Goal: Task Accomplishment & Management: Manage account settings

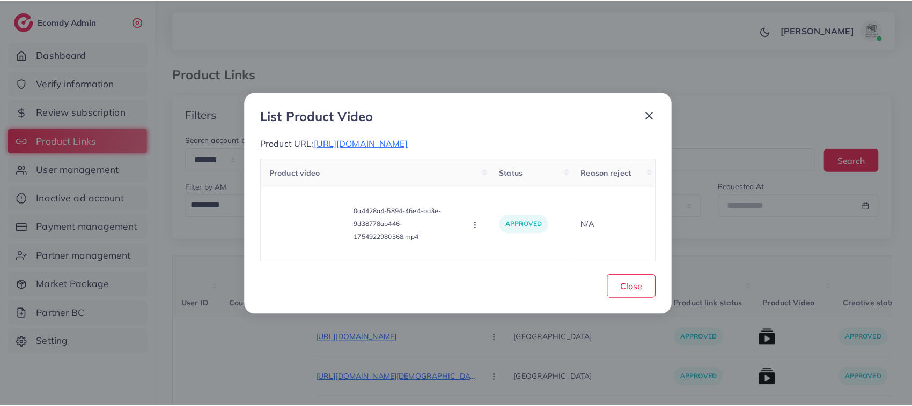
scroll to position [63, 0]
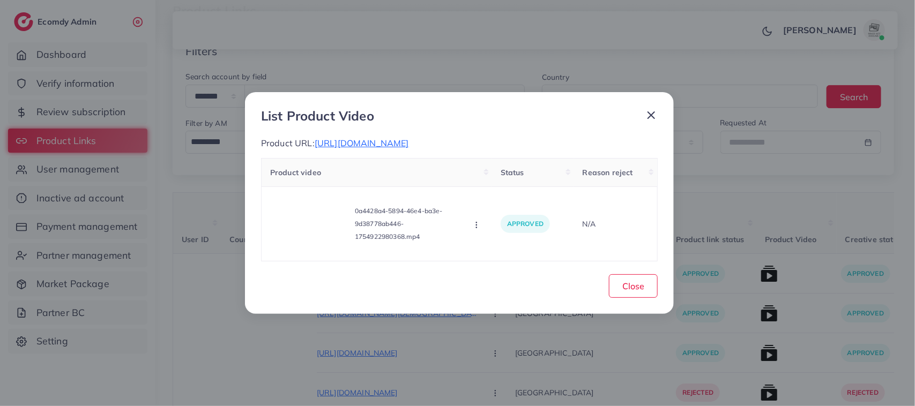
click at [647, 113] on icon at bounding box center [651, 115] width 13 height 13
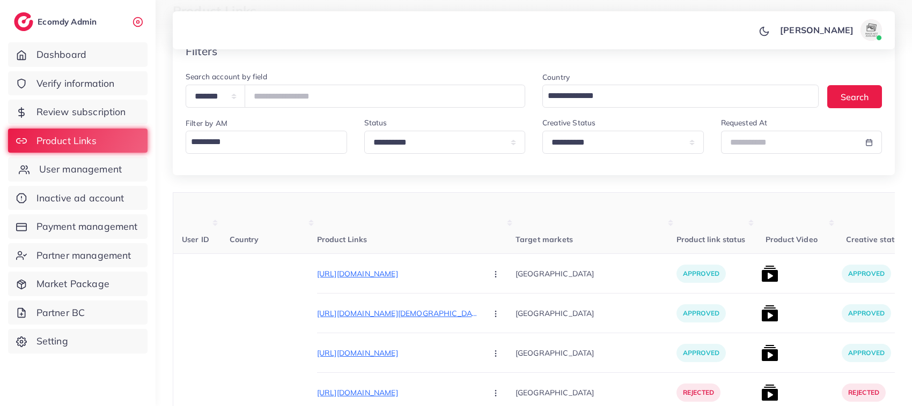
click at [92, 165] on span "User management" at bounding box center [80, 169] width 83 height 14
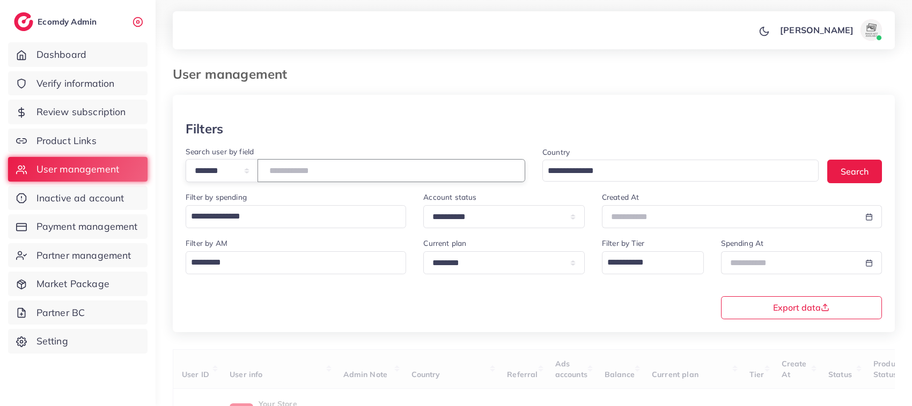
click at [360, 166] on input "number" at bounding box center [391, 170] width 268 height 23
paste input "*******"
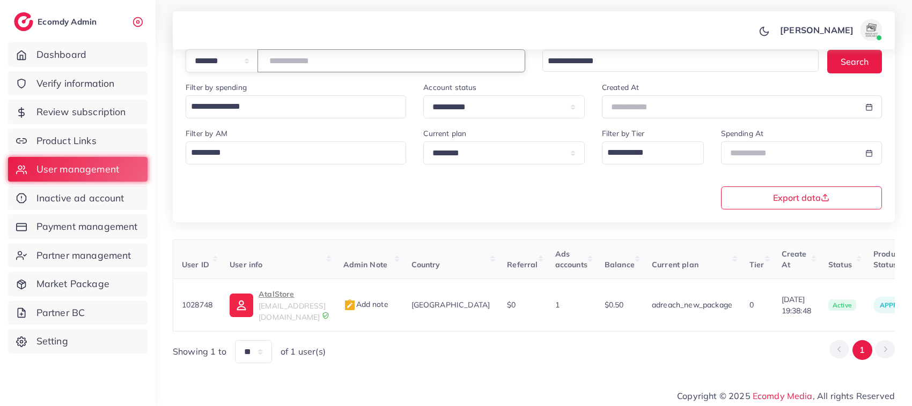
scroll to position [0, 204]
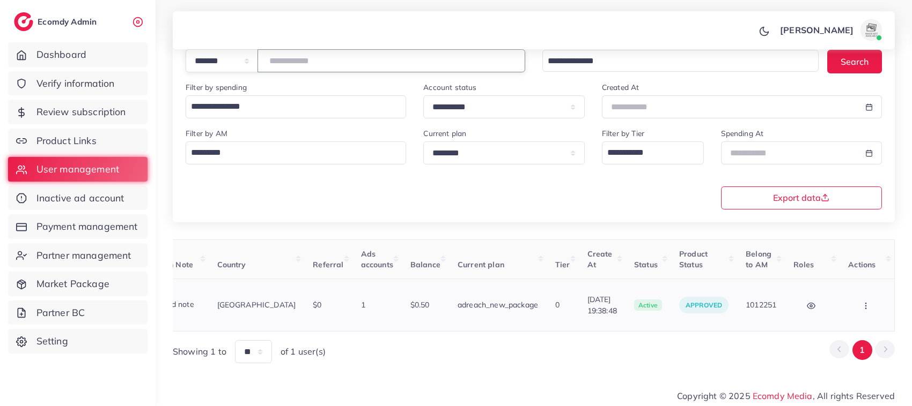
click at [864, 309] on button "button" at bounding box center [867, 305] width 38 height 24
type input "*******"
click at [843, 309] on span "Assign to AM" at bounding box center [838, 311] width 55 height 11
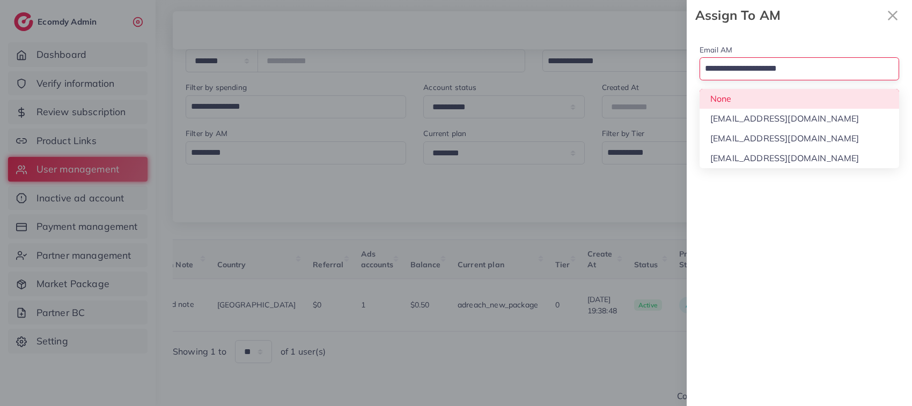
click at [831, 76] on input "Search for option" at bounding box center [793, 69] width 184 height 18
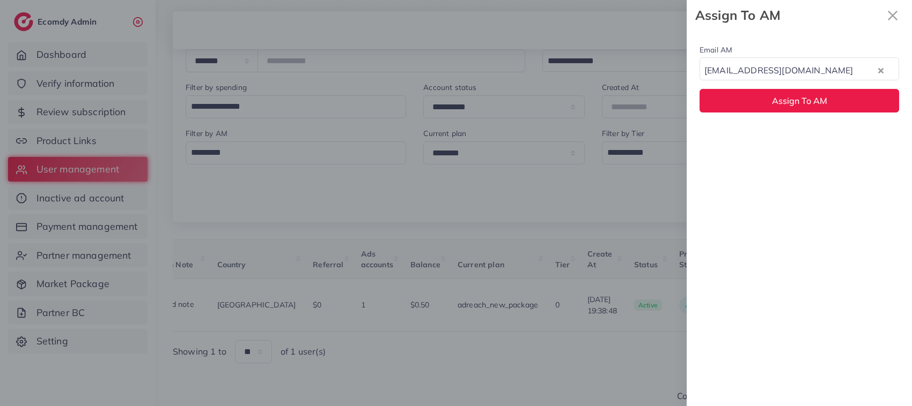
click at [817, 143] on div "Email AM natashashahid163@gmail.com Loading... None hadibaaslam@gmail.com natas…" at bounding box center [798, 219] width 225 height 376
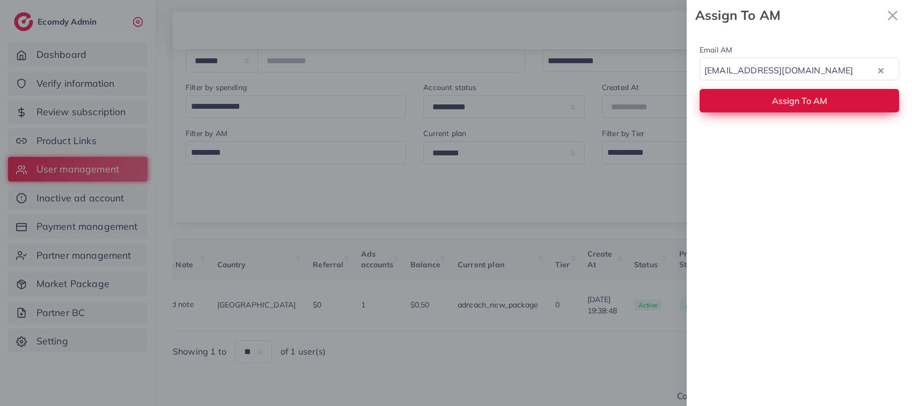
click at [811, 103] on span "Assign To AM" at bounding box center [799, 100] width 55 height 11
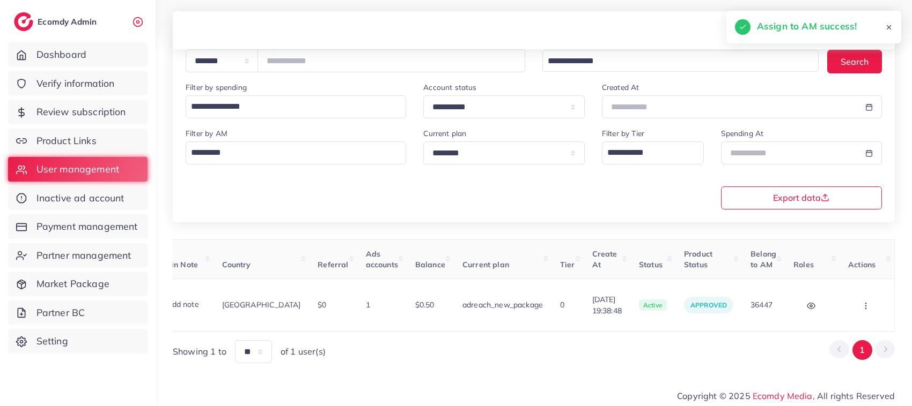
scroll to position [0, 0]
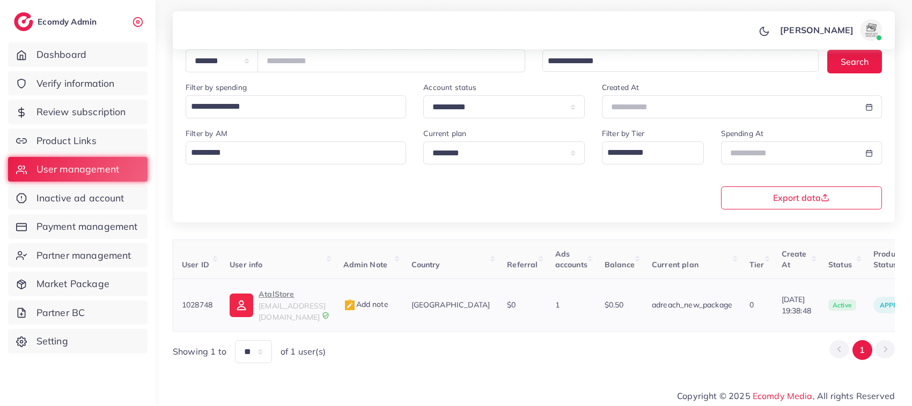
click at [283, 299] on p "AtalStore" at bounding box center [291, 294] width 67 height 13
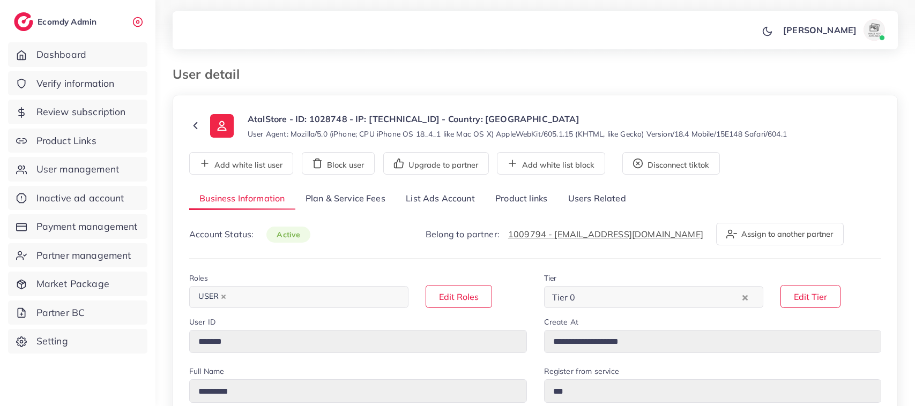
select select "********"
click at [420, 202] on link "List Ads Account" at bounding box center [441, 199] width 90 height 23
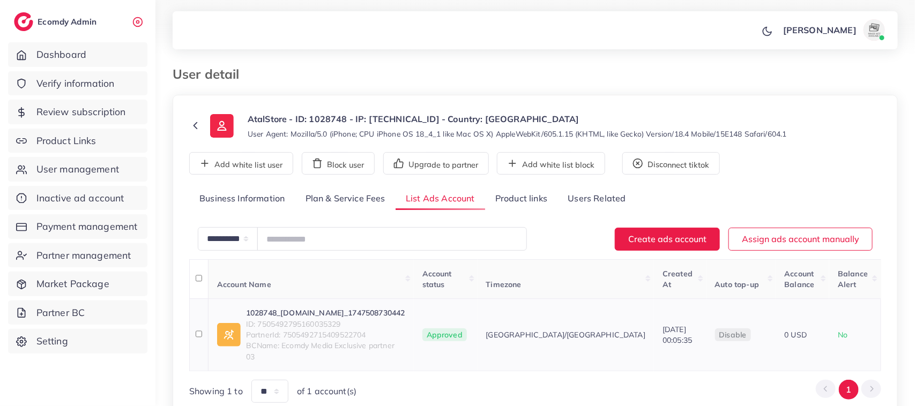
click at [346, 308] on link "1028748_atal.store_1747508730442" at bounding box center [325, 313] width 159 height 11
click at [84, 169] on span "User management" at bounding box center [80, 169] width 83 height 14
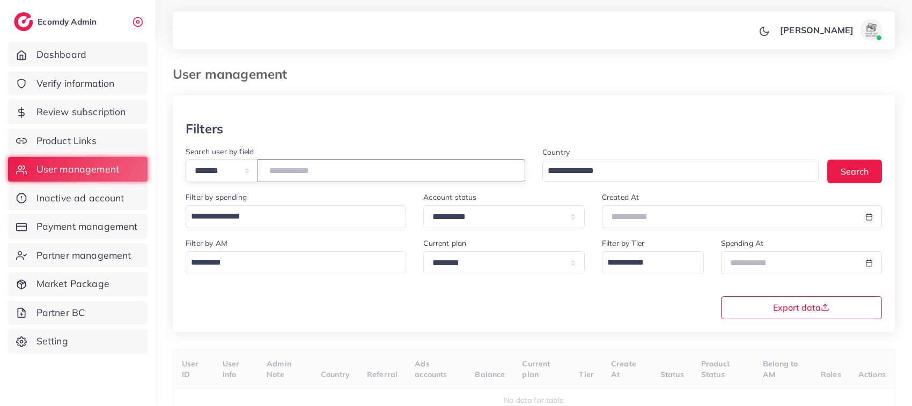
click at [297, 176] on input "number" at bounding box center [391, 170] width 268 height 23
paste input "*******"
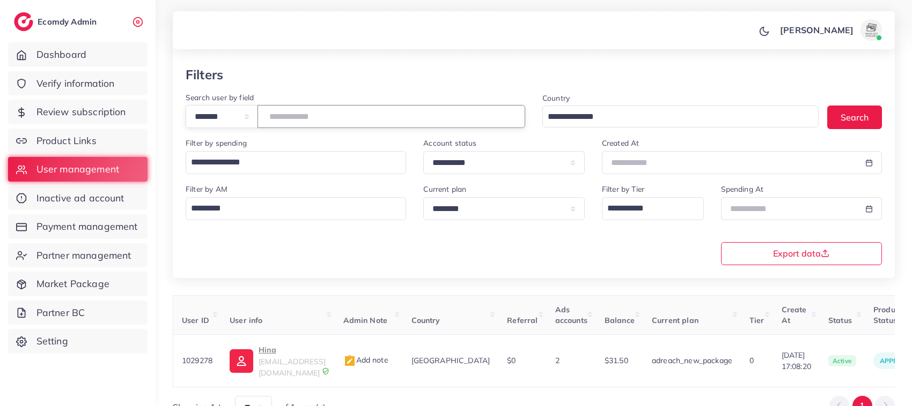
scroll to position [0, 190]
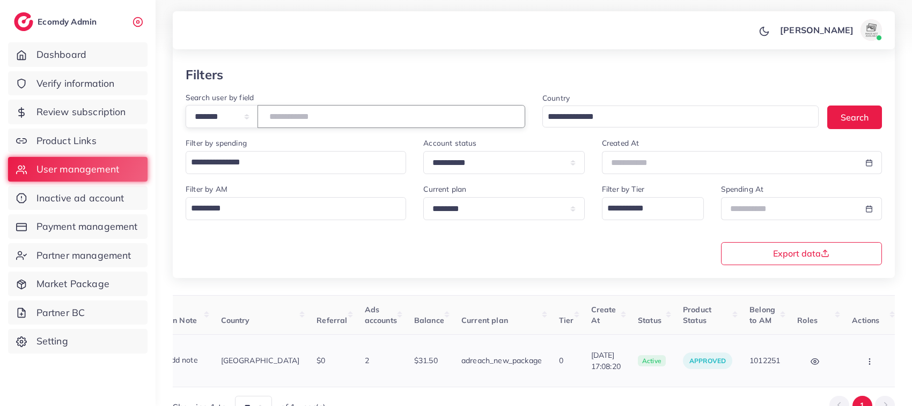
click at [865, 358] on icon "button" at bounding box center [869, 362] width 9 height 9
type input "*******"
click at [845, 356] on link "Assign to AM" at bounding box center [847, 368] width 89 height 24
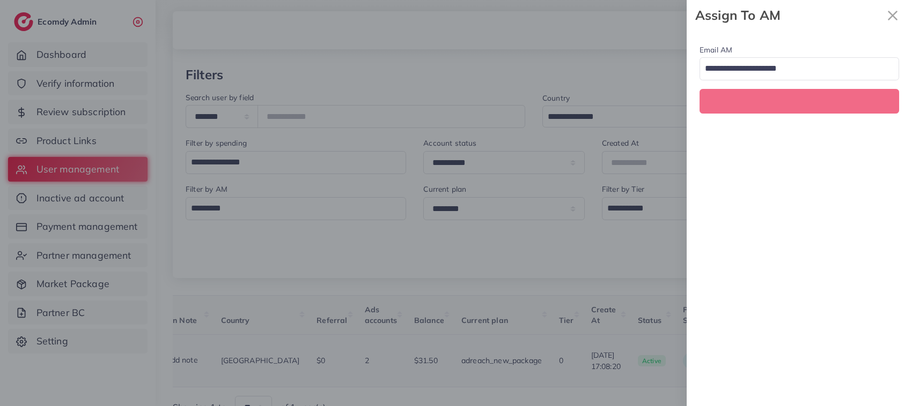
scroll to position [0, 190]
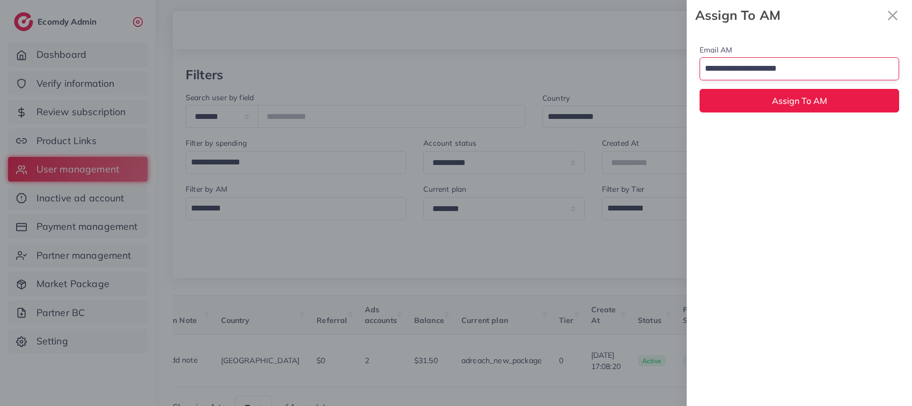
click at [803, 62] on input "Search for option" at bounding box center [793, 69] width 184 height 18
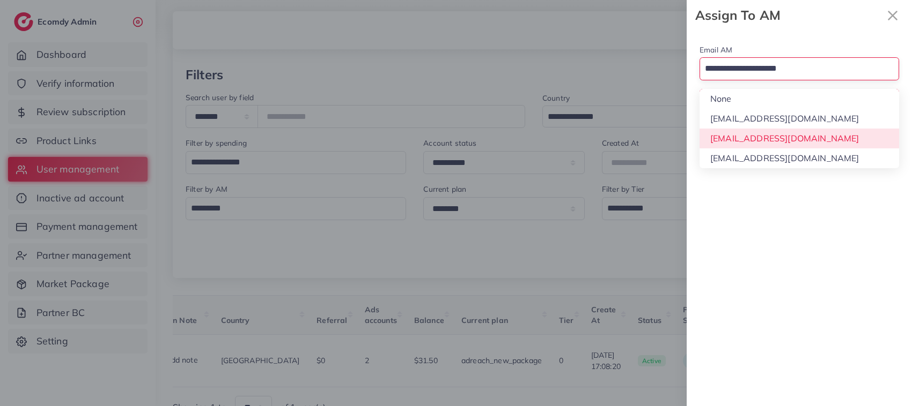
click at [793, 133] on div "Email AM Loading... None [EMAIL_ADDRESS][DOMAIN_NAME] [EMAIL_ADDRESS][DOMAIN_NA…" at bounding box center [798, 219] width 225 height 376
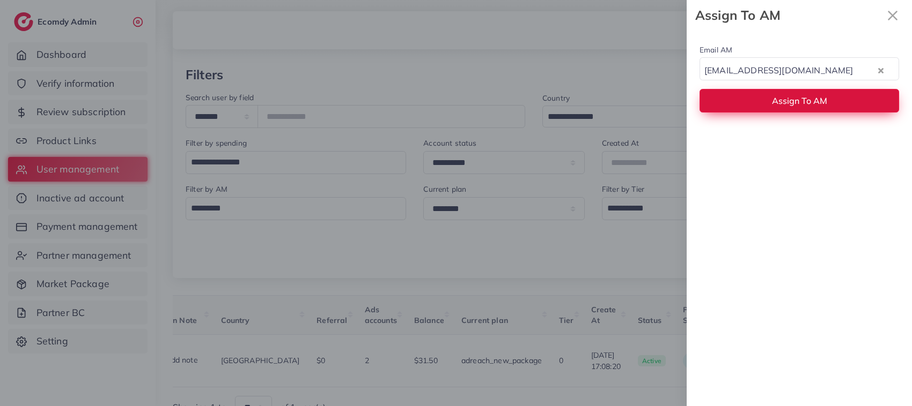
click at [774, 102] on span "Assign To AM" at bounding box center [799, 100] width 55 height 11
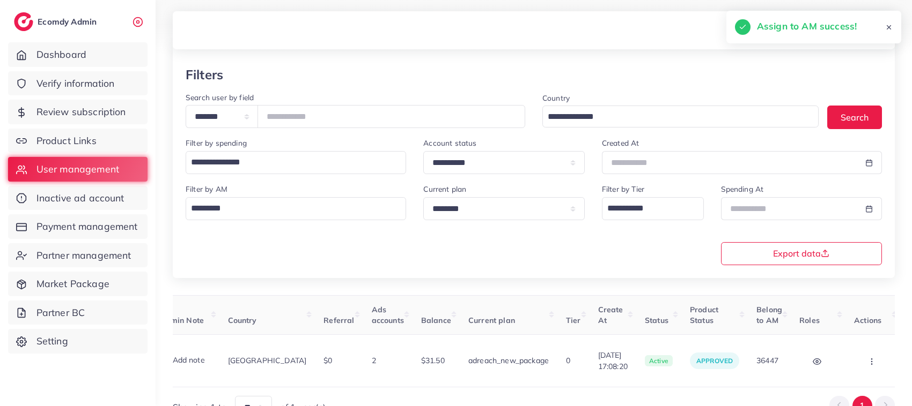
scroll to position [0, 0]
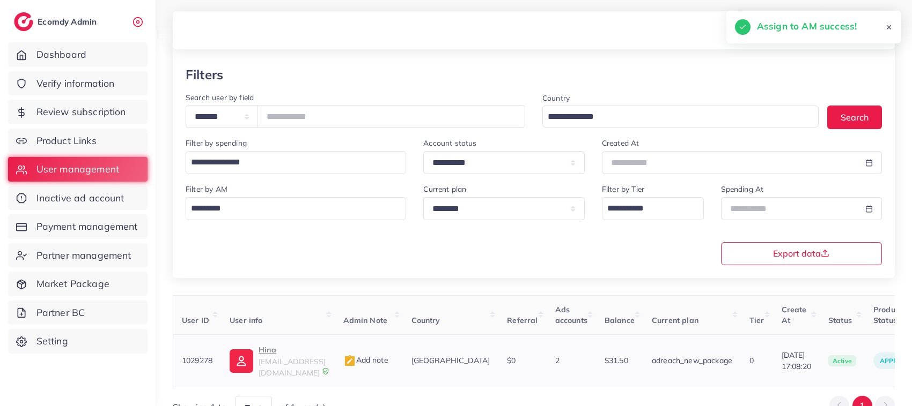
click at [275, 350] on p "Hina" at bounding box center [291, 350] width 67 height 13
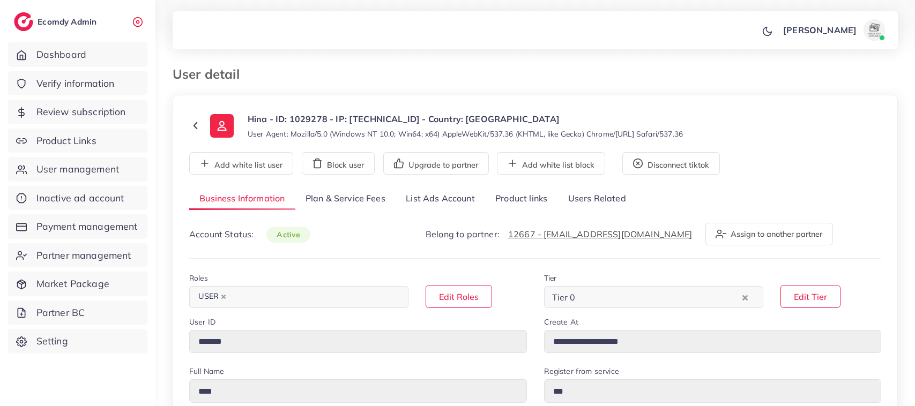
select select "********"
click at [409, 196] on link "List Ads Account" at bounding box center [441, 199] width 90 height 23
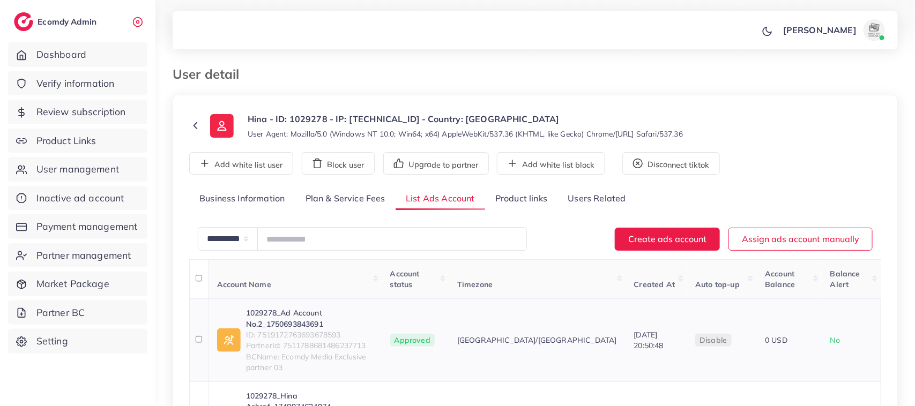
click at [307, 308] on link "1029278_Ad Account No.2_1750693843691" at bounding box center [309, 319] width 127 height 22
click at [314, 391] on link "1029278_Hina Ashraf_1748974634974" at bounding box center [309, 402] width 127 height 22
click at [193, 125] on icon at bounding box center [195, 126] width 12 height 12
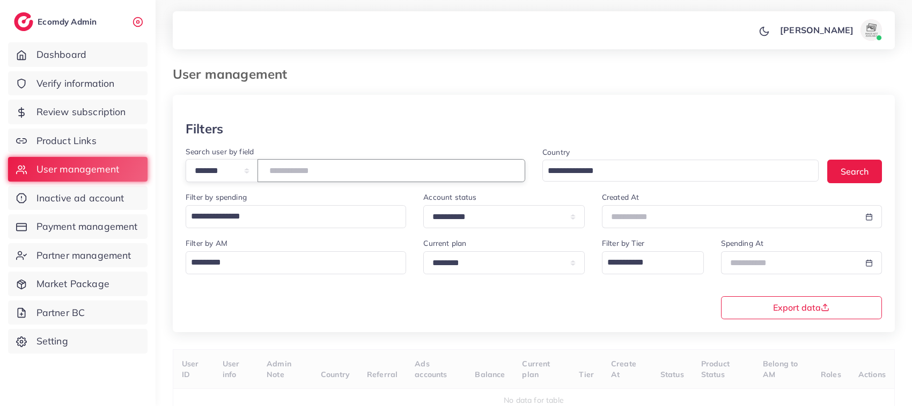
click at [344, 170] on input "number" at bounding box center [391, 170] width 268 height 23
paste input "*******"
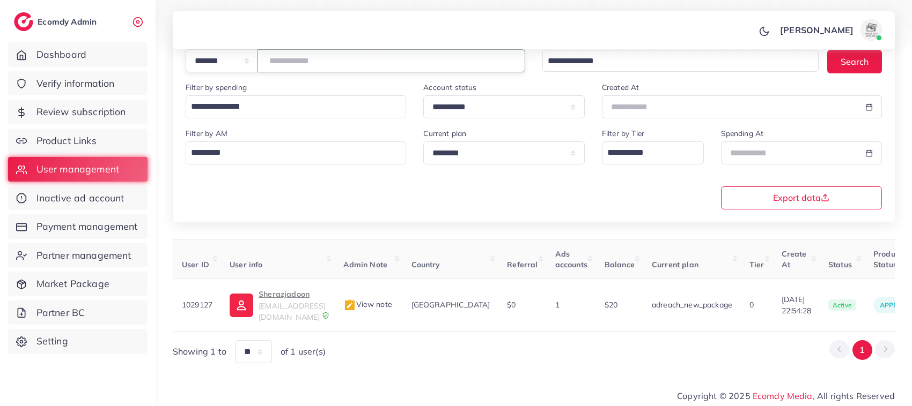
scroll to position [0, 200]
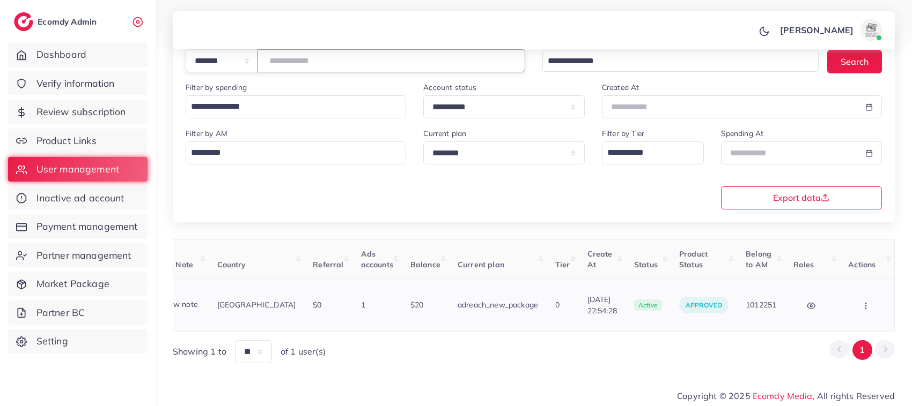
click at [865, 306] on circle "button" at bounding box center [865, 306] width 1 height 1
type input "*******"
click at [845, 307] on span "Assign to AM" at bounding box center [838, 311] width 55 height 11
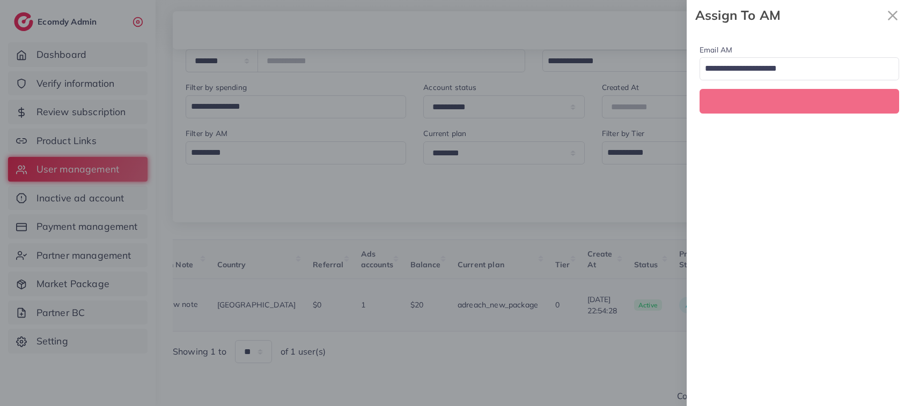
scroll to position [0, 200]
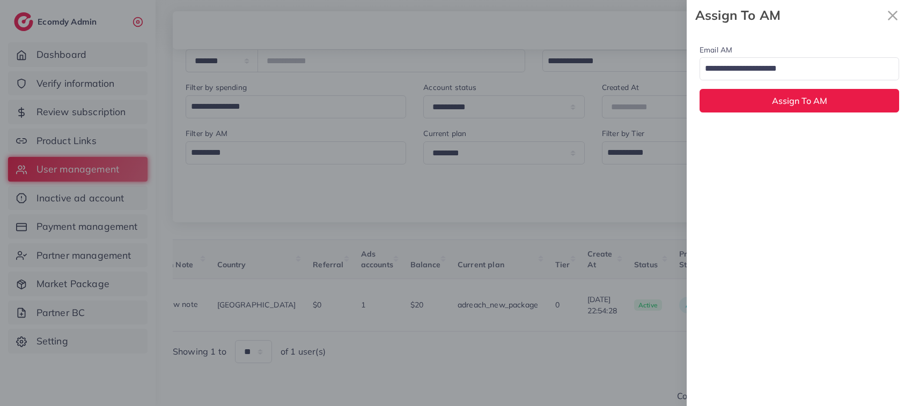
click at [815, 68] on input "Search for option" at bounding box center [793, 69] width 184 height 18
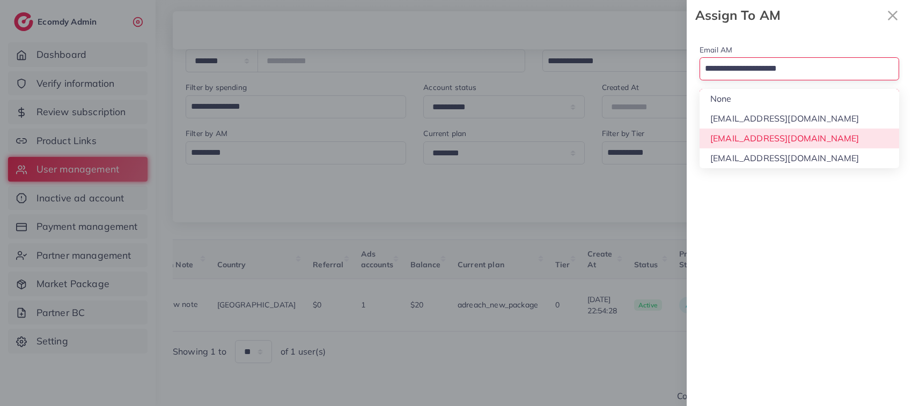
click at [797, 131] on div "Email AM Loading... None hadibaaslam@gmail.com natashashahid163@gmail.com wajah…" at bounding box center [798, 219] width 225 height 376
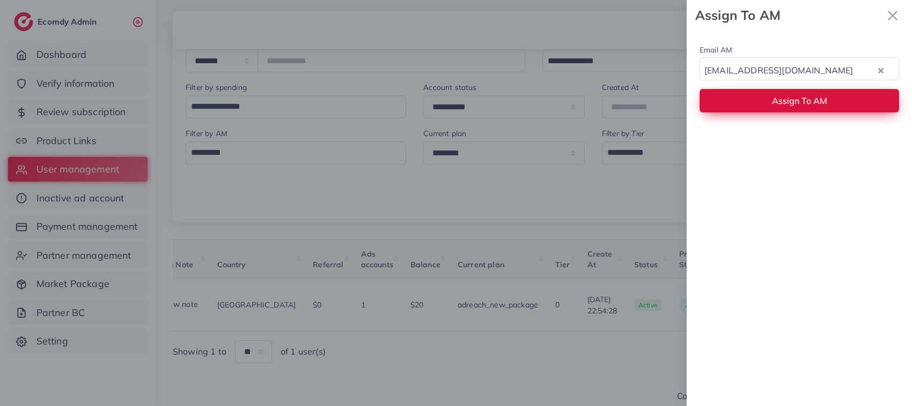
click at [787, 106] on span "Assign To AM" at bounding box center [799, 100] width 55 height 11
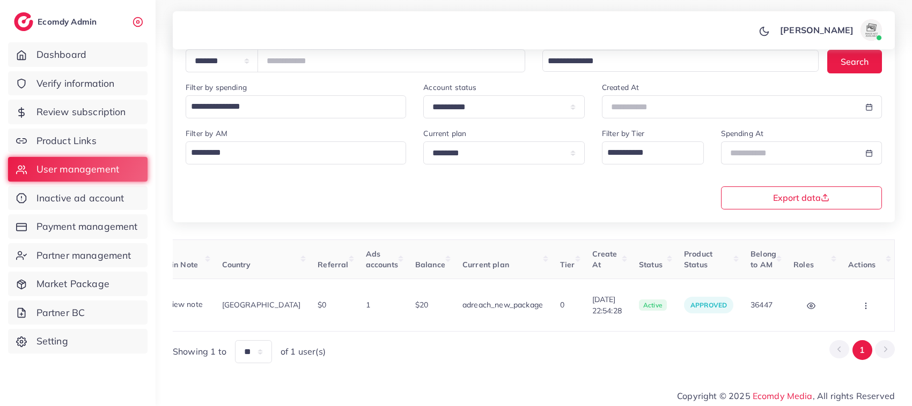
scroll to position [0, 0]
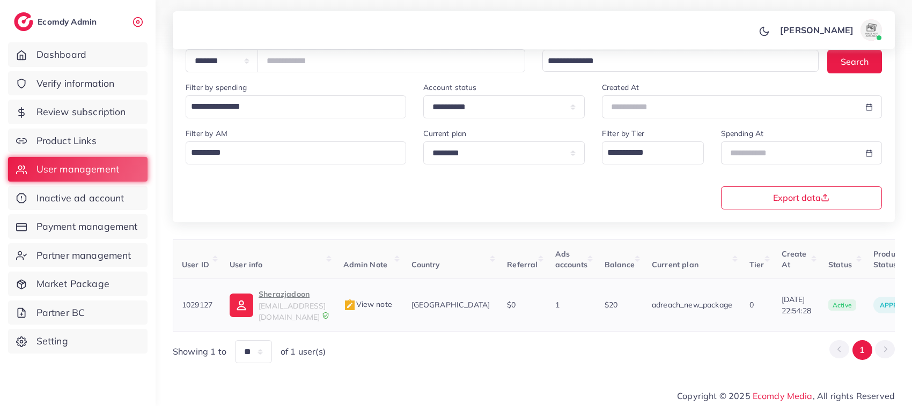
click at [266, 295] on p "Sherazjadoon" at bounding box center [291, 294] width 67 height 13
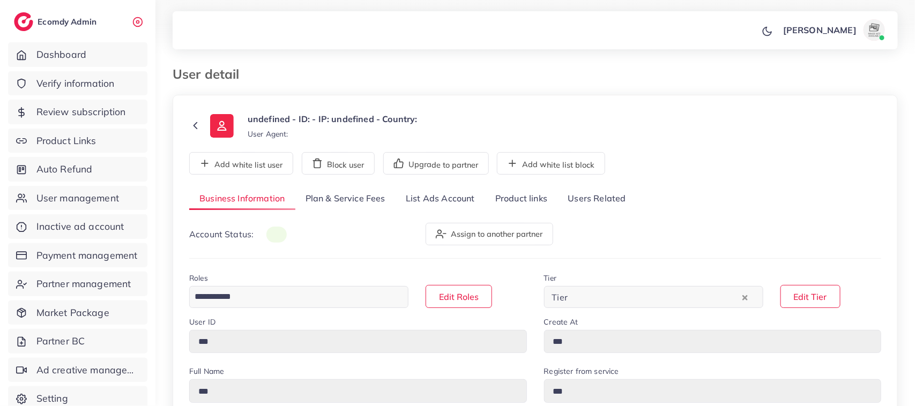
type input "*******"
type input "**********"
type input "******"
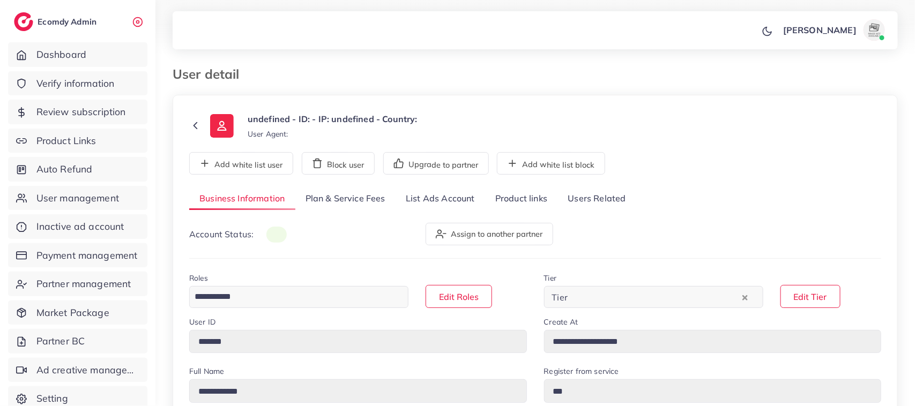
type input "**********"
select select "********"
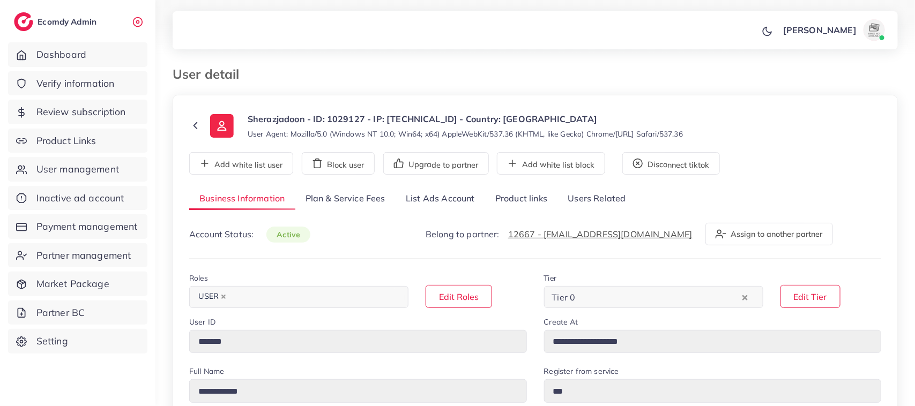
click at [441, 201] on link "List Ads Account" at bounding box center [441, 199] width 90 height 23
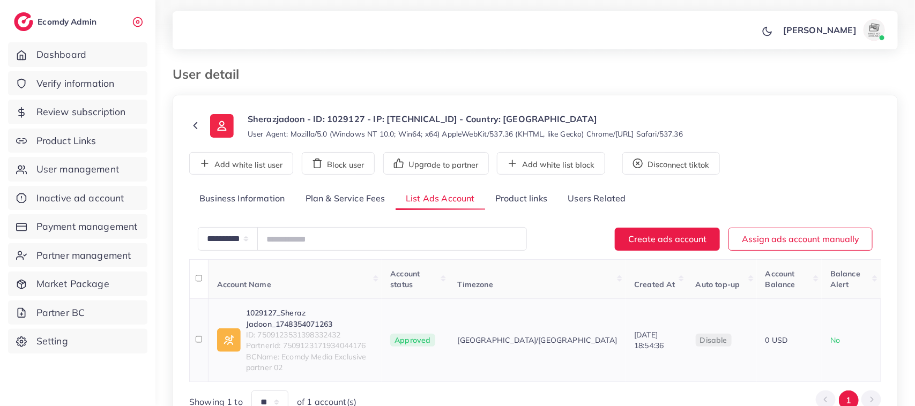
click at [333, 308] on link "1029127_Sheraz Jadoon_1748354071263" at bounding box center [309, 319] width 127 height 22
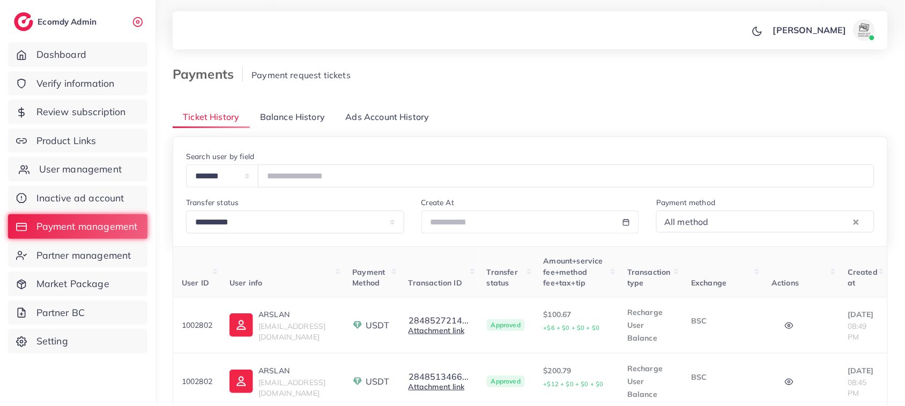
click at [71, 177] on link "User management" at bounding box center [77, 169] width 139 height 25
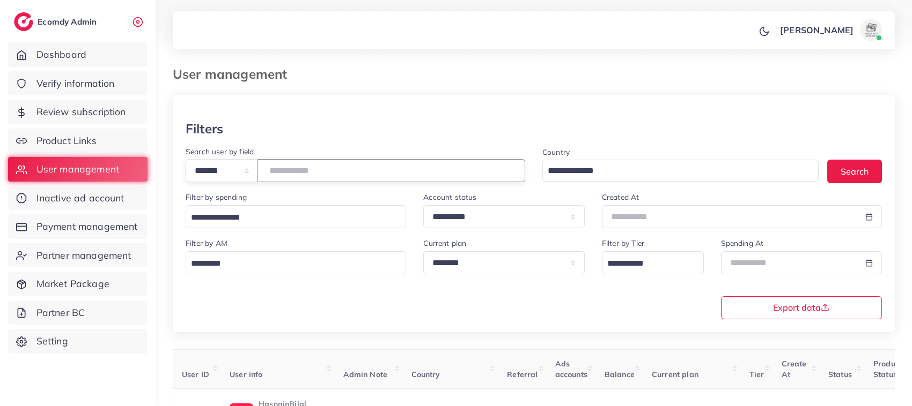
click at [315, 173] on input "number" at bounding box center [391, 170] width 268 height 23
paste input "*******"
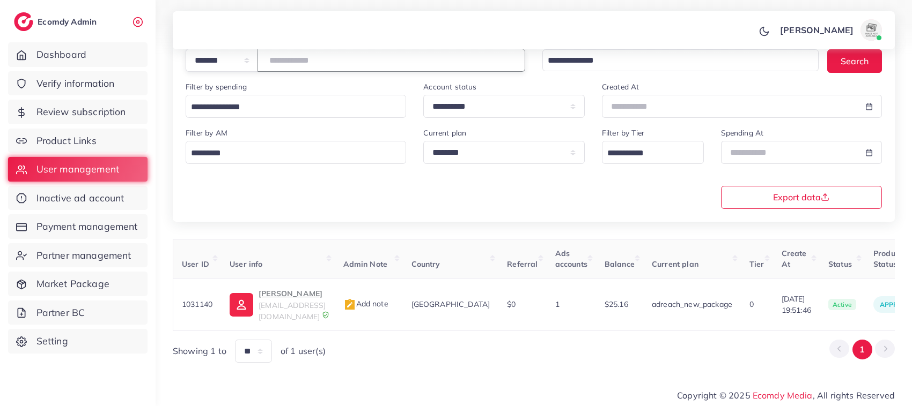
scroll to position [0, 212]
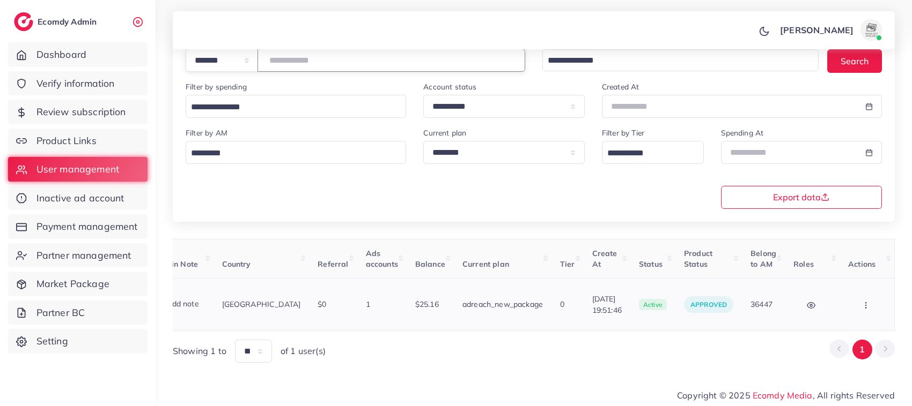
click at [867, 299] on button "button" at bounding box center [867, 305] width 38 height 24
click at [855, 305] on span "Assign to AM" at bounding box center [837, 310] width 55 height 11
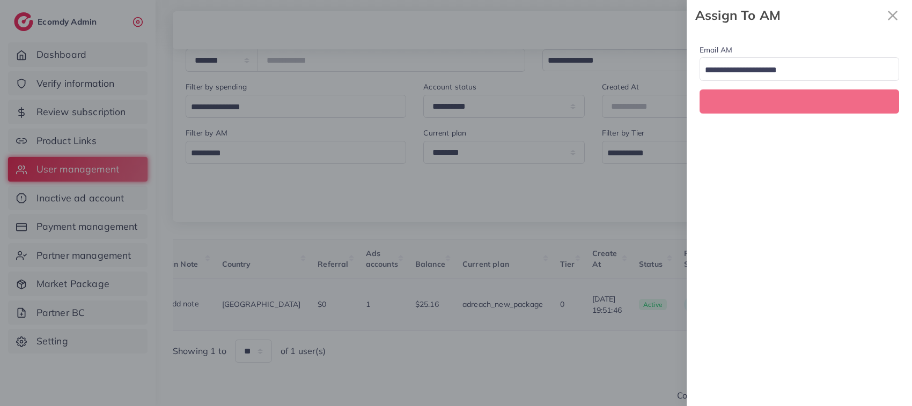
scroll to position [0, 212]
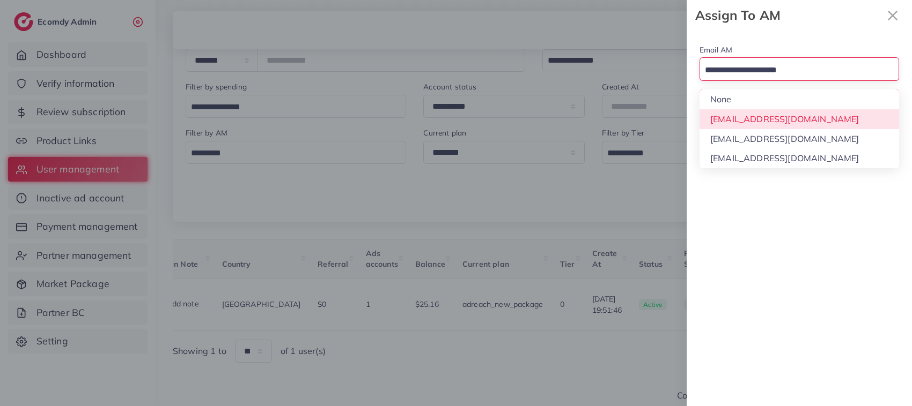
drag, startPoint x: 806, startPoint y: 62, endPoint x: 804, endPoint y: 129, distance: 67.0
click at [804, 80] on div "Loading... None hadibaaslam@gmail.com natashashahid163@gmail.com wajahat@adreac…" at bounding box center [798, 68] width 199 height 23
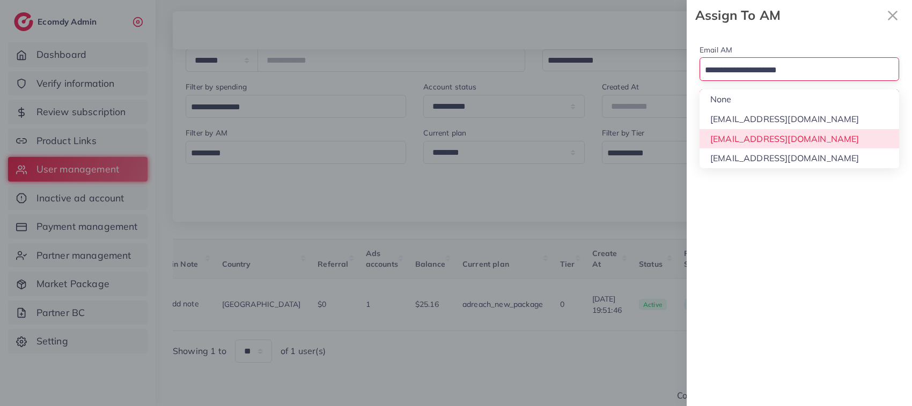
click at [804, 141] on div "Email AM Loading... None hadibaaslam@gmail.com natashashahid163@gmail.com wajah…" at bounding box center [798, 219] width 225 height 376
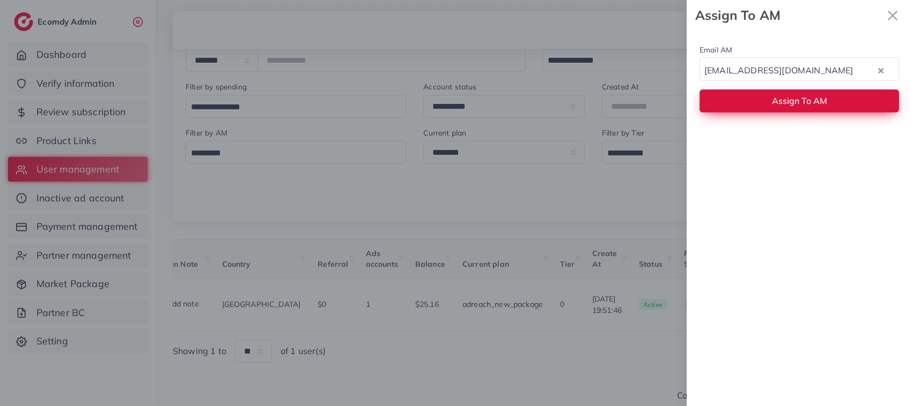
click at [795, 101] on span "Assign To AM" at bounding box center [799, 100] width 55 height 11
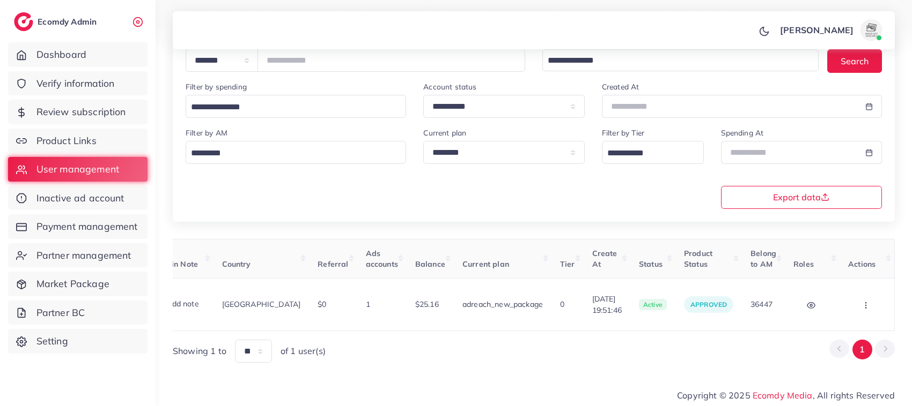
scroll to position [0, 0]
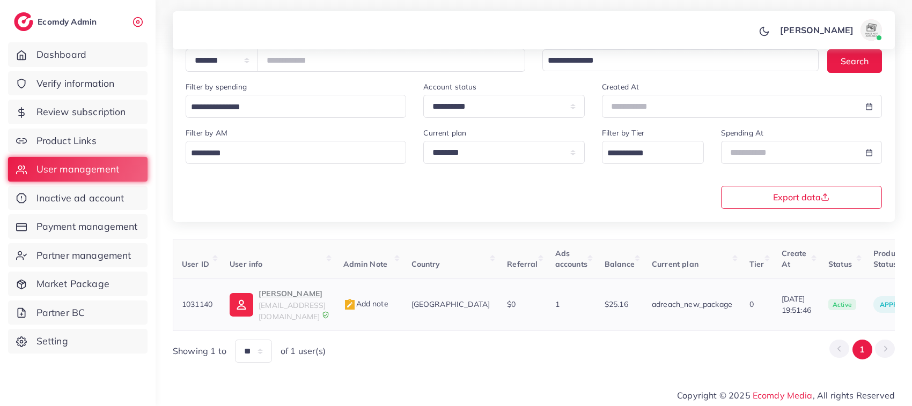
click at [308, 295] on p "Sakhawat Hossen" at bounding box center [291, 293] width 67 height 13
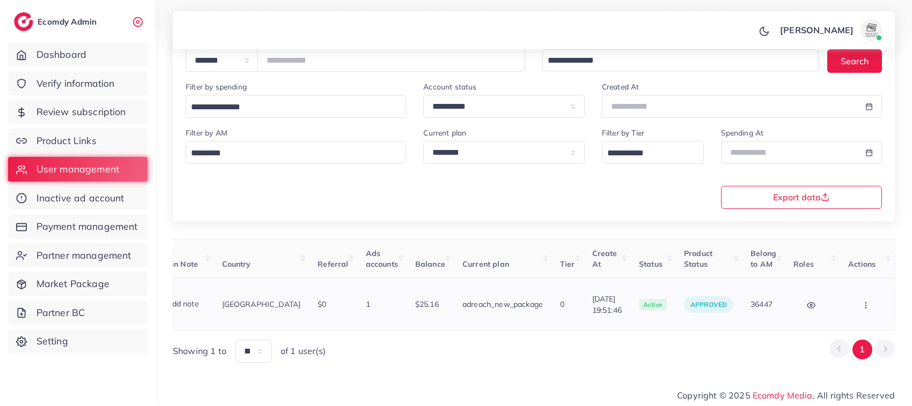
click at [859, 299] on button "button" at bounding box center [867, 305] width 38 height 24
click at [849, 305] on span "Assign to AM" at bounding box center [837, 310] width 55 height 11
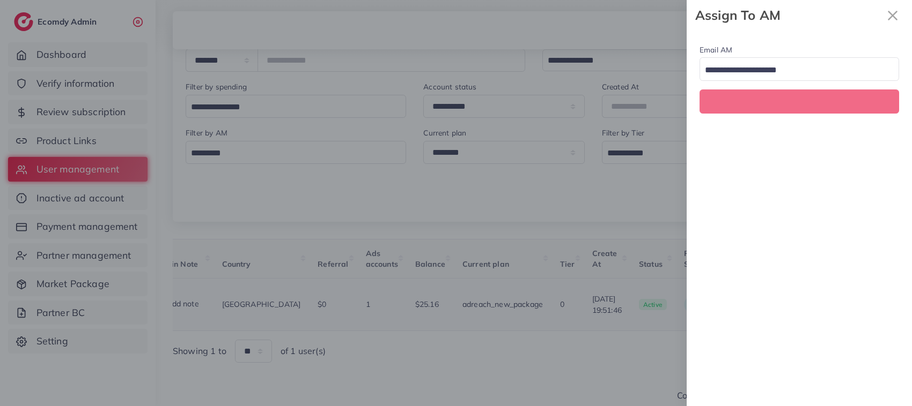
scroll to position [0, 212]
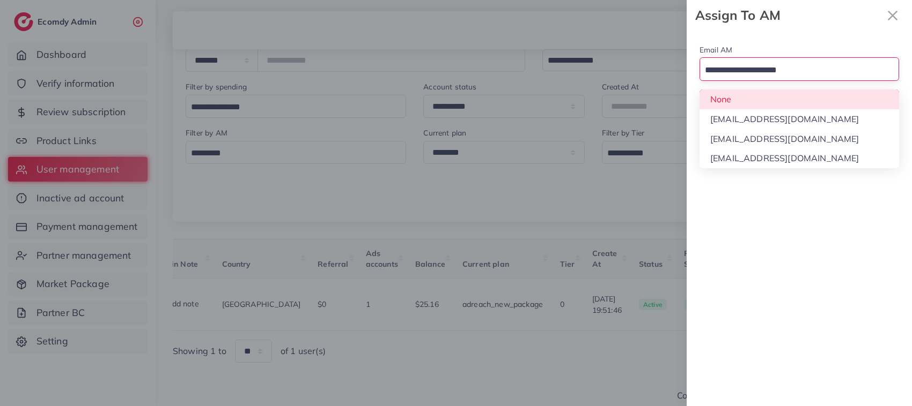
click at [797, 70] on input "Search for option" at bounding box center [793, 70] width 184 height 17
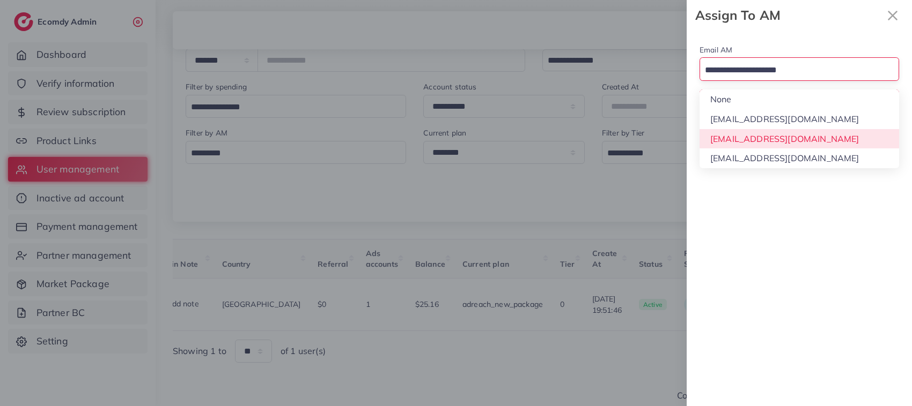
click at [797, 136] on div "Email AM Loading... None hadibaaslam@gmail.com natashashahid163@gmail.com wajah…" at bounding box center [798, 219] width 225 height 376
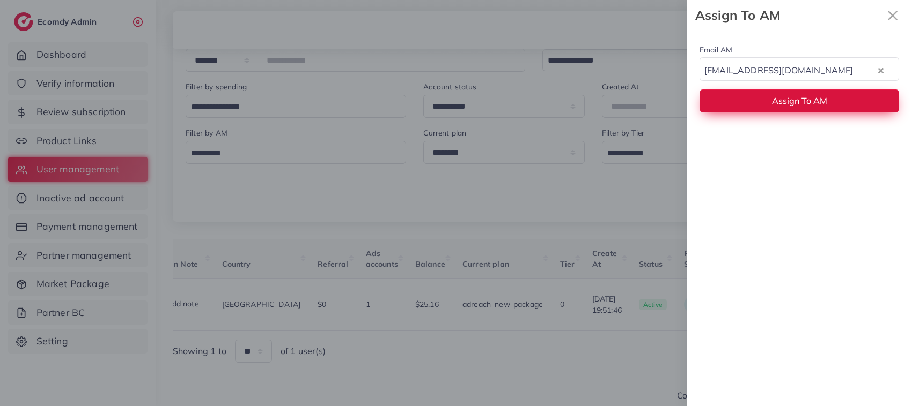
click at [783, 97] on span "Assign To AM" at bounding box center [799, 100] width 55 height 11
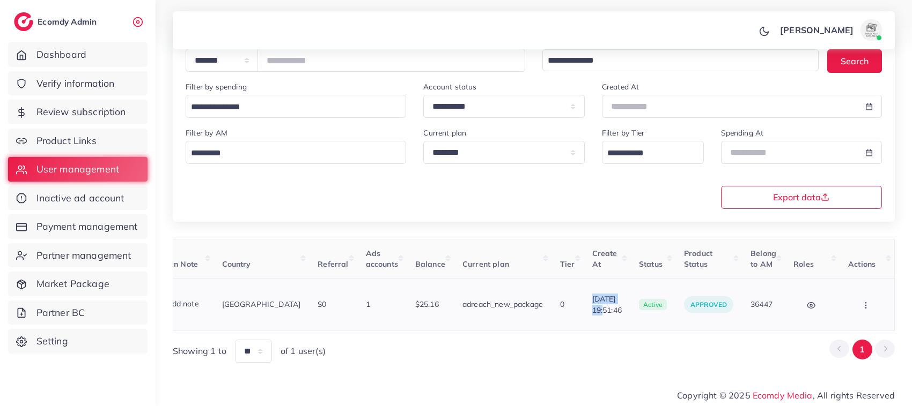
drag, startPoint x: 573, startPoint y: 294, endPoint x: 618, endPoint y: 297, distance: 45.1
click at [618, 297] on td "24/07/2025, 19:51:46" at bounding box center [606, 305] width 47 height 53
copy span "24/07/2025"
drag, startPoint x: 335, startPoint y: 66, endPoint x: 261, endPoint y: 66, distance: 74.0
click at [261, 66] on div "**********" at bounding box center [355, 60] width 339 height 23
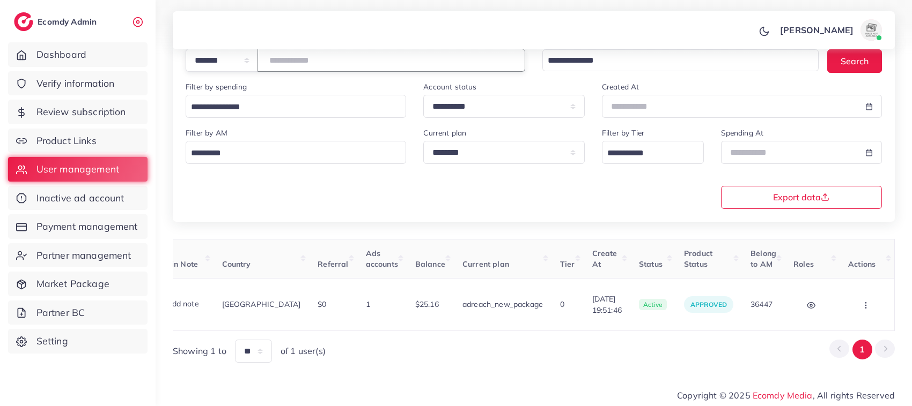
paste input "number"
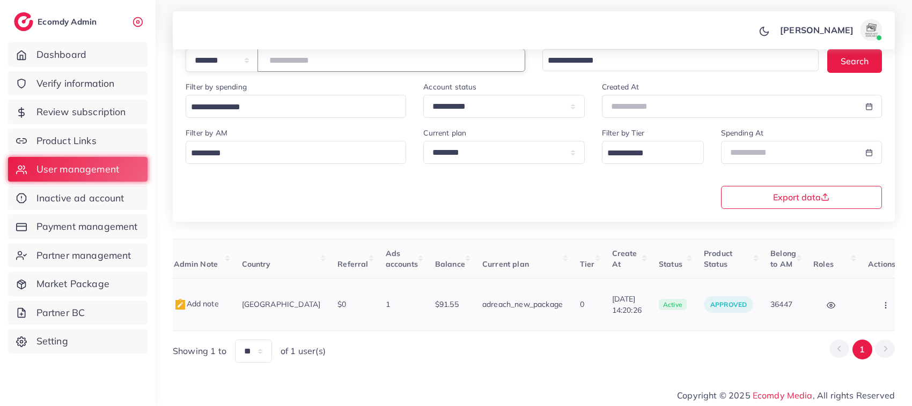
type input "*******"
drag, startPoint x: 575, startPoint y: 297, endPoint x: 618, endPoint y: 298, distance: 42.4
click at [618, 298] on td "29/07/2025, 14:20:26" at bounding box center [626, 305] width 47 height 53
copy span "29/07/2025"
click at [881, 306] on icon "button" at bounding box center [885, 305] width 9 height 9
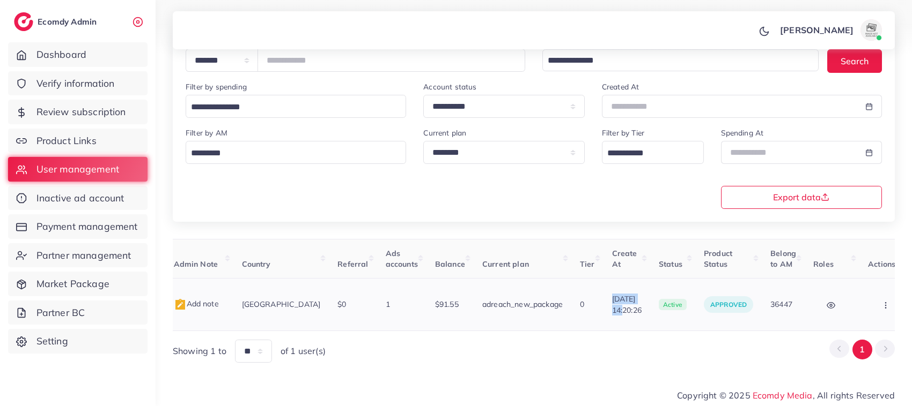
scroll to position [1, 169]
click at [842, 299] on link "Assign to AM" at bounding box center [863, 311] width 89 height 24
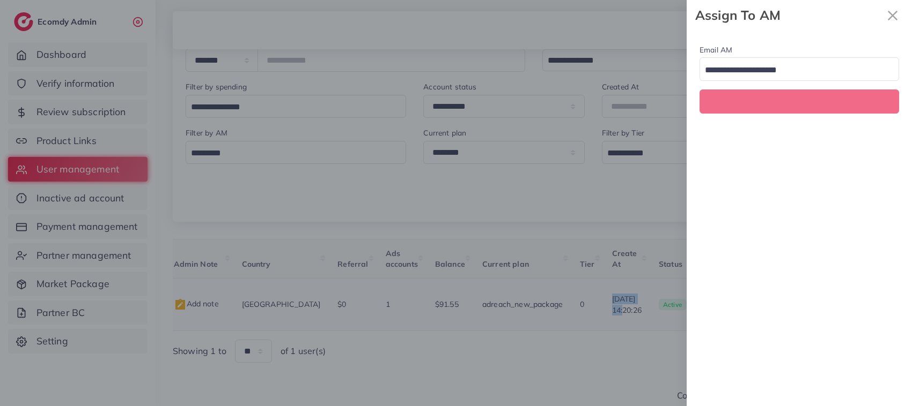
scroll to position [0, 169]
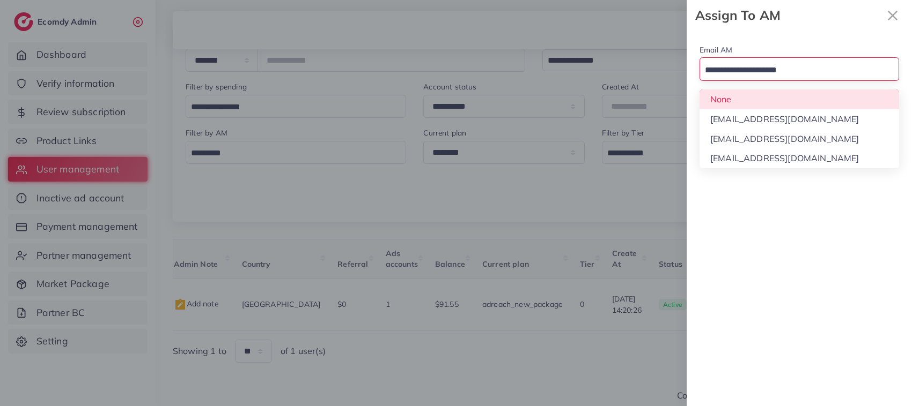
click at [761, 79] on input "Search for option" at bounding box center [793, 70] width 184 height 17
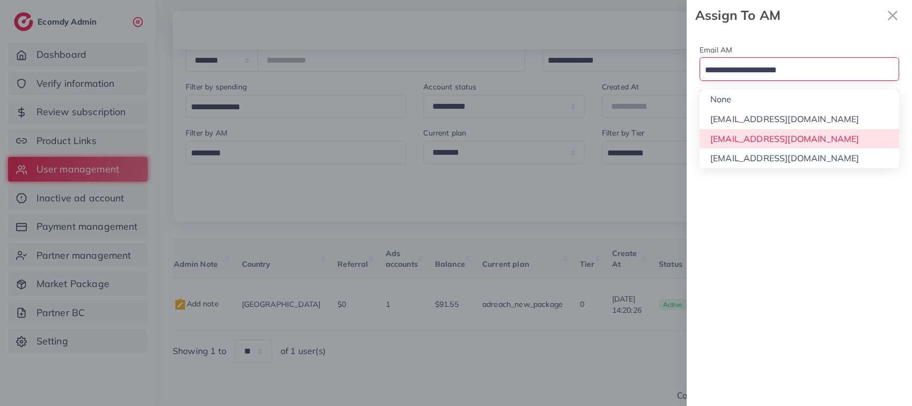
click at [771, 145] on div "Email AM Loading... None hadibaaslam@gmail.com natashashahid163@gmail.com wajah…" at bounding box center [798, 219] width 225 height 376
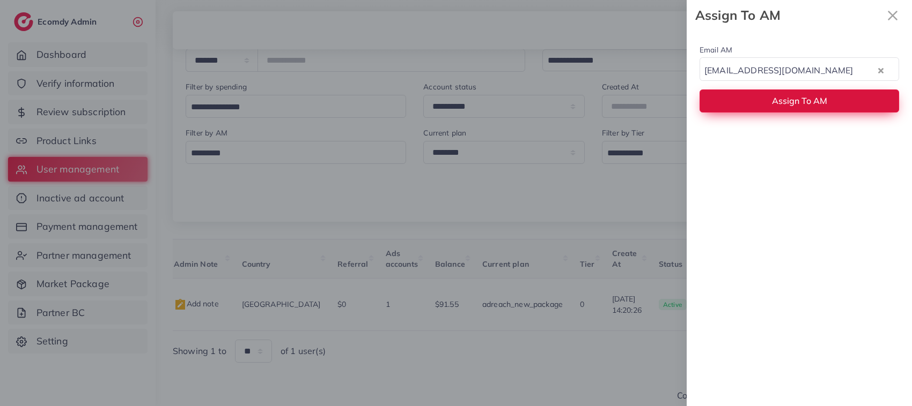
click at [760, 102] on button "Assign To AM" at bounding box center [798, 101] width 199 height 23
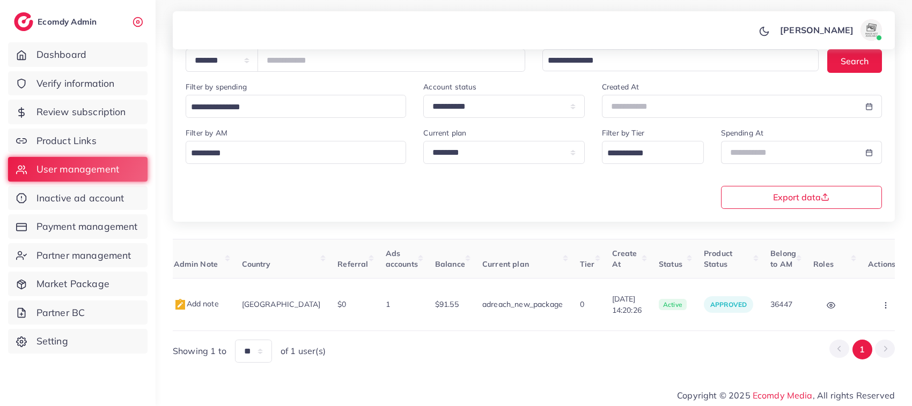
scroll to position [0, 0]
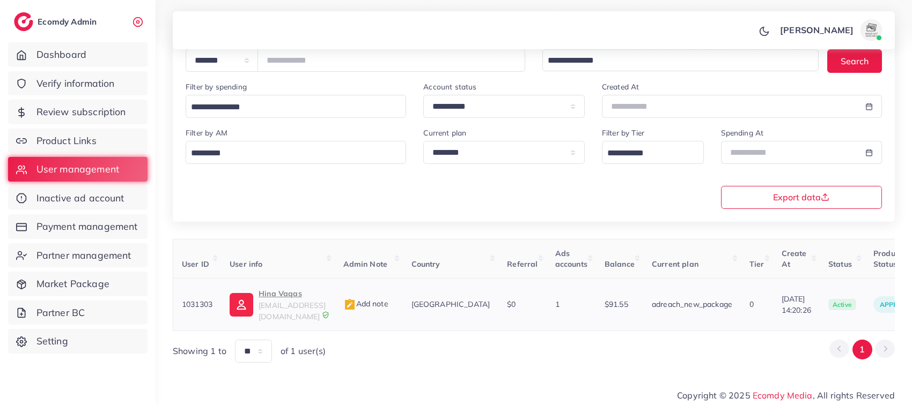
click at [274, 293] on p "Hina Vaqas" at bounding box center [291, 293] width 67 height 13
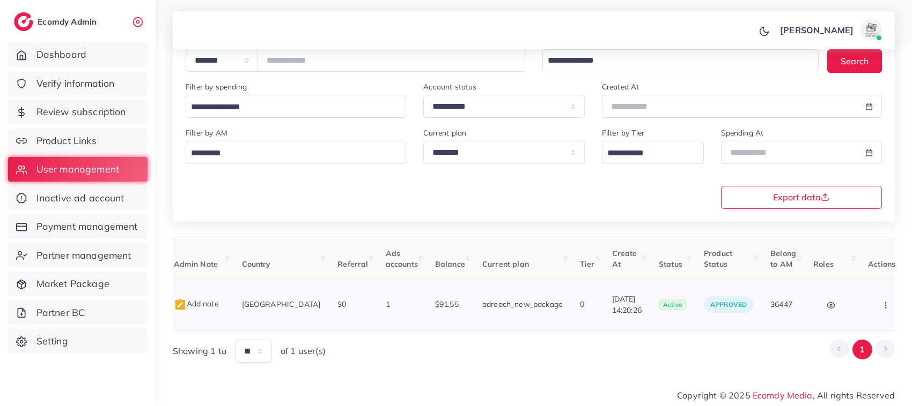
click at [881, 304] on icon "button" at bounding box center [885, 305] width 9 height 9
click at [845, 303] on link "Assign to AM" at bounding box center [863, 311] width 89 height 24
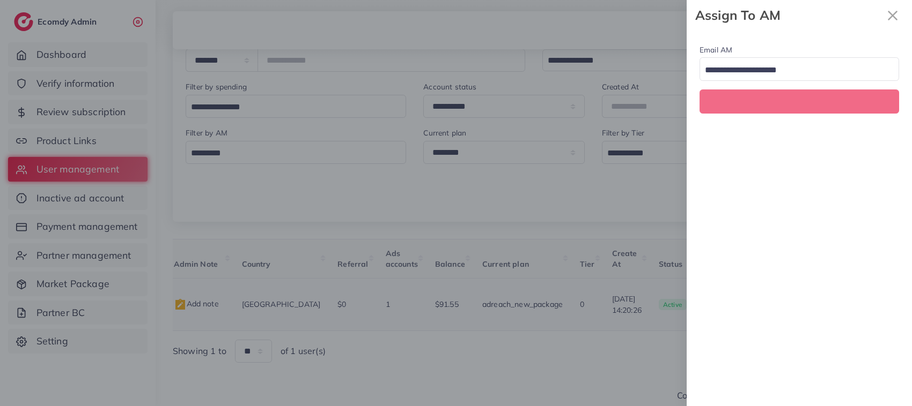
scroll to position [0, 169]
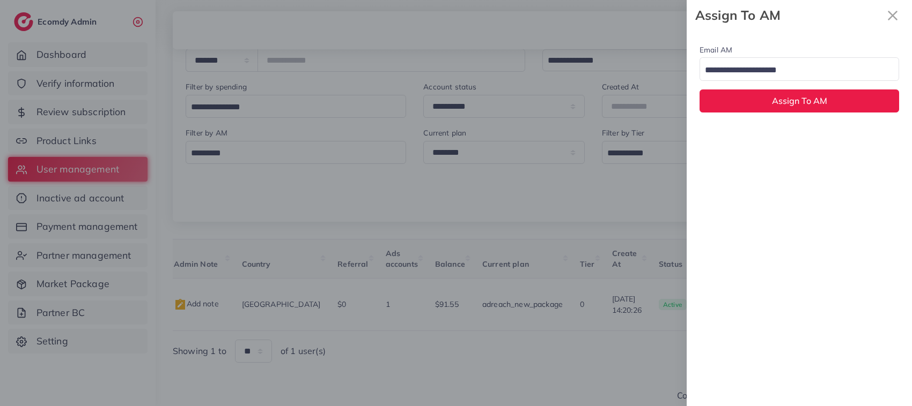
click at [821, 72] on input "Search for option" at bounding box center [793, 70] width 184 height 17
click at [811, 140] on div "Email AM natashashahid163@gmail.com Loading... None hadibaaslam@gmail.com natas…" at bounding box center [798, 219] width 225 height 376
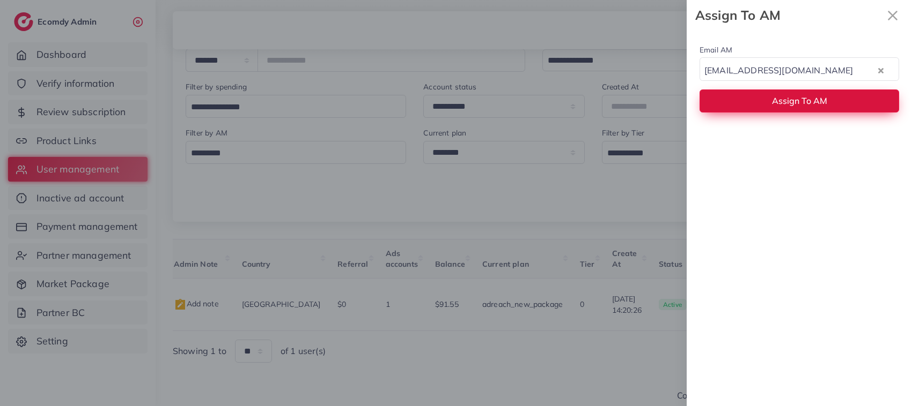
click at [791, 102] on span "Assign To AM" at bounding box center [799, 100] width 55 height 11
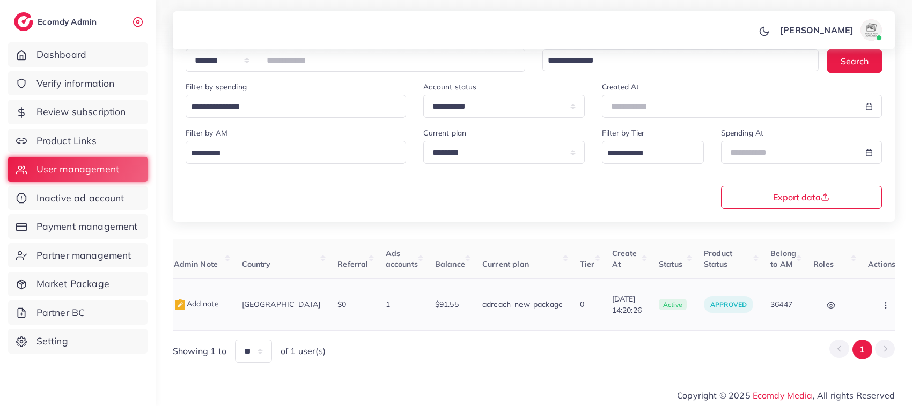
click at [881, 301] on icon "button" at bounding box center [885, 305] width 9 height 9
click at [853, 306] on span "Assign to AM" at bounding box center [858, 310] width 55 height 11
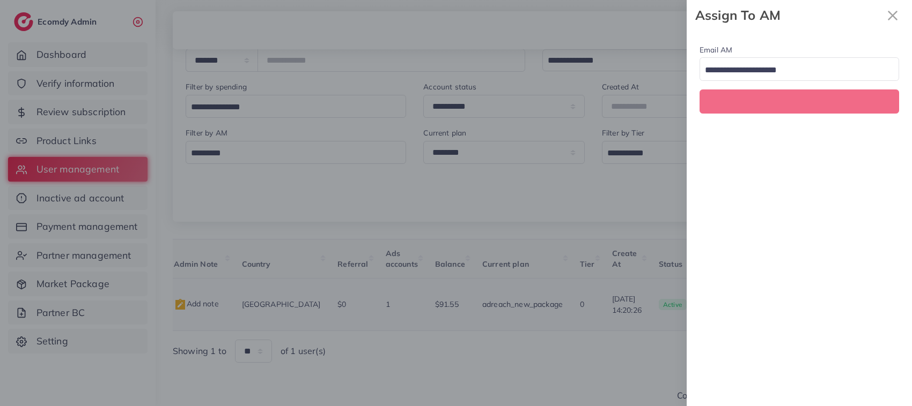
scroll to position [0, 169]
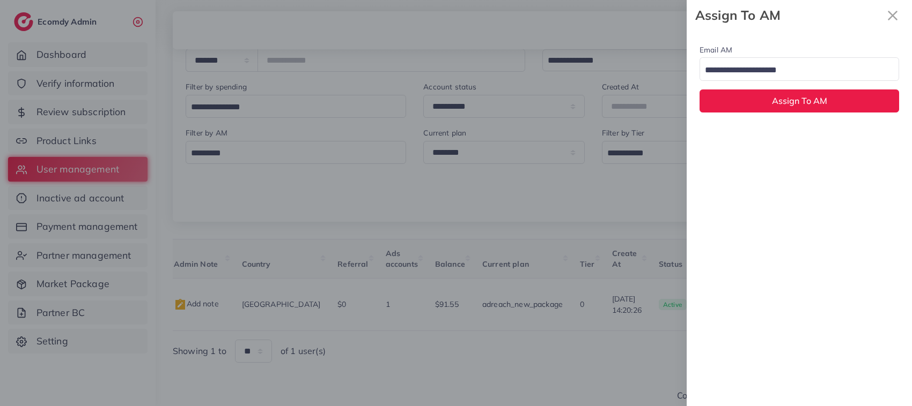
click at [810, 69] on input "Search for option" at bounding box center [793, 70] width 184 height 17
click at [811, 132] on div "Email AM natashashahid163@gmail.com Loading... None hadibaaslam@gmail.com natas…" at bounding box center [798, 219] width 225 height 376
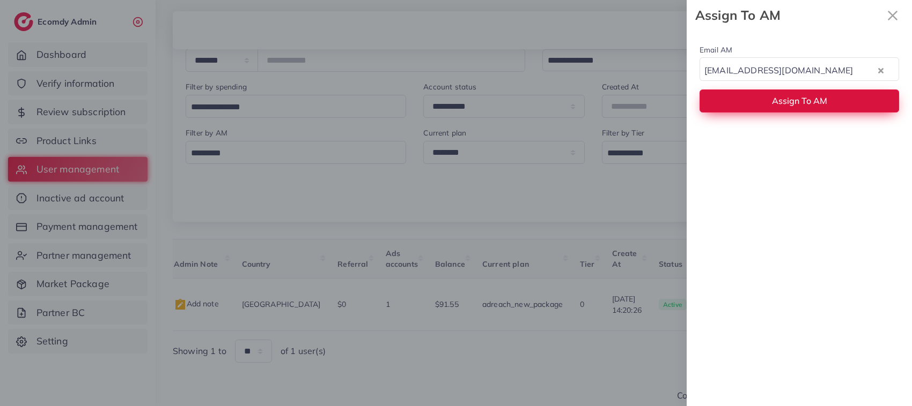
click at [804, 111] on button "Assign To AM" at bounding box center [798, 101] width 199 height 23
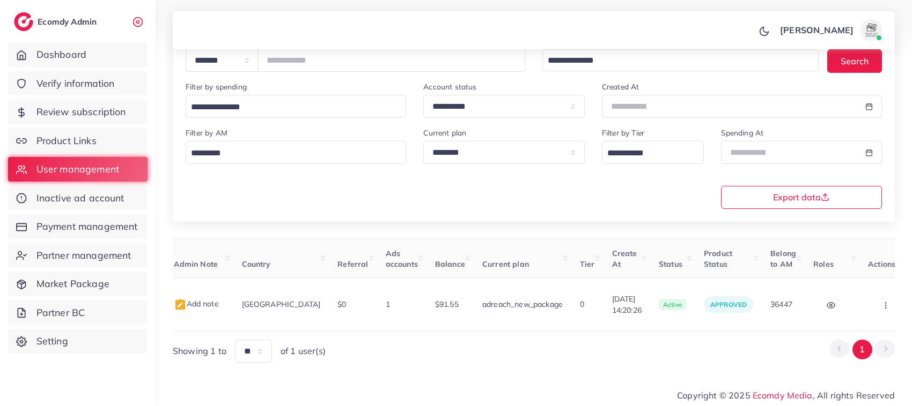
click at [401, 329] on div "User ID User info Admin Note Country Referral Ads accounts Balance Current plan…" at bounding box center [534, 301] width 722 height 124
click at [868, 295] on button "button" at bounding box center [887, 305] width 38 height 24
click at [842, 309] on span "Assign to AM" at bounding box center [858, 310] width 55 height 11
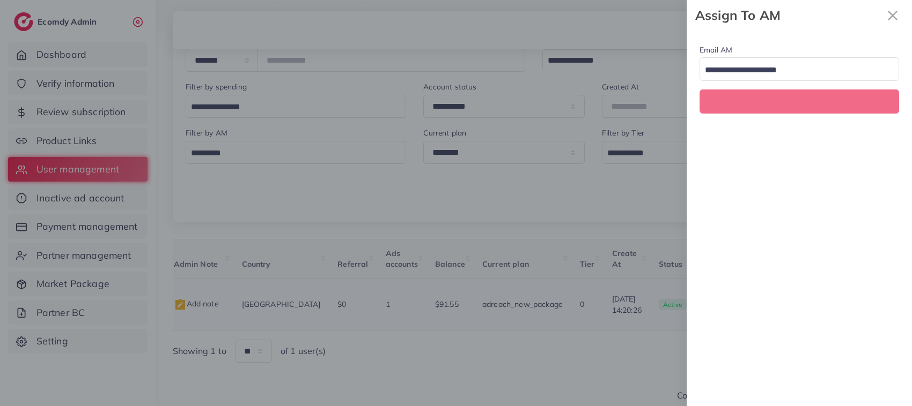
scroll to position [0, 169]
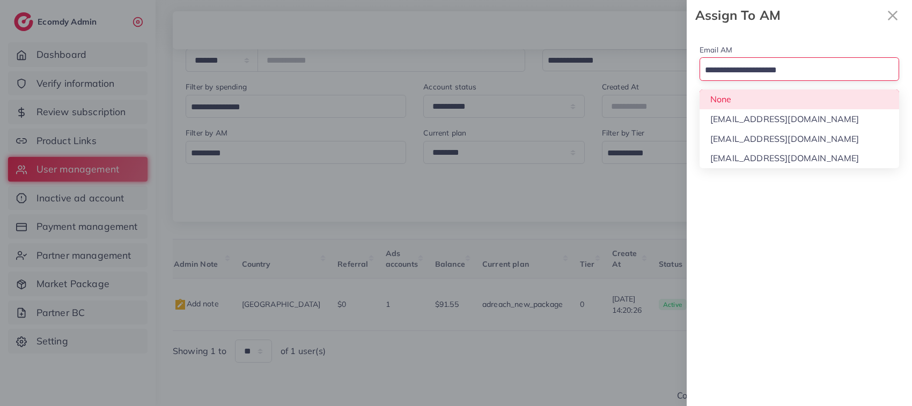
click at [743, 72] on input "Search for option" at bounding box center [793, 70] width 184 height 17
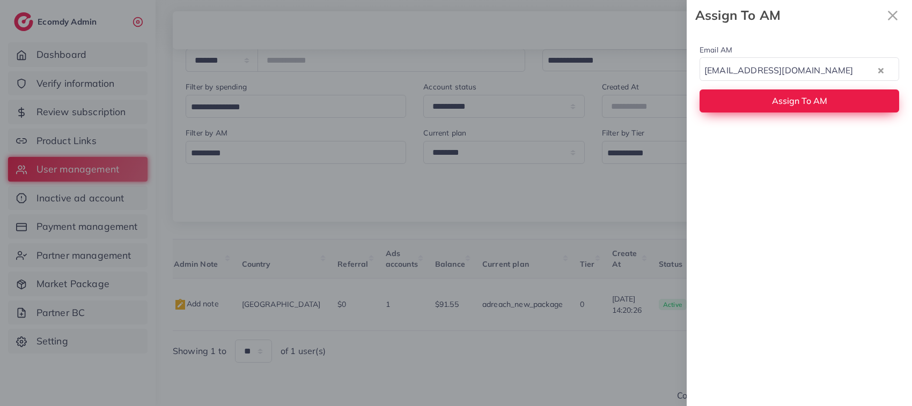
drag, startPoint x: 750, startPoint y: 136, endPoint x: 743, endPoint y: 109, distance: 27.6
click at [743, 109] on button "Assign To AM" at bounding box center [798, 101] width 199 height 23
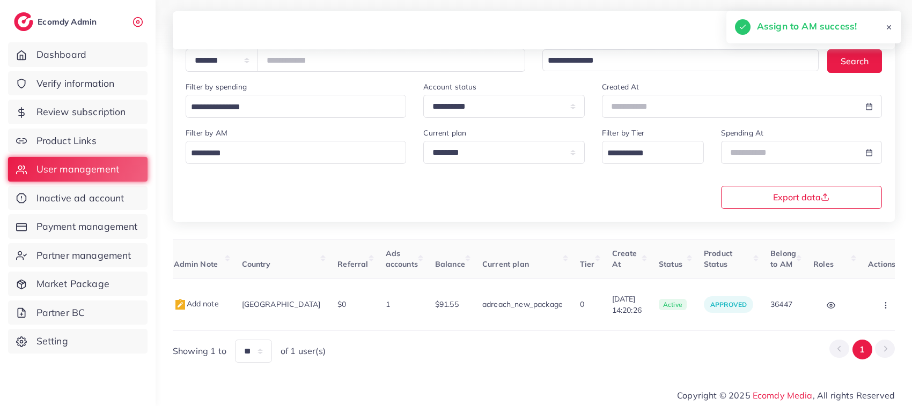
scroll to position [0, 0]
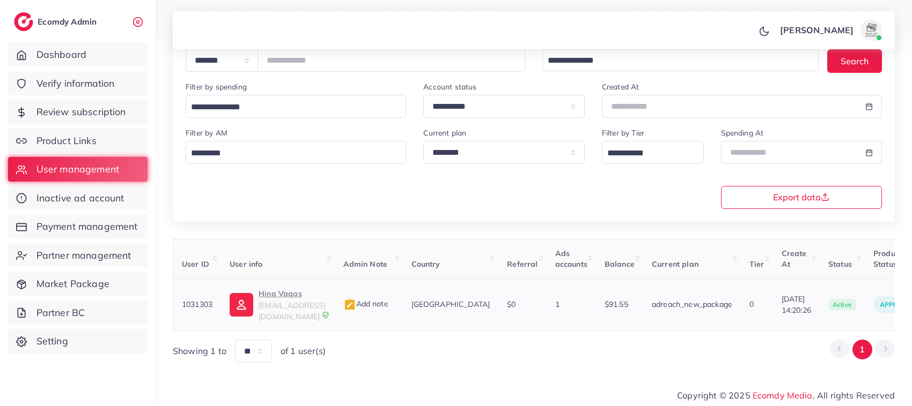
click at [268, 295] on p "Hina Vaqas" at bounding box center [291, 293] width 67 height 13
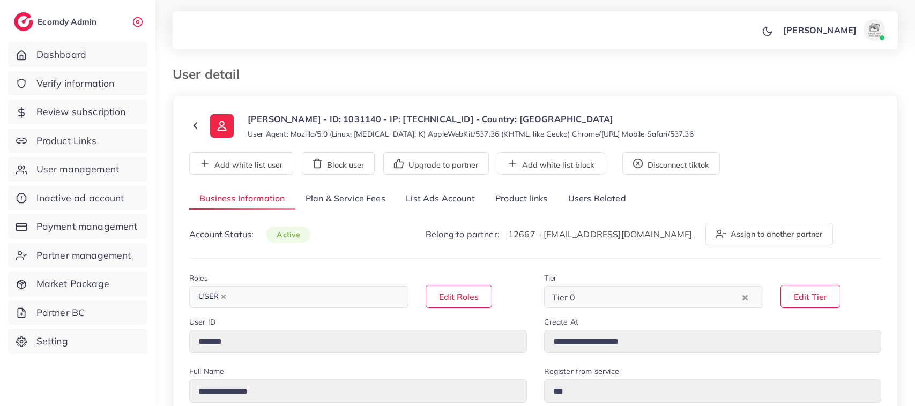
select select "**********"
click at [425, 201] on link "List Ads Account" at bounding box center [441, 199] width 90 height 23
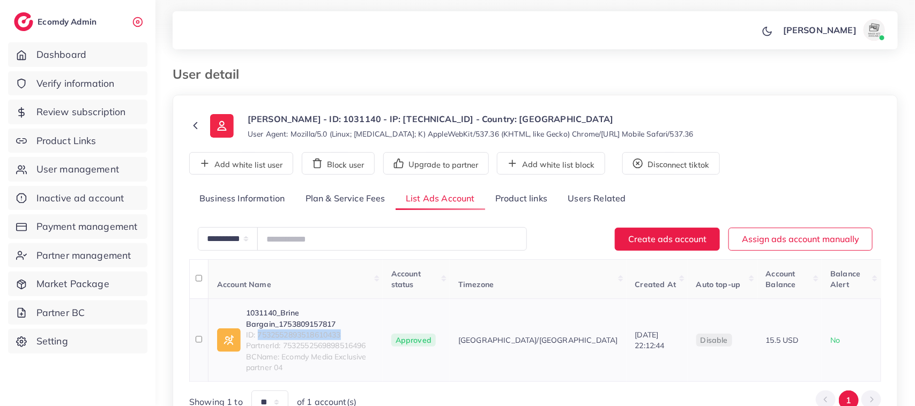
drag, startPoint x: 258, startPoint y: 315, endPoint x: 362, endPoint y: 315, distance: 104.6
click at [362, 330] on span "ID: 7532552893518610433" at bounding box center [310, 335] width 128 height 11
copy span "7532552893518610433"
click at [334, 308] on link "1031140_Brine Bargain_1753809157817" at bounding box center [310, 319] width 128 height 22
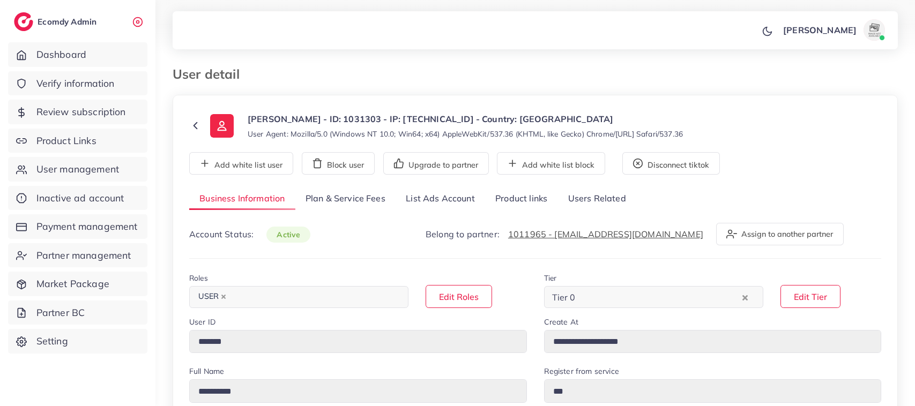
select select "**********"
click at [428, 203] on link "List Ads Account" at bounding box center [441, 199] width 90 height 23
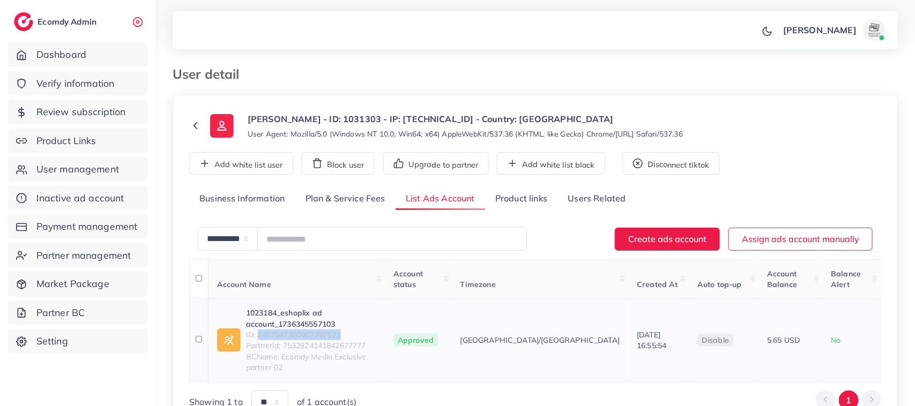
drag, startPoint x: 257, startPoint y: 314, endPoint x: 366, endPoint y: 314, distance: 108.9
click at [366, 330] on span "ID: 7457547350907797521" at bounding box center [311, 335] width 130 height 11
copy span "7457547350907797521"
click at [331, 308] on link "1023184_eshoplix ad account_1736345557103" at bounding box center [311, 319] width 130 height 22
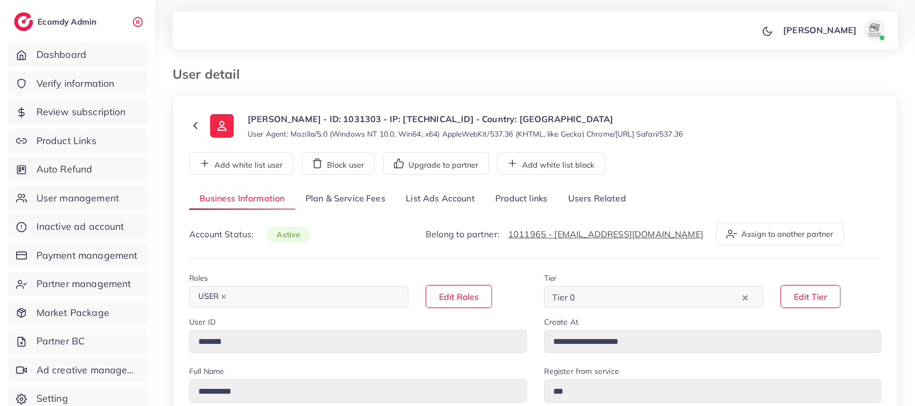
click at [424, 198] on link "List Ads Account" at bounding box center [441, 199] width 90 height 23
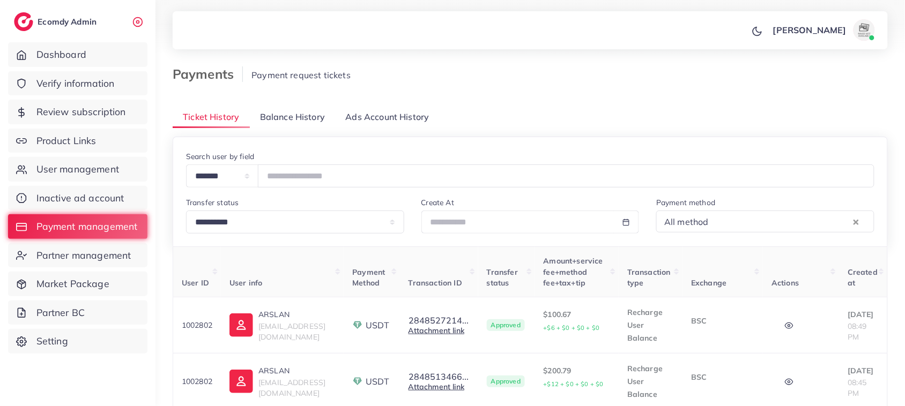
click at [117, 185] on ul "Dashboard Verify information Review subscription Product Links User management …" at bounding box center [78, 201] width 156 height 327
click at [97, 159] on link "User management" at bounding box center [77, 169] width 139 height 25
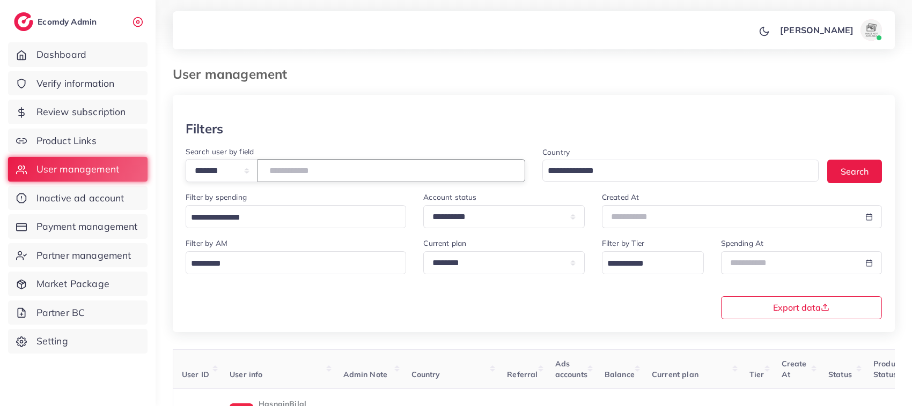
click at [317, 175] on input "number" at bounding box center [391, 170] width 268 height 23
paste input "*******"
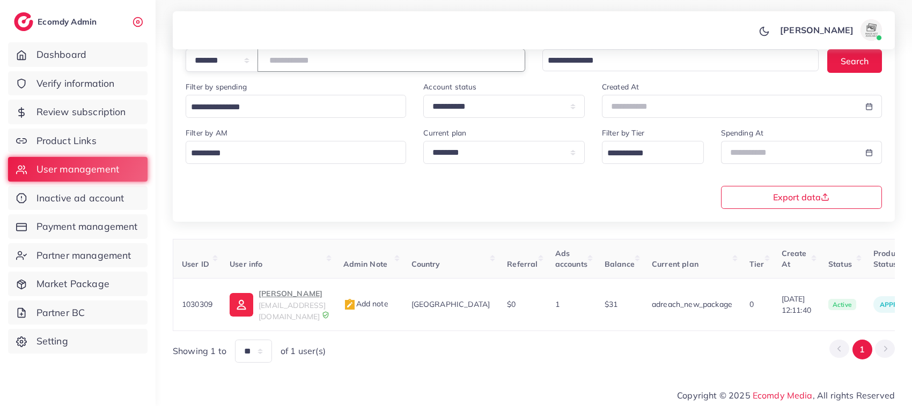
scroll to position [0, 187]
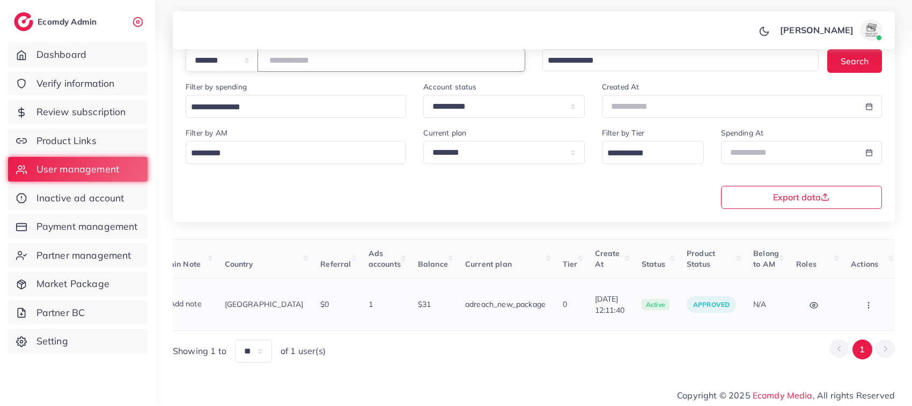
click at [868, 302] on circle "button" at bounding box center [868, 302] width 1 height 1
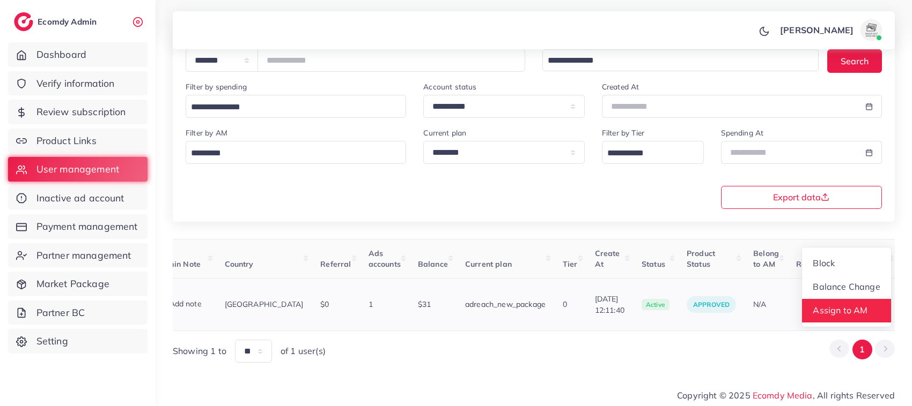
click at [845, 302] on link "Assign to AM" at bounding box center [846, 311] width 89 height 24
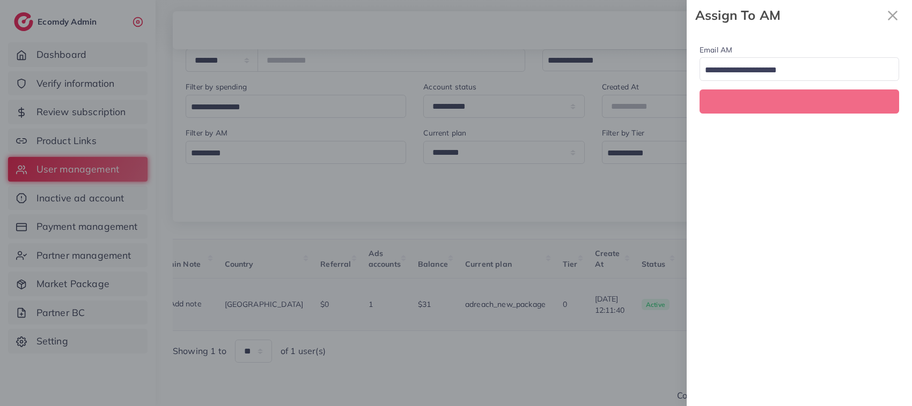
scroll to position [0, 187]
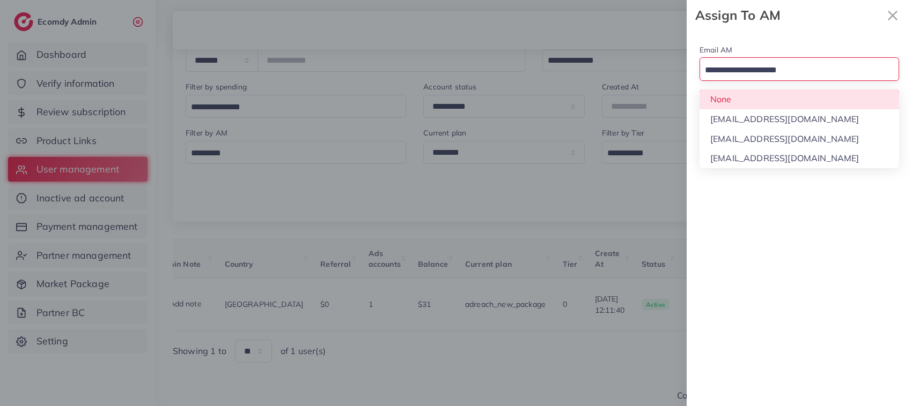
click at [805, 68] on input "Search for option" at bounding box center [793, 70] width 184 height 17
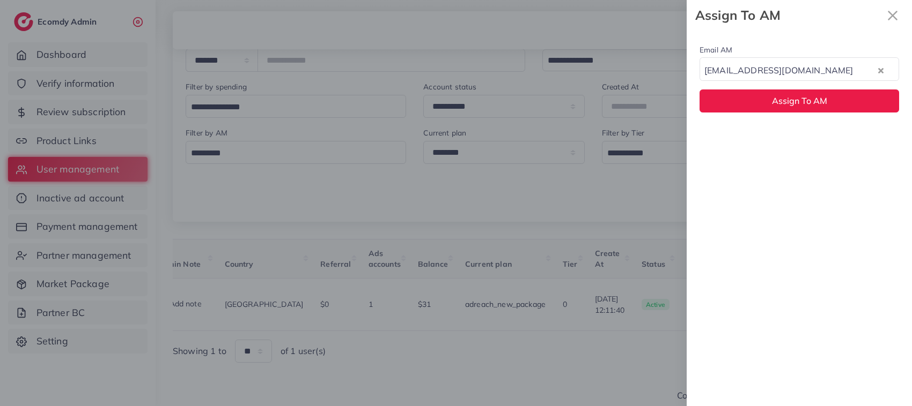
click at [788, 139] on div "Email AM natashashahid163@gmail.com Loading... None hadibaaslam@gmail.com natas…" at bounding box center [798, 219] width 225 height 376
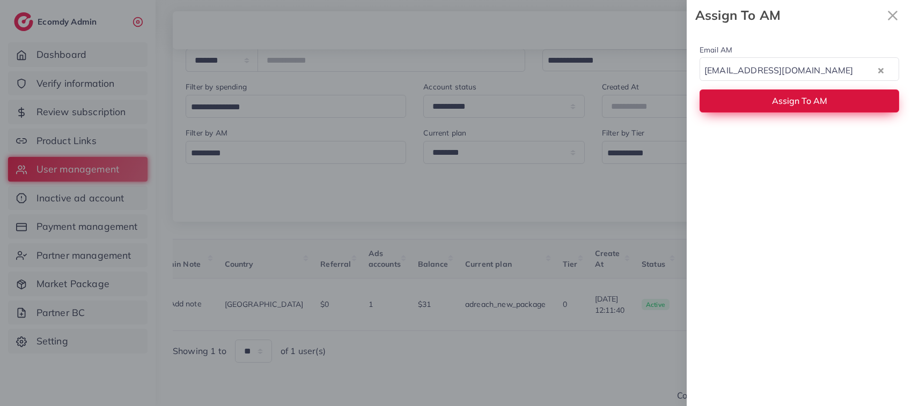
click at [778, 105] on span "Assign To AM" at bounding box center [799, 100] width 55 height 11
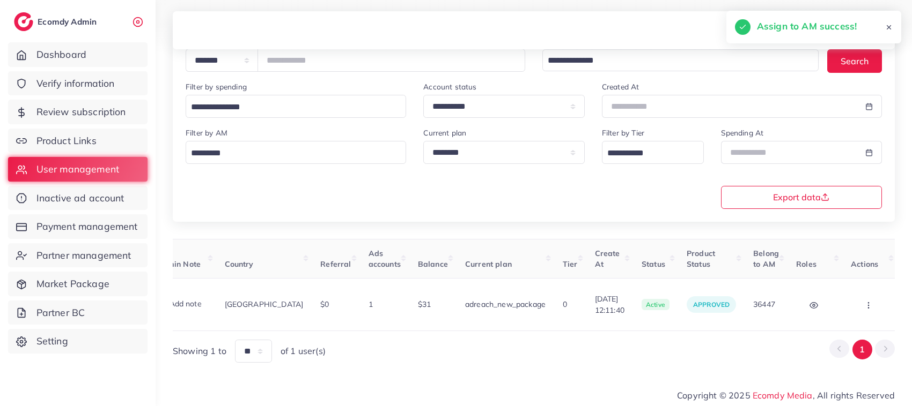
scroll to position [0, 0]
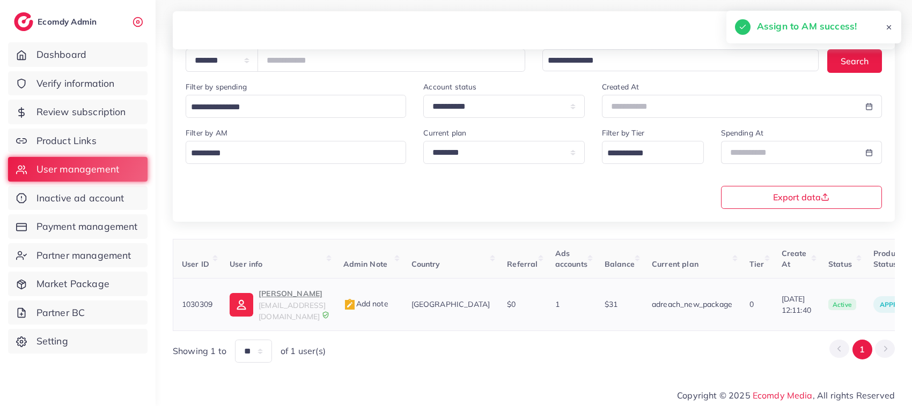
click at [293, 293] on p "IRFAN KHAN" at bounding box center [291, 293] width 67 height 13
drag, startPoint x: 181, startPoint y: 305, endPoint x: 220, endPoint y: 318, distance: 41.4
click at [220, 318] on td "1030309" at bounding box center [197, 305] width 48 height 53
copy span "1030309"
drag, startPoint x: 330, startPoint y: 61, endPoint x: 271, endPoint y: 63, distance: 59.0
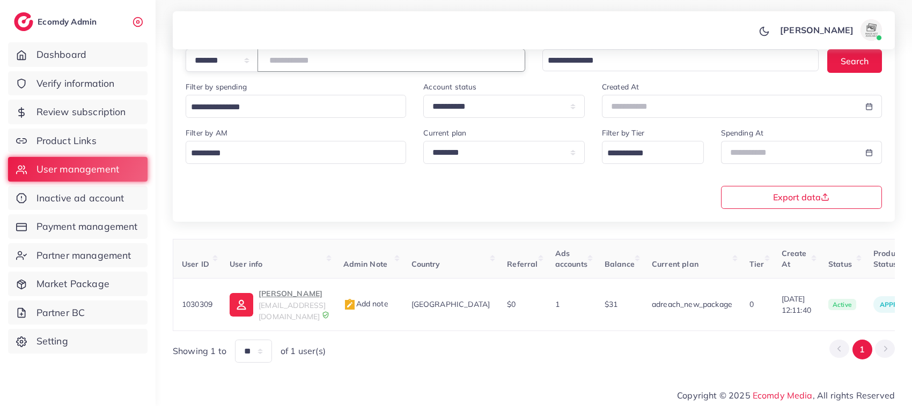
click at [271, 63] on div "**********" at bounding box center [355, 60] width 339 height 23
paste input "number"
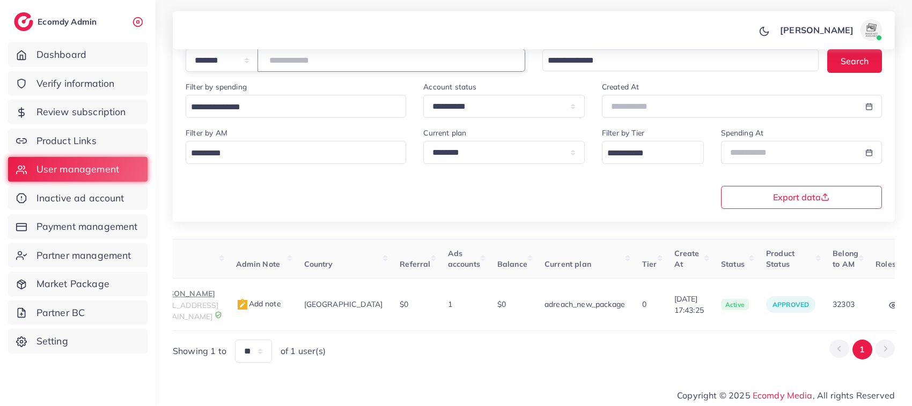
scroll to position [0, 160]
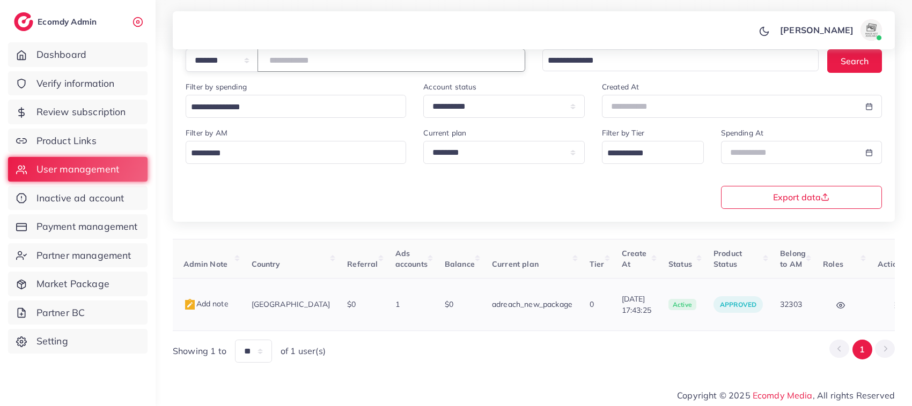
click at [891, 305] on icon "button" at bounding box center [895, 305] width 9 height 9
click at [850, 305] on span "Assign to AM" at bounding box center [867, 310] width 55 height 11
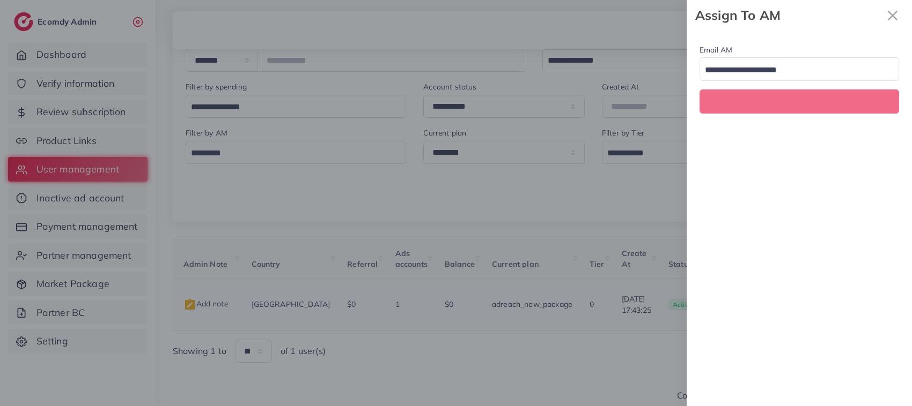
scroll to position [0, 160]
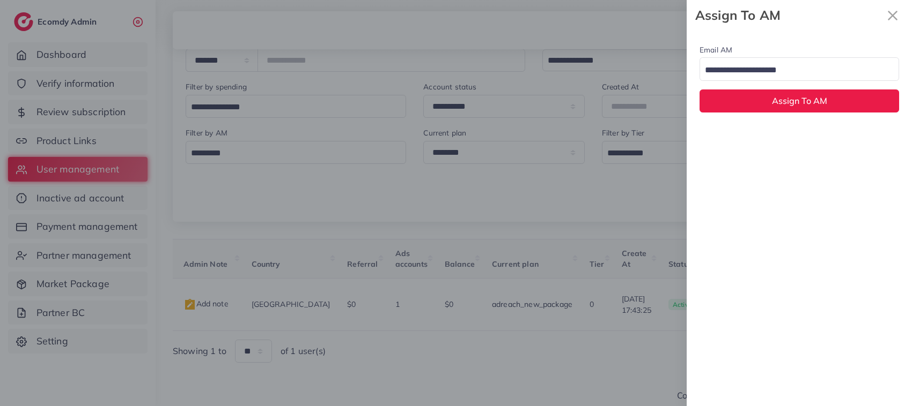
click at [813, 70] on input "Search for option" at bounding box center [793, 70] width 184 height 17
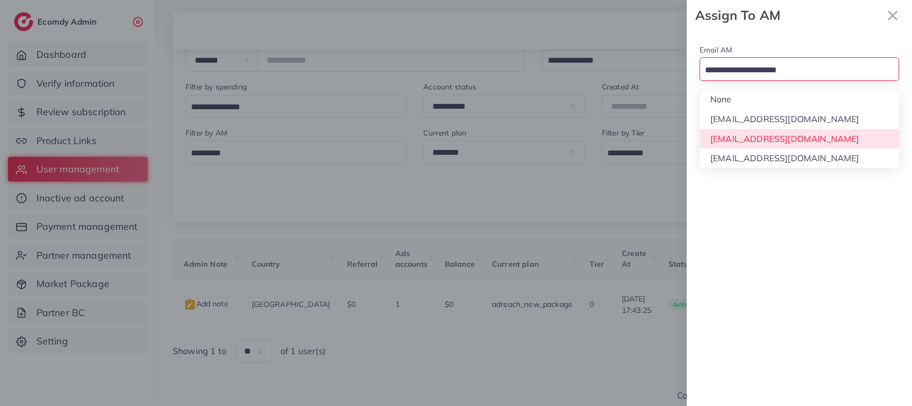
click at [795, 135] on div "Email AM Loading... None hadibaaslam@gmail.com natashashahid163@gmail.com wajah…" at bounding box center [798, 219] width 225 height 376
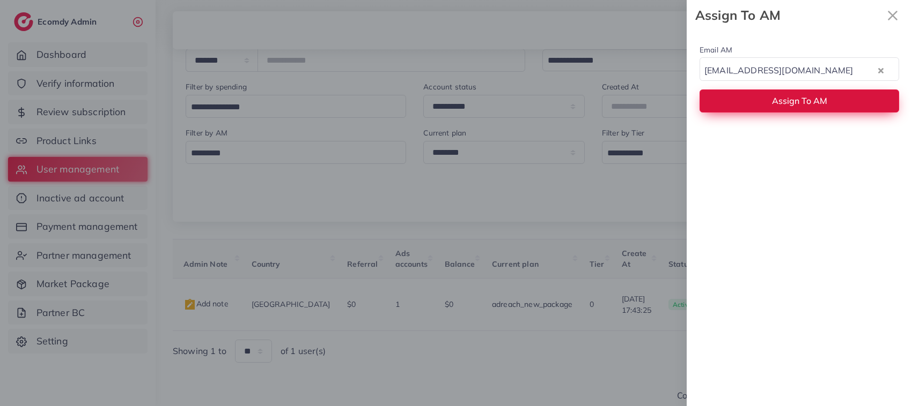
click at [791, 105] on span "Assign To AM" at bounding box center [799, 100] width 55 height 11
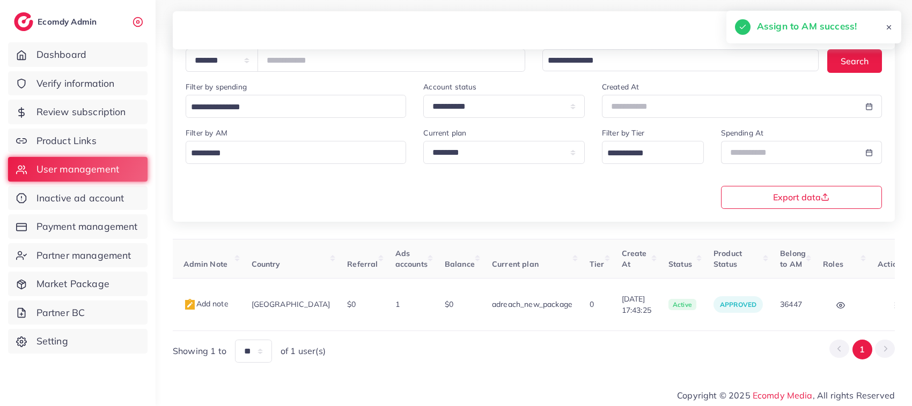
scroll to position [0, 0]
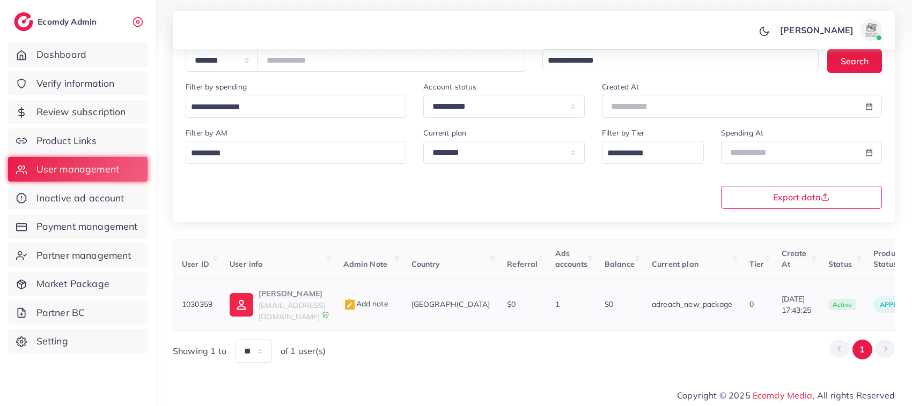
click at [284, 300] on p "Rana Mozzam" at bounding box center [291, 293] width 67 height 13
drag, startPoint x: 330, startPoint y: 62, endPoint x: 261, endPoint y: 64, distance: 69.7
click at [261, 64] on div "**********" at bounding box center [355, 60] width 339 height 23
paste input "number"
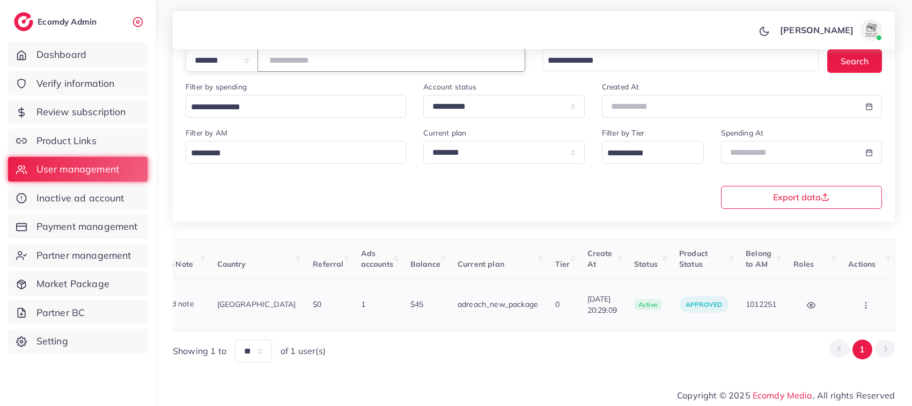
click at [865, 306] on icon "button" at bounding box center [865, 305] width 9 height 9
click at [862, 309] on span "Assign to AM" at bounding box center [837, 310] width 55 height 11
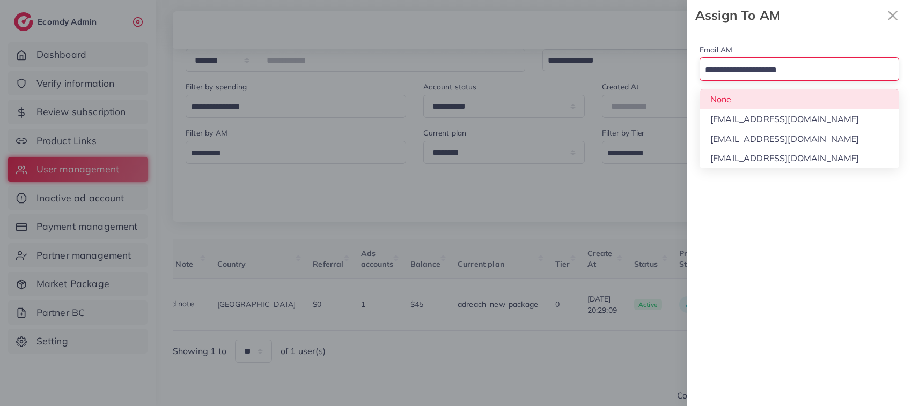
click at [821, 77] on input "Search for option" at bounding box center [793, 70] width 184 height 17
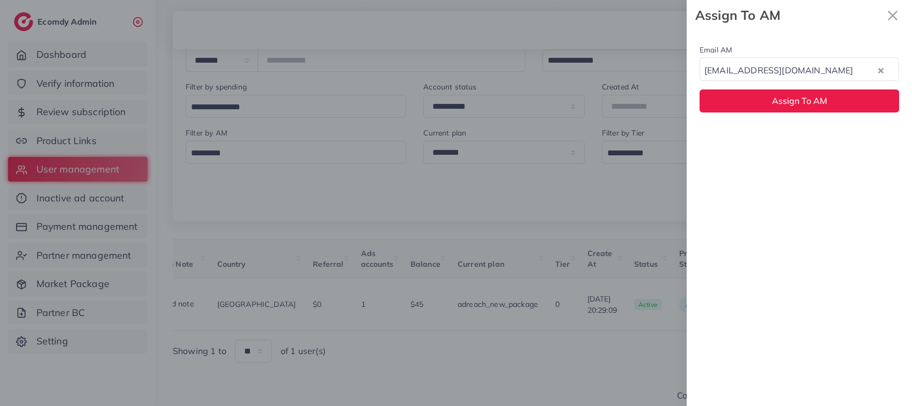
click at [825, 139] on div "Email AM natashashahid163@gmail.com Loading... None hadibaaslam@gmail.com natas…" at bounding box center [798, 219] width 225 height 376
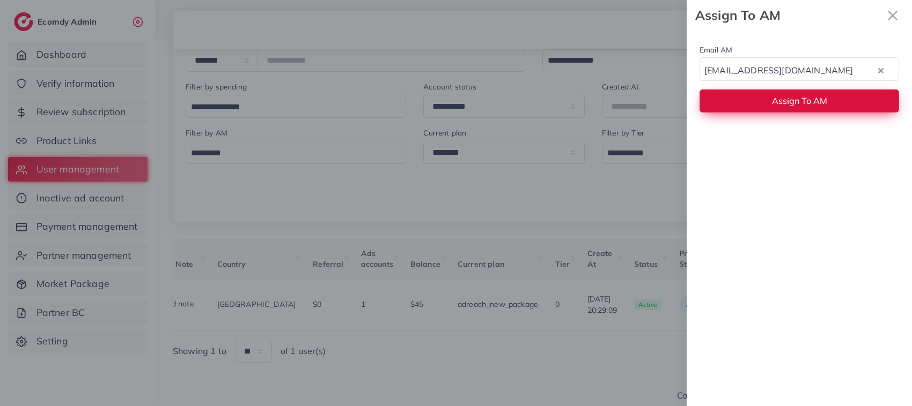
click at [821, 101] on span "Assign To AM" at bounding box center [799, 100] width 55 height 11
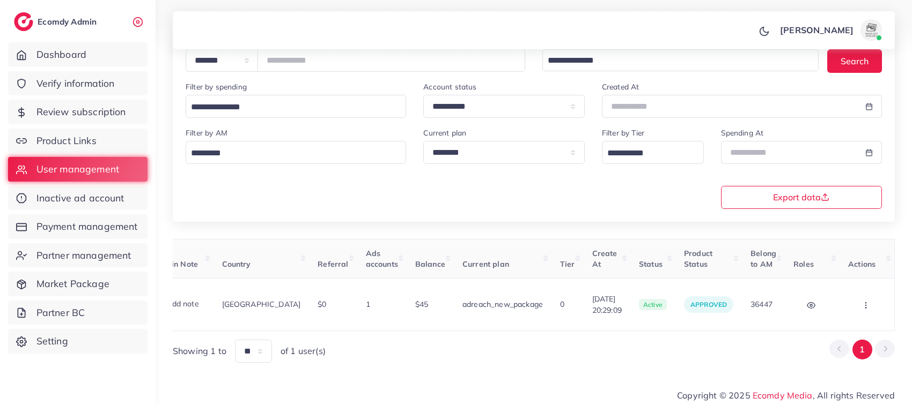
scroll to position [0, 0]
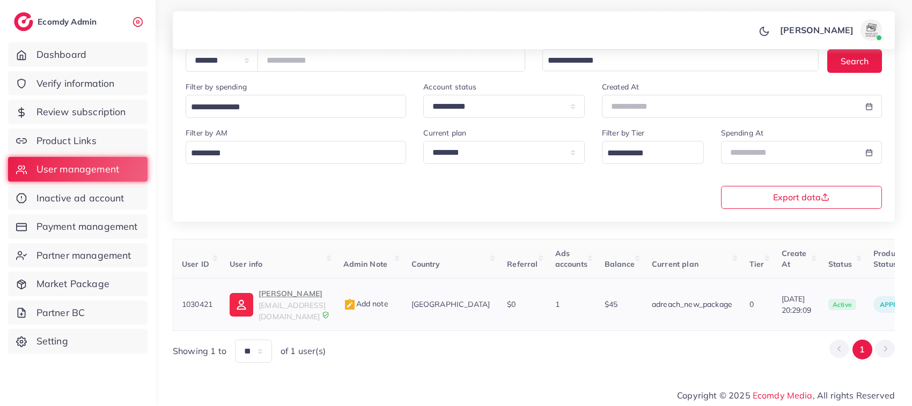
click at [323, 297] on p "muhammad Mudasir" at bounding box center [291, 293] width 67 height 13
drag, startPoint x: 771, startPoint y: 296, endPoint x: 814, endPoint y: 298, distance: 43.5
click at [814, 298] on td "05/07/2025, 20:29:09" at bounding box center [796, 305] width 47 height 53
copy span "05/07/2025"
drag, startPoint x: 334, startPoint y: 65, endPoint x: 266, endPoint y: 65, distance: 68.1
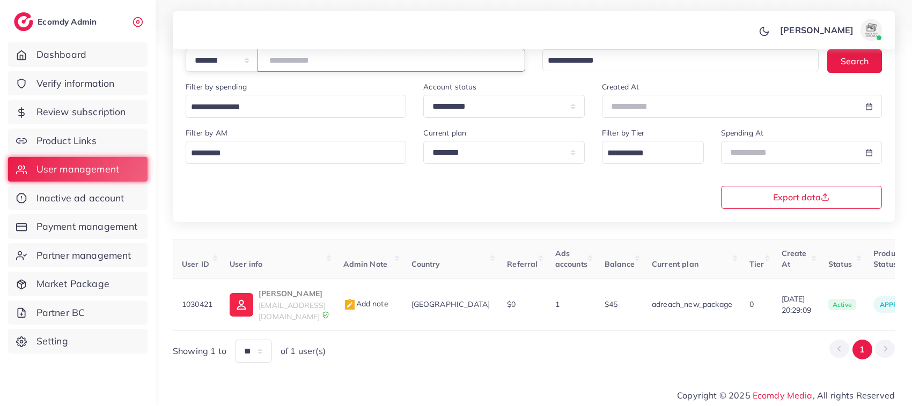
click at [266, 65] on div "**********" at bounding box center [355, 60] width 339 height 23
paste input "number"
drag, startPoint x: 765, startPoint y: 296, endPoint x: 805, endPoint y: 301, distance: 41.1
click at [805, 301] on span "02/07/2025, 12:11:40" at bounding box center [795, 305] width 29 height 22
copy span "02/07/2025"
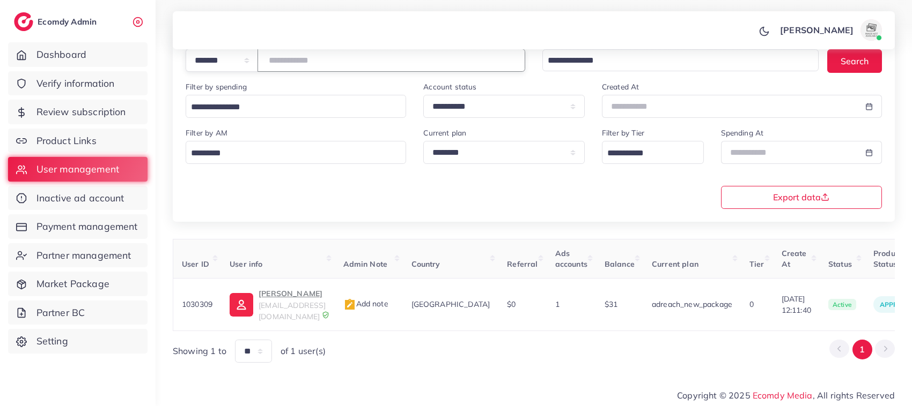
drag, startPoint x: 326, startPoint y: 65, endPoint x: 255, endPoint y: 78, distance: 71.9
click at [255, 78] on div "**********" at bounding box center [355, 58] width 357 height 46
paste input "number"
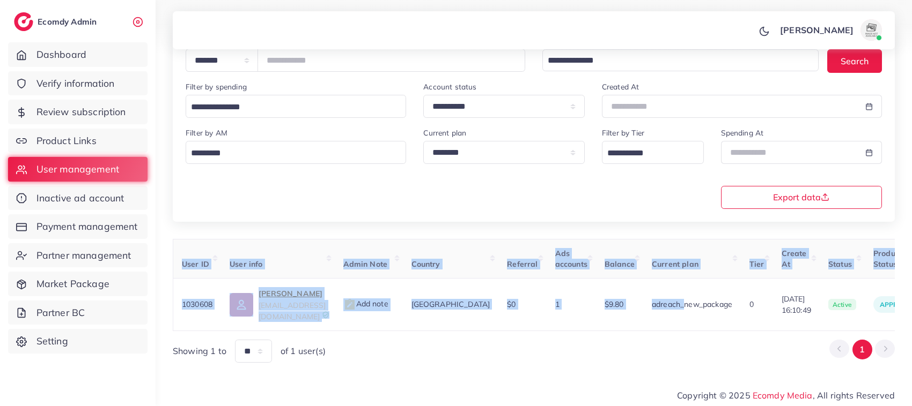
click at [663, 327] on div "User ID User info Admin Note Country Referral Ads accounts Balance Current plan…" at bounding box center [534, 285] width 722 height 92
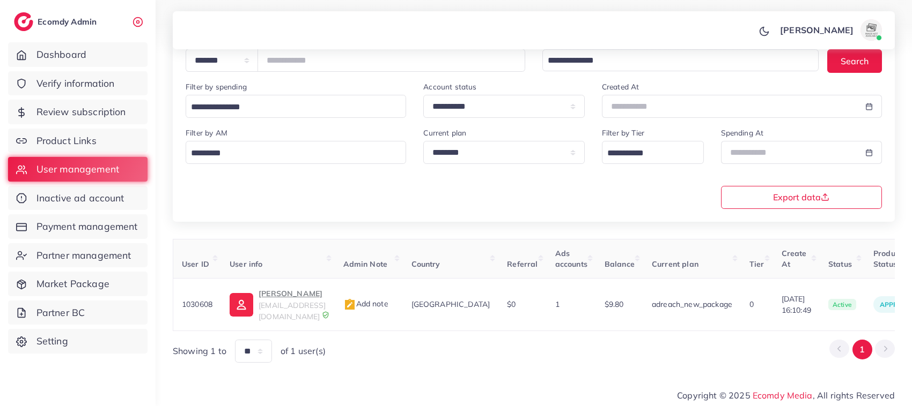
click at [663, 344] on div "Showing 1 to ** ** ** *** of 1 user(s) 1" at bounding box center [534, 351] width 722 height 23
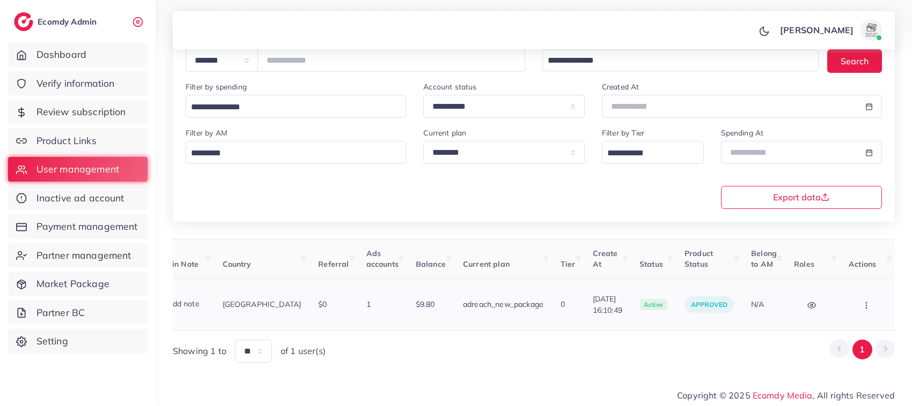
click at [864, 307] on icon "button" at bounding box center [866, 305] width 9 height 9
click at [849, 307] on span "Assign to AM" at bounding box center [838, 310] width 55 height 11
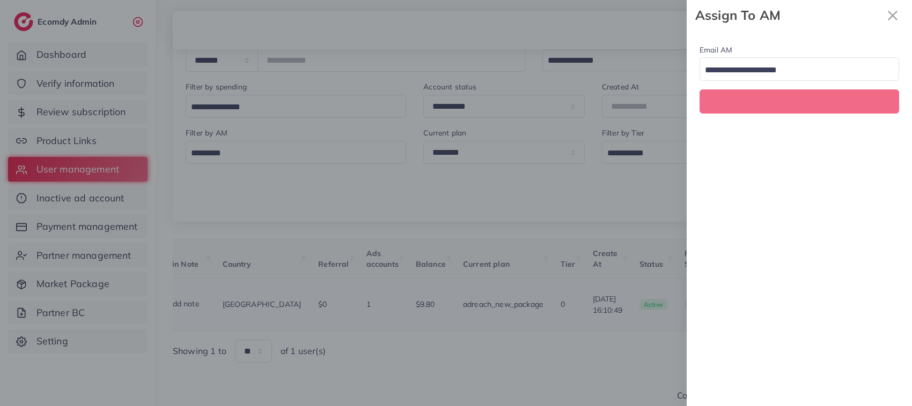
scroll to position [0, 189]
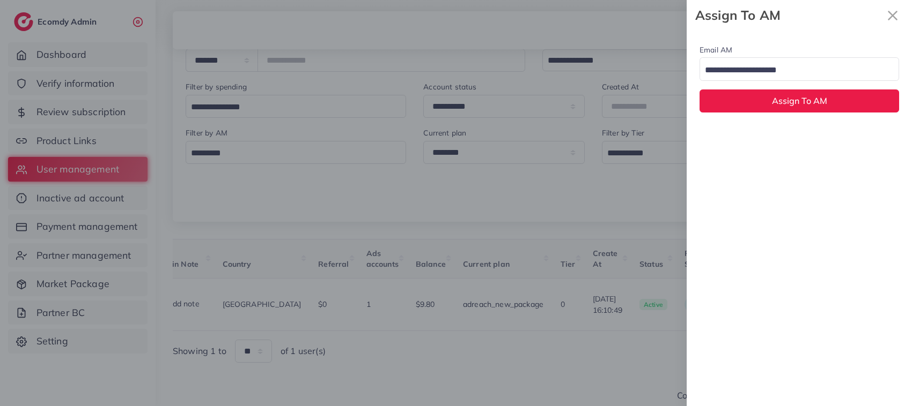
click at [811, 63] on input "Search for option" at bounding box center [793, 70] width 184 height 17
click at [810, 149] on div "Email AM [EMAIL_ADDRESS][DOMAIN_NAME] Loading... None [EMAIL_ADDRESS][DOMAIN_NA…" at bounding box center [798, 219] width 225 height 376
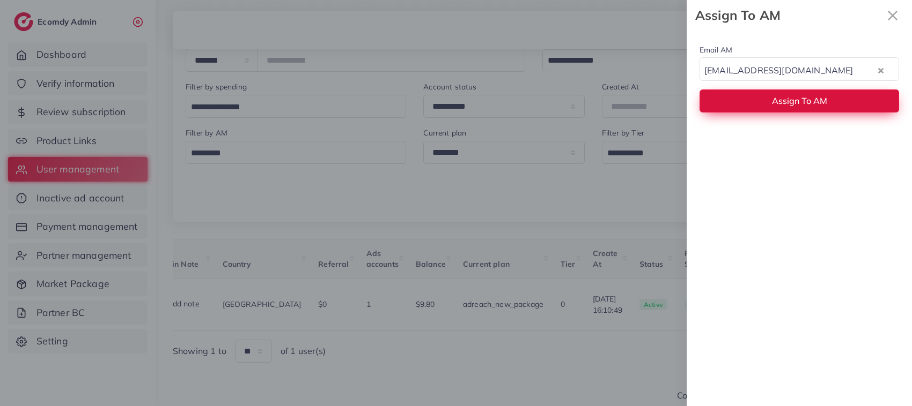
click at [806, 95] on button "Assign To AM" at bounding box center [798, 101] width 199 height 23
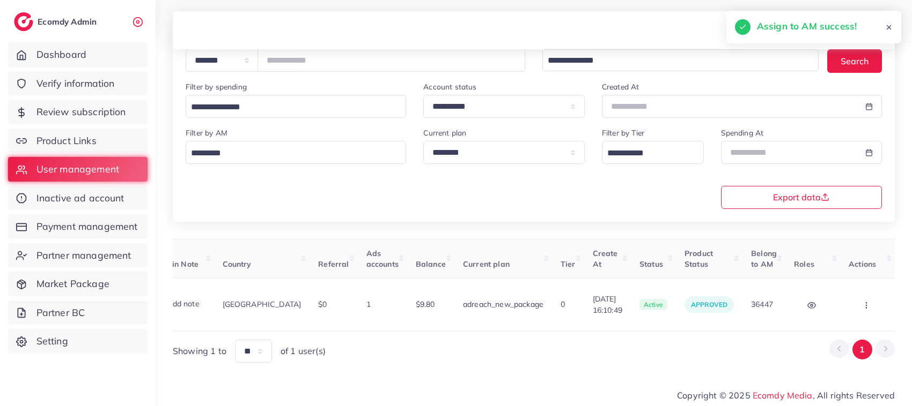
scroll to position [0, 0]
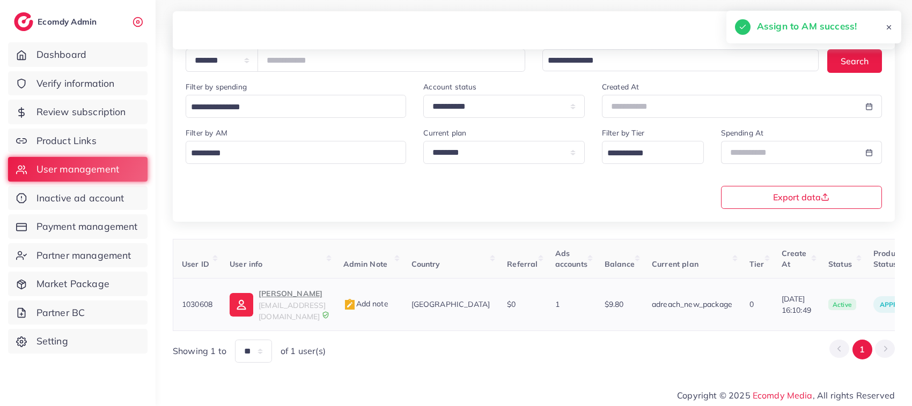
click at [278, 296] on p "Muhammad Hasnain" at bounding box center [291, 293] width 67 height 13
drag, startPoint x: 330, startPoint y: 62, endPoint x: 263, endPoint y: 66, distance: 67.2
click at [263, 66] on div "**********" at bounding box center [355, 60] width 339 height 23
paste input "number"
drag, startPoint x: 325, startPoint y: 62, endPoint x: 271, endPoint y: 67, distance: 53.8
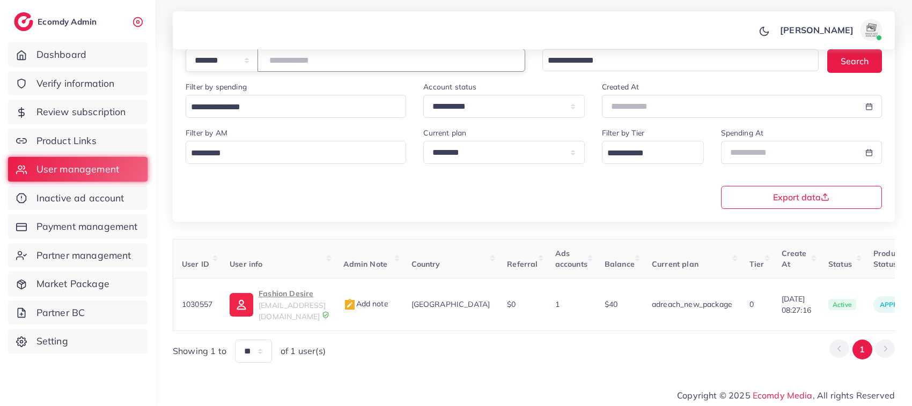
click at [271, 67] on input "*******" at bounding box center [391, 60] width 268 height 23
paste input "number"
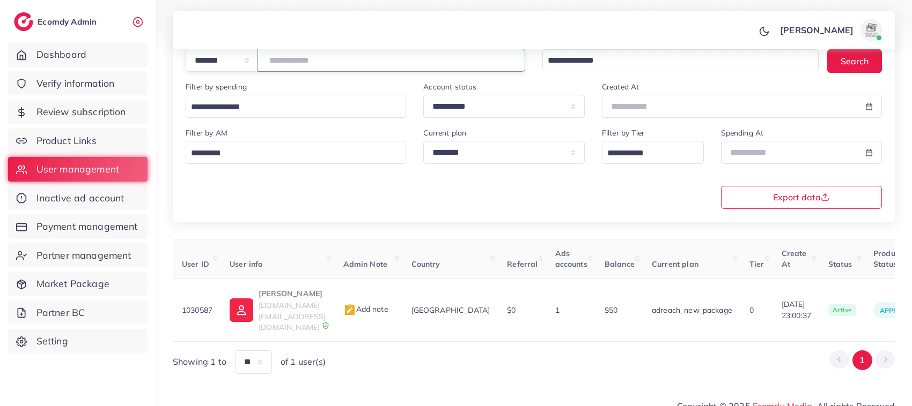
drag, startPoint x: 323, startPoint y: 65, endPoint x: 250, endPoint y: 73, distance: 73.8
click at [250, 73] on div "**********" at bounding box center [355, 58] width 357 height 46
paste input "number"
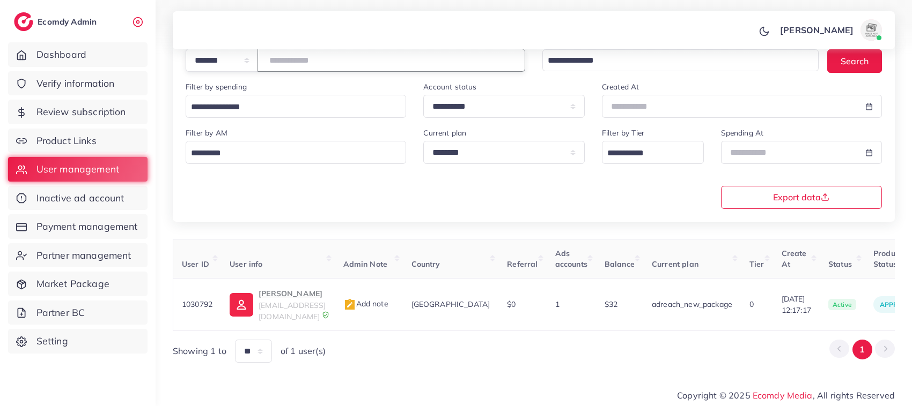
scroll to position [0, 172]
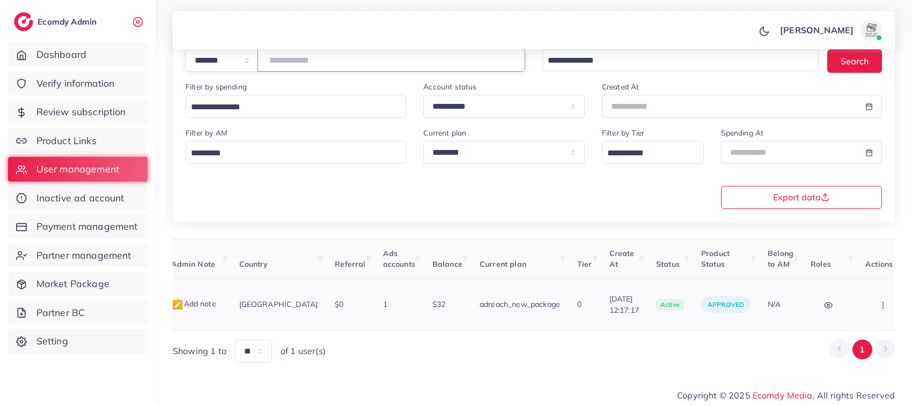
click at [878, 304] on icon "button" at bounding box center [882, 305] width 9 height 9
click at [838, 309] on span "Assign to AM" at bounding box center [855, 310] width 55 height 11
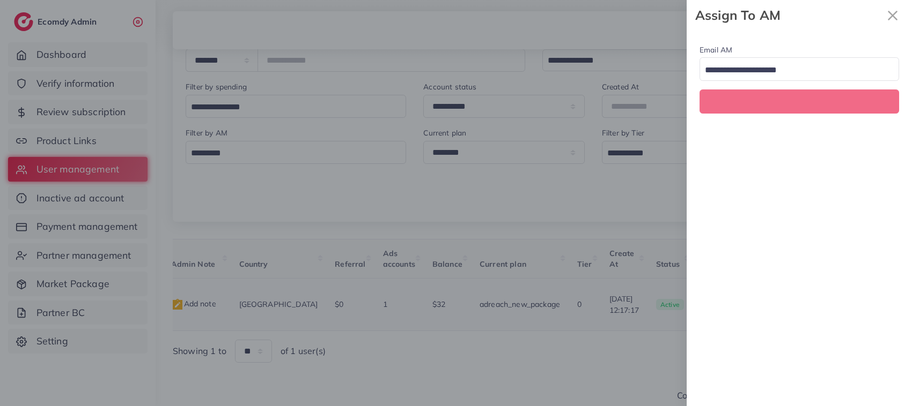
scroll to position [0, 172]
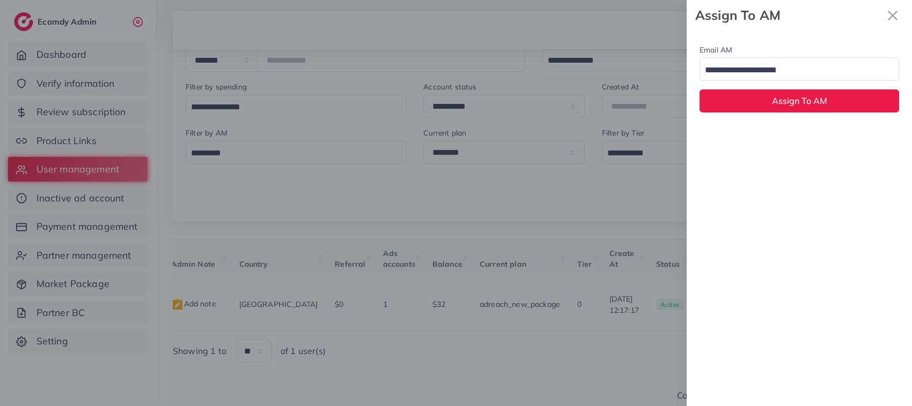
click at [795, 71] on input "Search for option" at bounding box center [793, 70] width 184 height 17
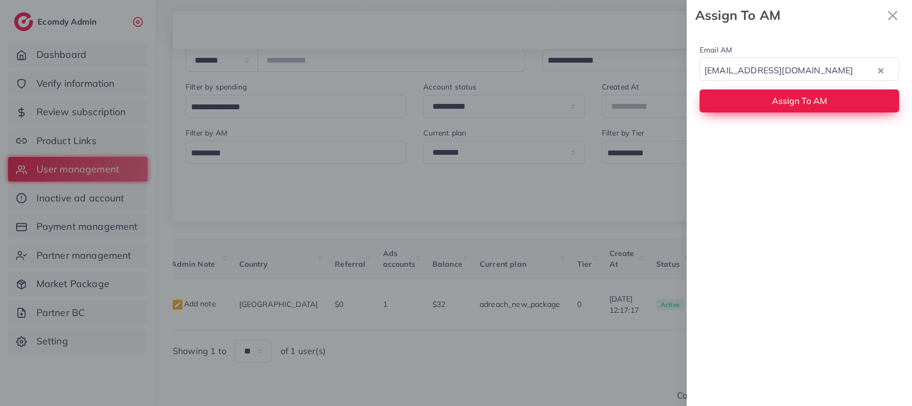
drag, startPoint x: 795, startPoint y: 134, endPoint x: 787, endPoint y: 110, distance: 25.3
click at [787, 110] on button "Assign To AM" at bounding box center [798, 101] width 199 height 23
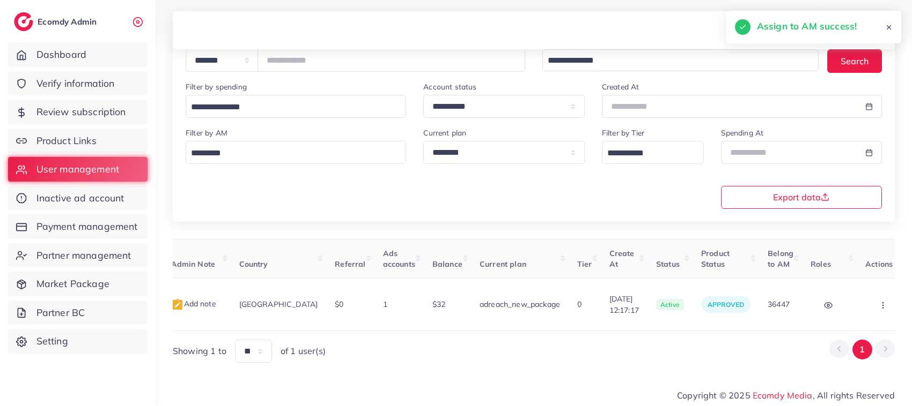
scroll to position [0, 0]
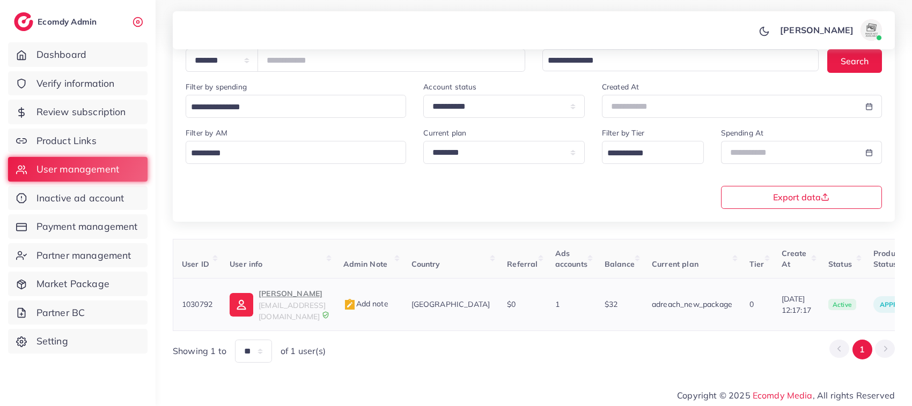
click at [269, 294] on p "Muhammad Ahmad" at bounding box center [291, 293] width 67 height 13
drag, startPoint x: 337, startPoint y: 56, endPoint x: 261, endPoint y: 74, distance: 77.7
click at [261, 74] on div "**********" at bounding box center [355, 58] width 357 height 46
paste input "number"
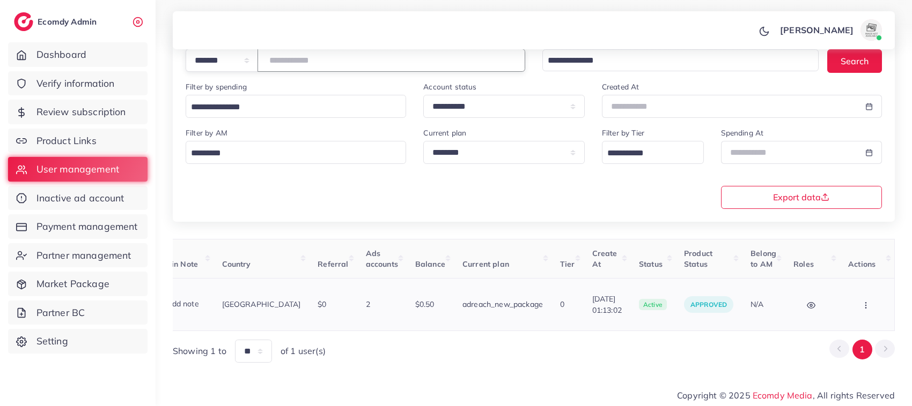
click at [856, 305] on button "button" at bounding box center [867, 305] width 38 height 24
click at [840, 308] on span "Assign to AM" at bounding box center [838, 310] width 55 height 11
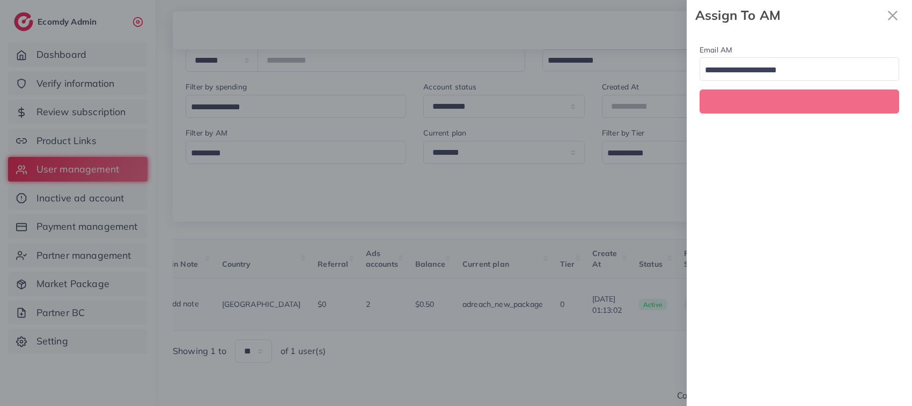
scroll to position [0, 189]
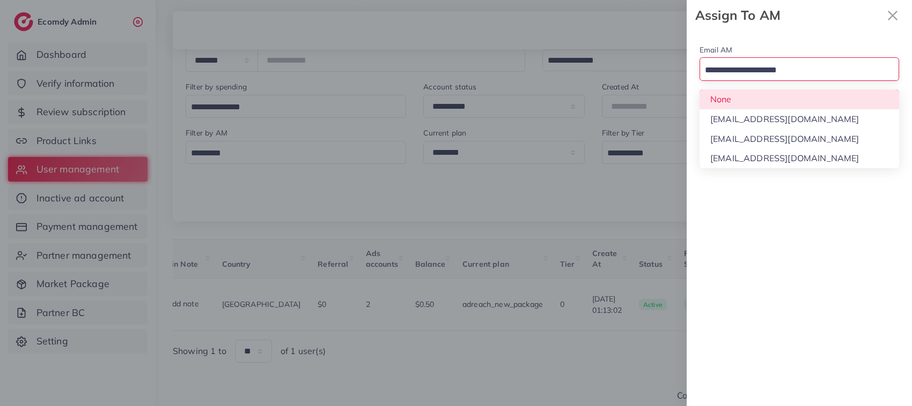
click at [771, 79] on div "Loading..." at bounding box center [798, 68] width 199 height 23
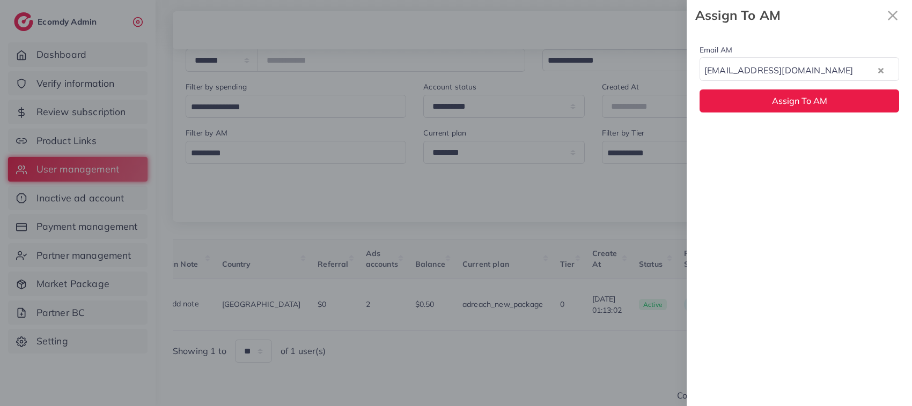
click at [773, 131] on div "Email AM natashashahid163@gmail.com Loading... None hadibaaslam@gmail.com natas…" at bounding box center [798, 219] width 225 height 376
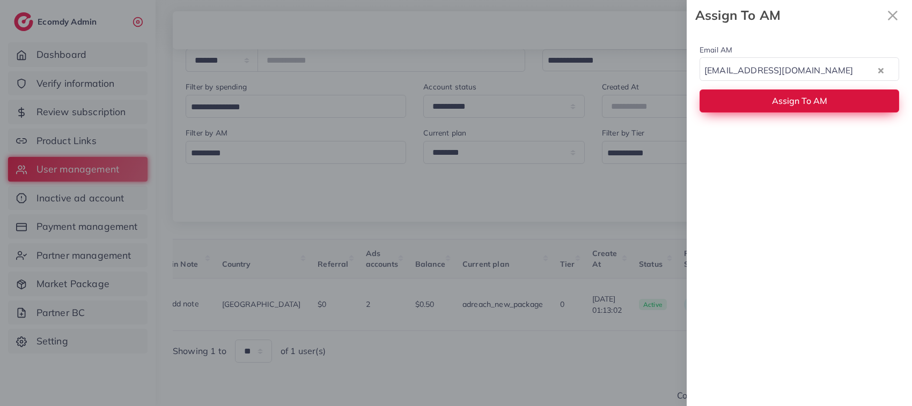
click at [768, 108] on button "Assign To AM" at bounding box center [798, 101] width 199 height 23
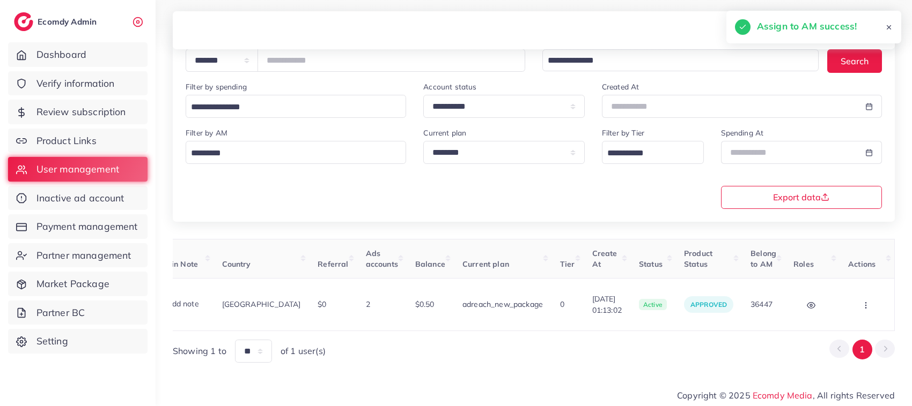
scroll to position [0, 0]
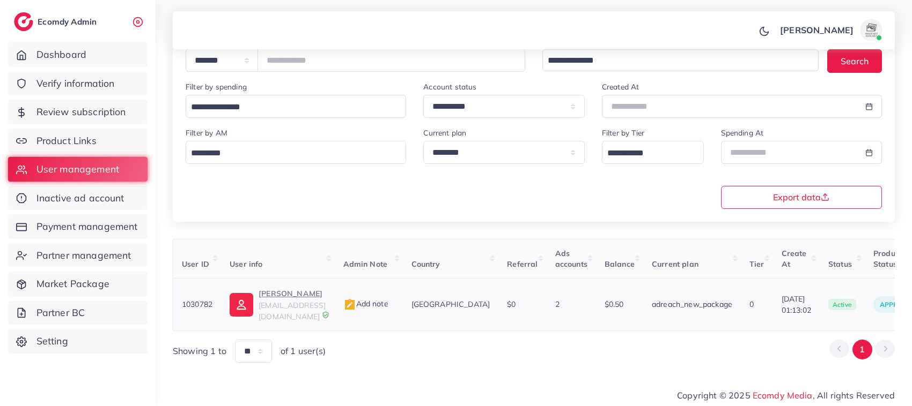
click at [288, 298] on p "Mubasher Akhtar" at bounding box center [291, 293] width 67 height 13
drag, startPoint x: 318, startPoint y: 62, endPoint x: 264, endPoint y: 63, distance: 54.2
click at [264, 63] on div "**********" at bounding box center [355, 60] width 339 height 23
paste input "number"
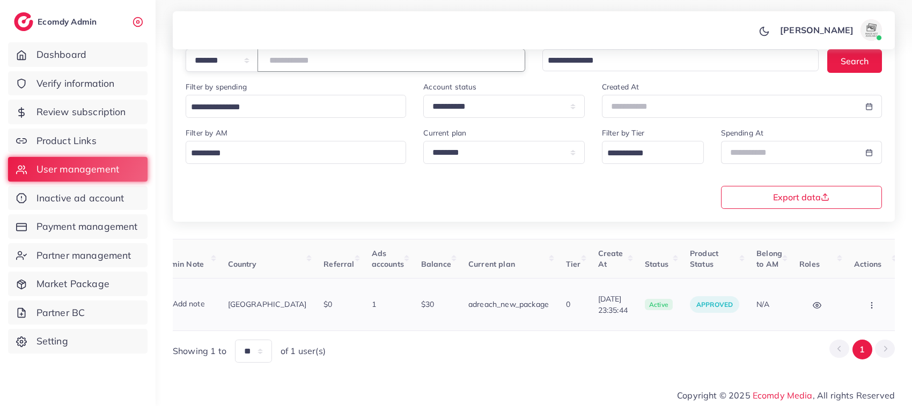
click at [867, 301] on icon "button" at bounding box center [871, 305] width 9 height 9
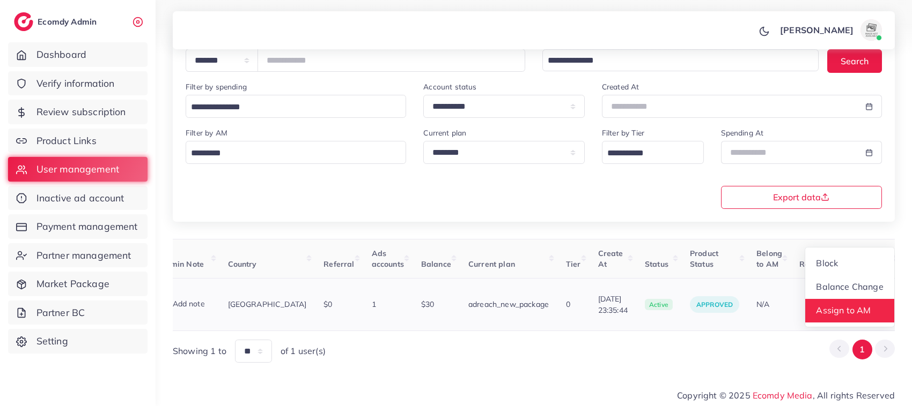
click at [833, 307] on span "Assign to AM" at bounding box center [843, 310] width 55 height 11
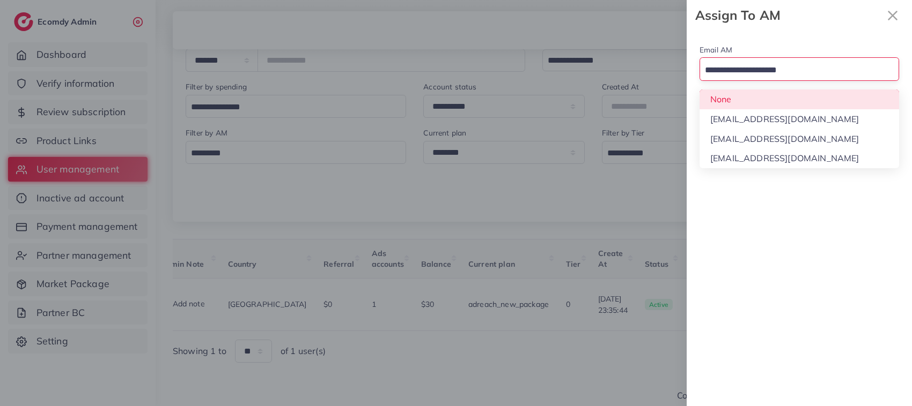
click at [841, 63] on input "Search for option" at bounding box center [793, 70] width 184 height 17
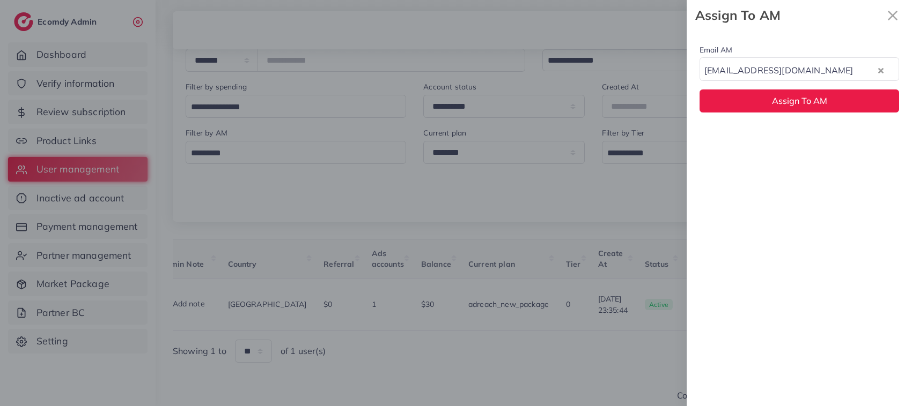
click at [797, 138] on div "Email AM natashashahid163@gmail.com Loading... None hadibaaslam@gmail.com natas…" at bounding box center [798, 219] width 225 height 376
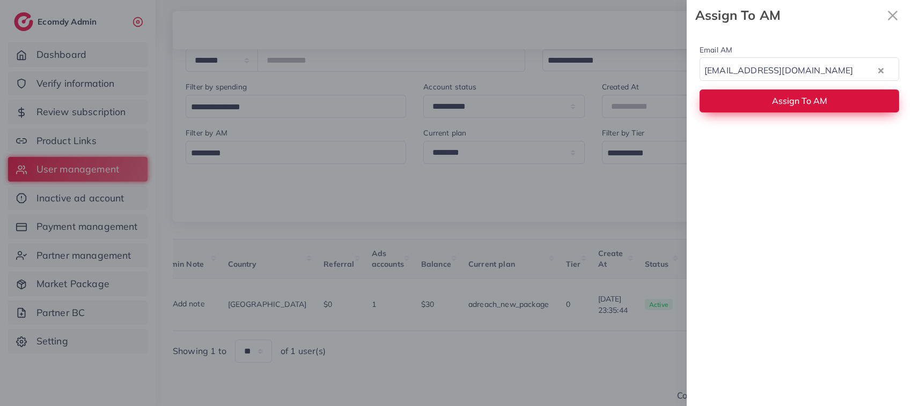
click at [791, 99] on span "Assign To AM" at bounding box center [799, 100] width 55 height 11
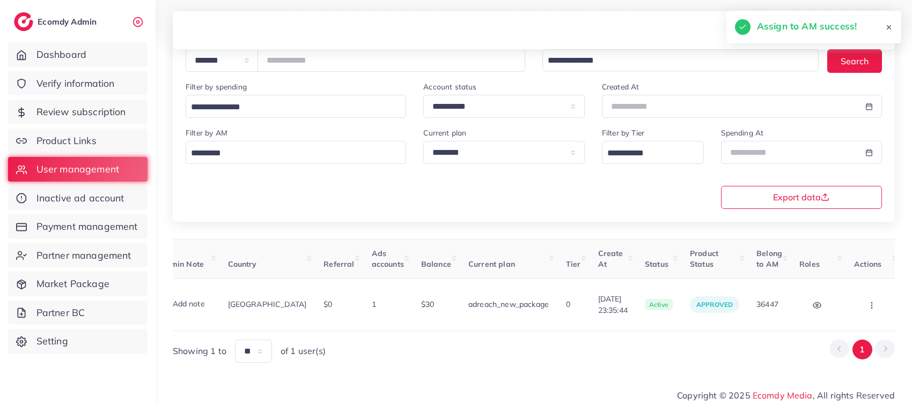
scroll to position [0, 0]
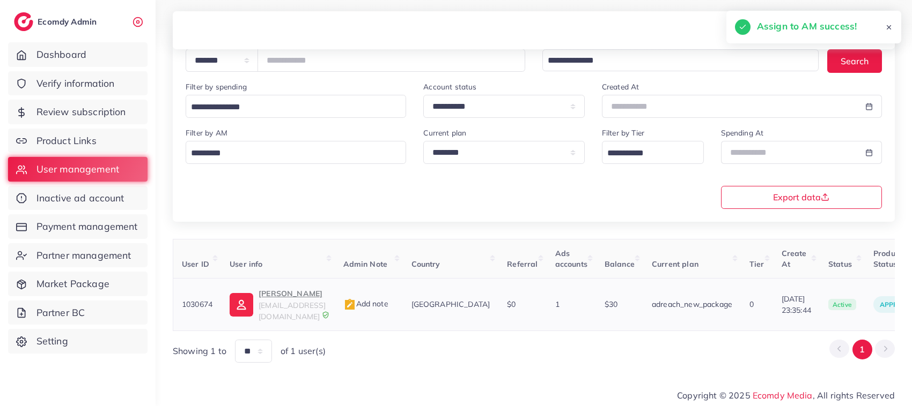
click at [275, 294] on p "Abdullah Maqbool" at bounding box center [291, 293] width 67 height 13
drag, startPoint x: 758, startPoint y: 297, endPoint x: 801, endPoint y: 300, distance: 43.1
click at [801, 300] on td "11/07/2025, 23:35:44" at bounding box center [796, 305] width 47 height 53
copy span "11/07/2025"
drag, startPoint x: 336, startPoint y: 68, endPoint x: 270, endPoint y: 53, distance: 68.2
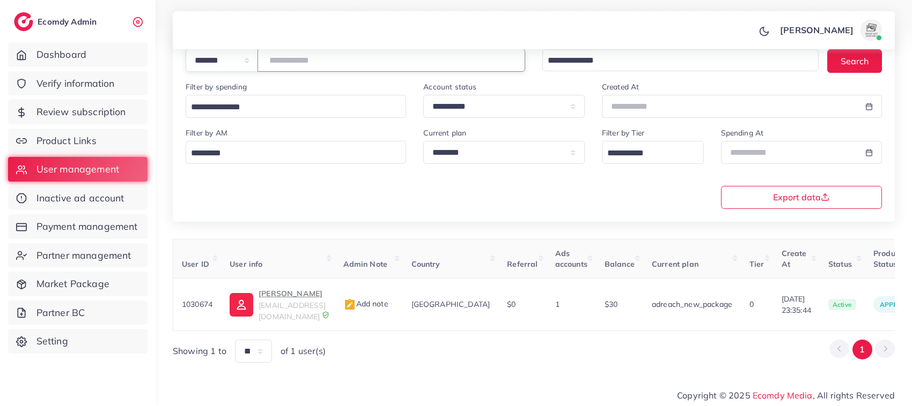
click at [270, 53] on div "**********" at bounding box center [534, 135] width 756 height 491
paste input "number"
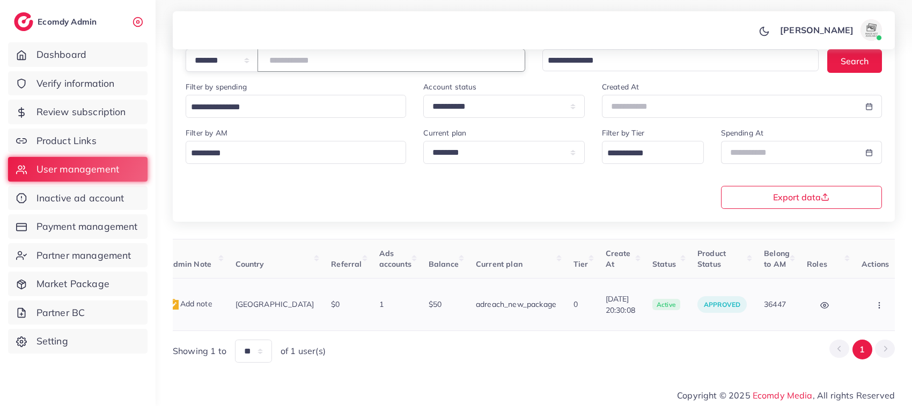
click at [861, 306] on button "button" at bounding box center [880, 305] width 38 height 24
click at [847, 306] on span "Assign to AM" at bounding box center [851, 310] width 55 height 11
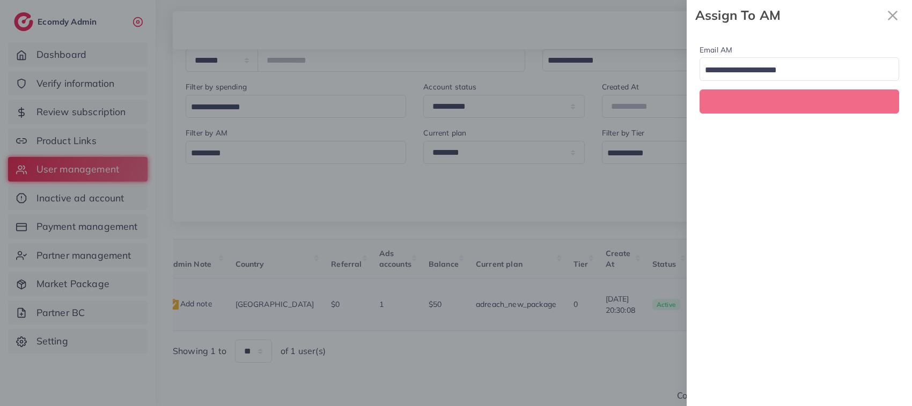
scroll to position [0, 176]
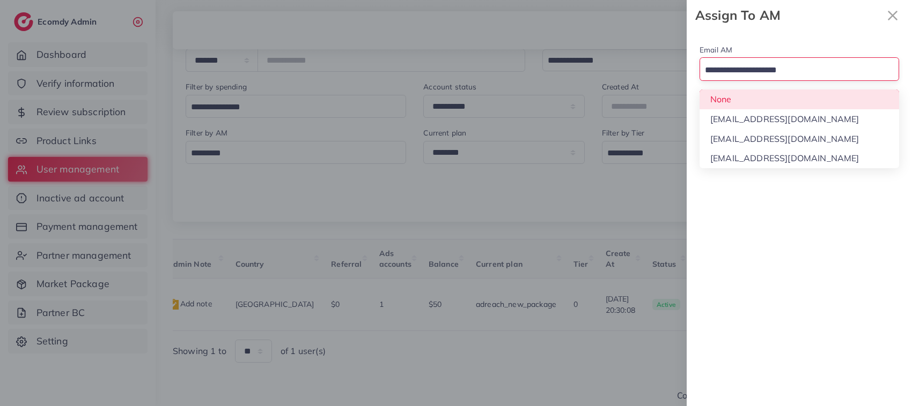
click at [805, 70] on input "Search for option" at bounding box center [793, 70] width 184 height 17
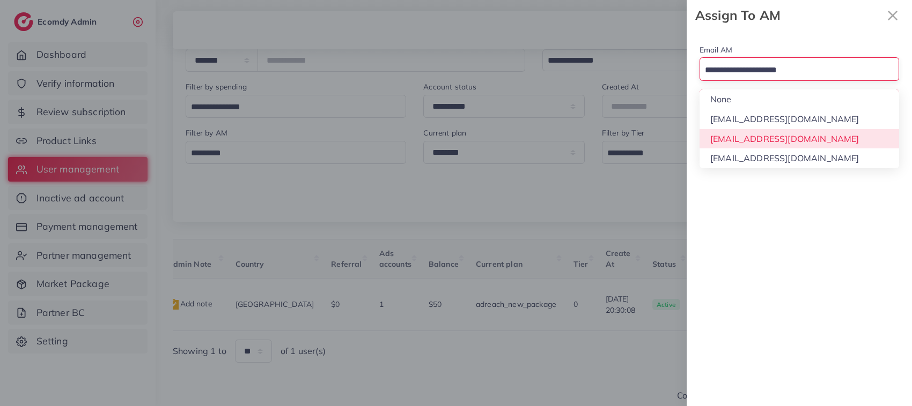
click at [796, 137] on div "Email AM Loading... None hadibaaslam@gmail.com natashashahid163@gmail.com wajah…" at bounding box center [798, 219] width 225 height 376
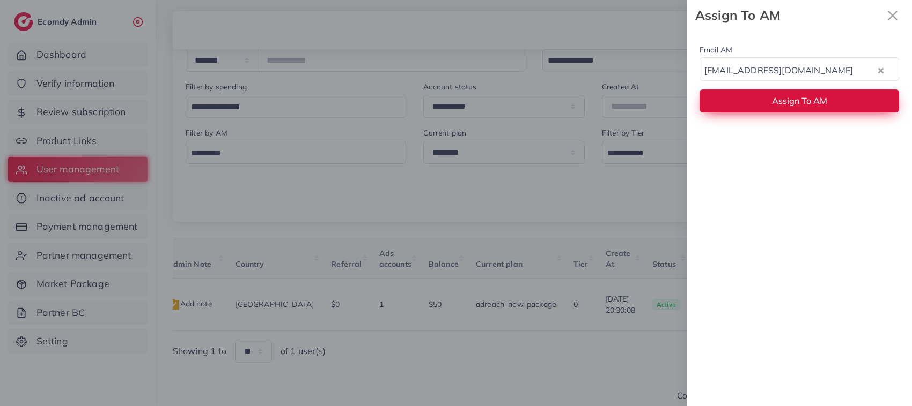
click at [789, 106] on span "Assign To AM" at bounding box center [799, 100] width 55 height 11
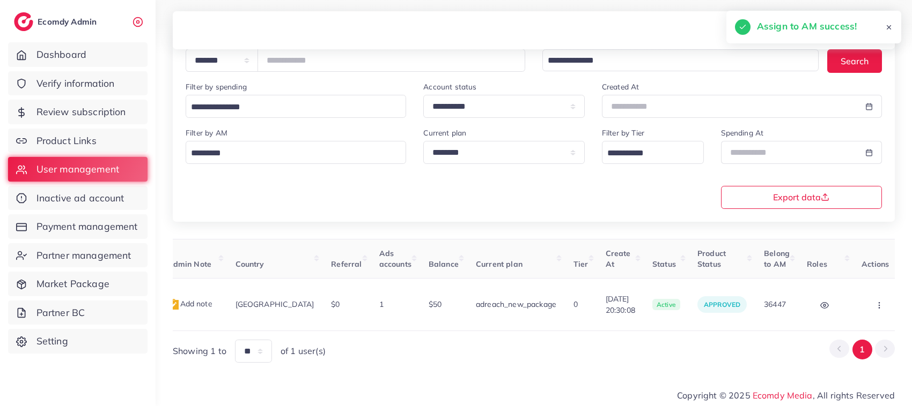
scroll to position [0, 0]
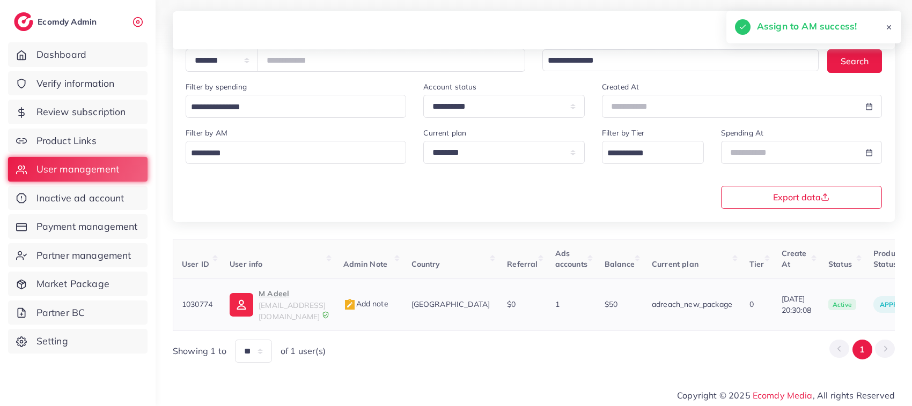
click at [267, 300] on p "M Adeel" at bounding box center [291, 293] width 67 height 13
drag, startPoint x: 317, startPoint y: 59, endPoint x: 220, endPoint y: 43, distance: 98.3
click at [220, 43] on div "**********" at bounding box center [456, 93] width 912 height 406
paste input "number"
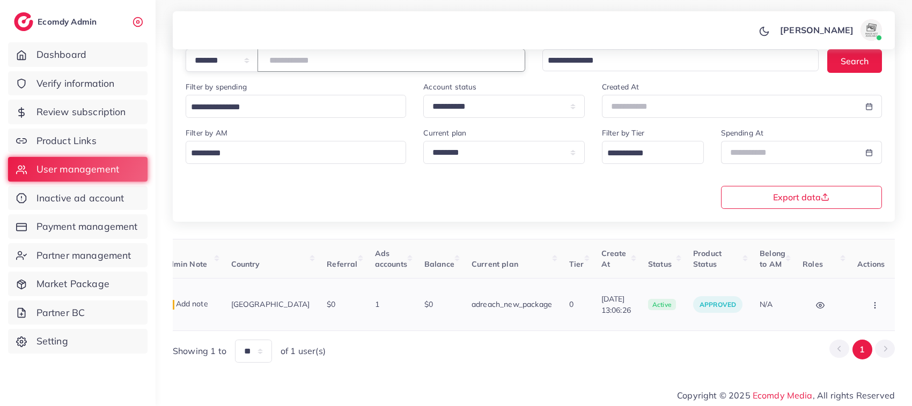
click at [857, 304] on button "button" at bounding box center [876, 305] width 38 height 24
click at [857, 305] on span "Assign to AM" at bounding box center [846, 310] width 55 height 11
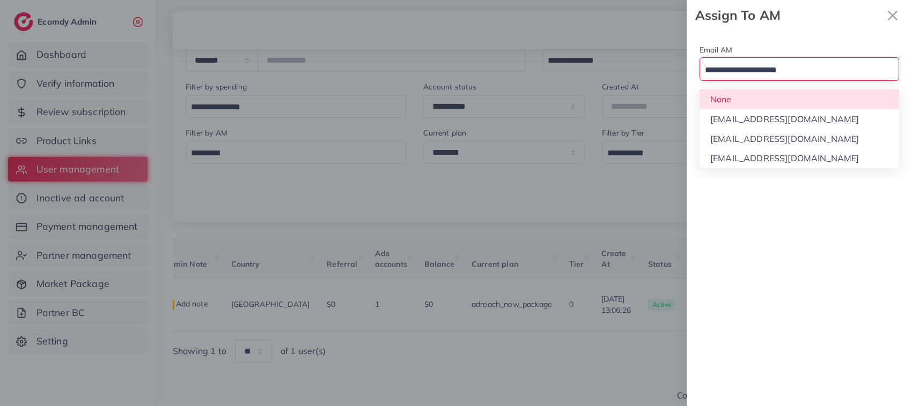
click at [775, 73] on input "Search for option" at bounding box center [793, 70] width 184 height 17
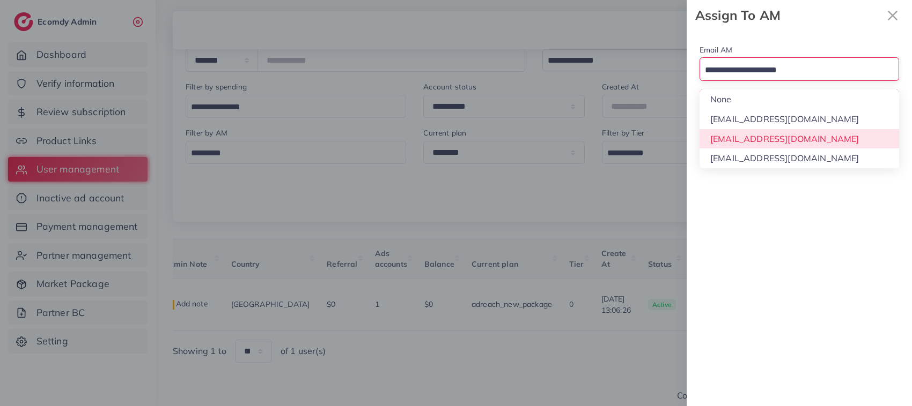
click at [788, 142] on div "Email AM Loading... None hadibaaslam@gmail.com natashashahid163@gmail.com wajah…" at bounding box center [798, 219] width 225 height 376
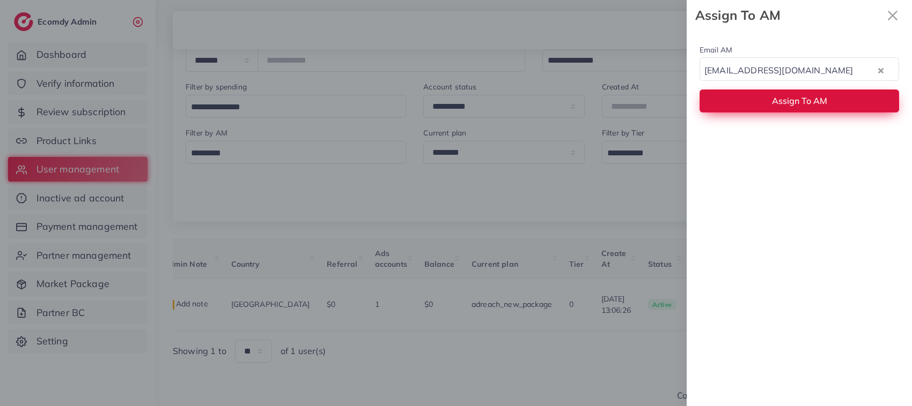
click at [788, 102] on span "Assign To AM" at bounding box center [799, 100] width 55 height 11
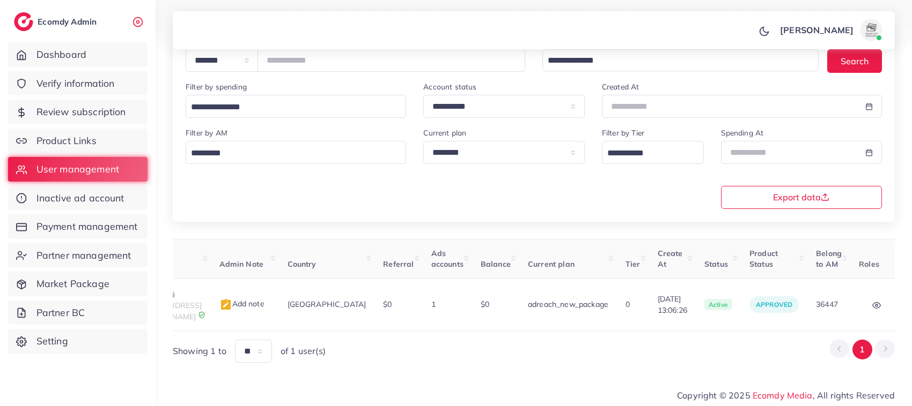
scroll to position [0, 0]
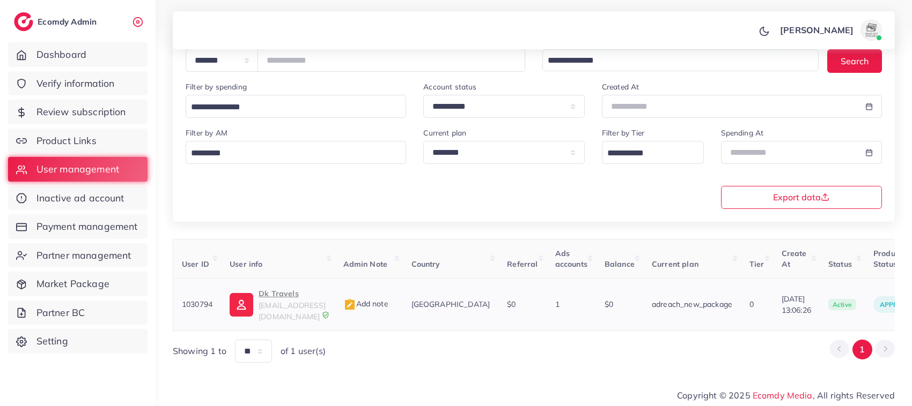
click at [284, 298] on p "Dk Travels" at bounding box center [291, 293] width 67 height 13
click at [275, 299] on p "Dk Travels" at bounding box center [291, 293] width 67 height 13
drag, startPoint x: 333, startPoint y: 63, endPoint x: 261, endPoint y: 60, distance: 72.5
click at [261, 60] on div "**********" at bounding box center [355, 60] width 339 height 23
paste input "number"
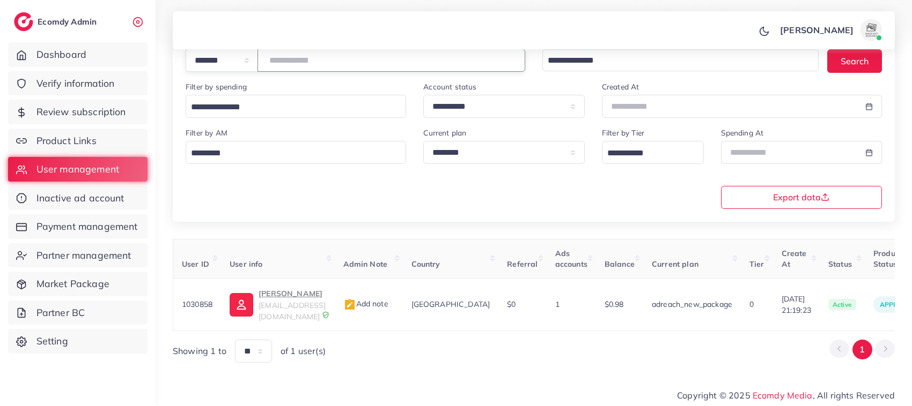
scroll to position [0, 199]
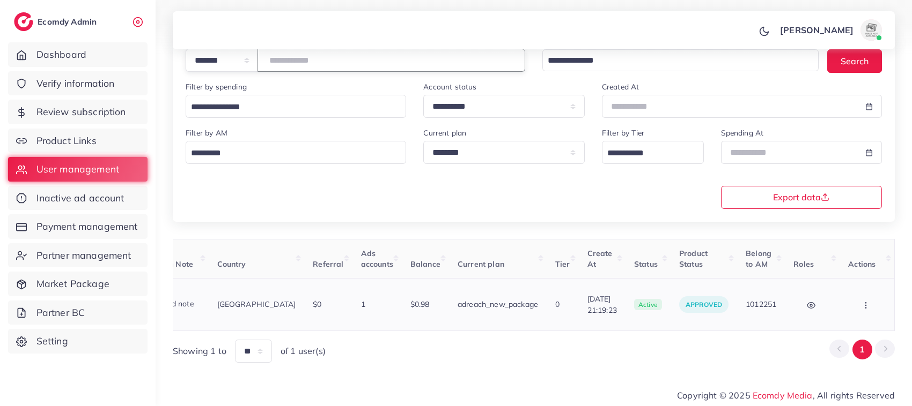
click at [867, 302] on icon "button" at bounding box center [865, 305] width 9 height 9
click at [845, 302] on link "Assign to AM" at bounding box center [843, 311] width 89 height 24
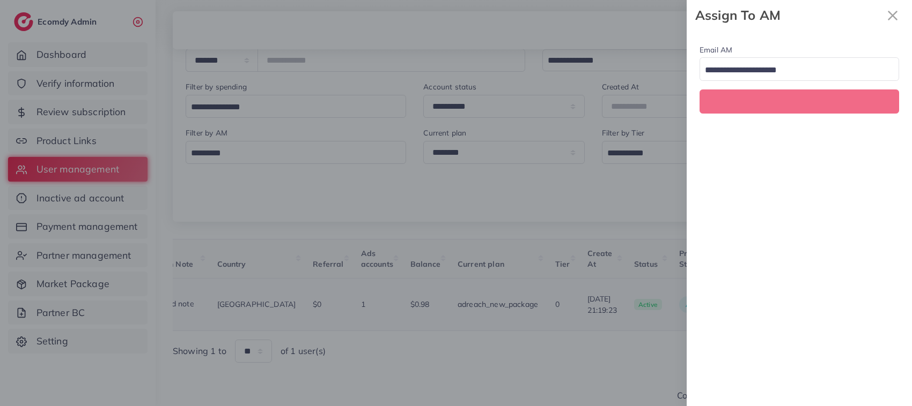
scroll to position [0, 199]
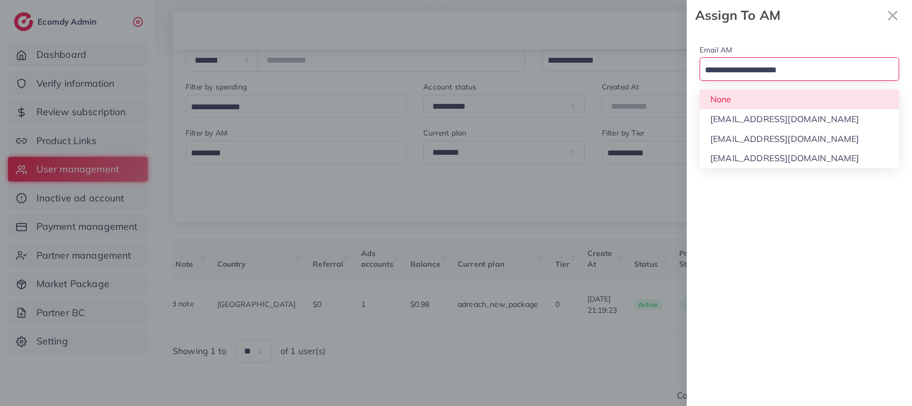
click at [819, 80] on div "Loading..." at bounding box center [798, 68] width 199 height 23
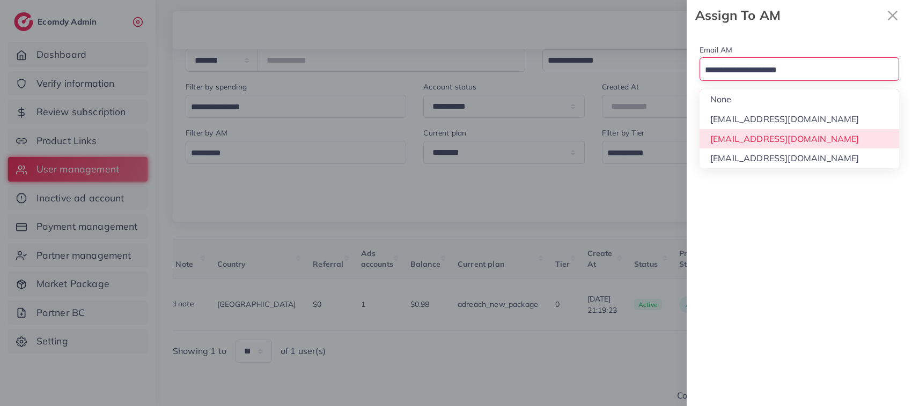
click at [803, 140] on div "Email AM Loading... None hadibaaslam@gmail.com natashashahid163@gmail.com wajah…" at bounding box center [798, 219] width 225 height 376
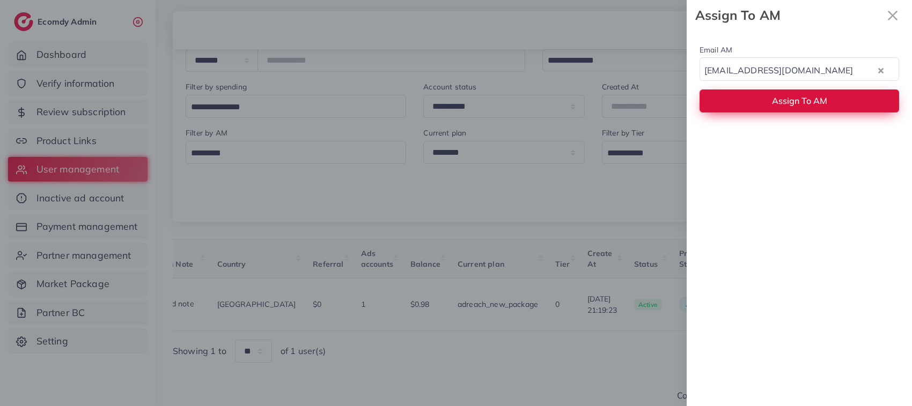
click at [832, 113] on button "Assign To AM" at bounding box center [798, 101] width 199 height 23
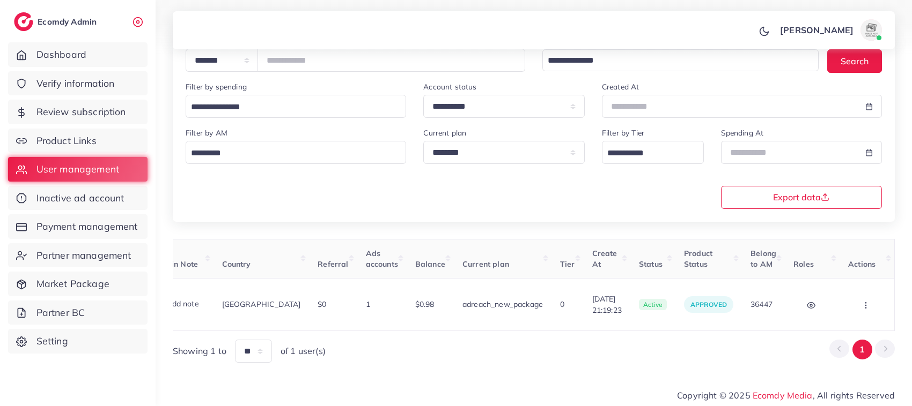
scroll to position [0, 0]
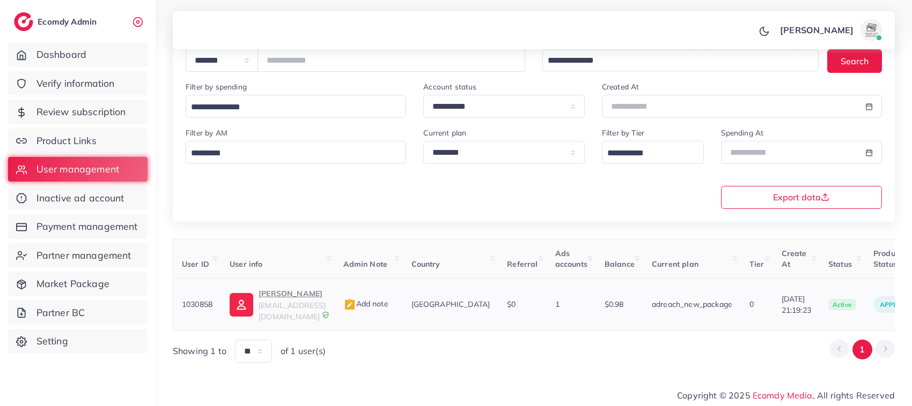
click at [309, 295] on p "Muhammad Hayyan" at bounding box center [291, 293] width 67 height 13
drag, startPoint x: 765, startPoint y: 295, endPoint x: 810, endPoint y: 295, distance: 45.0
click at [810, 295] on td "16/07/2025, 21:19:23" at bounding box center [796, 305] width 47 height 53
copy span "16/07/2025"
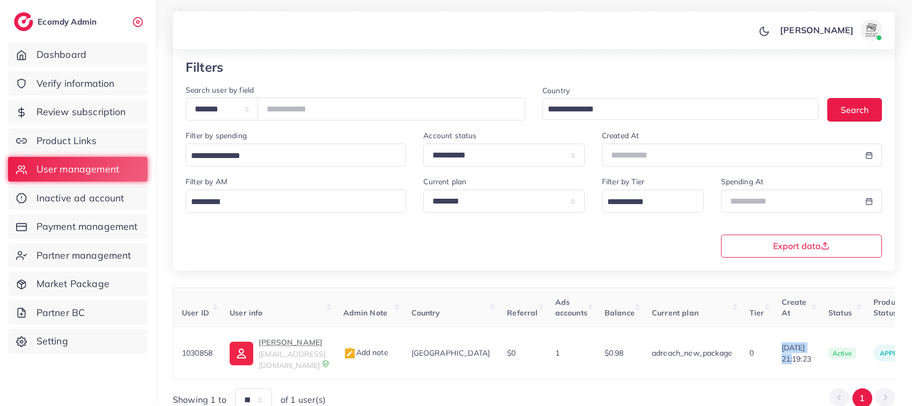
scroll to position [55, 0]
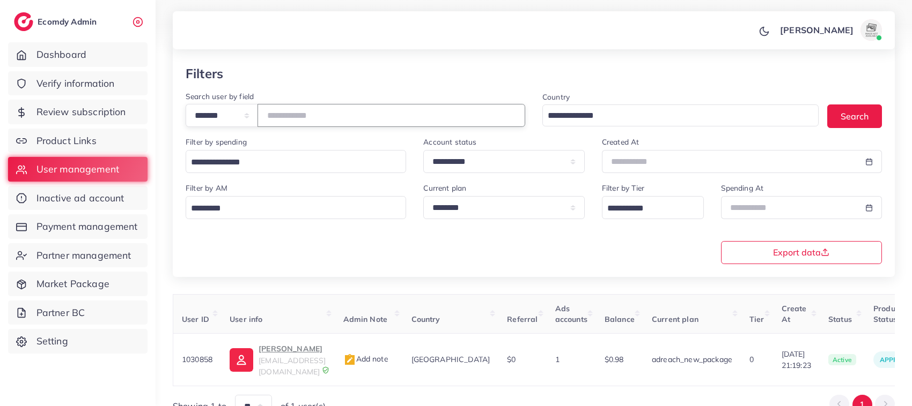
drag, startPoint x: 326, startPoint y: 120, endPoint x: 235, endPoint y: 123, distance: 91.2
click at [235, 123] on div "**********" at bounding box center [355, 115] width 339 height 23
paste input "number"
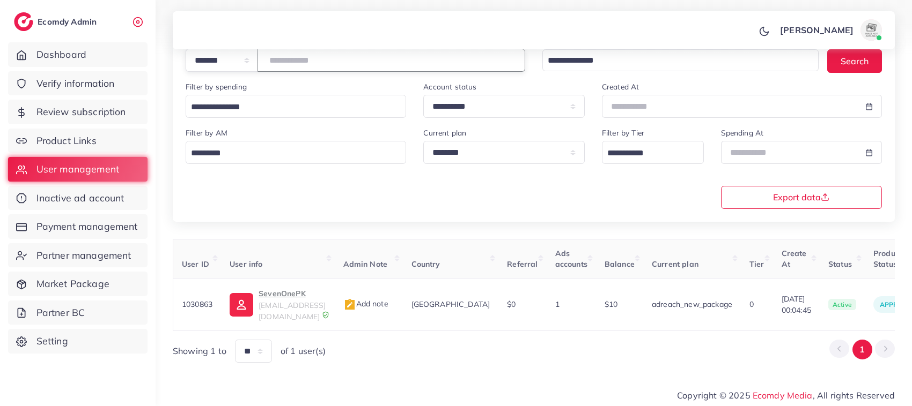
scroll to position [0, 183]
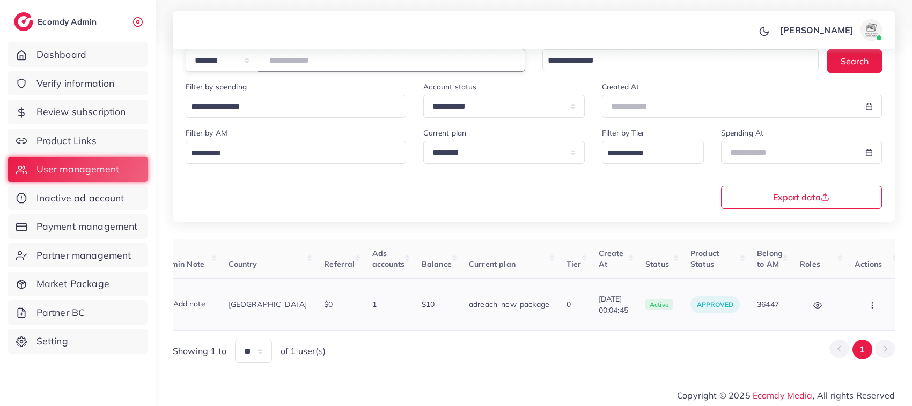
click at [870, 302] on button "button" at bounding box center [873, 305] width 38 height 24
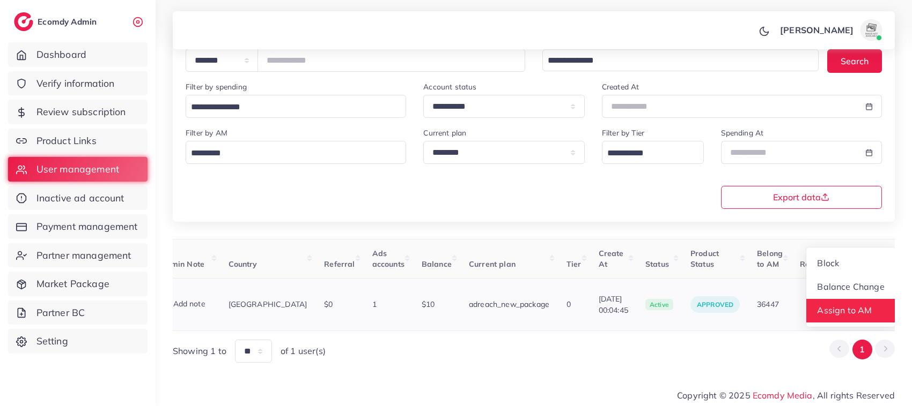
click at [834, 303] on link "Assign to AM" at bounding box center [850, 311] width 89 height 24
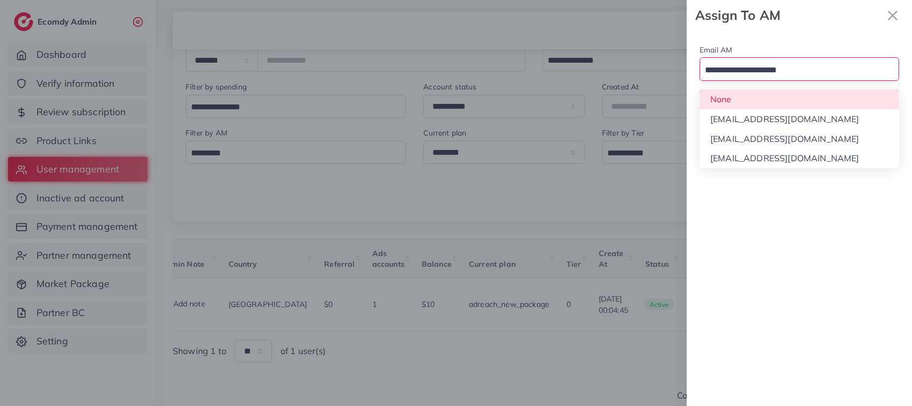
click at [808, 79] on input "Search for option" at bounding box center [793, 70] width 184 height 17
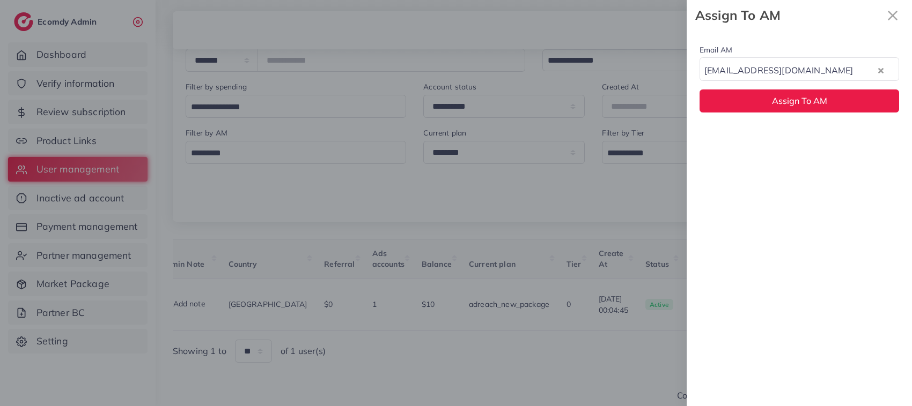
drag, startPoint x: 794, startPoint y: 142, endPoint x: 784, endPoint y: 116, distance: 27.5
click at [784, 116] on div "Email AM natashashahid163@gmail.com Loading... Assign To AM" at bounding box center [798, 78] width 225 height 95
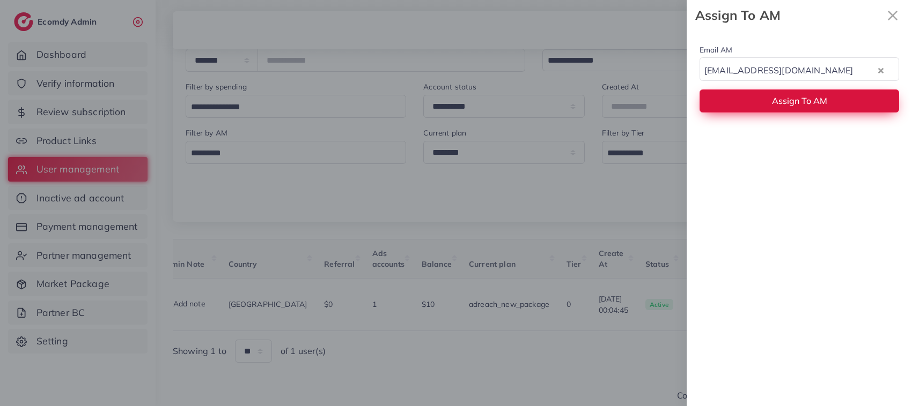
click at [781, 105] on span "Assign To AM" at bounding box center [799, 100] width 55 height 11
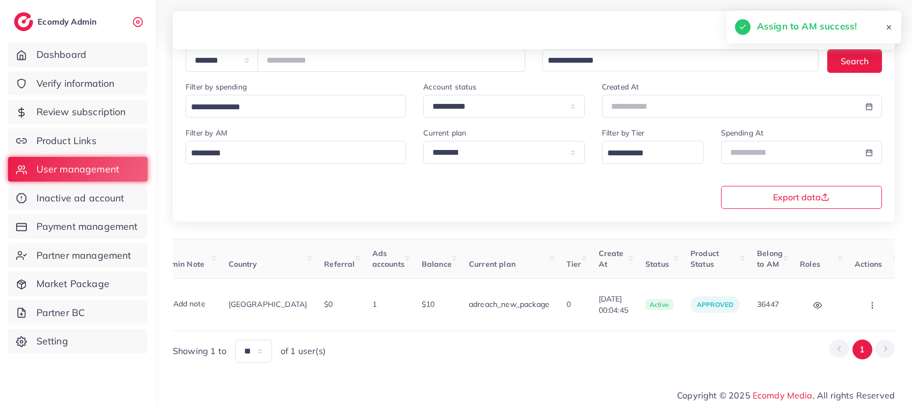
scroll to position [0, 0]
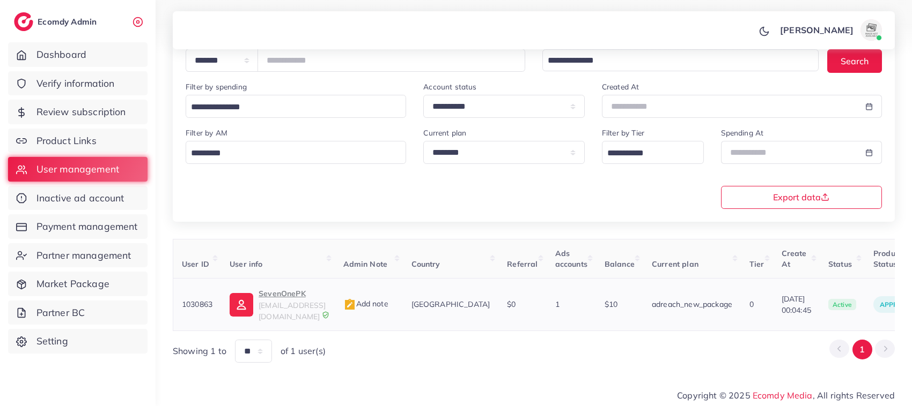
click at [296, 295] on p "SevenOnePK" at bounding box center [291, 293] width 67 height 13
drag, startPoint x: 760, startPoint y: 297, endPoint x: 801, endPoint y: 297, distance: 40.8
click at [801, 297] on td "17/07/2025, 00:04:45" at bounding box center [796, 305] width 47 height 53
copy span "17/07/2025"
drag, startPoint x: 334, startPoint y: 58, endPoint x: 267, endPoint y: 55, distance: 67.1
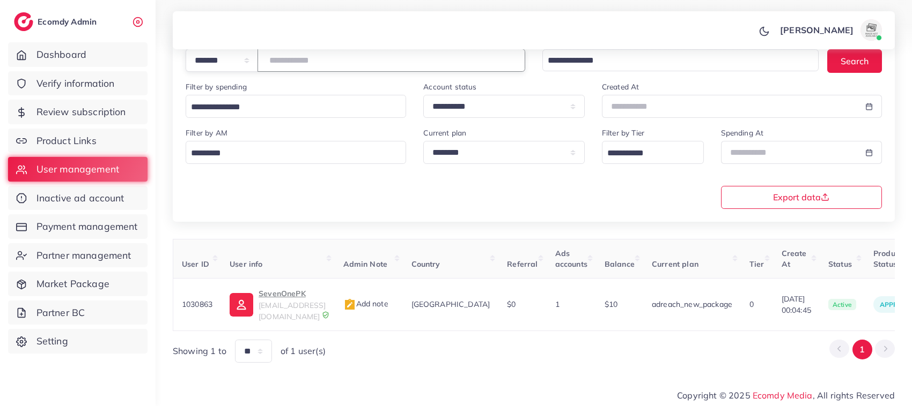
click at [267, 55] on div "**********" at bounding box center [355, 60] width 339 height 23
paste input "number"
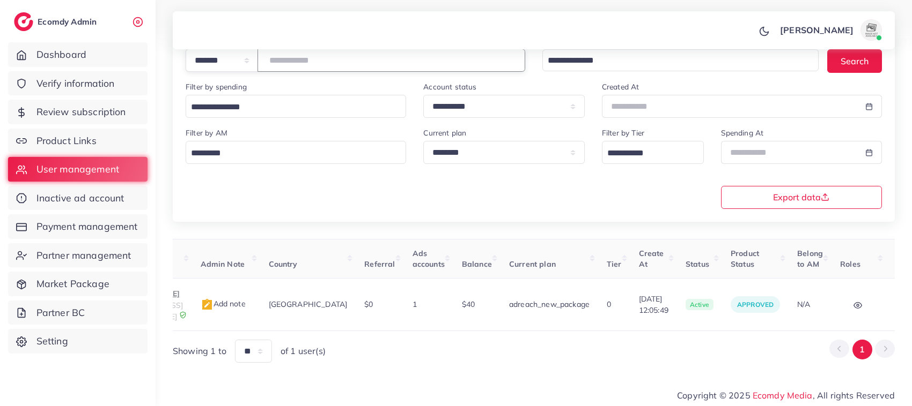
scroll to position [0, 227]
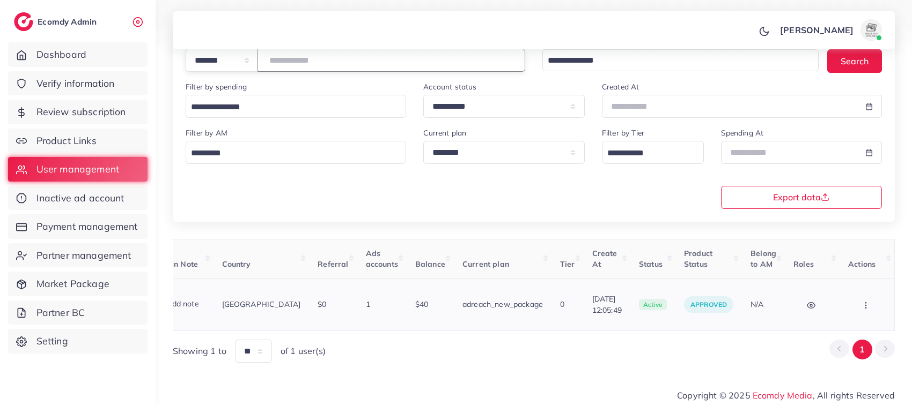
click at [862, 307] on icon "button" at bounding box center [865, 305] width 9 height 9
click at [841, 317] on link "Assign to AM" at bounding box center [844, 311] width 89 height 24
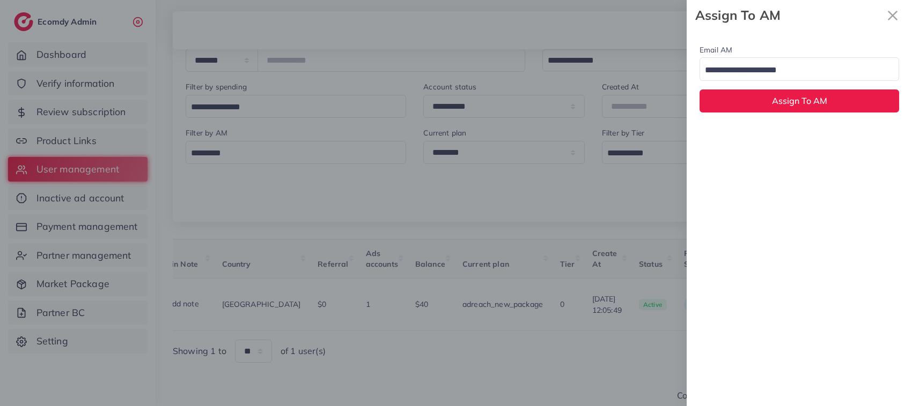
click at [763, 68] on input "Search for option" at bounding box center [793, 70] width 184 height 17
click at [756, 141] on div "Email AM natashashahid163@gmail.com Loading... None hadibaaslam@gmail.com natas…" at bounding box center [798, 219] width 225 height 376
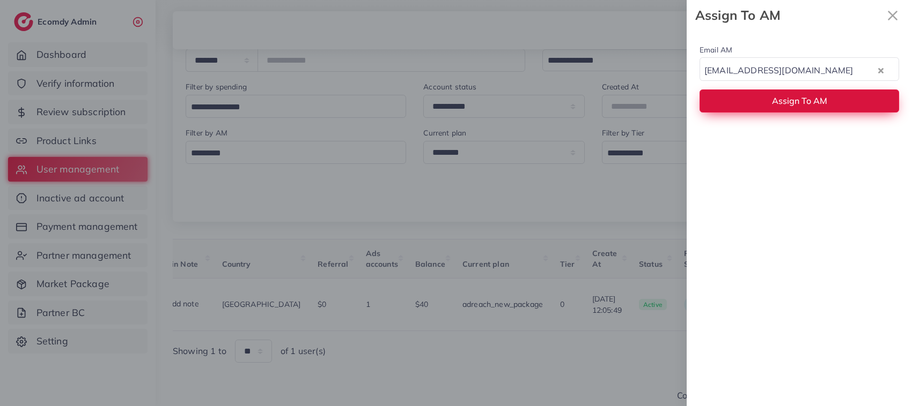
click at [756, 106] on button "Assign To AM" at bounding box center [798, 101] width 199 height 23
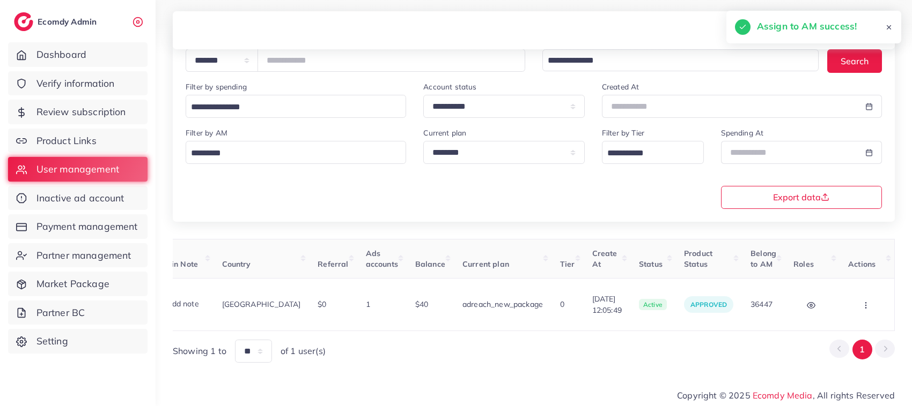
scroll to position [0, 0]
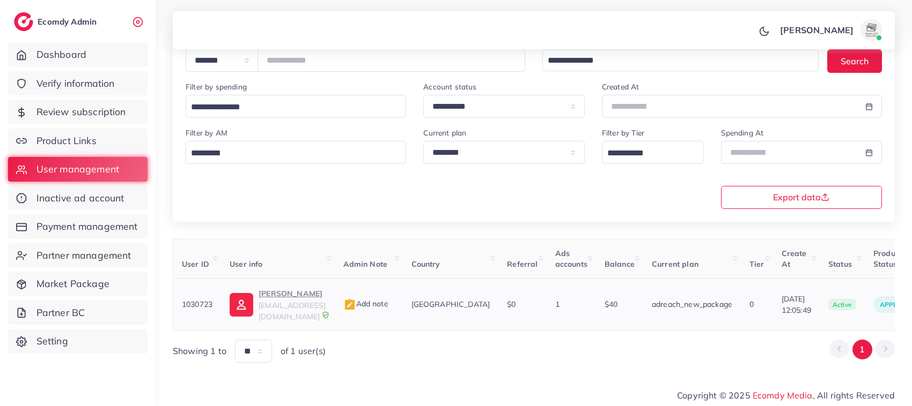
click at [288, 293] on p "Shahid Mehmood" at bounding box center [291, 293] width 67 height 13
drag, startPoint x: 342, startPoint y: 57, endPoint x: 256, endPoint y: 54, distance: 85.9
click at [256, 54] on div "**********" at bounding box center [534, 135] width 756 height 491
paste input "number"
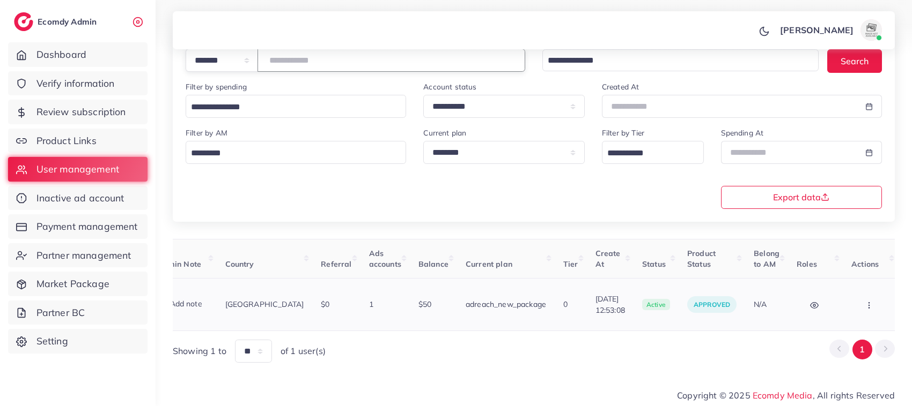
click at [870, 299] on button "button" at bounding box center [870, 305] width 38 height 24
click at [843, 296] on link "Balance Change" at bounding box center [846, 288] width 89 height 24
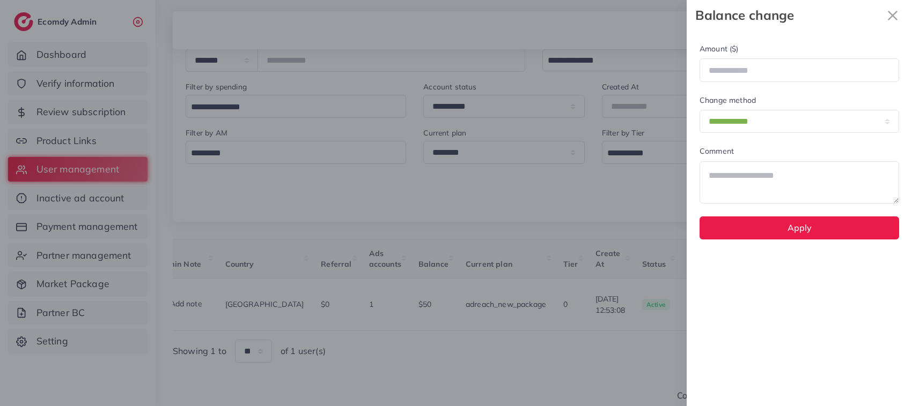
scroll to position [0, 186]
click at [611, 375] on div at bounding box center [456, 203] width 912 height 406
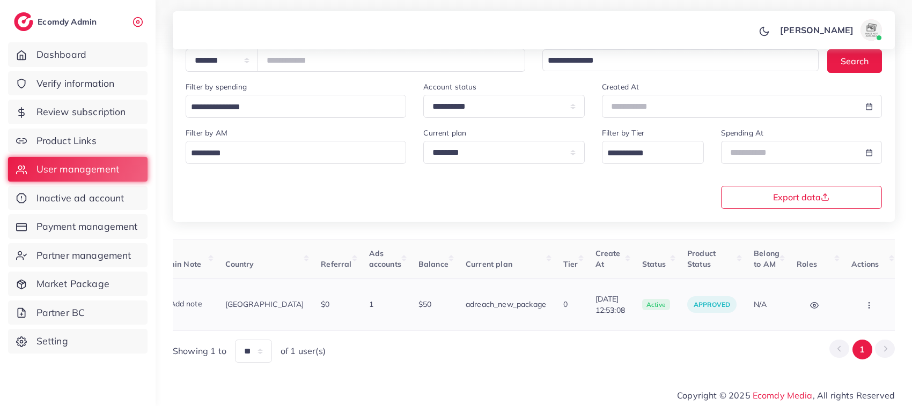
click at [863, 298] on button "button" at bounding box center [870, 305] width 38 height 24
click at [845, 299] on link "Assign to AM" at bounding box center [846, 311] width 89 height 24
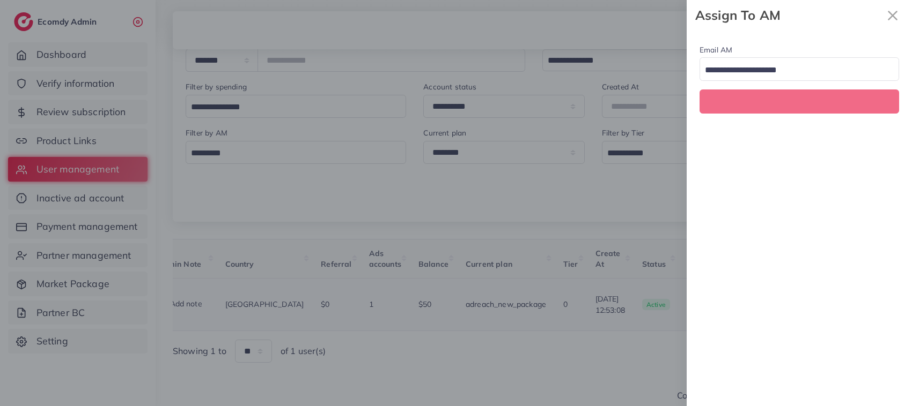
scroll to position [0, 186]
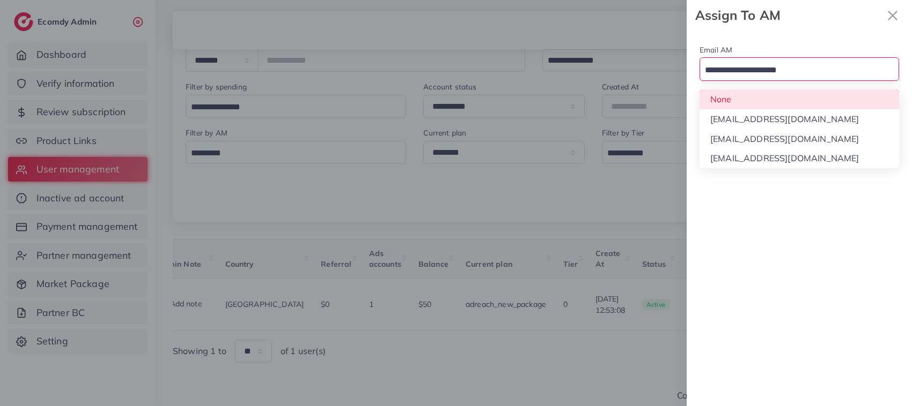
click at [814, 69] on input "Search for option" at bounding box center [793, 70] width 184 height 17
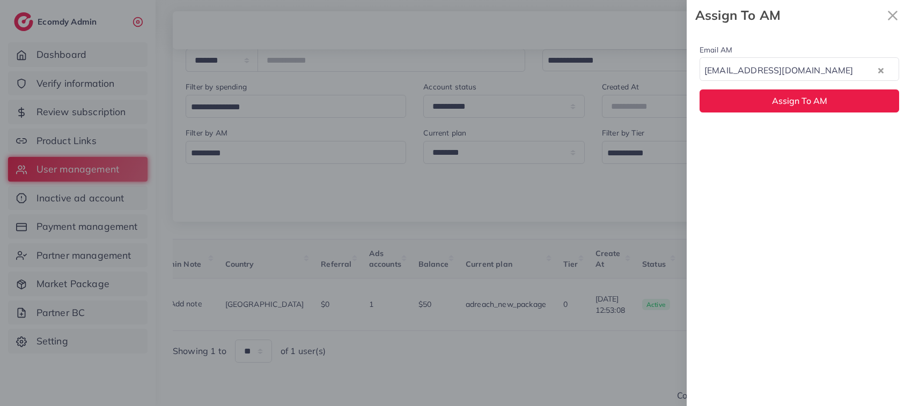
click at [796, 142] on div "Email AM natashashahid163@gmail.com Loading... None hadibaaslam@gmail.com natas…" at bounding box center [798, 219] width 225 height 376
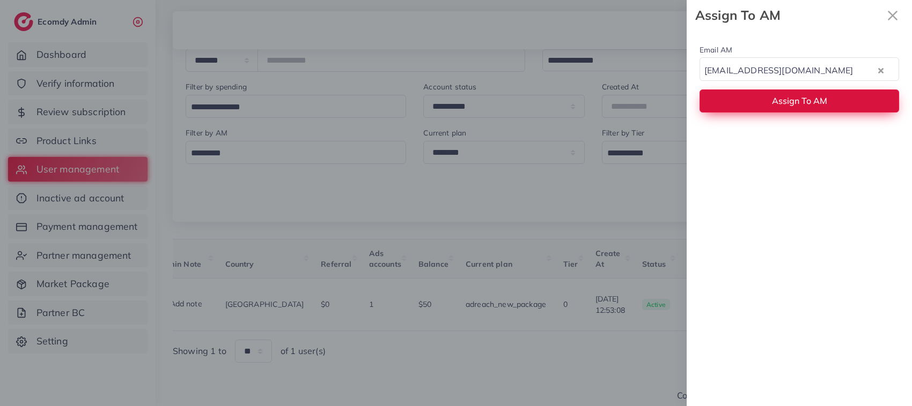
click at [778, 101] on span "Assign To AM" at bounding box center [799, 100] width 55 height 11
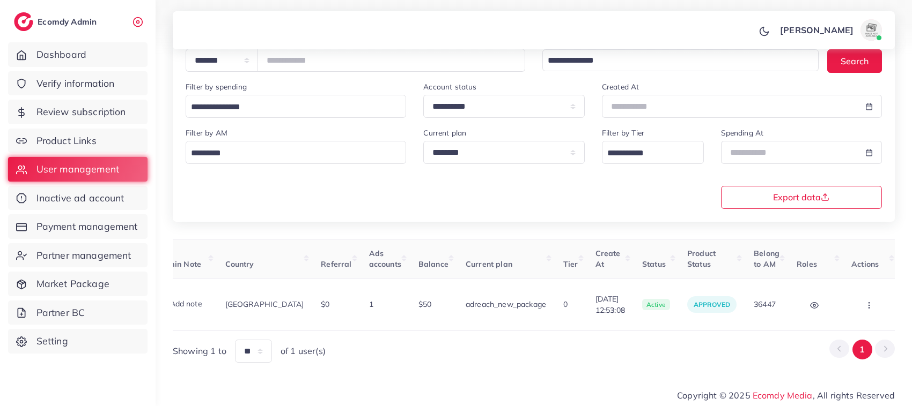
scroll to position [0, 64]
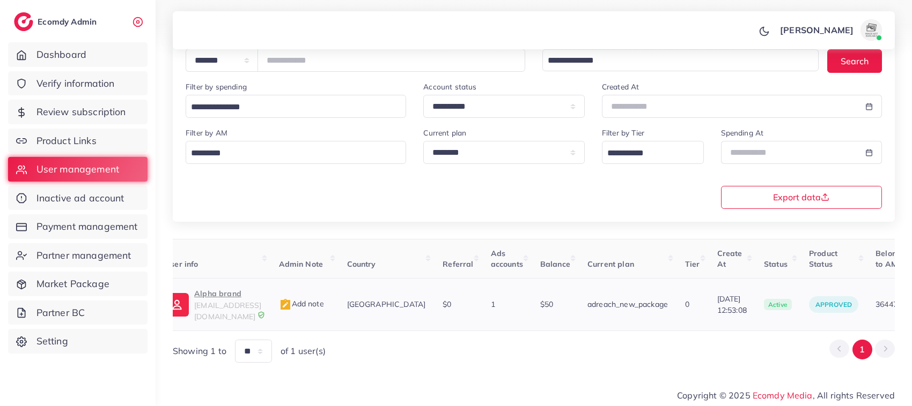
click at [232, 290] on td "Alpha brand alphabrand421@gmail.com" at bounding box center [213, 305] width 113 height 53
click at [232, 294] on p "Alpha brand" at bounding box center [227, 293] width 67 height 13
drag, startPoint x: 320, startPoint y: 65, endPoint x: 272, endPoint y: 62, distance: 47.3
click at [272, 62] on input "*******" at bounding box center [391, 60] width 268 height 23
paste input "number"
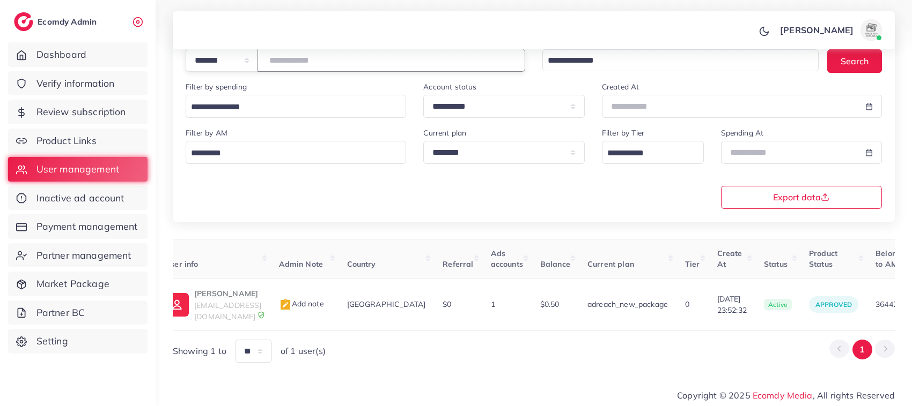
scroll to position [0, 197]
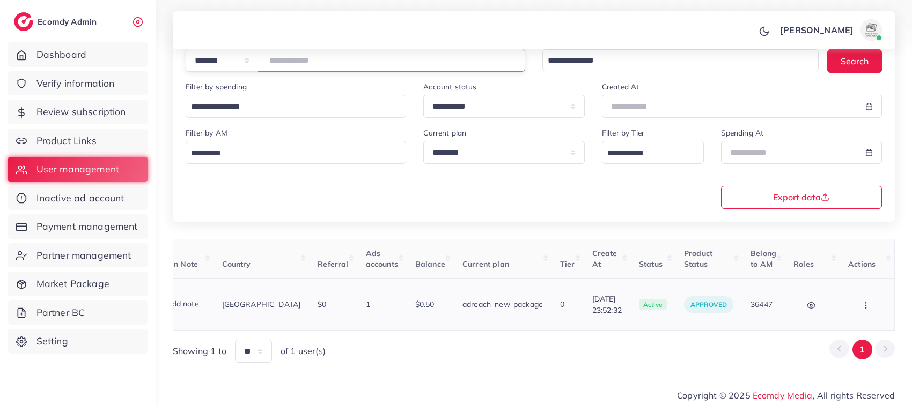
click at [863, 302] on icon "button" at bounding box center [865, 305] width 9 height 9
type input "*******"
click at [815, 315] on link "Assign to AM" at bounding box center [843, 311] width 89 height 24
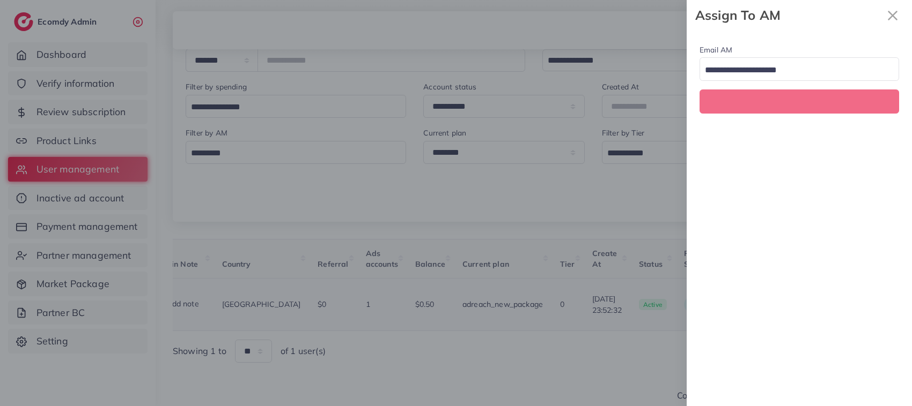
scroll to position [0, 197]
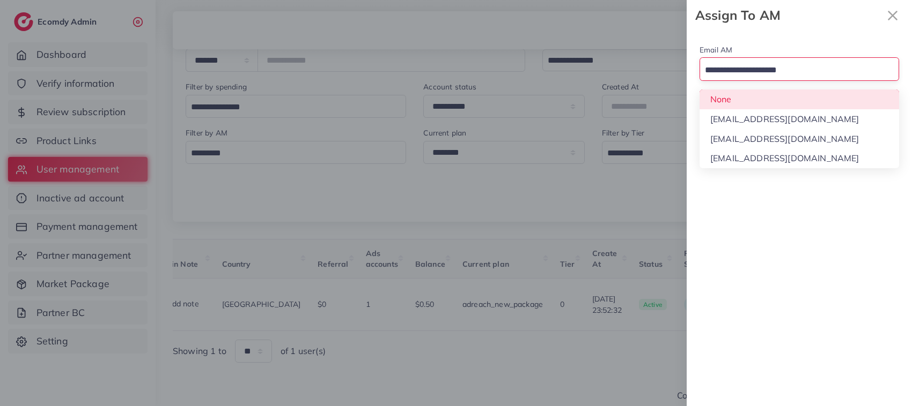
click at [812, 63] on input "Search for option" at bounding box center [793, 70] width 184 height 17
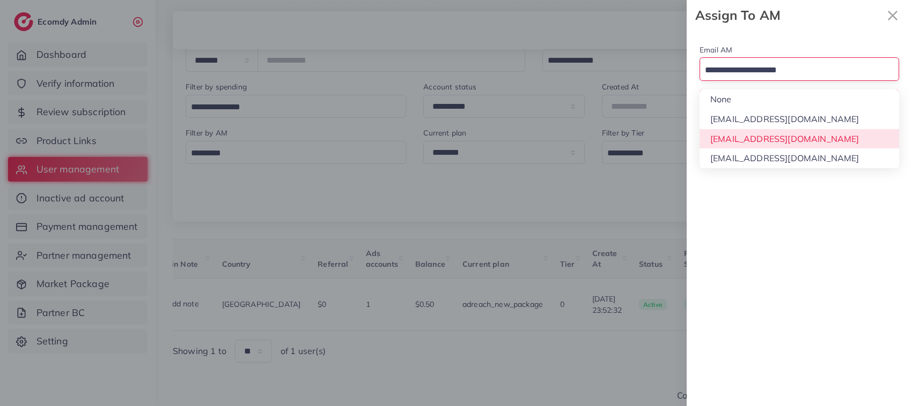
click at [798, 137] on div "Email AM Loading... None hadibaaslam@gmail.com natashashahid163@gmail.com wajah…" at bounding box center [798, 219] width 225 height 376
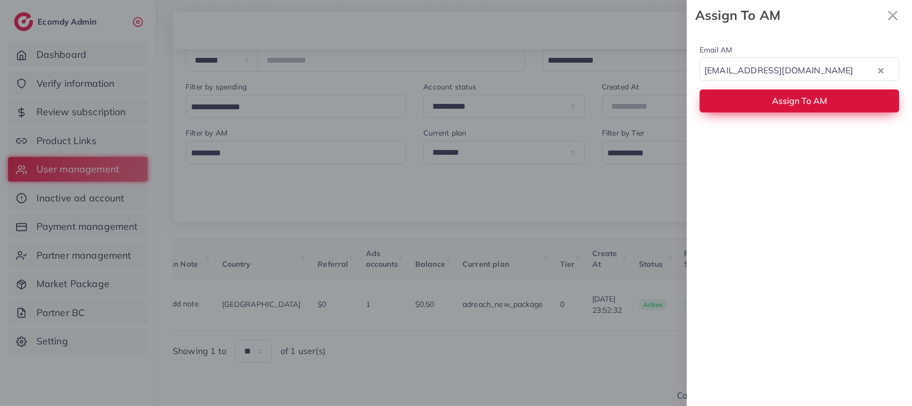
click at [786, 94] on button "Assign To AM" at bounding box center [798, 101] width 199 height 23
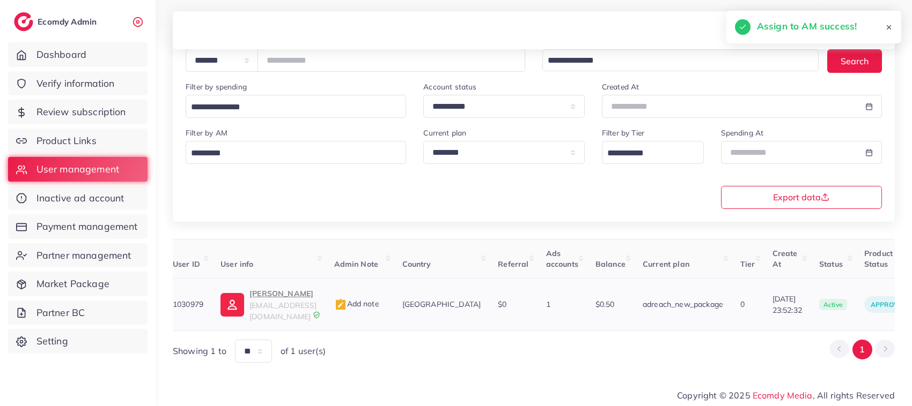
scroll to position [0, 2]
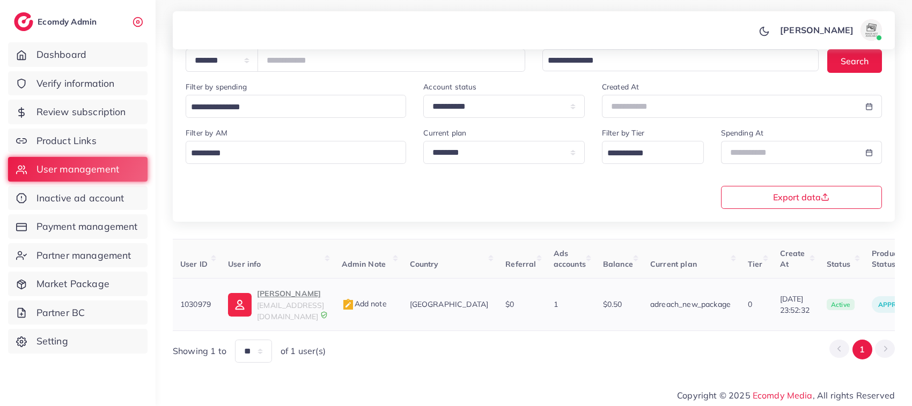
click at [301, 300] on p "Shaban Rizwan" at bounding box center [290, 293] width 67 height 13
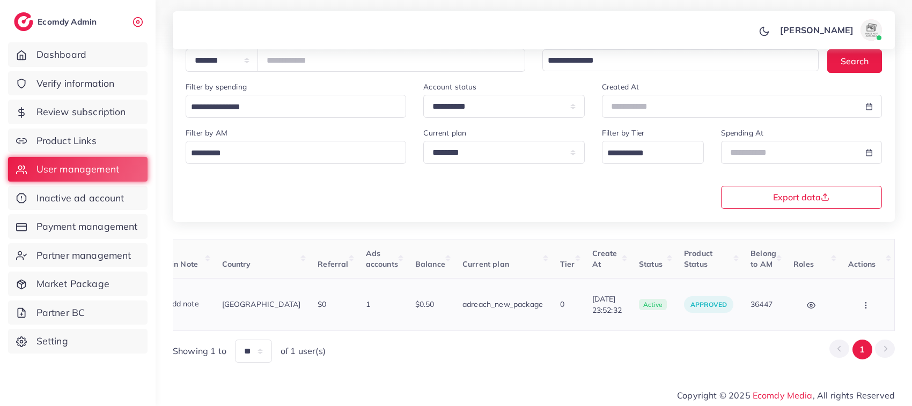
click at [867, 302] on icon "button" at bounding box center [865, 305] width 9 height 9
click at [835, 309] on span "Assign to AM" at bounding box center [837, 310] width 55 height 11
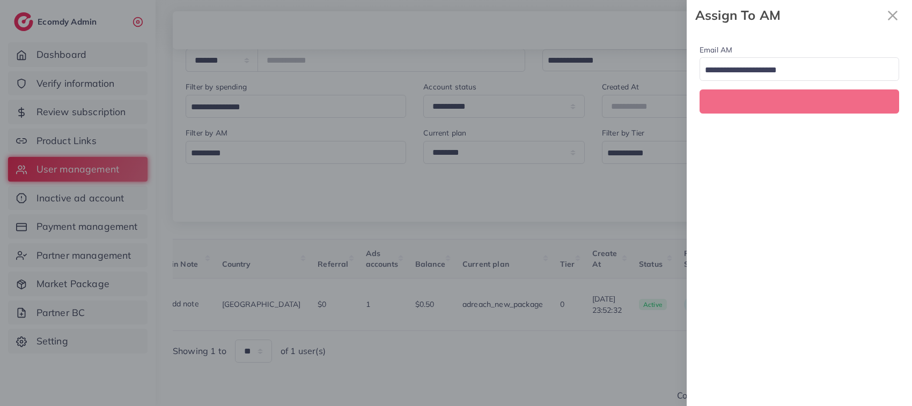
scroll to position [0, 197]
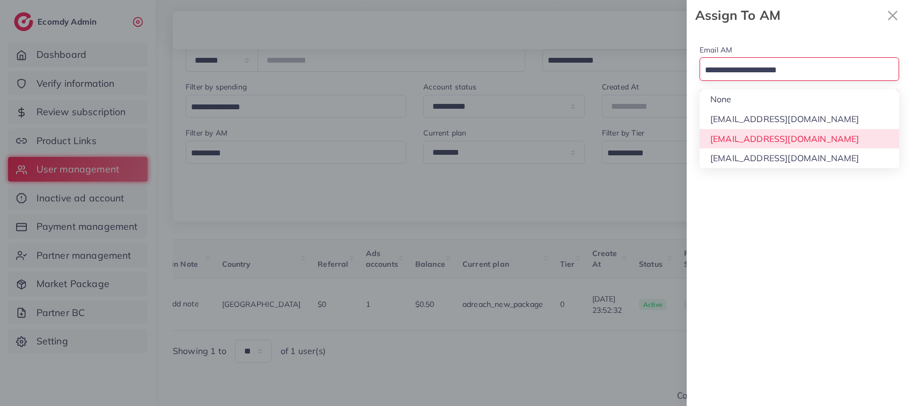
drag, startPoint x: 818, startPoint y: 79, endPoint x: 808, endPoint y: 137, distance: 58.7
click at [808, 80] on div "Loading... None hadibaaslam@gmail.com natashashahid163@gmail.com wajahat@adreac…" at bounding box center [798, 68] width 199 height 23
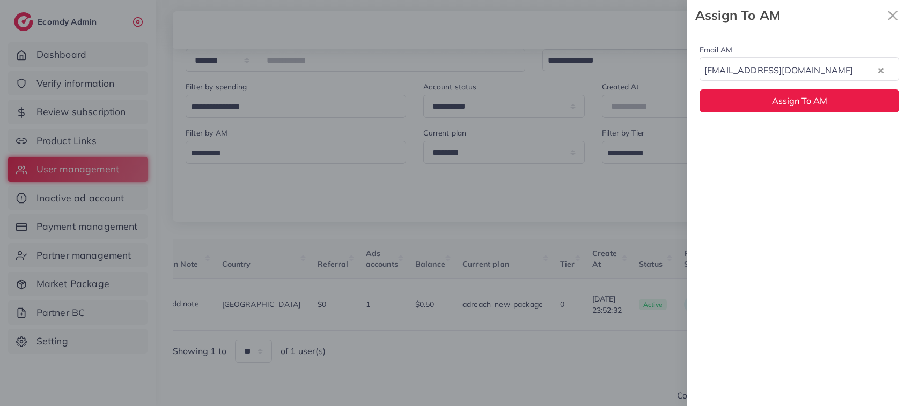
click at [808, 137] on div "Email AM natashashahid163@gmail.com Loading... None hadibaaslam@gmail.com natas…" at bounding box center [798, 219] width 225 height 376
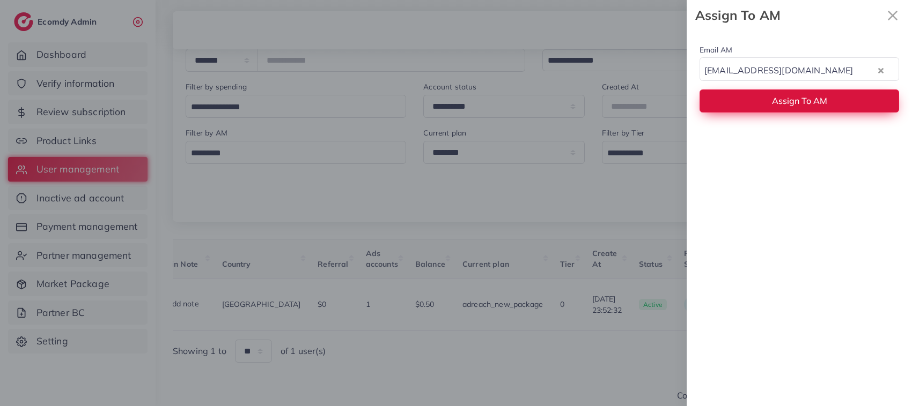
click at [803, 106] on span "Assign To AM" at bounding box center [799, 100] width 55 height 11
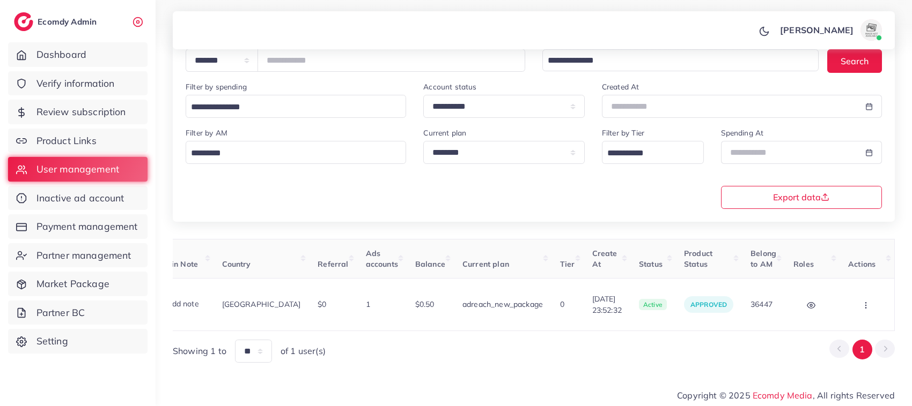
scroll to position [0, 0]
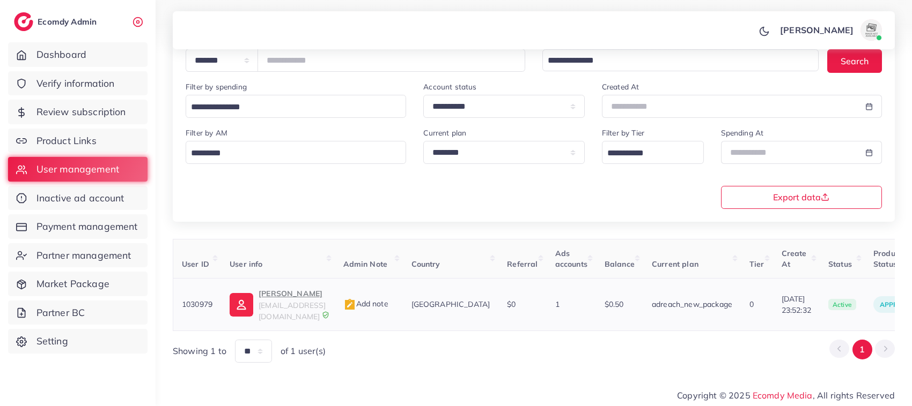
click at [269, 300] on p "Shaban Rizwan" at bounding box center [291, 293] width 67 height 13
drag, startPoint x: 771, startPoint y: 298, endPoint x: 816, endPoint y: 299, distance: 44.5
click at [816, 299] on td "19/07/2025, 23:52:32" at bounding box center [796, 305] width 47 height 53
copy span "19/07/2025"
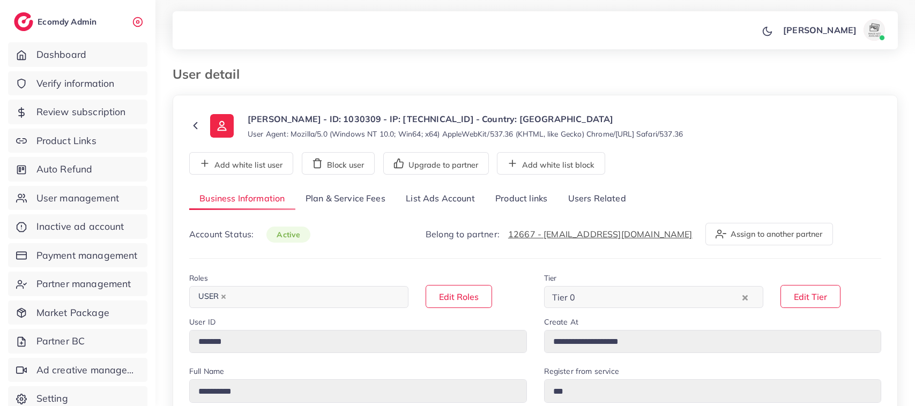
select select "********"
click at [430, 198] on link "List Ads Account" at bounding box center [441, 199] width 90 height 23
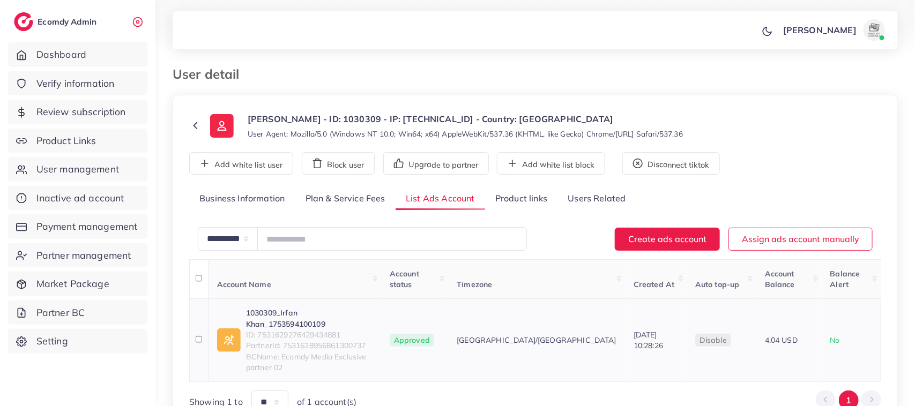
click at [283, 308] on link "1030309_Irfan Khan_1753594100109" at bounding box center [309, 319] width 127 height 22
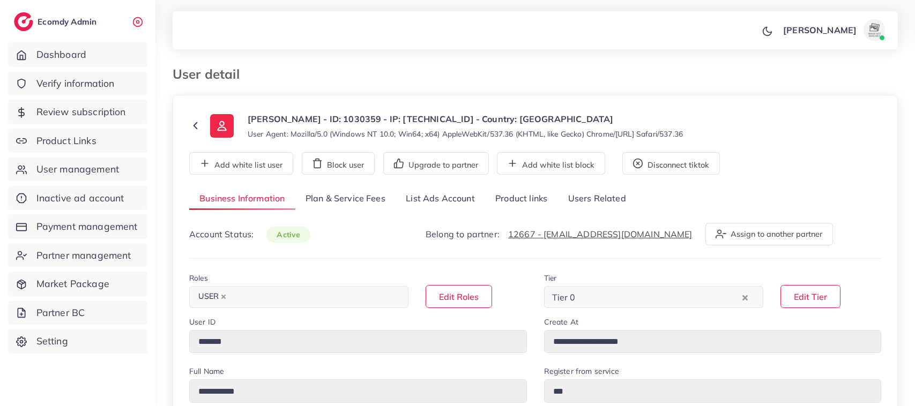
click at [440, 204] on link "List Ads Account" at bounding box center [441, 199] width 90 height 23
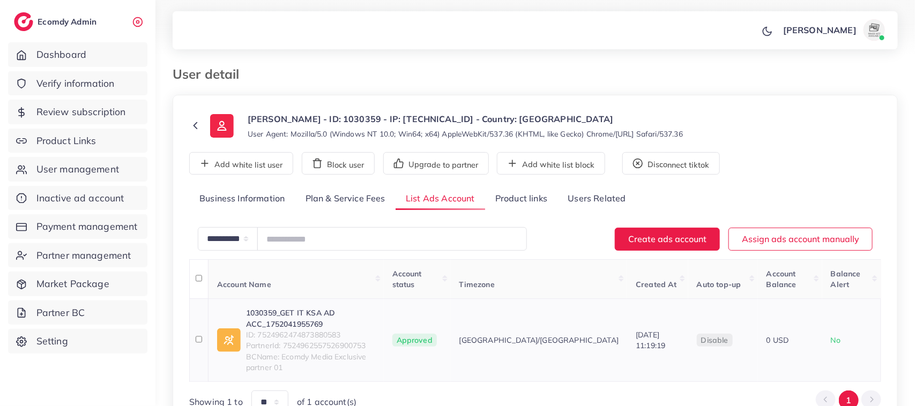
click at [267, 308] on link "1030359_GET IT KSA AD ACC_1752041955769" at bounding box center [310, 319] width 129 height 22
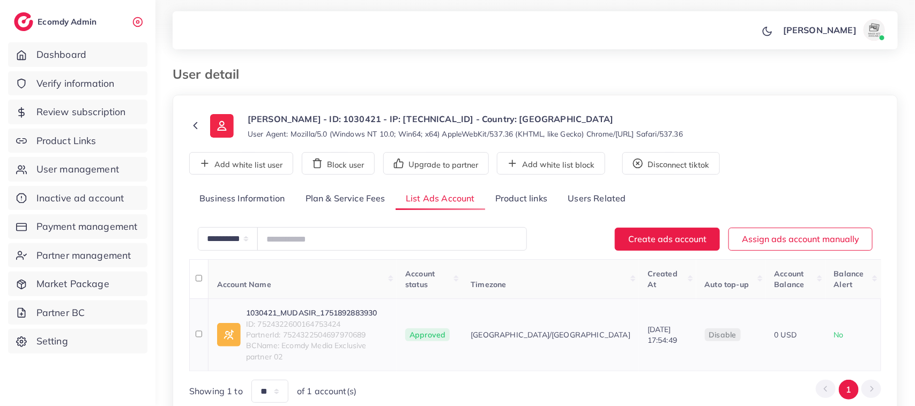
click at [328, 308] on link "1030421_MUDASIR_1751892883930" at bounding box center [317, 313] width 142 height 11
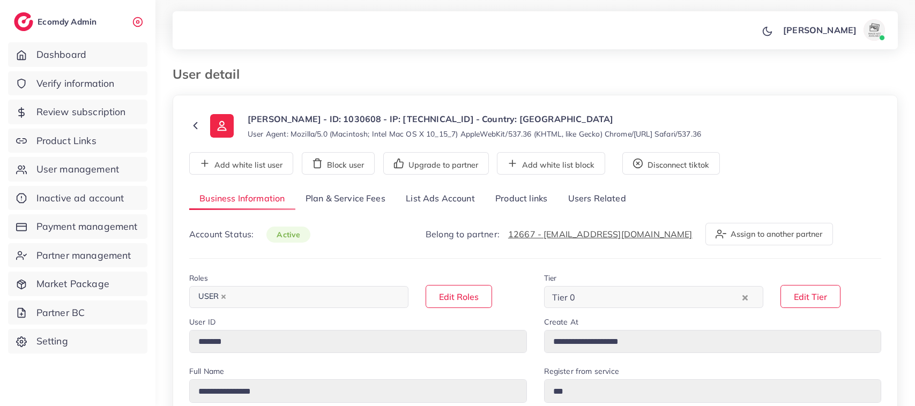
select select "********"
click at [435, 203] on link "List Ads Account" at bounding box center [441, 199] width 90 height 23
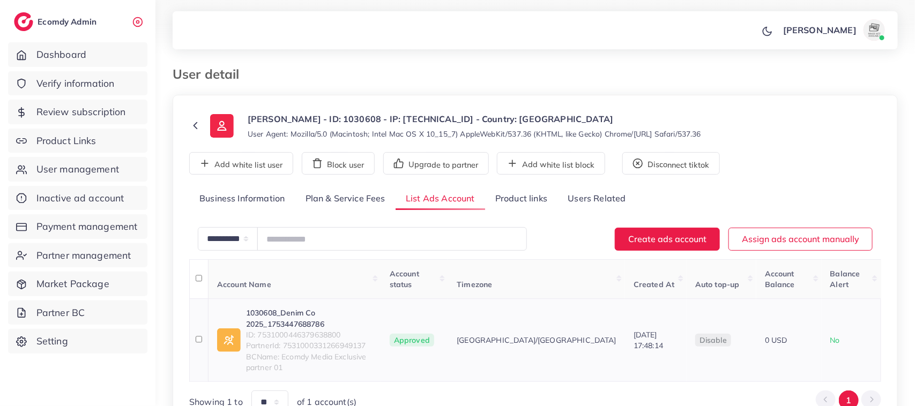
click at [351, 308] on link "1030608_Denim Co 2025_1753447688786" at bounding box center [309, 319] width 127 height 22
click at [191, 124] on icon at bounding box center [195, 126] width 12 height 12
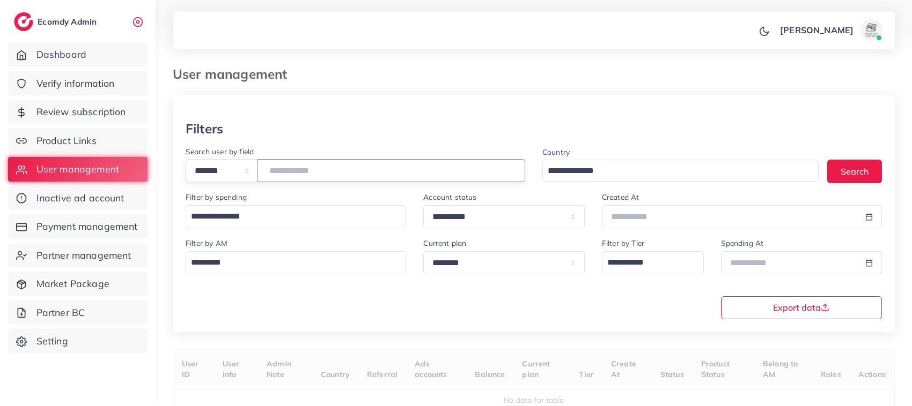
click at [310, 173] on input "number" at bounding box center [391, 170] width 268 height 23
paste input "*******"
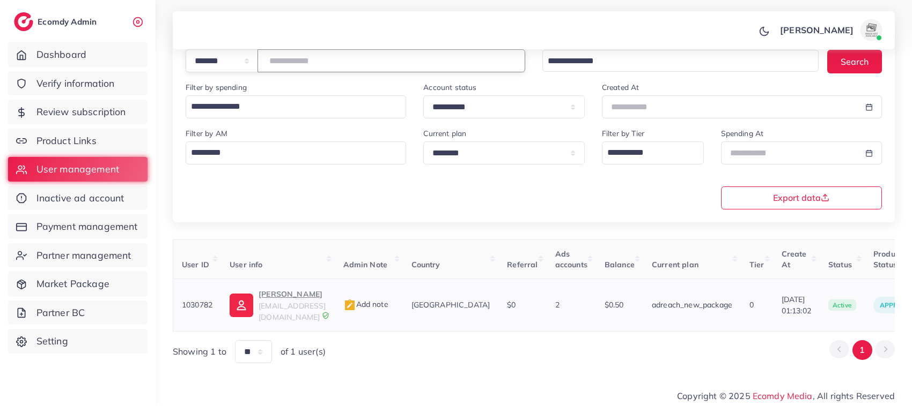
type input "*******"
drag, startPoint x: 766, startPoint y: 298, endPoint x: 808, endPoint y: 298, distance: 42.4
click at [808, 298] on td "15/07/2025, 01:13:02" at bounding box center [796, 305] width 47 height 53
copy span "15/07/2025"
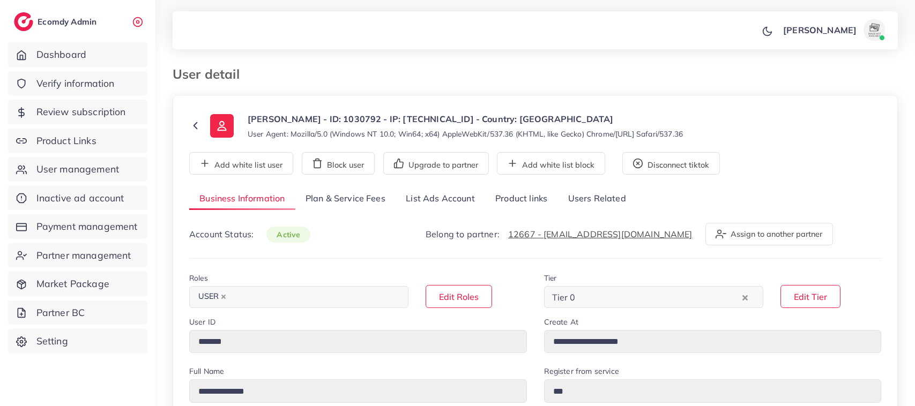
select select "********"
click at [421, 198] on link "List Ads Account" at bounding box center [441, 199] width 90 height 23
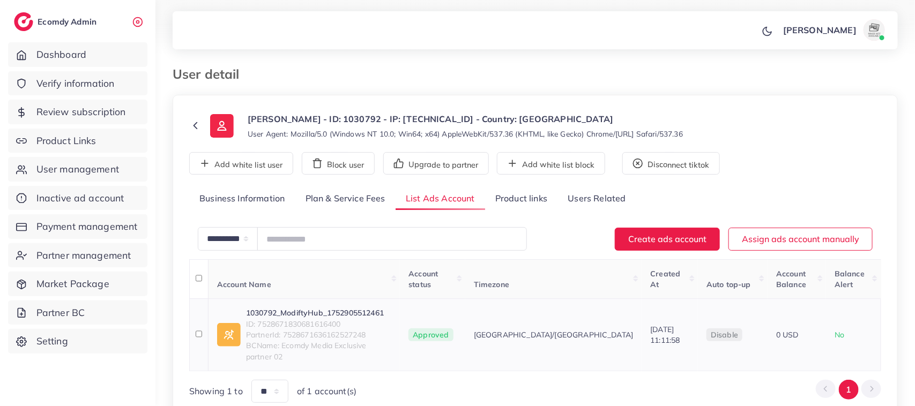
click at [298, 308] on link "1030792_ModiftyHub_1752905512461" at bounding box center [318, 313] width 145 height 11
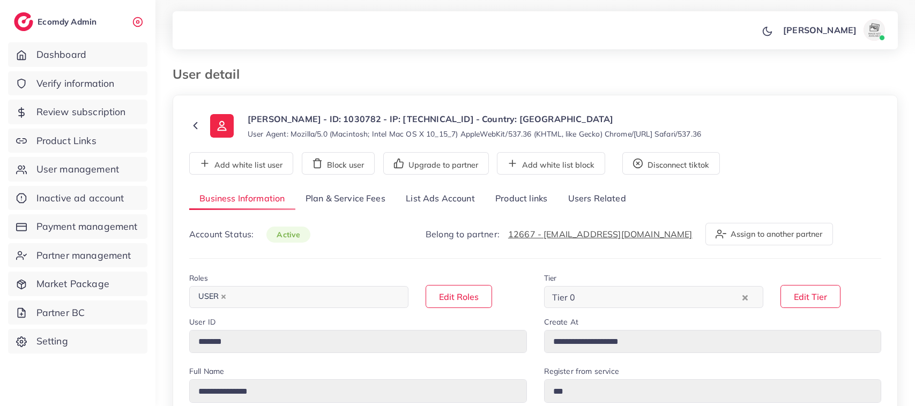
select select "********"
click at [436, 206] on link "List Ads Account" at bounding box center [441, 199] width 90 height 23
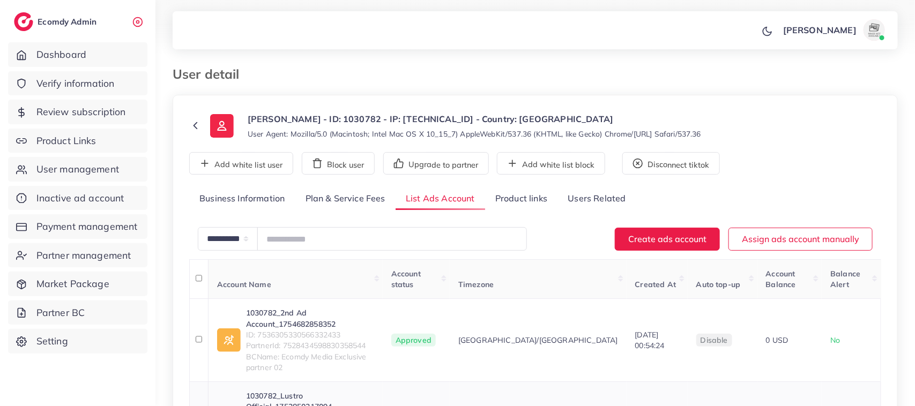
click at [341, 391] on link "1030782_Lustro Official_1752850317094" at bounding box center [310, 402] width 128 height 22
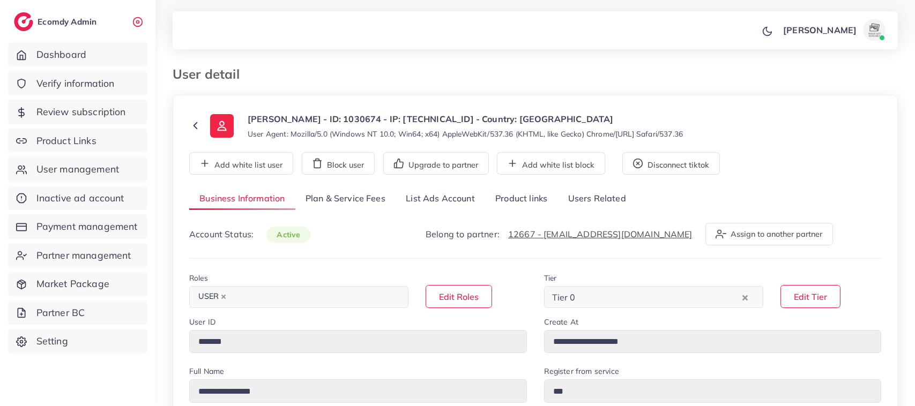
click at [464, 202] on link "List Ads Account" at bounding box center [441, 199] width 90 height 23
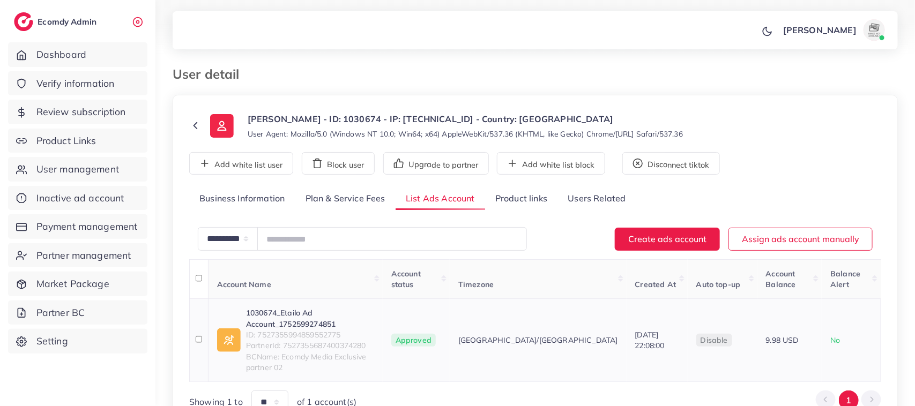
click at [311, 308] on link "1030674_Etailo Ad Account_1752599274851" at bounding box center [310, 319] width 128 height 22
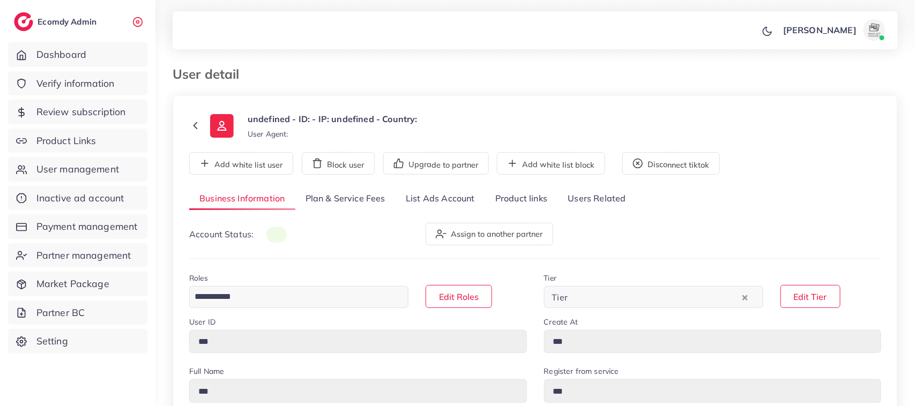
click at [412, 197] on link "List Ads Account" at bounding box center [441, 199] width 90 height 23
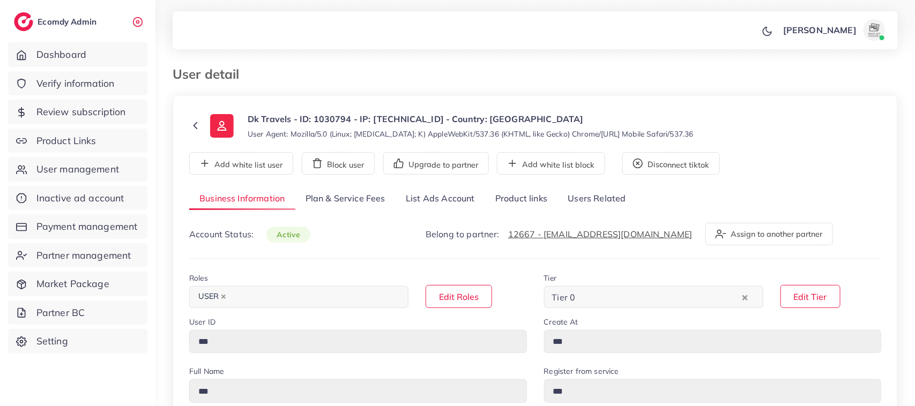
type input "*******"
type input "**********"
type input "******"
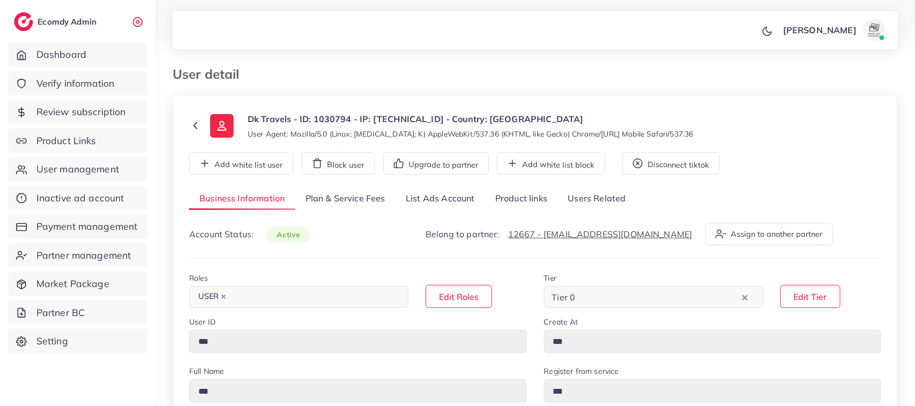
type input "**********"
select select "********"
select select "*********"
type input "**********"
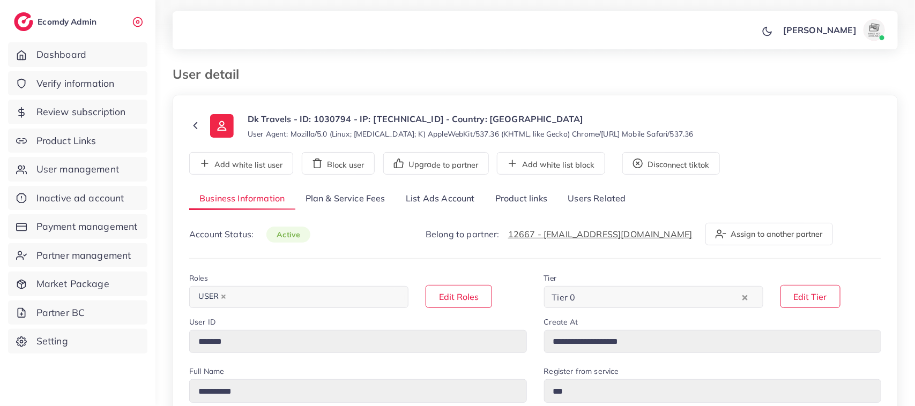
type input "*****"
click at [421, 200] on link "List Ads Account" at bounding box center [441, 199] width 90 height 23
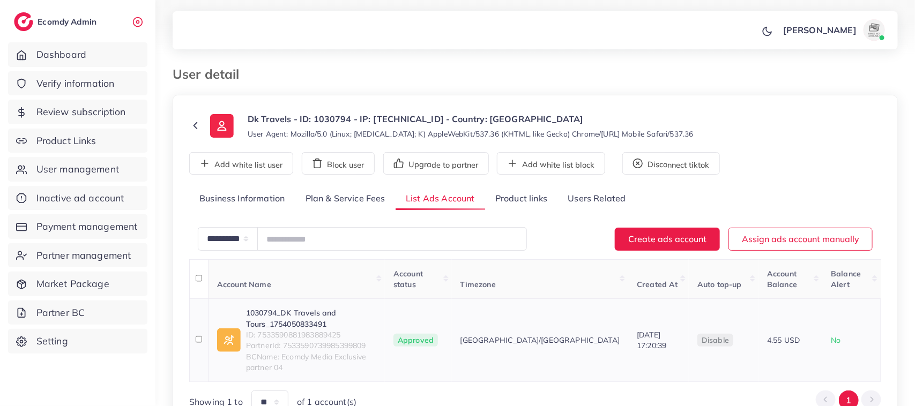
click at [299, 308] on link "1030794_DK Travels and Tours_1754050833491" at bounding box center [311, 319] width 130 height 22
click at [291, 325] on link "1030858_BookOne.pk Ad Account_1752924098996" at bounding box center [314, 319] width 136 height 22
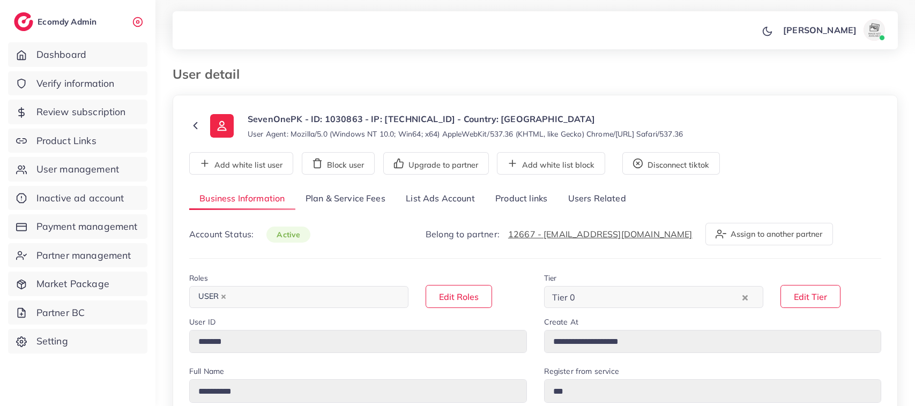
select select "********"
select select "******"
click at [444, 207] on link "List Ads Account" at bounding box center [441, 199] width 90 height 23
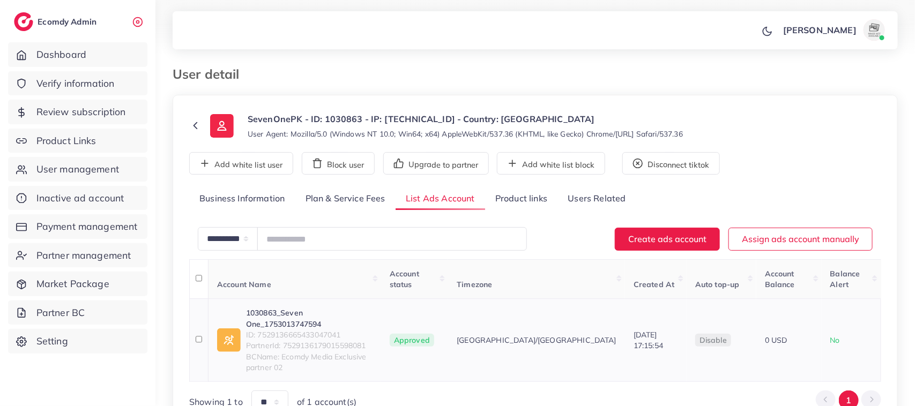
click at [347, 308] on link "1030863_Seven One_1753013747594" at bounding box center [309, 319] width 127 height 22
click at [337, 308] on link "1030723_Multiverse Goods_1753895309758" at bounding box center [309, 319] width 127 height 22
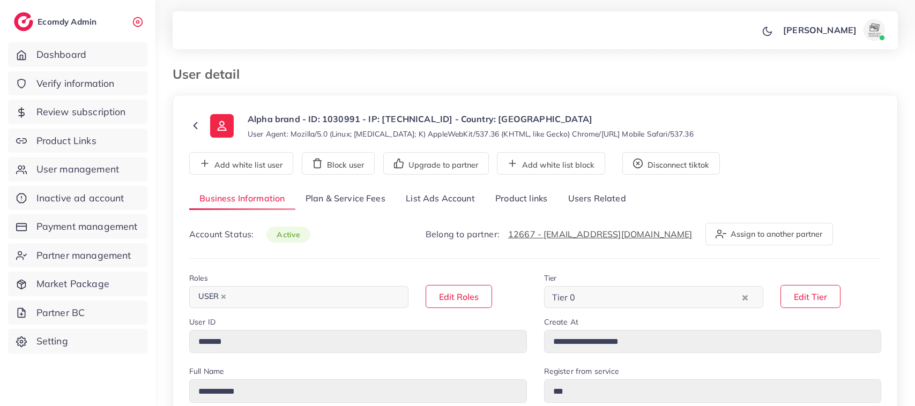
select select "********"
click at [409, 203] on link "List Ads Account" at bounding box center [441, 199] width 90 height 23
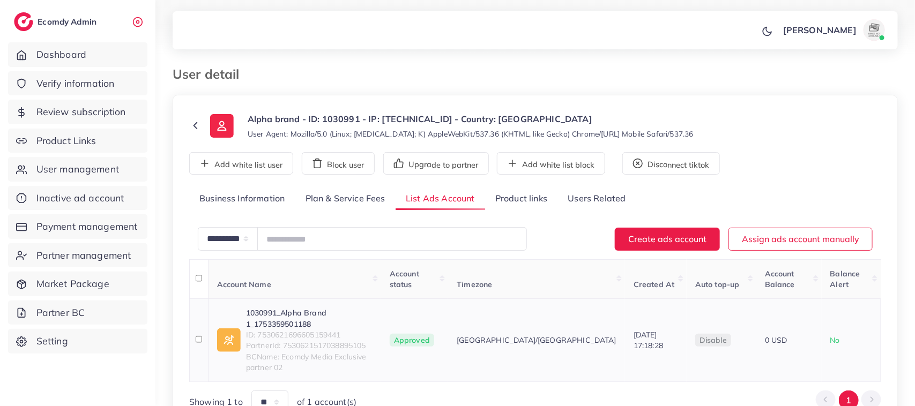
click at [274, 308] on link "1030991_Alpha Brand 1_1753359501188" at bounding box center [309, 319] width 127 height 22
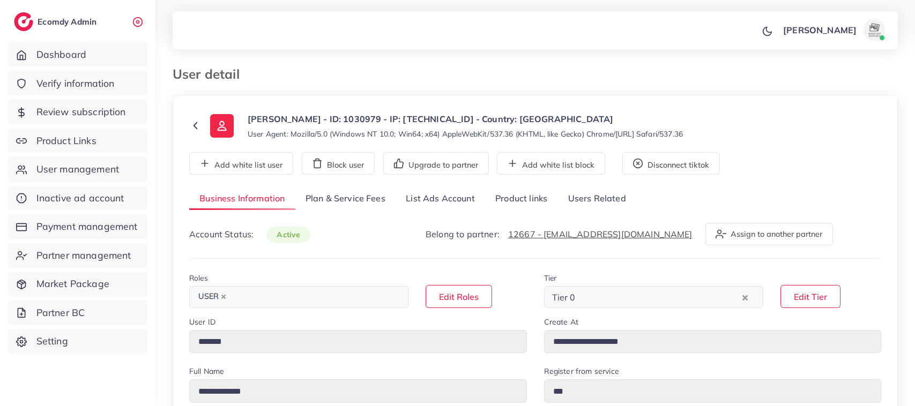
select select "**********"
click at [426, 202] on link "List Ads Account" at bounding box center [441, 199] width 90 height 23
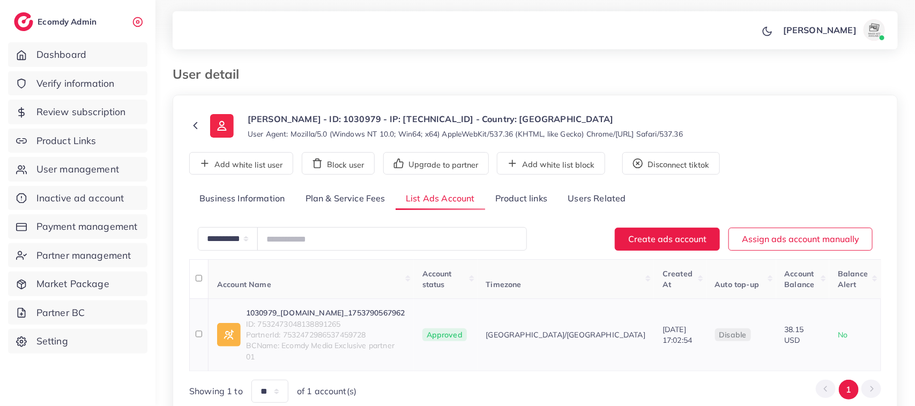
click at [306, 308] on link "1030979_[DOMAIN_NAME]_1753790567962" at bounding box center [325, 313] width 159 height 11
click at [191, 126] on icon at bounding box center [195, 126] width 12 height 12
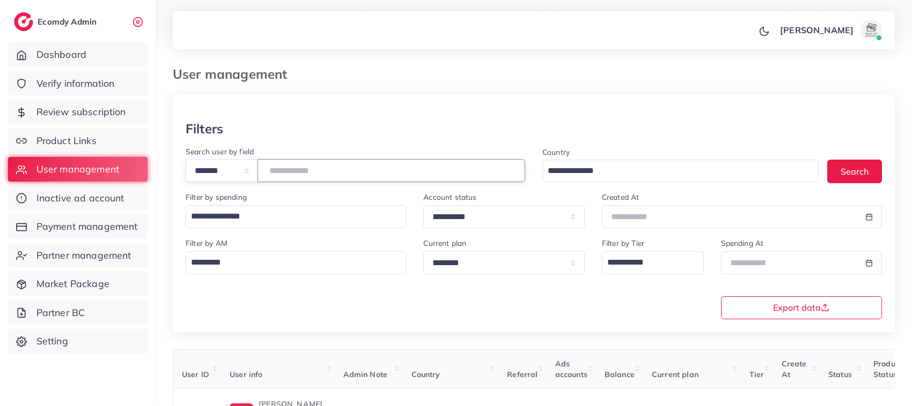
click at [333, 170] on input "number" at bounding box center [391, 170] width 268 height 23
paste input "*******"
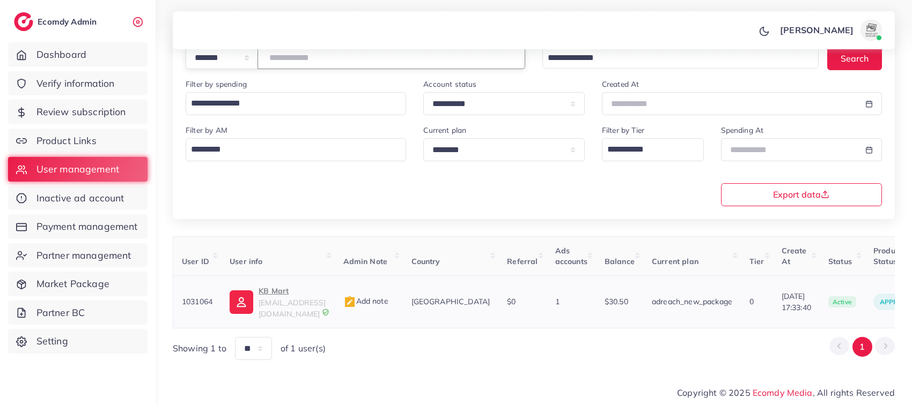
scroll to position [110, 0]
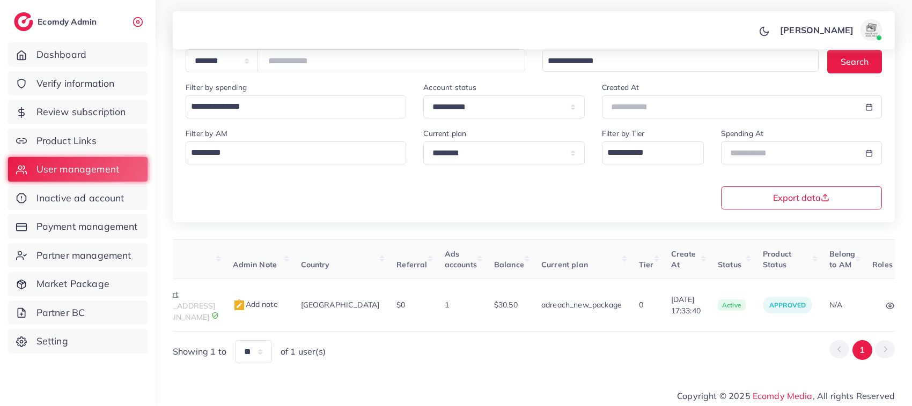
drag, startPoint x: 642, startPoint y: 324, endPoint x: 913, endPoint y: 285, distance: 273.7
click at [912, 285] on html "**********" at bounding box center [456, 93] width 912 height 406
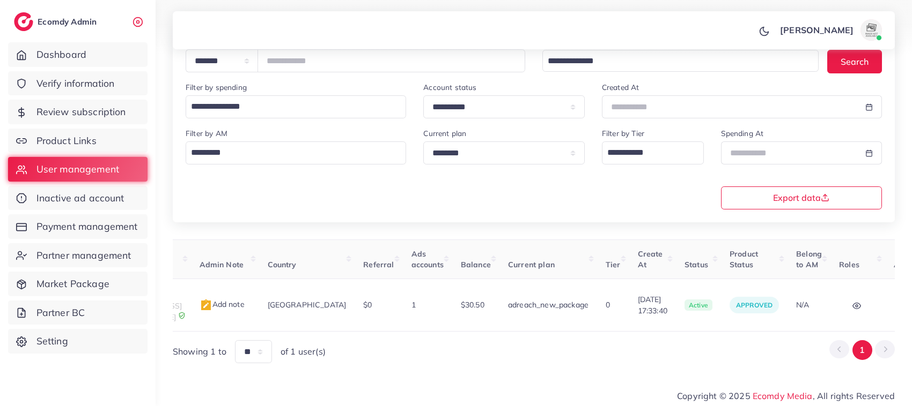
click at [658, 360] on div "Showing 1 to ** ** ** *** of 1 user(s) 1" at bounding box center [534, 352] width 722 height 23
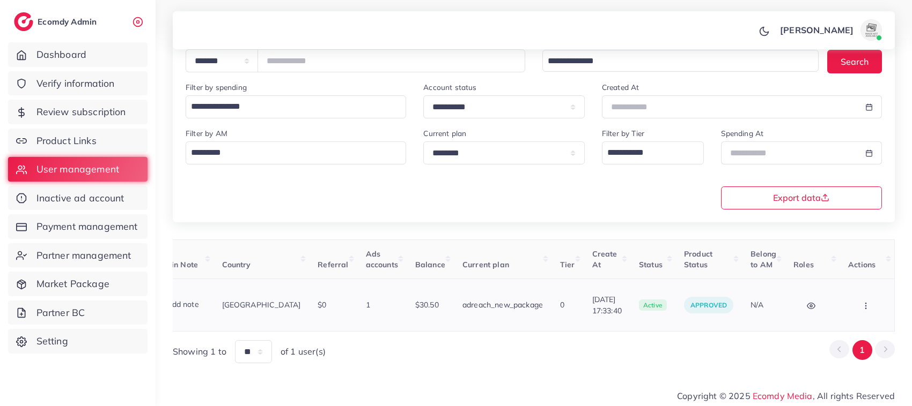
click at [862, 302] on icon "button" at bounding box center [865, 306] width 9 height 9
click at [849, 306] on span "Assign to AM" at bounding box center [838, 311] width 55 height 11
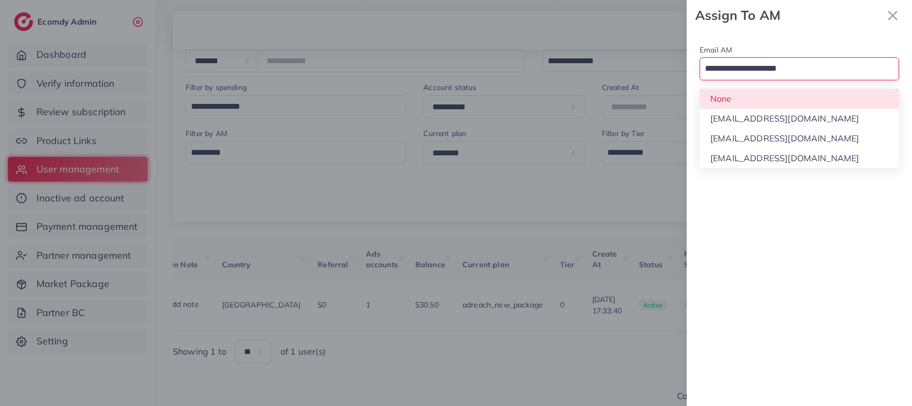
click at [783, 65] on input "Search for option" at bounding box center [793, 69] width 184 height 18
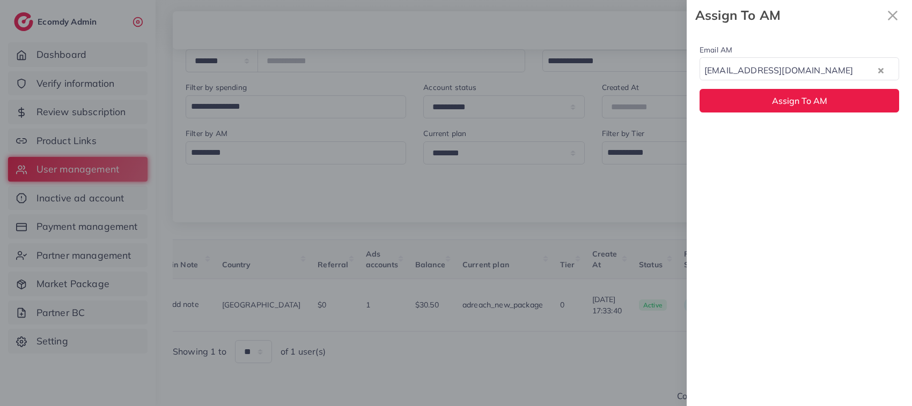
click at [771, 142] on div "Email AM natashashahid163@gmail.com Loading... None hadibaaslam@gmail.com natas…" at bounding box center [798, 219] width 225 height 376
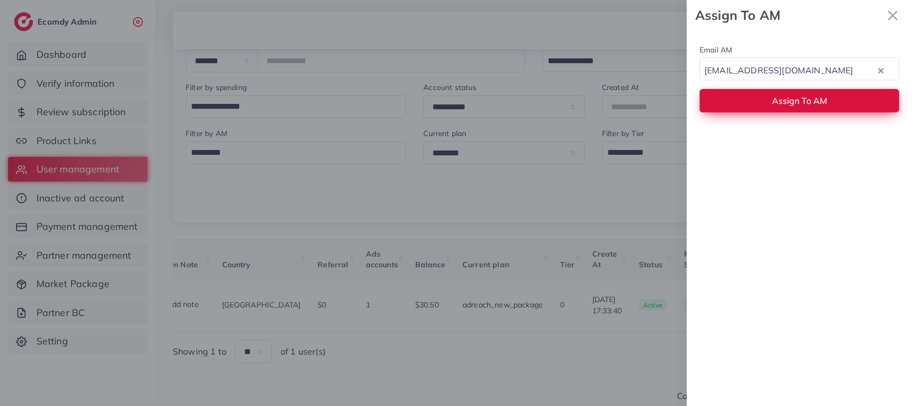
click at [771, 95] on button "Assign To AM" at bounding box center [798, 100] width 199 height 23
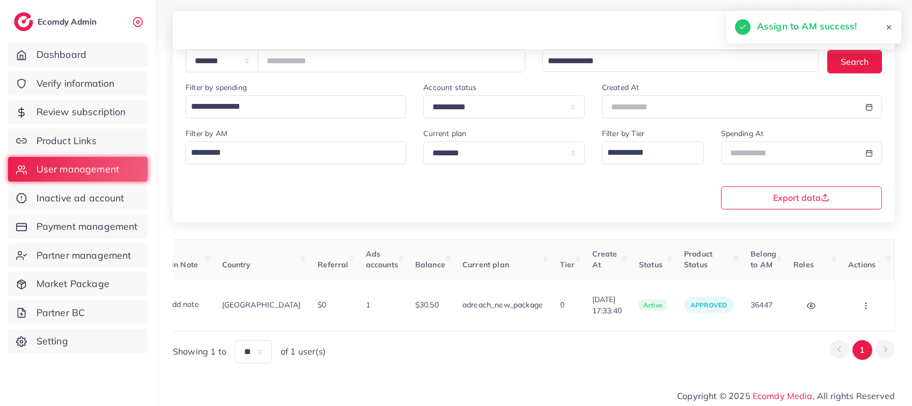
scroll to position [0, 0]
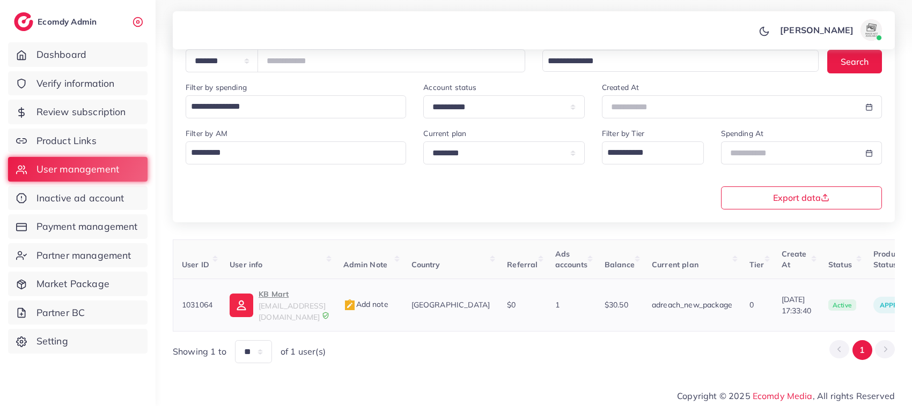
drag, startPoint x: 275, startPoint y: 286, endPoint x: 274, endPoint y: 293, distance: 7.6
click at [274, 293] on td "KB Mart khubaib2025shopify@gmail.com" at bounding box center [277, 305] width 113 height 53
click at [274, 293] on p "KB Mart" at bounding box center [291, 294] width 67 height 13
drag, startPoint x: 331, startPoint y: 57, endPoint x: 237, endPoint y: 77, distance: 95.9
click at [237, 77] on div "**********" at bounding box center [355, 58] width 357 height 46
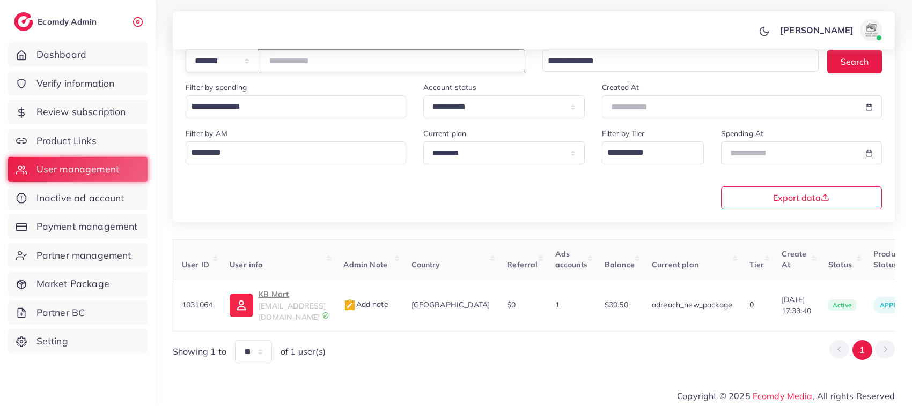
paste input "number"
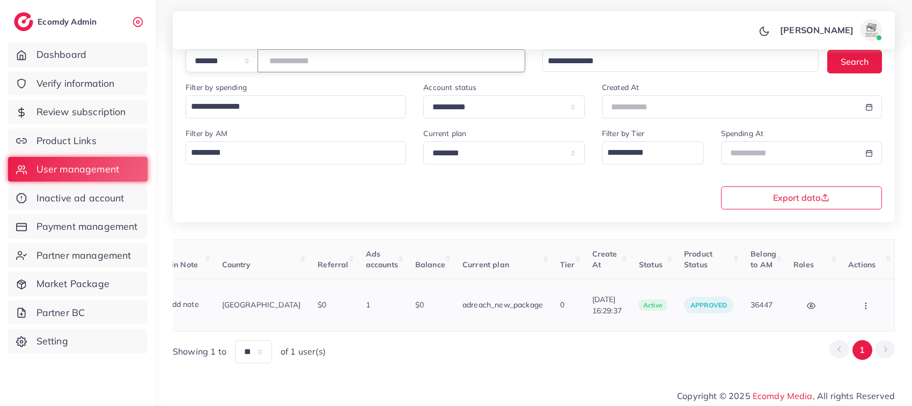
click at [872, 302] on button "button" at bounding box center [867, 305] width 38 height 24
click at [827, 302] on link "Assign to AM" at bounding box center [843, 312] width 89 height 24
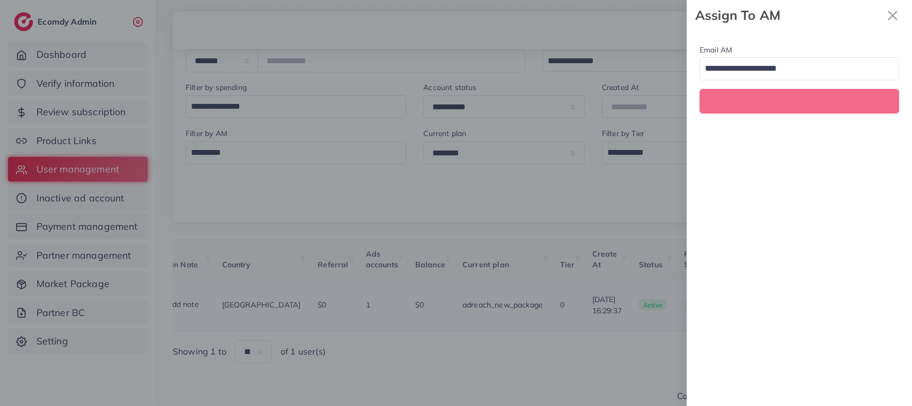
scroll to position [0, 225]
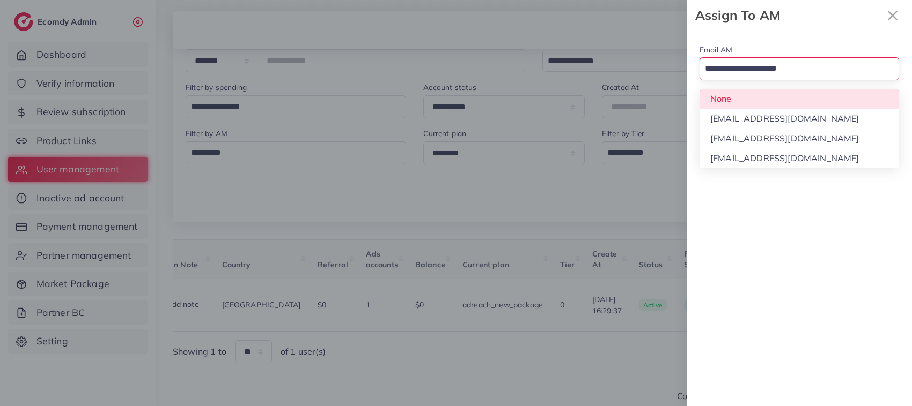
click at [826, 70] on input "Search for option" at bounding box center [793, 69] width 184 height 18
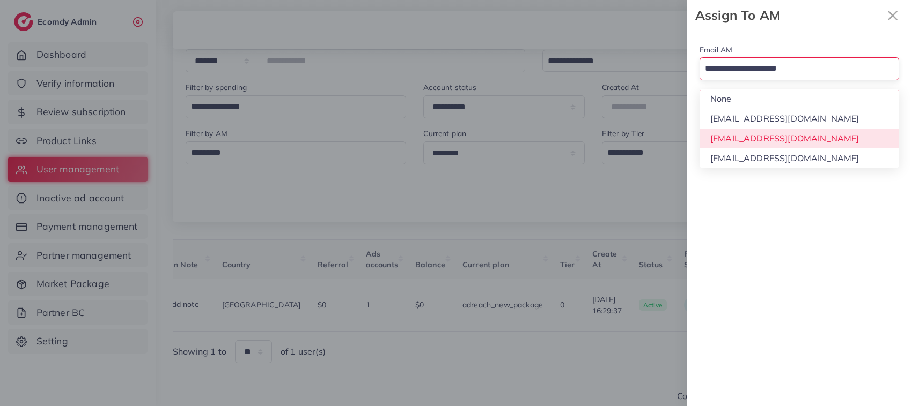
click at [805, 140] on div "Email AM Loading... None hadibaaslam@gmail.com natashashahid163@gmail.com wajah…" at bounding box center [798, 219] width 225 height 376
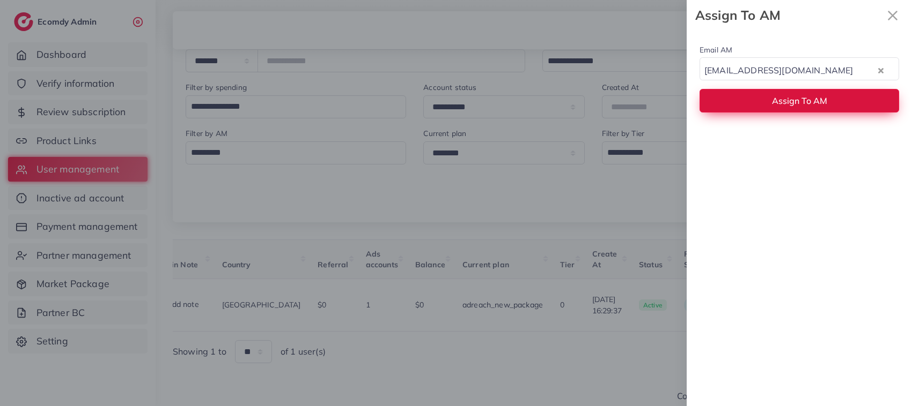
click at [799, 112] on button "Assign To AM" at bounding box center [798, 100] width 199 height 23
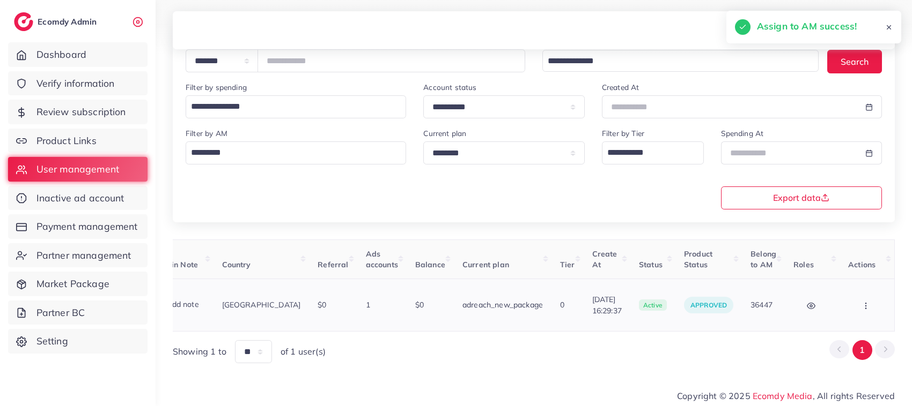
click at [583, 323] on td "15/07/2025, 16:29:37" at bounding box center [606, 305] width 47 height 53
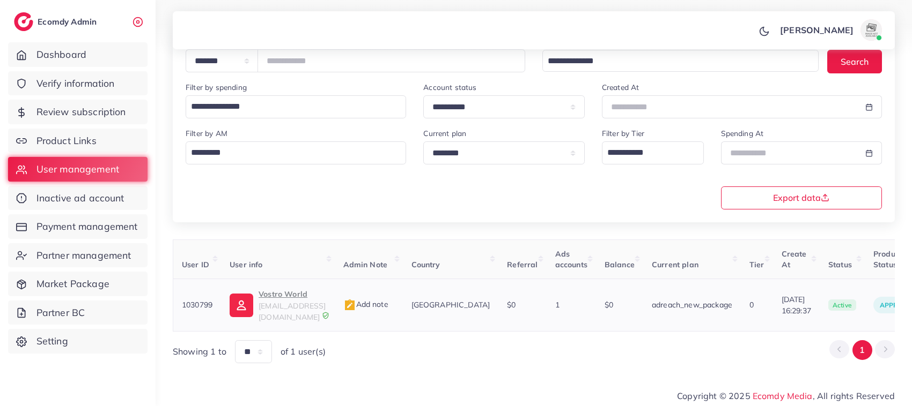
click at [272, 301] on p "Vostro World" at bounding box center [291, 294] width 67 height 13
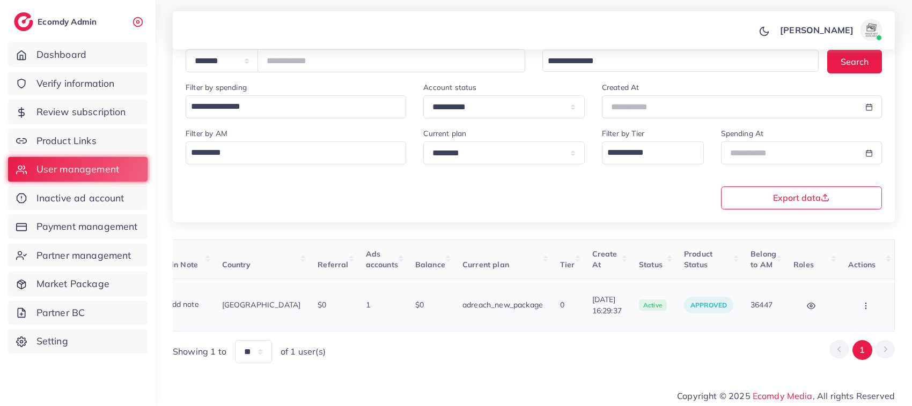
click at [858, 306] on button "button" at bounding box center [867, 305] width 38 height 24
click at [835, 311] on span "Assign to AM" at bounding box center [837, 311] width 55 height 11
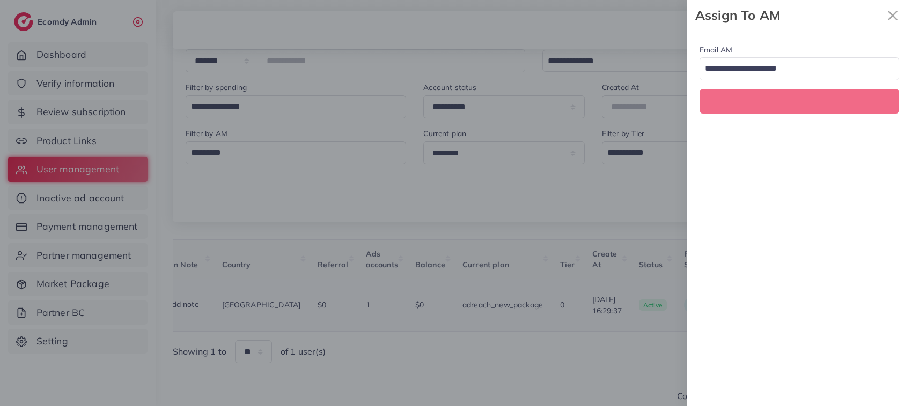
scroll to position [0, 225]
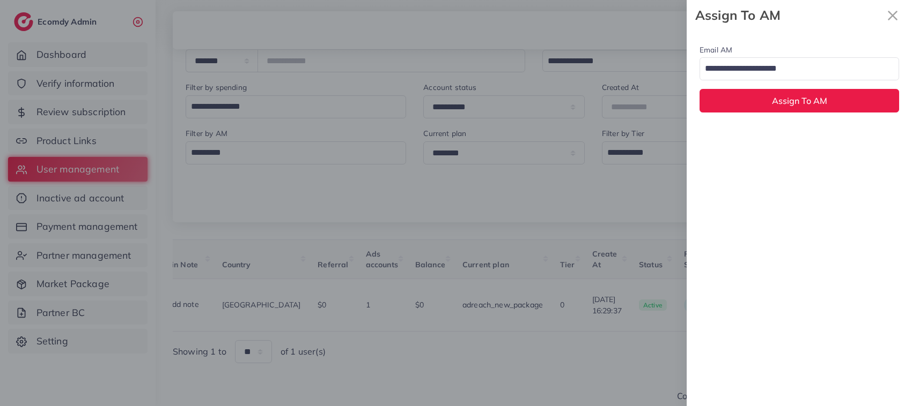
click at [811, 73] on input "Search for option" at bounding box center [793, 69] width 184 height 18
drag, startPoint x: 797, startPoint y: 143, endPoint x: 792, endPoint y: 114, distance: 28.9
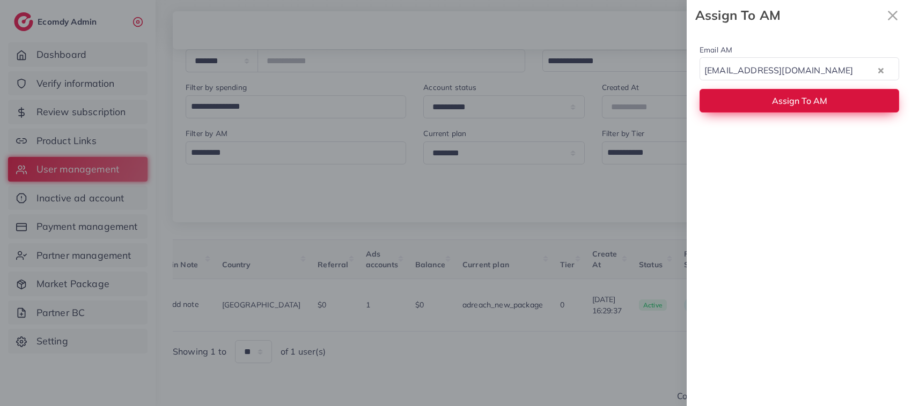
click at [792, 108] on button "Assign To AM" at bounding box center [798, 100] width 199 height 23
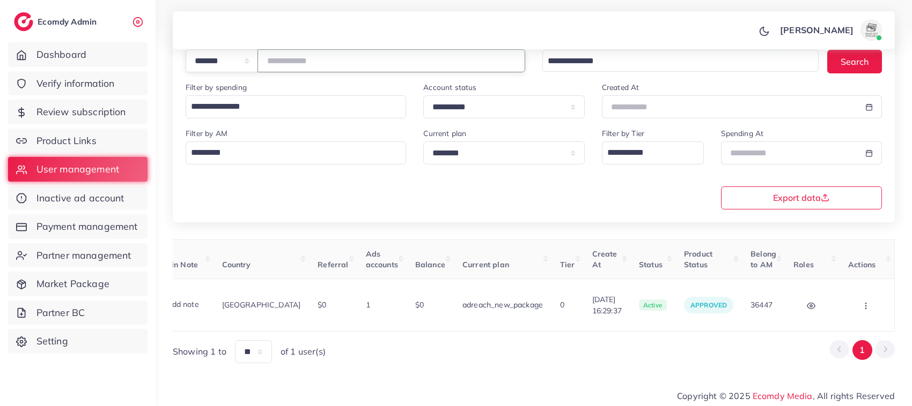
drag, startPoint x: 328, startPoint y: 57, endPoint x: 266, endPoint y: 65, distance: 62.7
click at [266, 65] on div "**********" at bounding box center [355, 60] width 339 height 23
paste input "number"
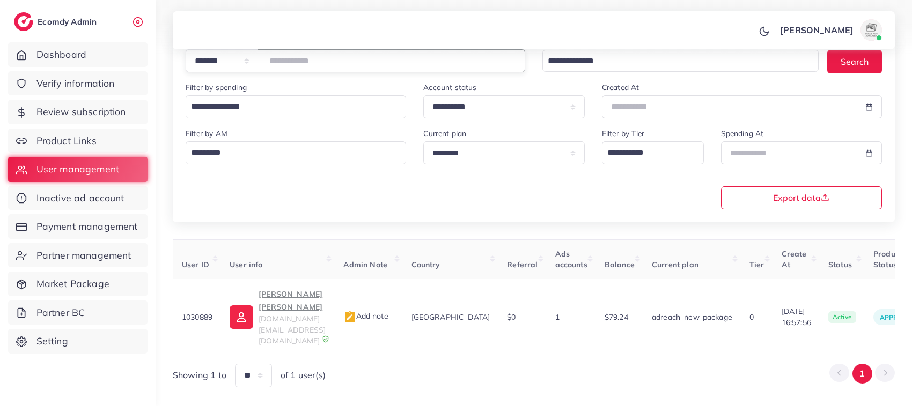
scroll to position [0, 189]
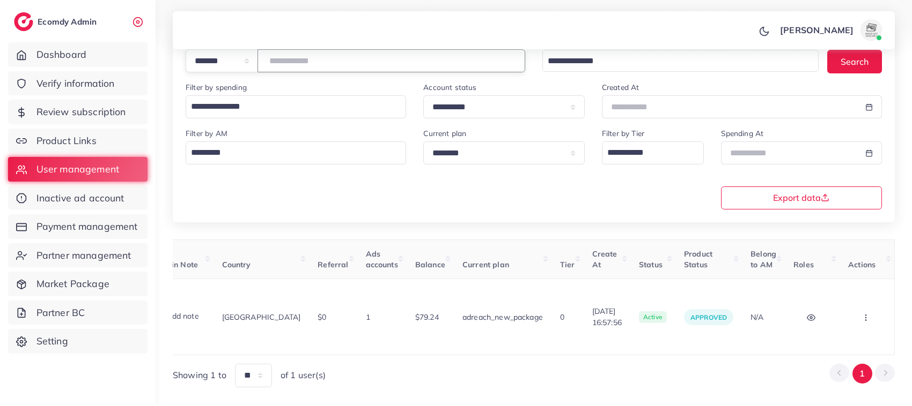
type input "*******"
drag, startPoint x: 328, startPoint y: 63, endPoint x: 264, endPoint y: 57, distance: 64.6
click at [264, 57] on div "**********" at bounding box center [355, 60] width 339 height 23
click at [864, 314] on icon "button" at bounding box center [865, 318] width 9 height 9
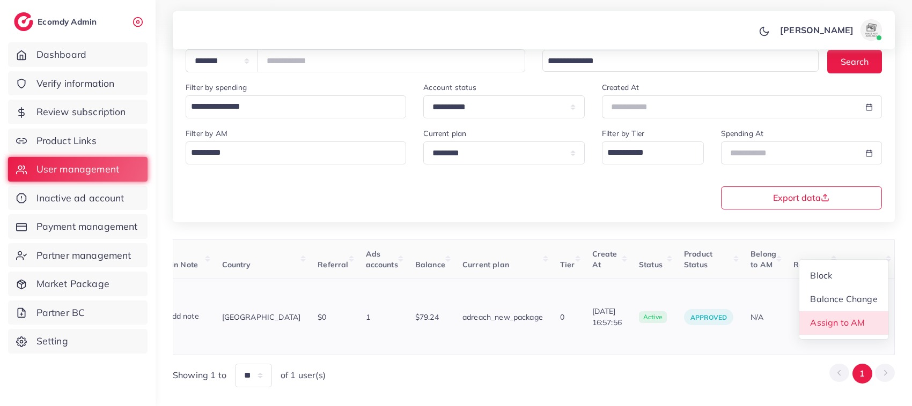
click at [851, 317] on span "Assign to AM" at bounding box center [837, 322] width 55 height 11
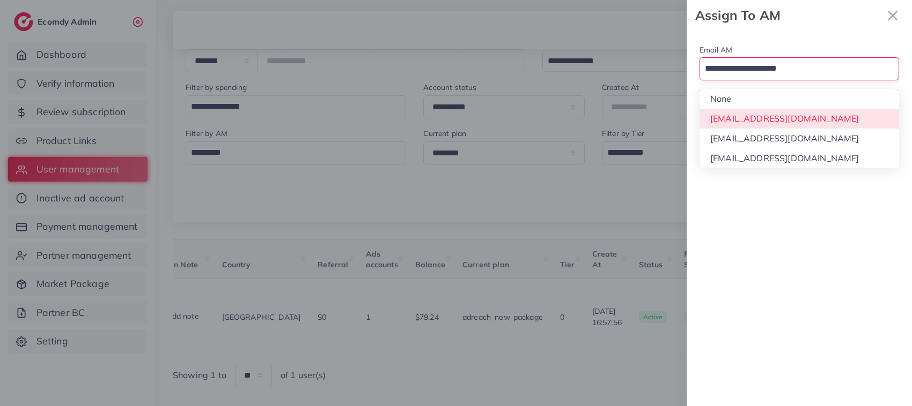
drag, startPoint x: 745, startPoint y: 78, endPoint x: 752, endPoint y: 132, distance: 54.5
click at [752, 80] on div "Loading... None hadibaaslam@gmail.com natashashahid163@gmail.com wajahat@adreac…" at bounding box center [798, 68] width 199 height 23
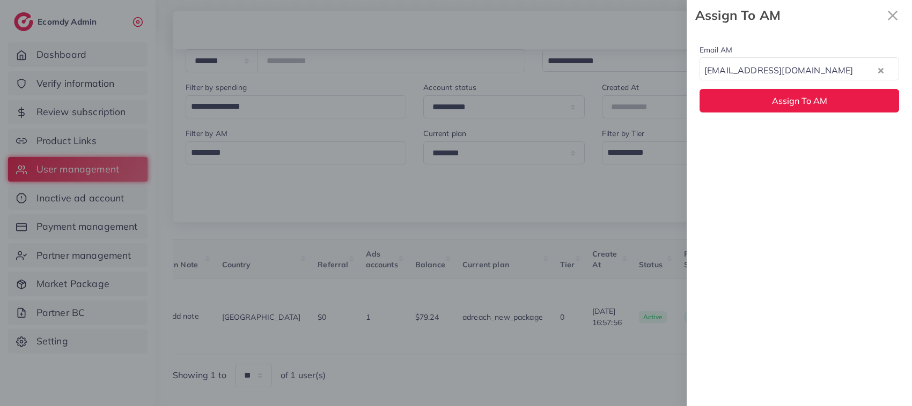
click at [752, 132] on div "Email AM natashashahid163@gmail.com Loading... None hadibaaslam@gmail.com natas…" at bounding box center [798, 219] width 225 height 376
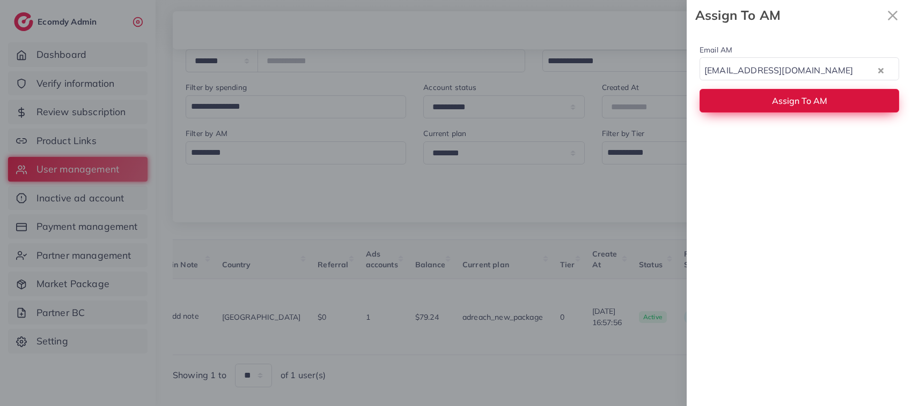
click at [742, 93] on button "Assign To AM" at bounding box center [798, 100] width 199 height 23
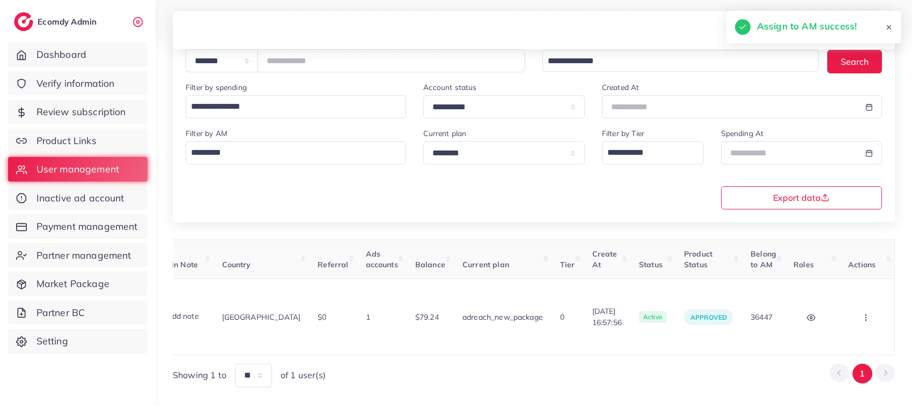
scroll to position [0, 0]
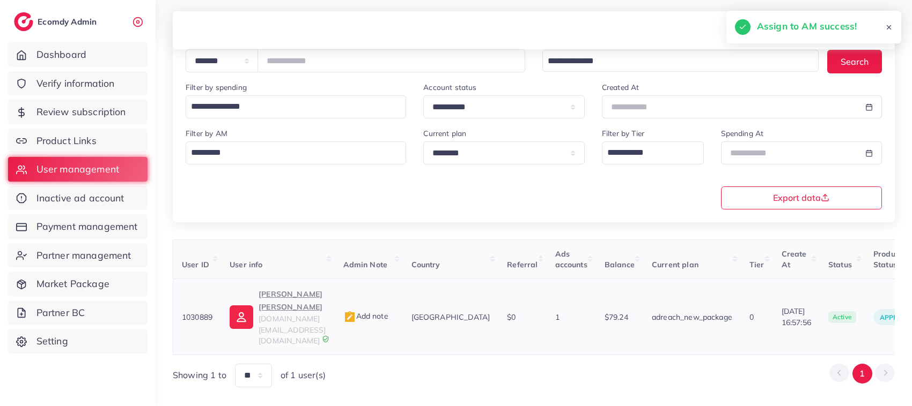
click at [287, 297] on p "Haseeb Aslam Awan" at bounding box center [291, 301] width 67 height 26
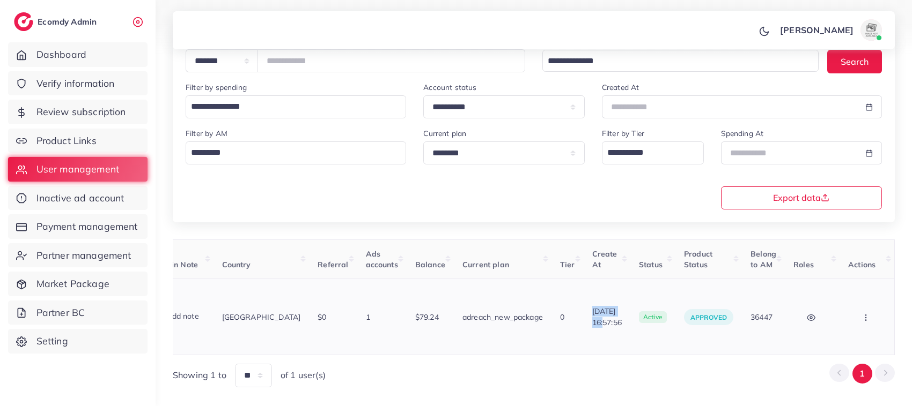
drag, startPoint x: 572, startPoint y: 298, endPoint x: 617, endPoint y: 295, distance: 45.2
click at [617, 295] on td "17/07/2025, 16:57:56" at bounding box center [606, 317] width 47 height 76
copy span "17/07/2025"
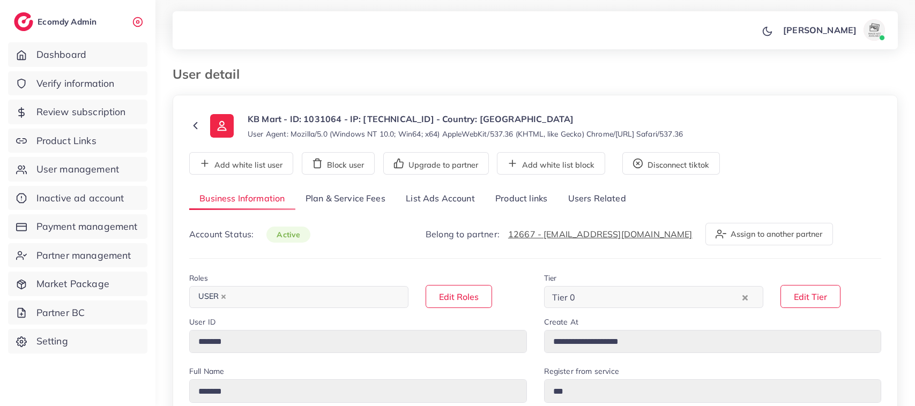
select select "********"
click at [443, 197] on link "List Ads Account" at bounding box center [441, 199] width 90 height 23
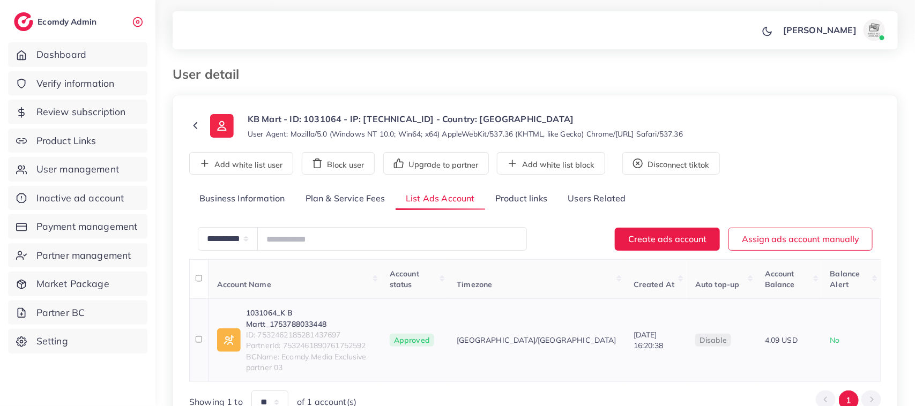
click at [284, 308] on link "1031064_K B Martt_1753788033448" at bounding box center [309, 319] width 127 height 22
click at [302, 308] on link "1030799_Vostro World_1754059568445" at bounding box center [309, 319] width 127 height 22
click at [194, 124] on icon at bounding box center [195, 126] width 12 height 12
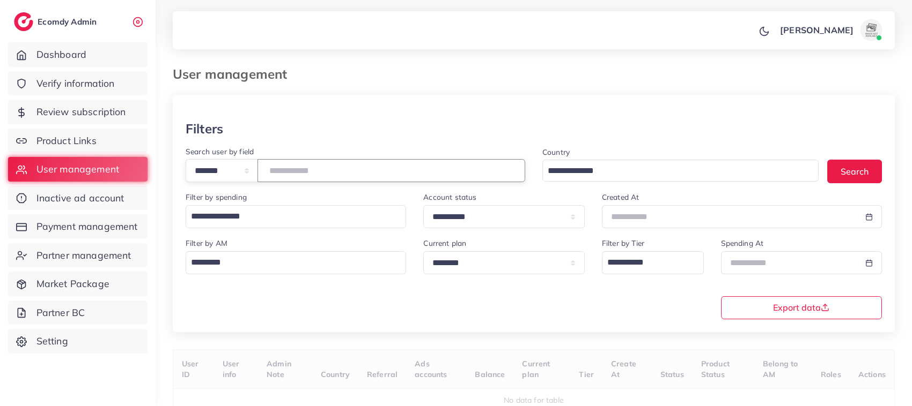
click at [303, 172] on input "number" at bounding box center [391, 170] width 268 height 23
paste input "*******"
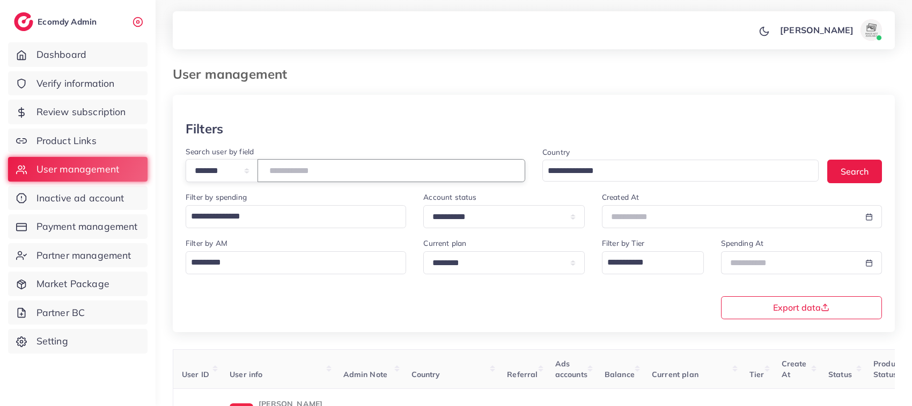
scroll to position [110, 0]
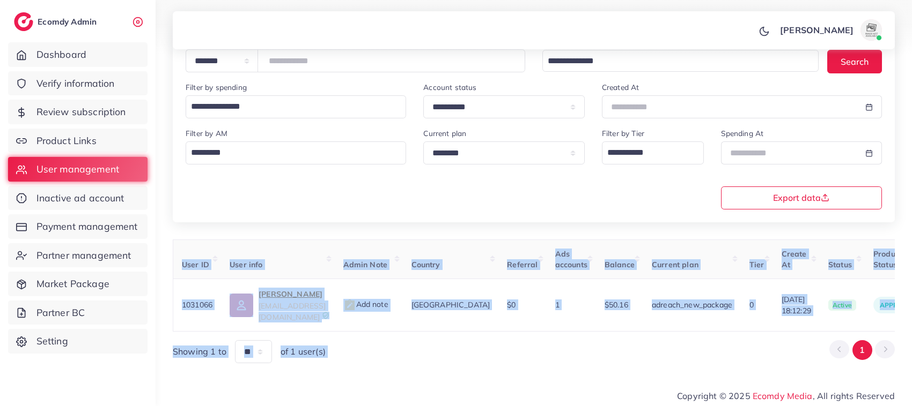
drag, startPoint x: 678, startPoint y: 330, endPoint x: 845, endPoint y: 325, distance: 166.8
click at [845, 325] on div "User ID User info Admin Note Country Referral Ads accounts Balance Current plan…" at bounding box center [534, 302] width 722 height 124
click at [727, 341] on div "Showing 1 to ** ** ** *** of 1 user(s) 1" at bounding box center [534, 352] width 722 height 23
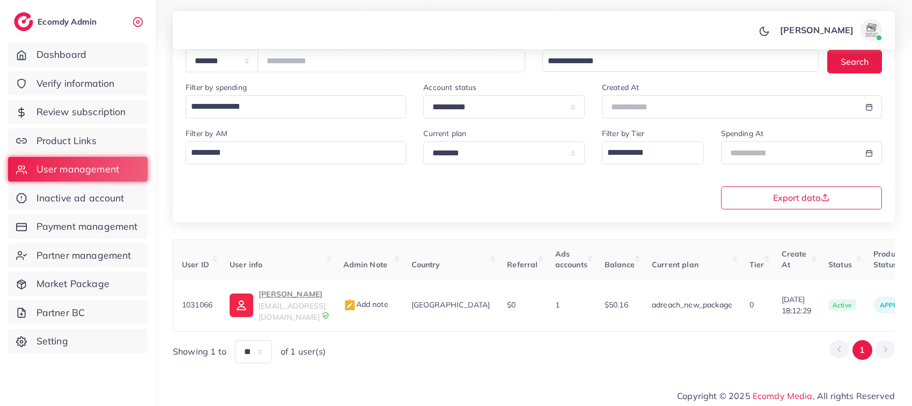
scroll to position [0, 202]
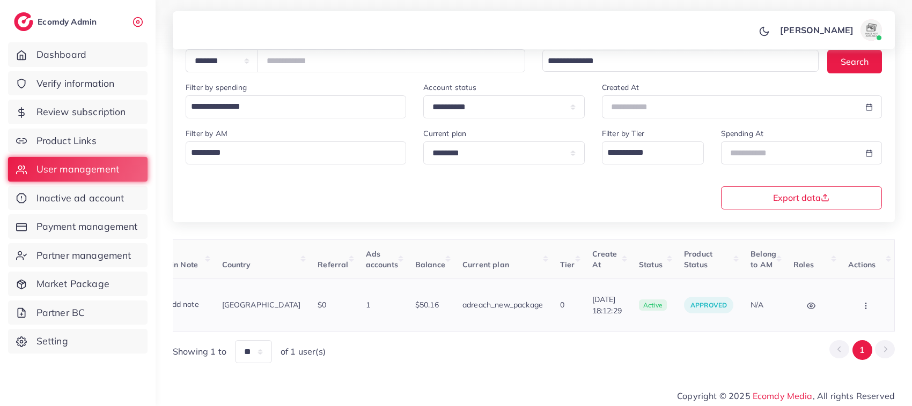
click at [869, 302] on icon "button" at bounding box center [865, 306] width 9 height 9
click at [846, 300] on link "Assign to AM" at bounding box center [843, 312] width 89 height 24
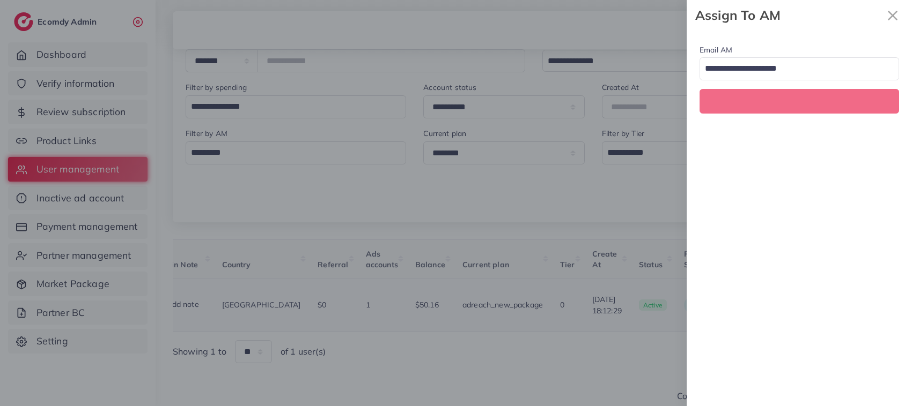
scroll to position [0, 202]
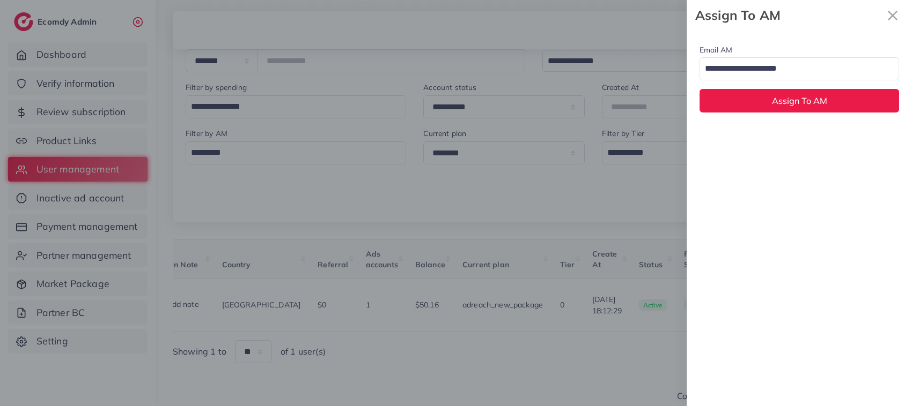
click at [795, 72] on input "Search for option" at bounding box center [793, 69] width 184 height 18
click at [773, 137] on div "Email AM natashashahid163@gmail.com Loading... None hadibaaslam@gmail.com natas…" at bounding box center [798, 219] width 225 height 376
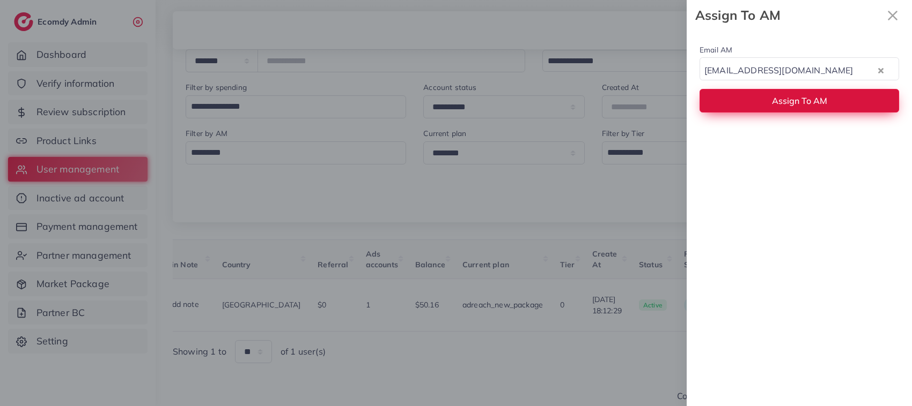
click at [766, 102] on button "Assign To AM" at bounding box center [798, 100] width 199 height 23
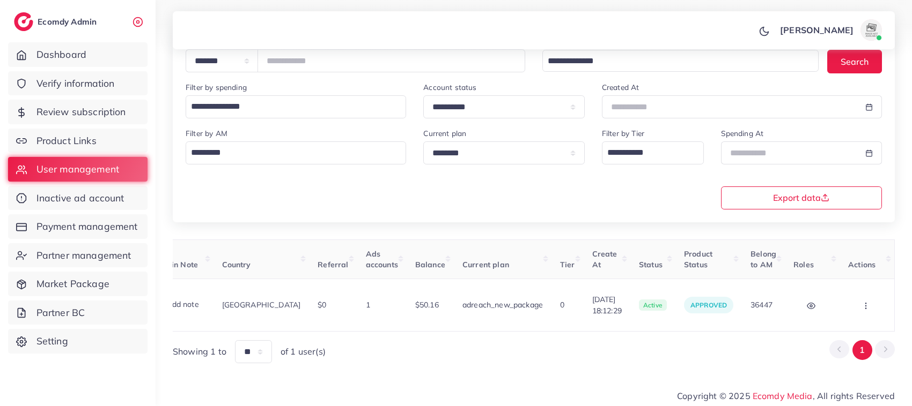
scroll to position [0, 0]
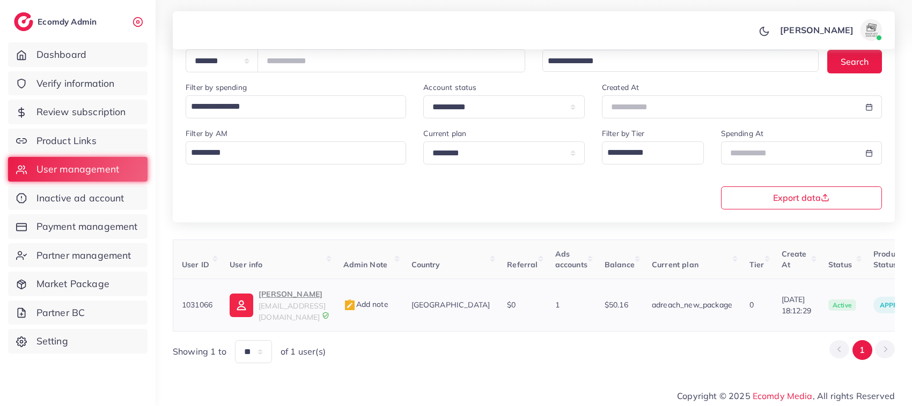
click at [273, 306] on span "waseemakram0448@gmail.com" at bounding box center [291, 311] width 67 height 20
drag, startPoint x: 328, startPoint y: 61, endPoint x: 261, endPoint y: 70, distance: 67.1
click at [261, 70] on div "**********" at bounding box center [355, 60] width 339 height 23
paste input "number"
drag, startPoint x: 447, startPoint y: 324, endPoint x: 743, endPoint y: 304, distance: 296.7
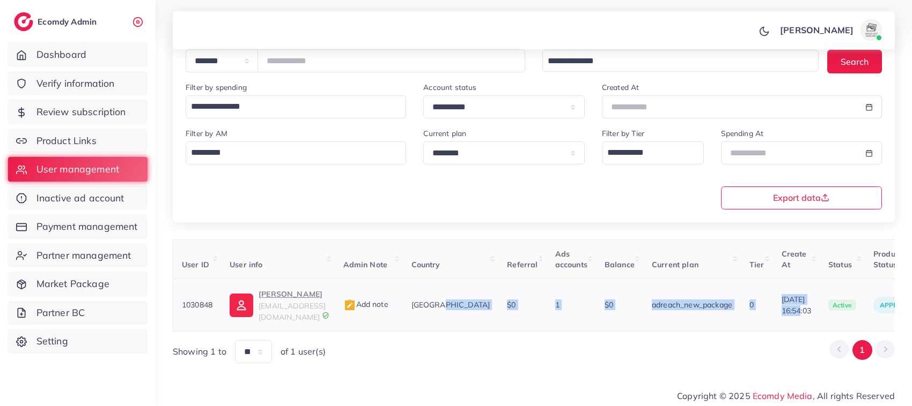
click at [743, 304] on table "User ID User info Admin Note Country Referral Ads accounts Balance Current plan…" at bounding box center [628, 286] width 911 height 92
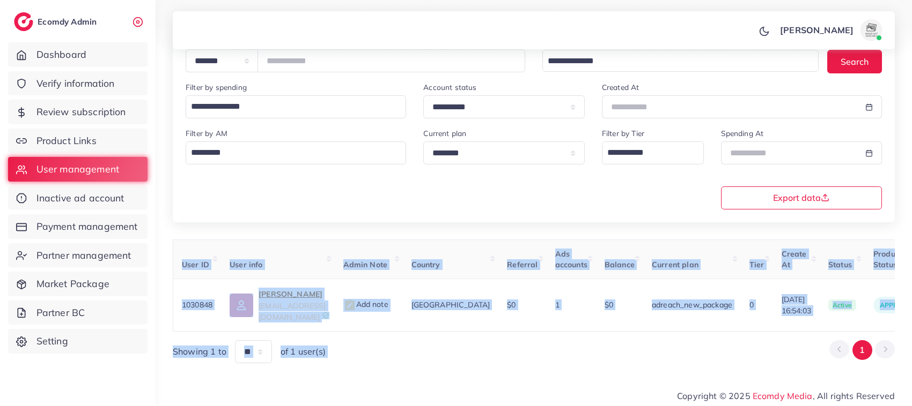
drag, startPoint x: 677, startPoint y: 347, endPoint x: 679, endPoint y: 325, distance: 21.6
click at [679, 325] on div "User ID User info Admin Note Country Referral Ads accounts Balance Current plan…" at bounding box center [534, 302] width 722 height 124
click at [667, 347] on div "Showing 1 to ** ** ** *** of 1 user(s) 1" at bounding box center [534, 352] width 722 height 23
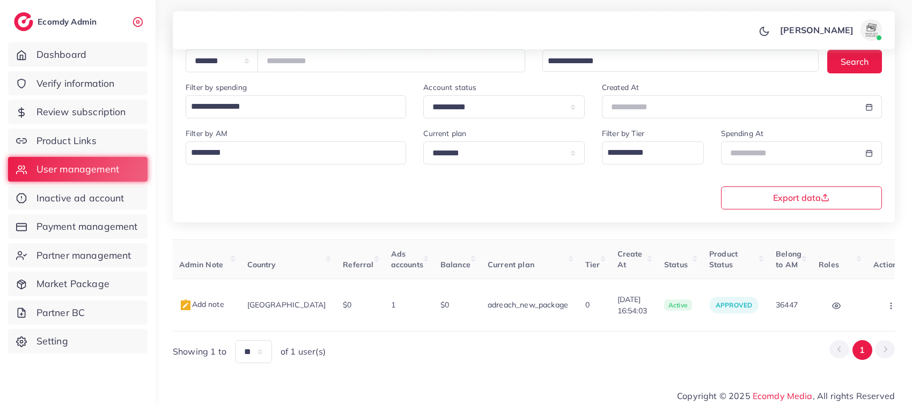
scroll to position [0, 167]
click at [870, 296] on button "button" at bounding box center [889, 305] width 38 height 24
click at [849, 301] on link "Assign to AM" at bounding box center [865, 312] width 89 height 24
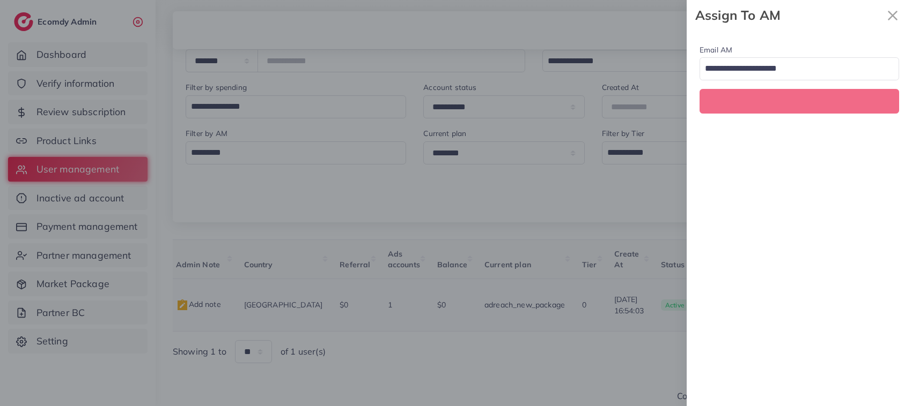
scroll to position [0, 167]
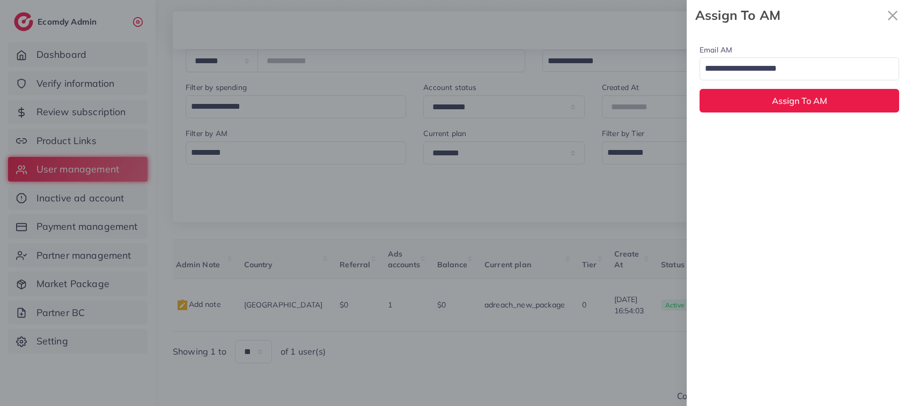
click at [842, 78] on input "Search for option" at bounding box center [793, 69] width 184 height 18
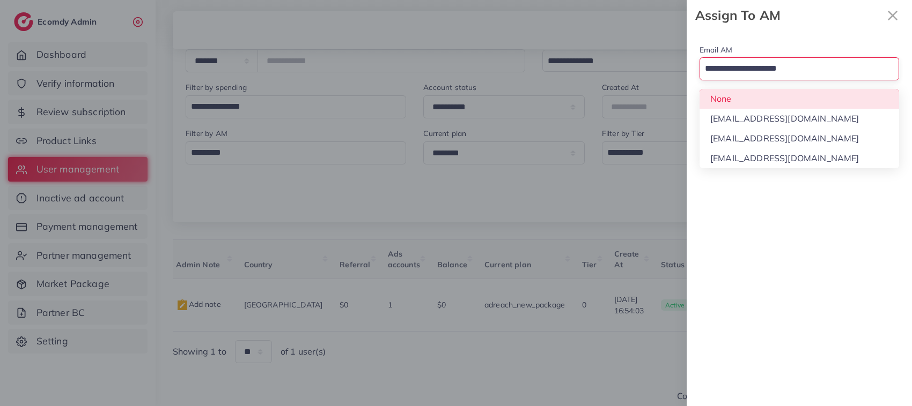
click at [842, 78] on input "Search for option" at bounding box center [793, 69] width 184 height 18
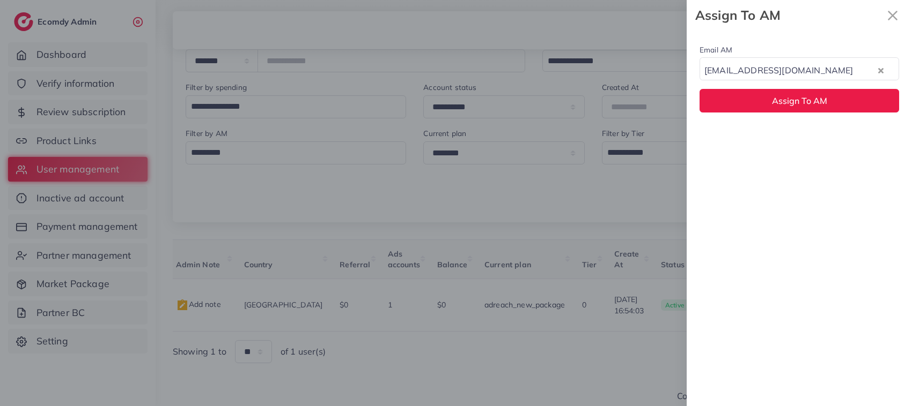
click at [775, 145] on div "Email AM natashashahid163@gmail.com Loading... None hadibaaslam@gmail.com natas…" at bounding box center [798, 219] width 225 height 376
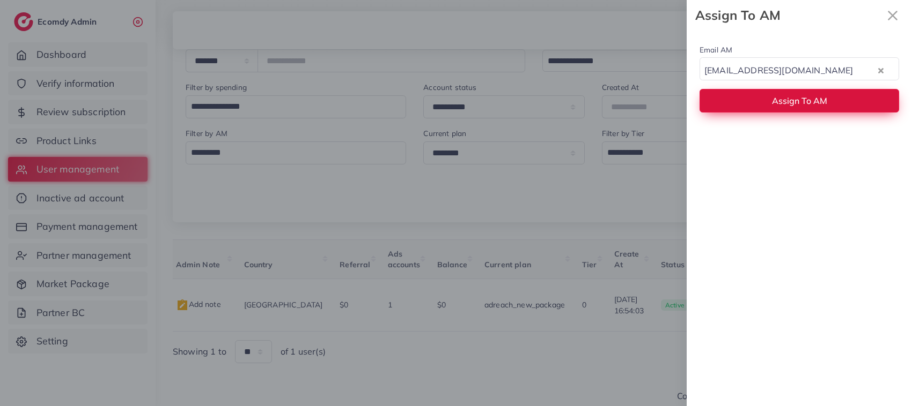
click at [776, 94] on button "Assign To AM" at bounding box center [798, 100] width 199 height 23
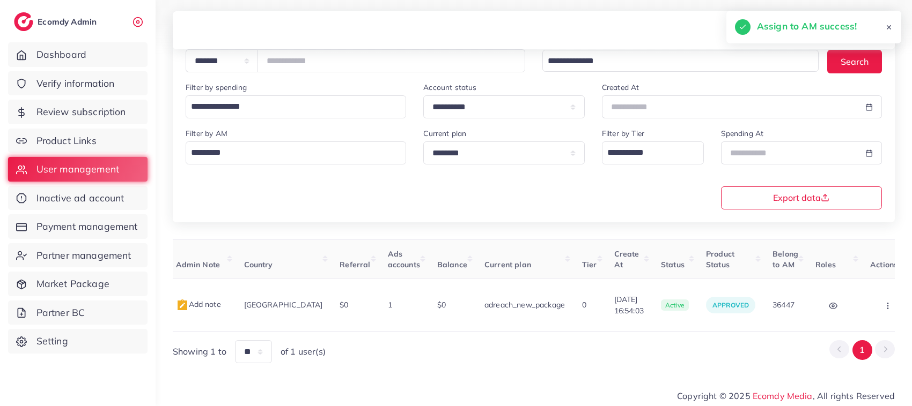
click at [420, 329] on div "User ID User info Admin Note Country Referral Ads accounts Balance Current plan…" at bounding box center [534, 302] width 722 height 124
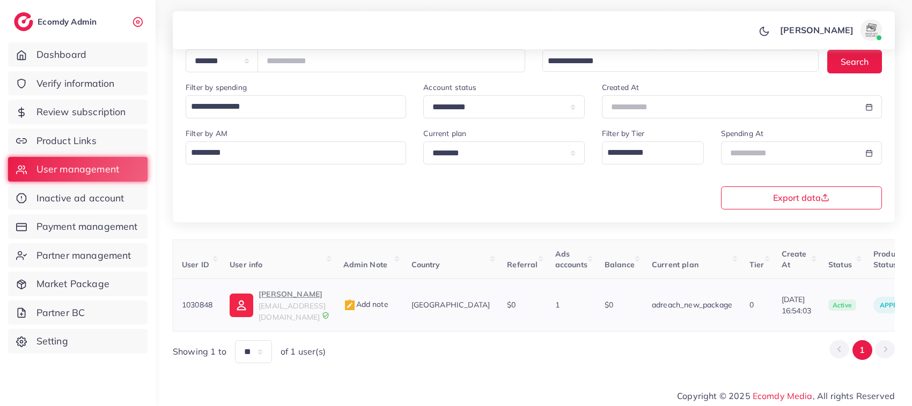
click at [303, 299] on p "Zubair Abdullah" at bounding box center [291, 294] width 67 height 13
drag, startPoint x: 743, startPoint y: 290, endPoint x: 786, endPoint y: 294, distance: 42.5
click at [786, 294] on td "16/07/2025, 16:54:03" at bounding box center [796, 305] width 47 height 53
copy span "16/07/2025"
drag, startPoint x: 323, startPoint y: 61, endPoint x: 273, endPoint y: 62, distance: 49.4
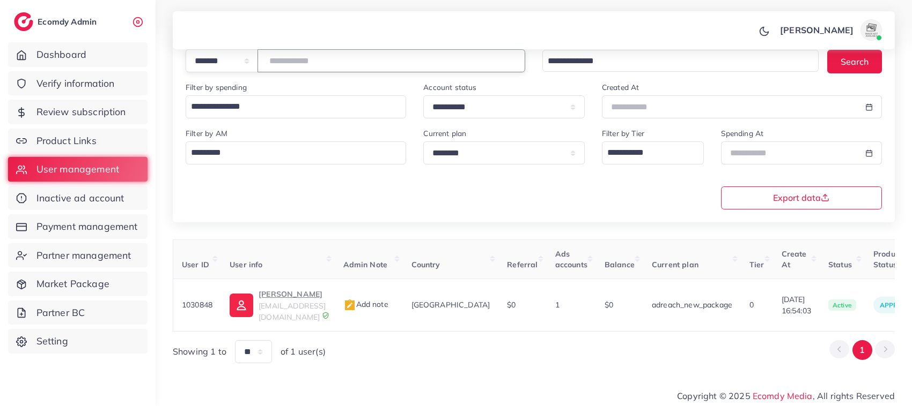
click at [273, 62] on input "*******" at bounding box center [391, 60] width 268 height 23
paste input "number"
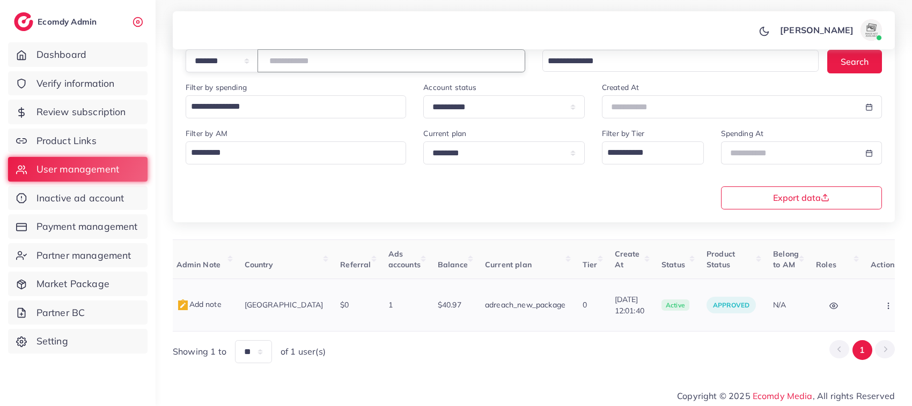
click at [870, 303] on button "button" at bounding box center [889, 305] width 38 height 24
click at [833, 306] on span "Assign to AM" at bounding box center [860, 311] width 55 height 11
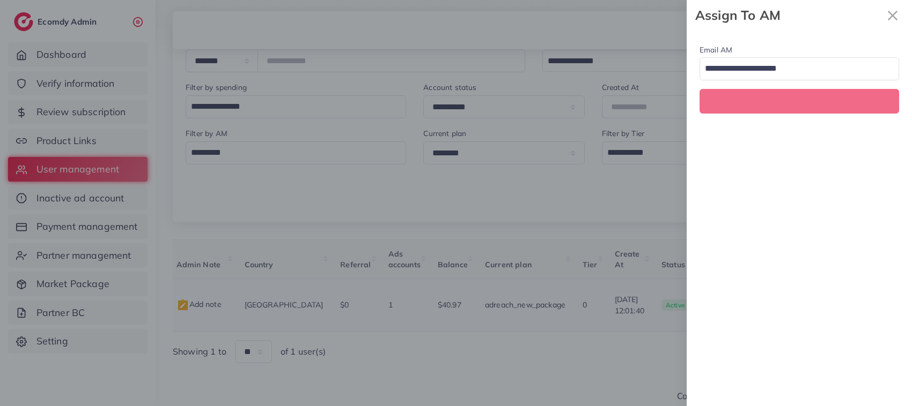
scroll to position [0, 167]
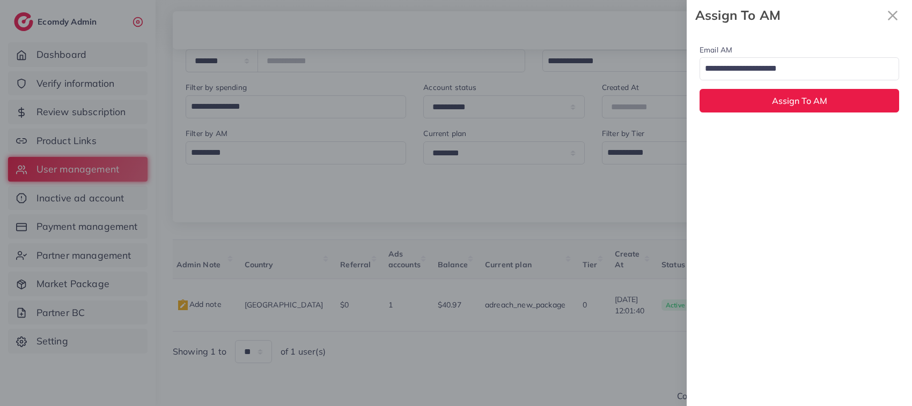
click at [783, 83] on div "Email AM Loading... Assign To AM" at bounding box center [798, 78] width 225 height 95
click at [776, 73] on input "Search for option" at bounding box center [793, 69] width 184 height 18
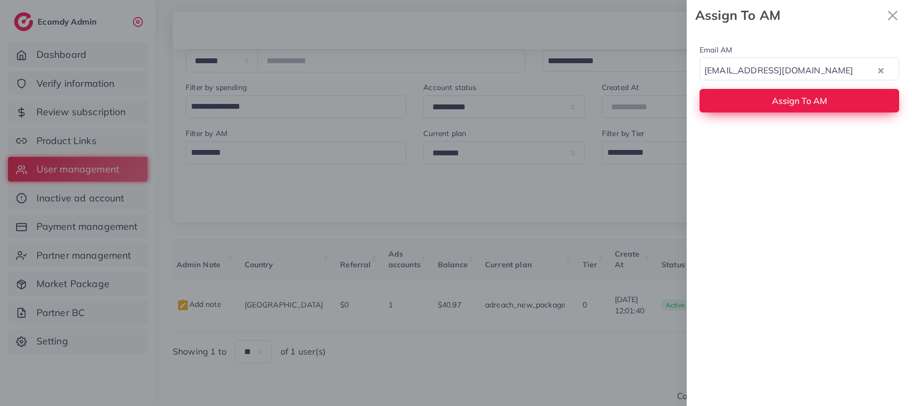
drag, startPoint x: 773, startPoint y: 132, endPoint x: 767, endPoint y: 97, distance: 35.4
click at [767, 97] on button "Assign To AM" at bounding box center [798, 100] width 199 height 23
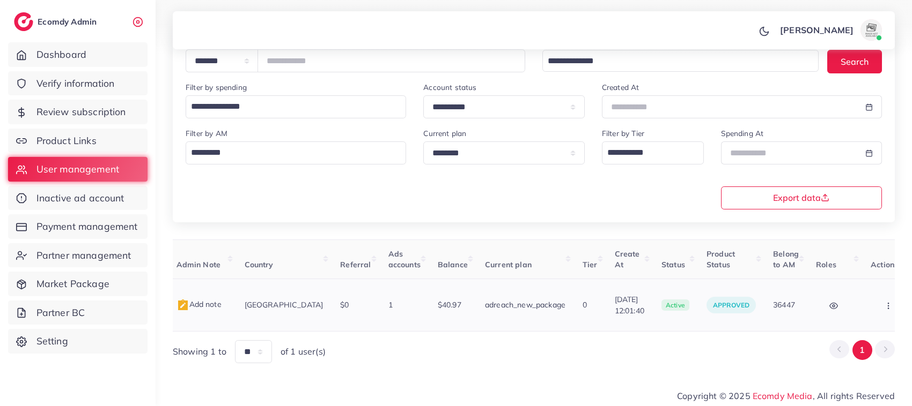
click at [884, 303] on icon "button" at bounding box center [888, 306] width 9 height 9
click at [842, 307] on span "Assign to AM" at bounding box center [860, 311] width 55 height 11
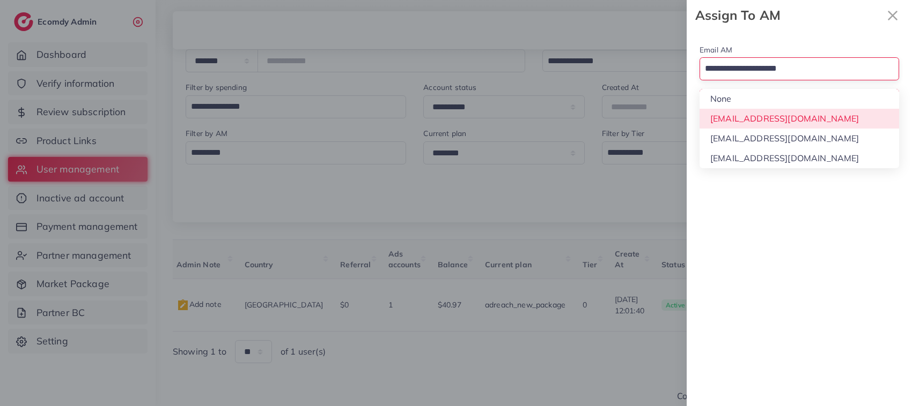
drag, startPoint x: 779, startPoint y: 76, endPoint x: 778, endPoint y: 125, distance: 49.4
click at [778, 80] on div "Loading... None hadibaaslam@gmail.com natashashahid163@gmail.com wajahat@adreac…" at bounding box center [798, 68] width 199 height 23
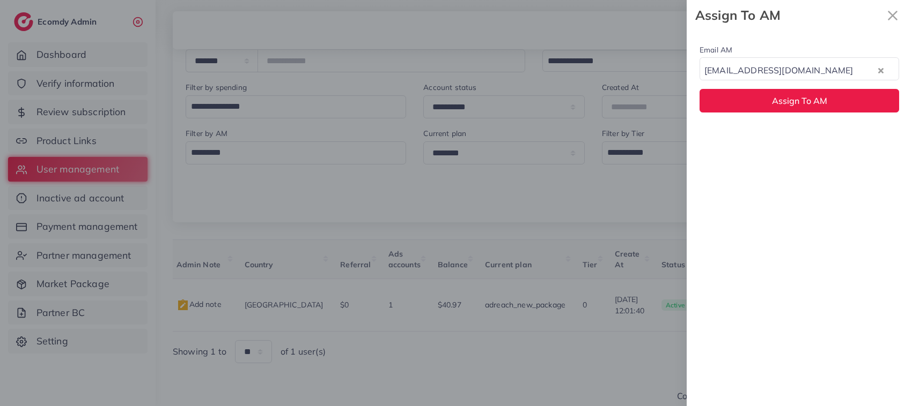
click at [776, 139] on div "Email AM natashashahid163@gmail.com Loading... None hadibaaslam@gmail.com natas…" at bounding box center [798, 219] width 225 height 376
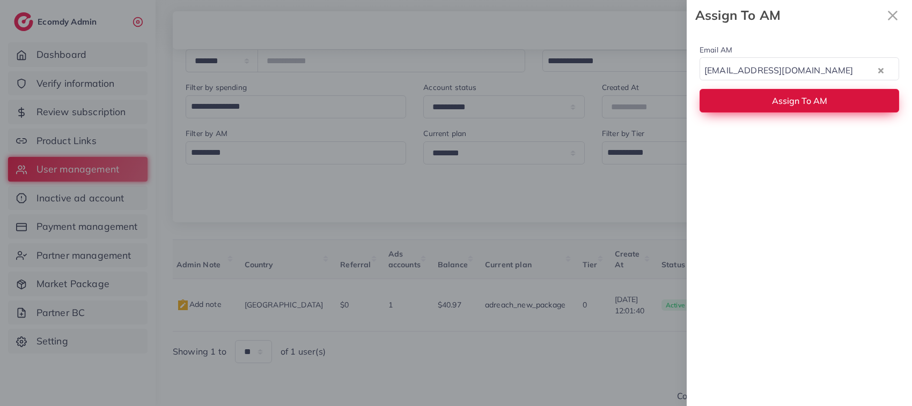
click at [772, 108] on button "Assign To AM" at bounding box center [798, 100] width 199 height 23
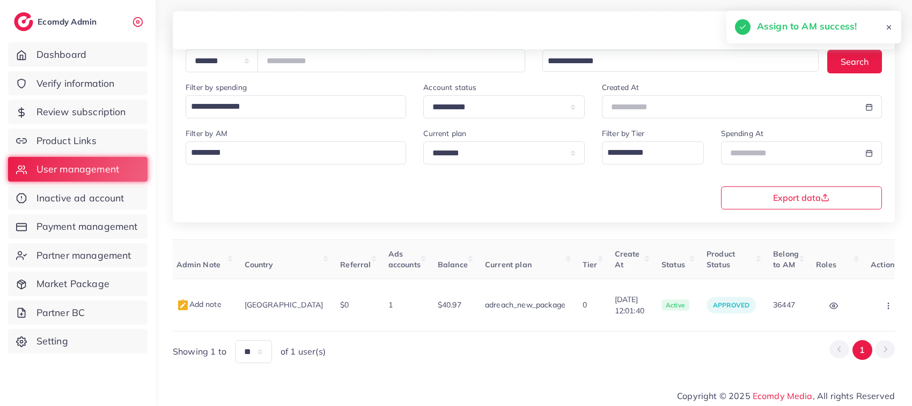
scroll to position [0, 0]
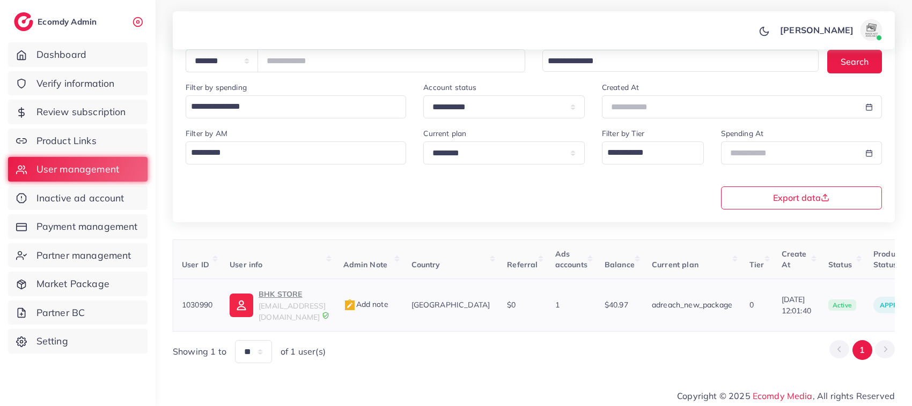
click at [299, 298] on p "BHK STORE" at bounding box center [291, 294] width 67 height 13
drag, startPoint x: 325, startPoint y: 65, endPoint x: 253, endPoint y: 64, distance: 72.4
click at [253, 64] on div "**********" at bounding box center [355, 60] width 339 height 23
paste input "number"
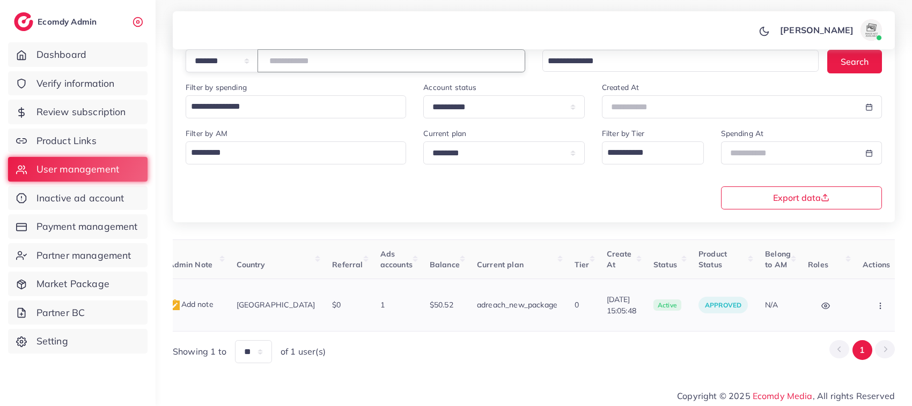
click at [862, 301] on button "button" at bounding box center [881, 305] width 38 height 24
click at [837, 308] on span "Assign to AM" at bounding box center [852, 304] width 55 height 11
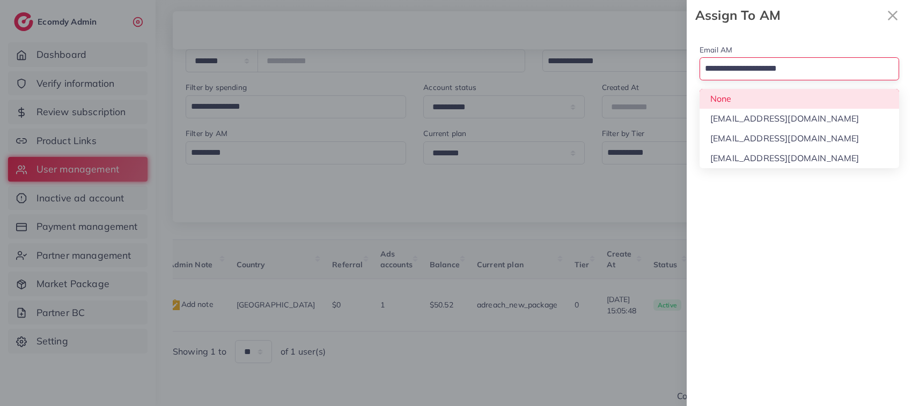
click at [782, 68] on input "Search for option" at bounding box center [793, 69] width 184 height 18
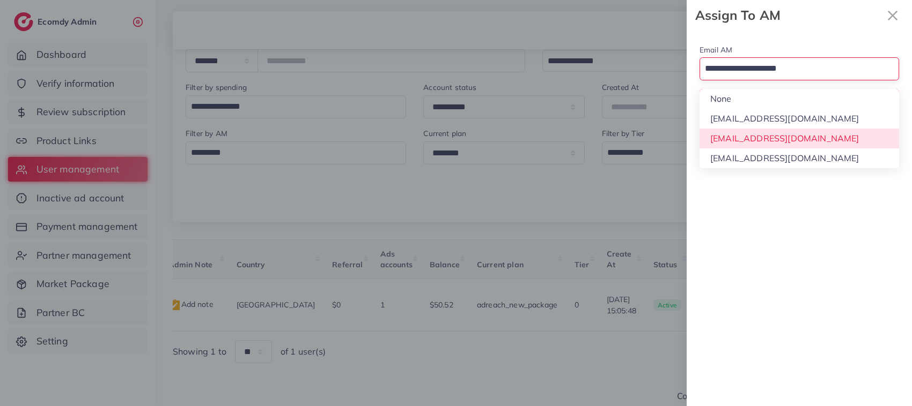
click at [774, 142] on div "Email AM Loading... None hadibaaslam@gmail.com natashashahid163@gmail.com wajah…" at bounding box center [798, 219] width 225 height 376
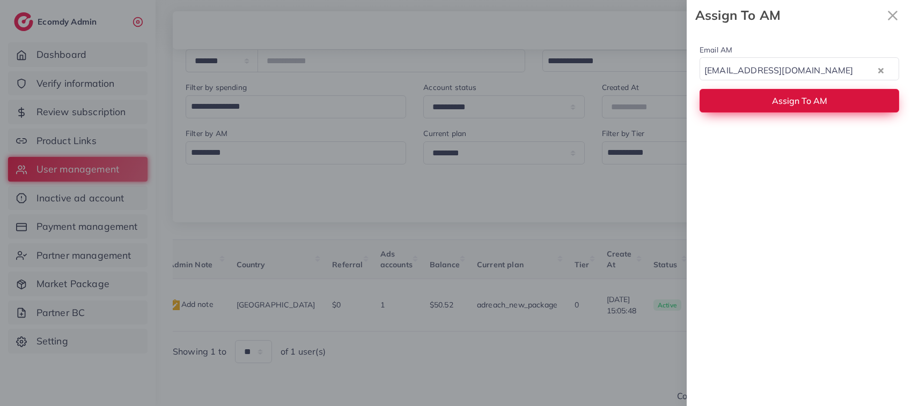
click at [771, 105] on button "Assign To AM" at bounding box center [798, 100] width 199 height 23
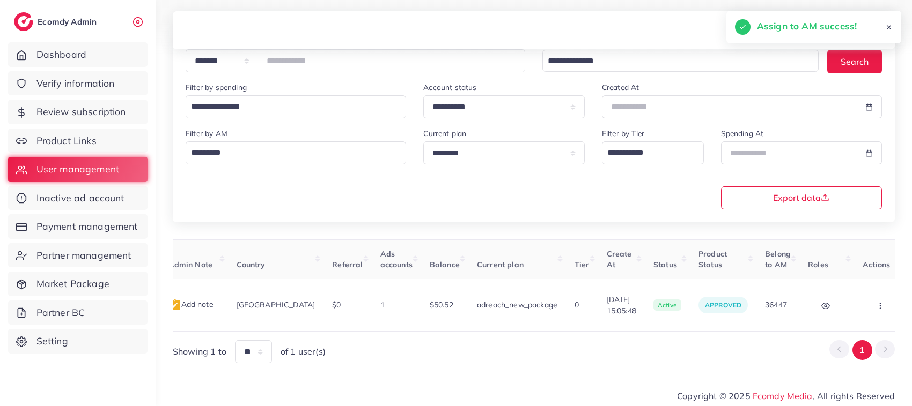
scroll to position [0, 0]
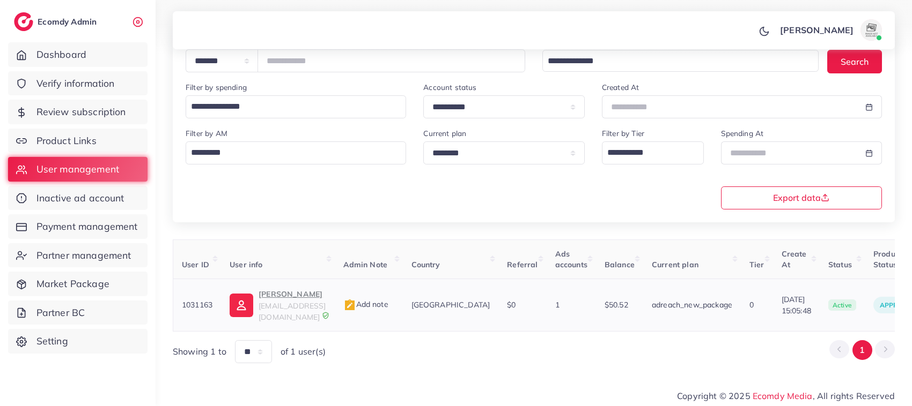
click at [301, 296] on p "Muhammad haroon Azhar" at bounding box center [291, 294] width 67 height 13
drag, startPoint x: 322, startPoint y: 63, endPoint x: 266, endPoint y: 62, distance: 55.8
click at [266, 62] on div "**********" at bounding box center [355, 60] width 339 height 23
paste input "number"
type input "*******"
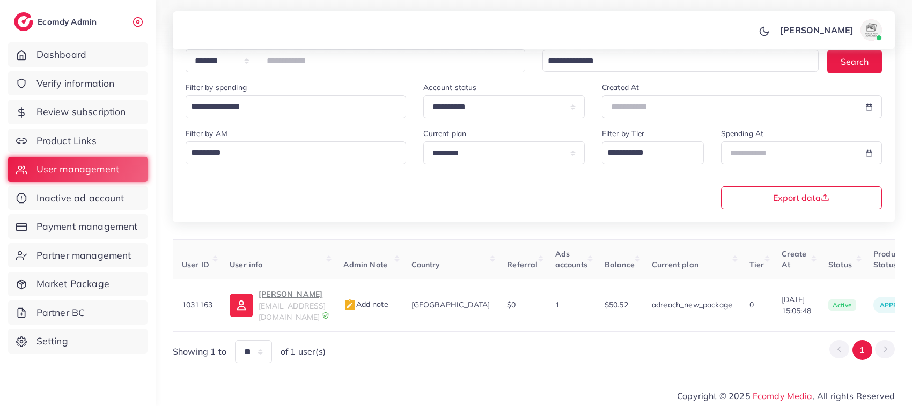
click at [270, 91] on div "Filter by spending Loading..." at bounding box center [296, 99] width 220 height 37
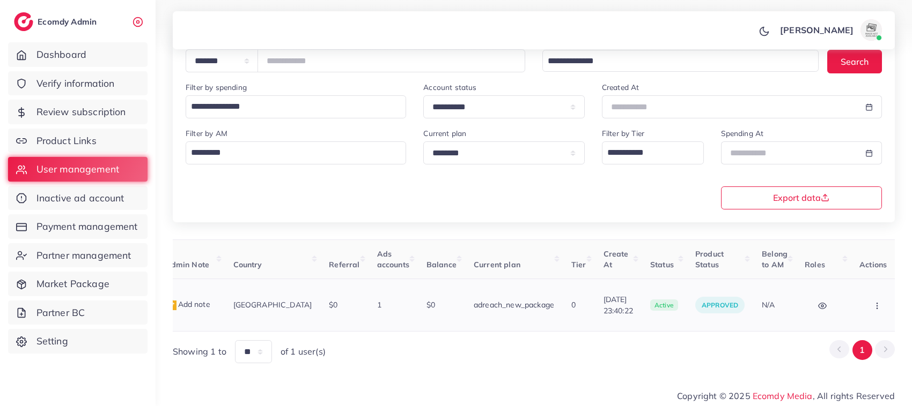
click at [860, 303] on button "button" at bounding box center [878, 305] width 38 height 24
click at [847, 306] on span "Assign to AM" at bounding box center [849, 311] width 55 height 11
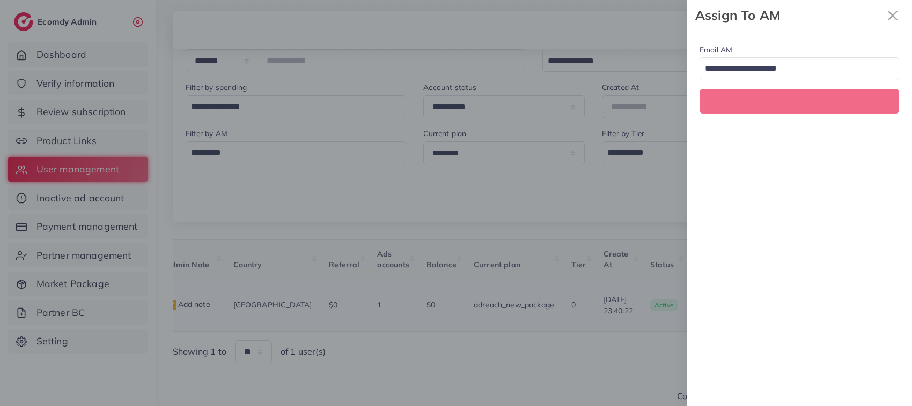
scroll to position [0, 178]
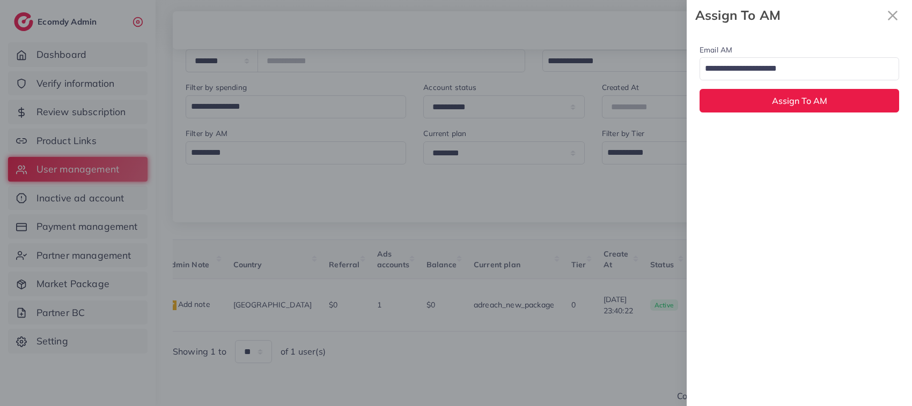
click at [764, 71] on input "Search for option" at bounding box center [793, 69] width 184 height 18
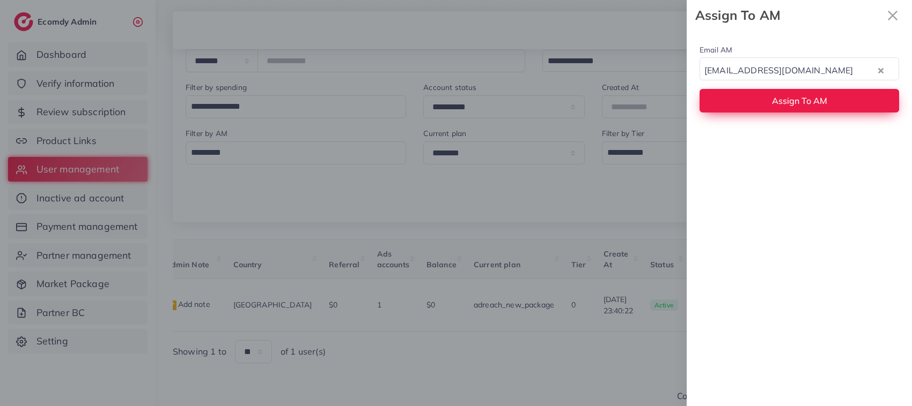
drag, startPoint x: 773, startPoint y: 141, endPoint x: 763, endPoint y: 106, distance: 36.2
click at [763, 106] on button "Assign To AM" at bounding box center [798, 100] width 199 height 23
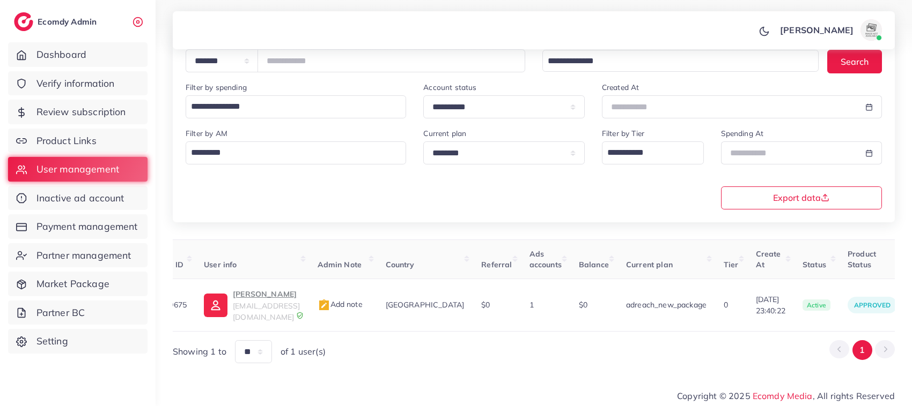
scroll to position [0, 0]
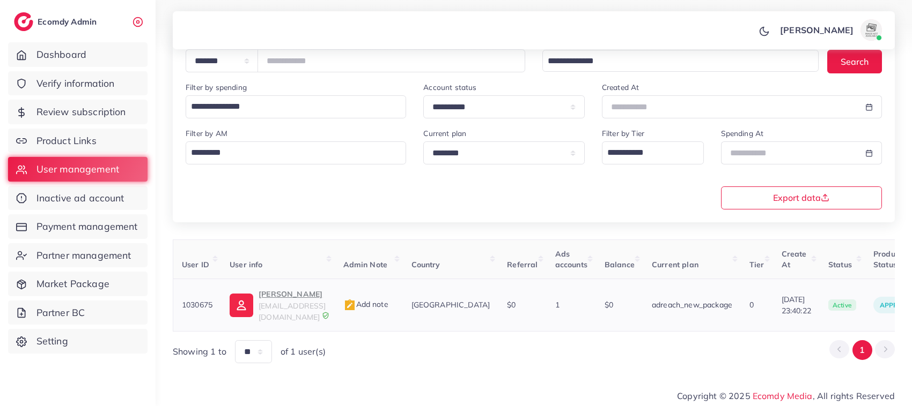
click at [280, 298] on p "sumair sanghar" at bounding box center [291, 294] width 67 height 13
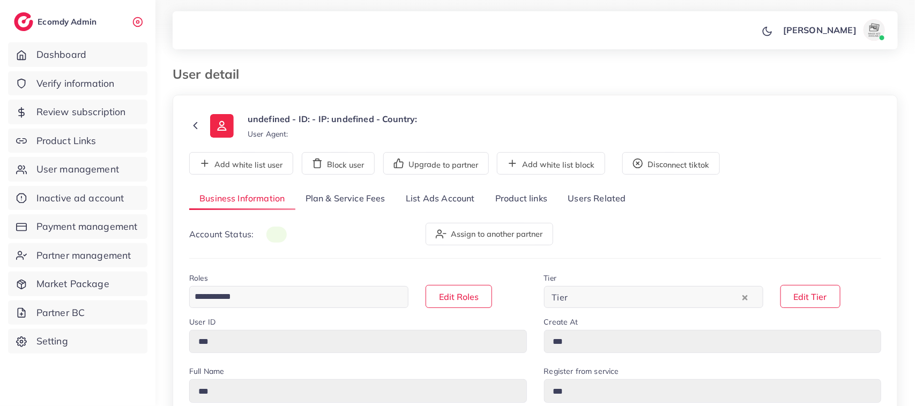
click at [426, 204] on link "List Ads Account" at bounding box center [441, 199] width 90 height 23
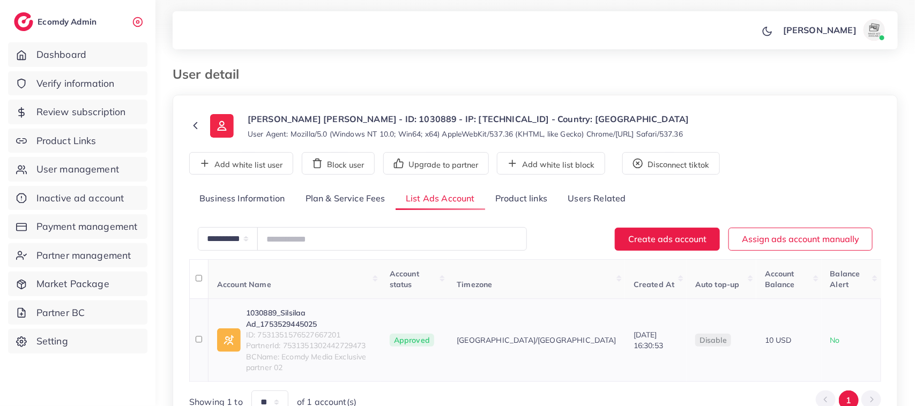
click at [275, 308] on link "1030889_Silsilaa Ad_1753529445025" at bounding box center [309, 319] width 127 height 22
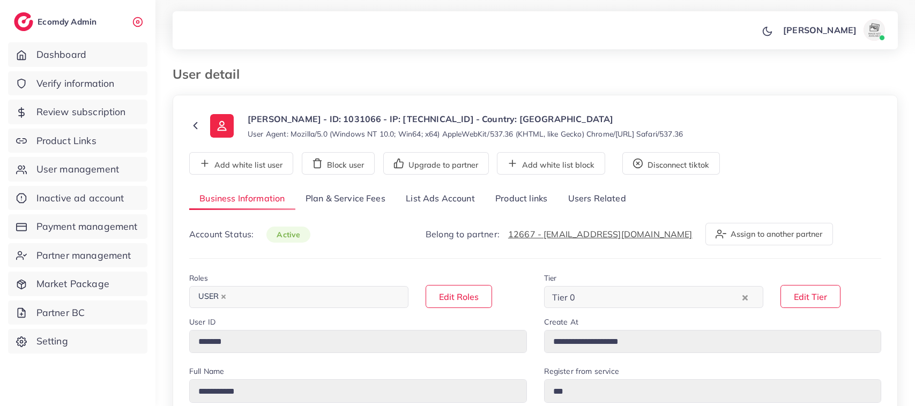
select select "********"
click at [443, 197] on link "List Ads Account" at bounding box center [441, 199] width 90 height 23
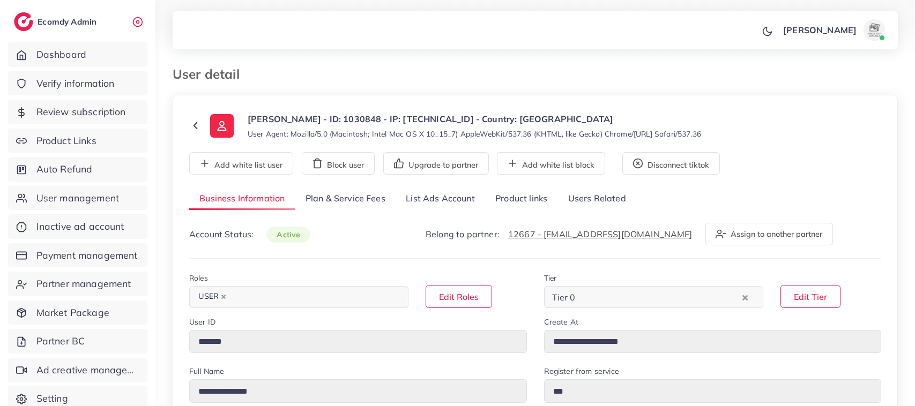
select select "********"
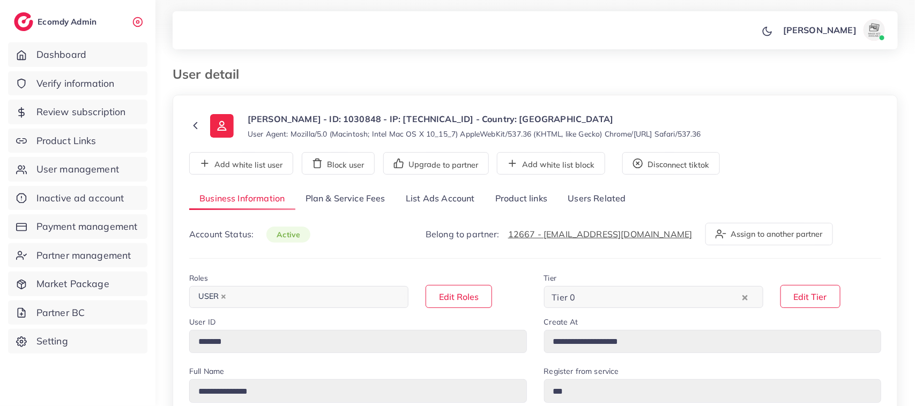
click at [443, 200] on link "List Ads Account" at bounding box center [441, 199] width 90 height 23
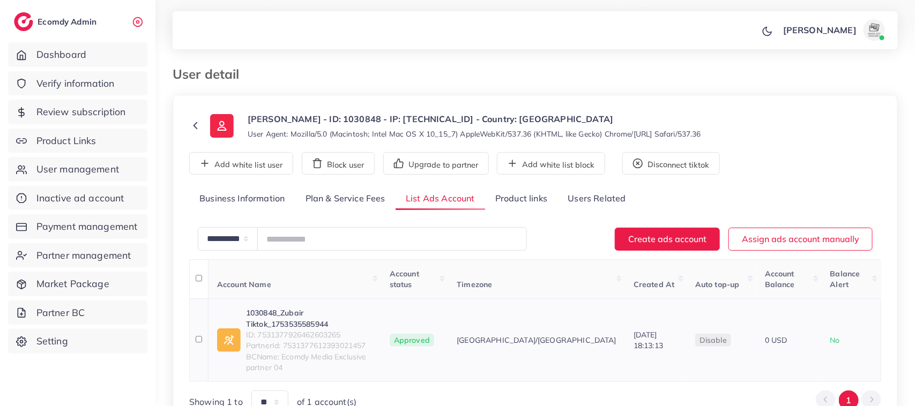
click at [311, 308] on link "1030848_Zubair Tiktok_1753535585944" at bounding box center [309, 319] width 127 height 22
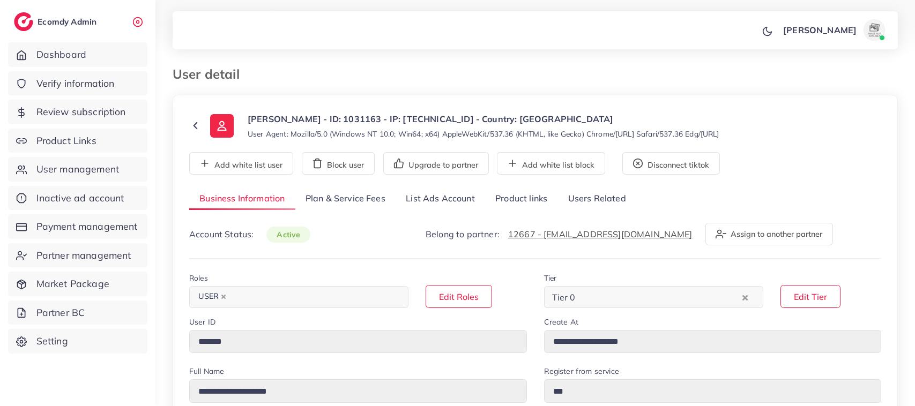
select select "********"
click at [449, 201] on link "List Ads Account" at bounding box center [441, 199] width 90 height 23
select select "********"
click at [408, 202] on link "List Ads Account" at bounding box center [441, 199] width 90 height 23
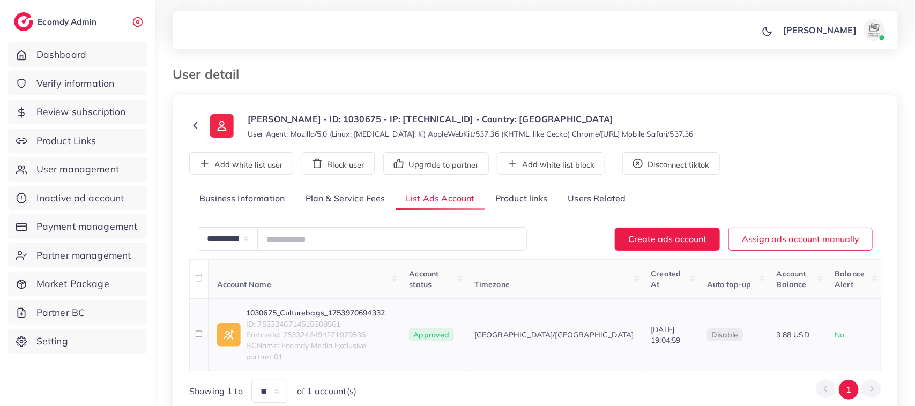
click at [360, 308] on link "1030675_Culturebags_1753970694332" at bounding box center [319, 313] width 146 height 11
drag, startPoint x: 402, startPoint y: 290, endPoint x: 396, endPoint y: 301, distance: 12.5
click at [398, 295] on table "Account Name Account status Timezone Created At Auto top-up Account Balance Bal…" at bounding box center [535, 316] width 692 height 112
click at [432, 380] on div "Showing 1 to ** ** ** *** of 1 account(s) 1" at bounding box center [535, 391] width 692 height 23
click at [380, 308] on link "1030675_Culturebags_1753970694332" at bounding box center [319, 313] width 146 height 11
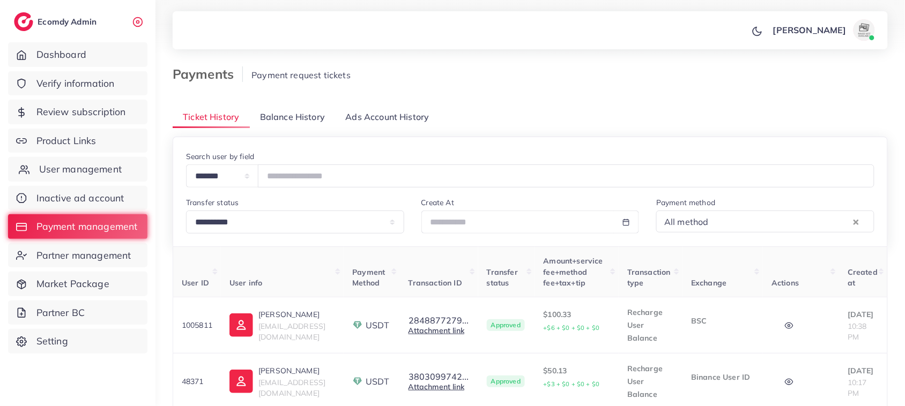
click at [136, 175] on link "User management" at bounding box center [77, 169] width 139 height 25
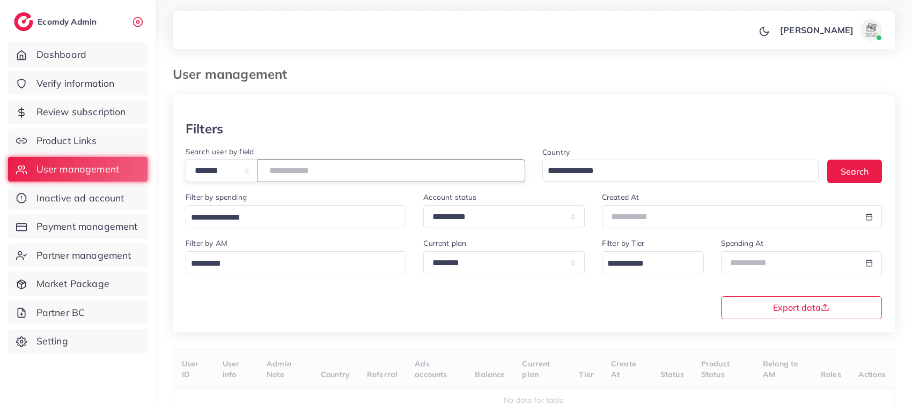
click at [298, 181] on input "number" at bounding box center [391, 170] width 268 height 23
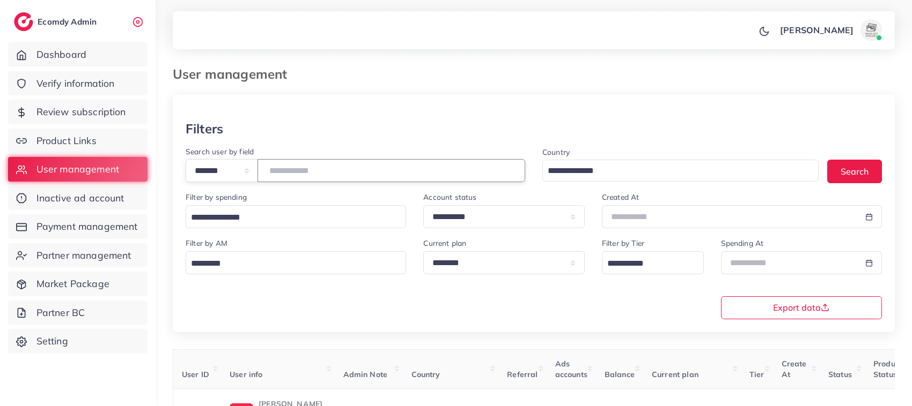
paste input "*******"
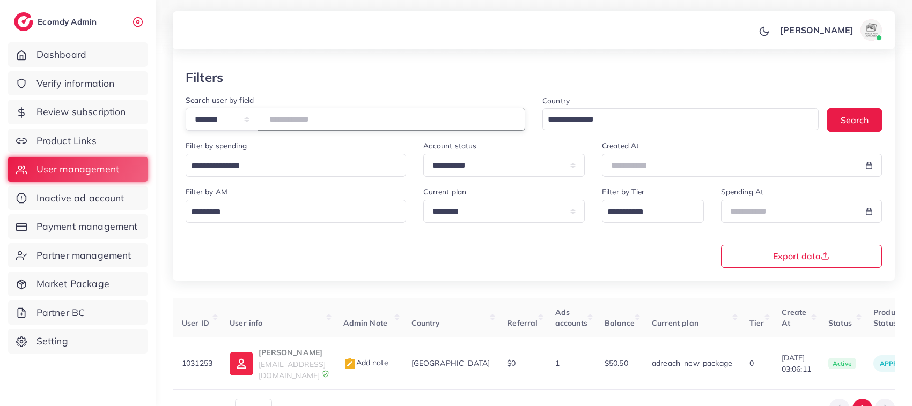
scroll to position [110, 0]
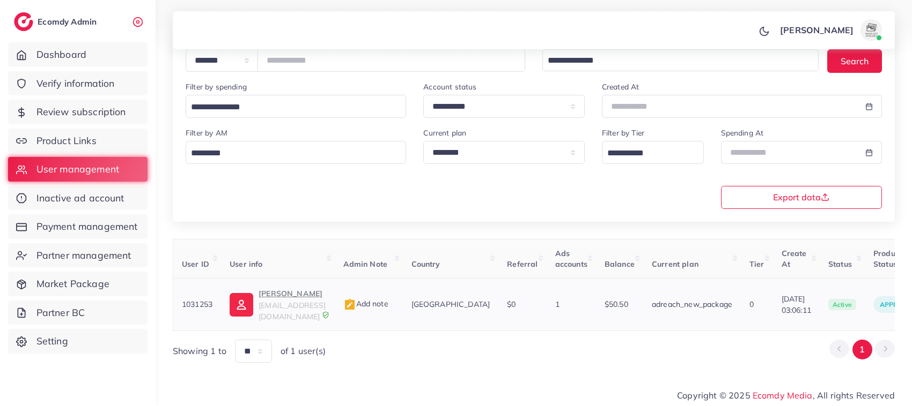
click at [291, 295] on p "Muhammad Talha" at bounding box center [291, 293] width 67 height 13
drag, startPoint x: 320, startPoint y: 59, endPoint x: 270, endPoint y: 63, distance: 50.5
click at [270, 63] on div "**********" at bounding box center [355, 60] width 339 height 23
paste input "number"
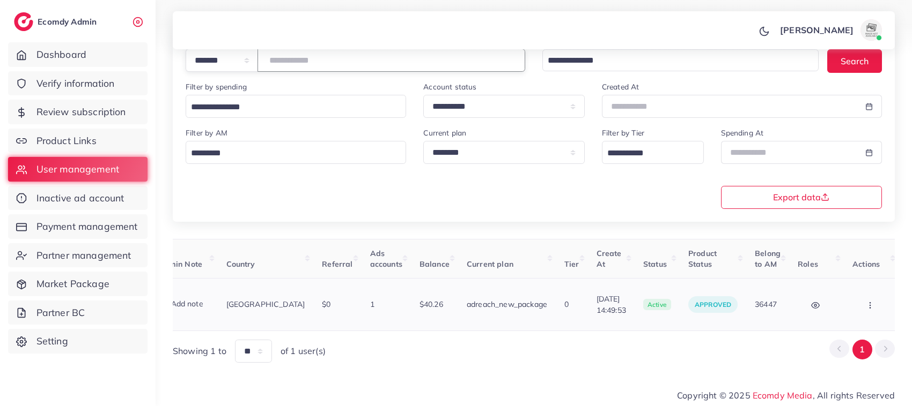
click at [854, 309] on button "button" at bounding box center [871, 305] width 38 height 24
type input "*******"
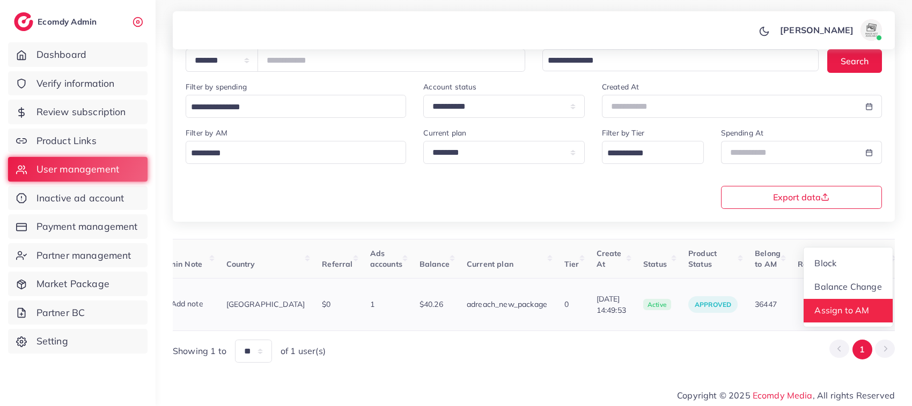
click at [835, 312] on span "Assign to AM" at bounding box center [842, 310] width 55 height 11
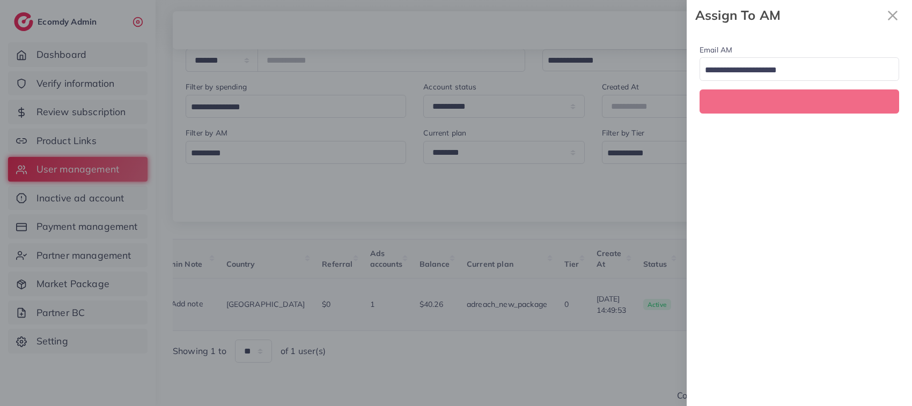
scroll to position [0, 185]
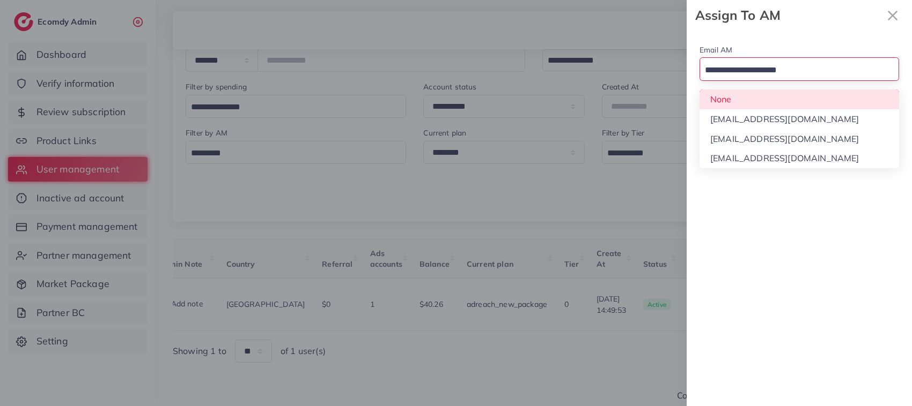
click at [800, 66] on input "Search for option" at bounding box center [793, 70] width 184 height 17
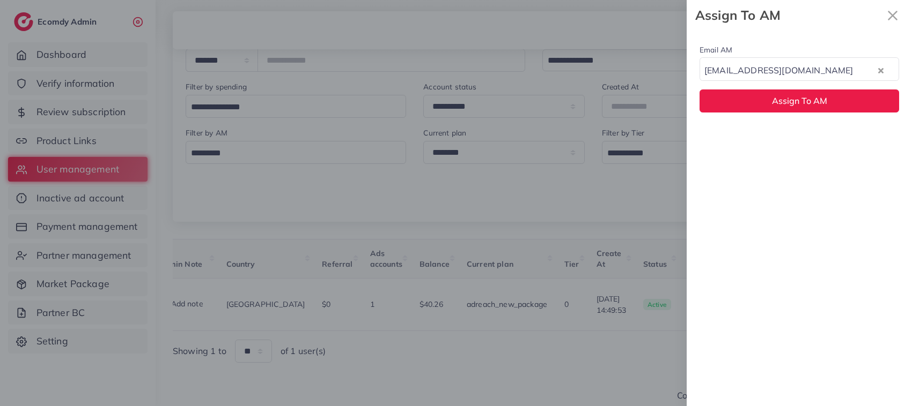
click at [778, 134] on div "Email AM natashashahid163@gmail.com Loading... None hadibaaslam@gmail.com natas…" at bounding box center [798, 219] width 225 height 376
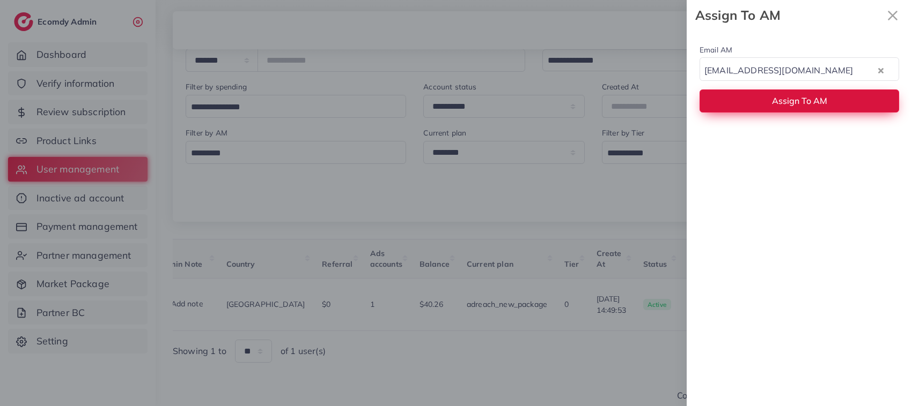
click at [772, 102] on span "Assign To AM" at bounding box center [799, 100] width 55 height 11
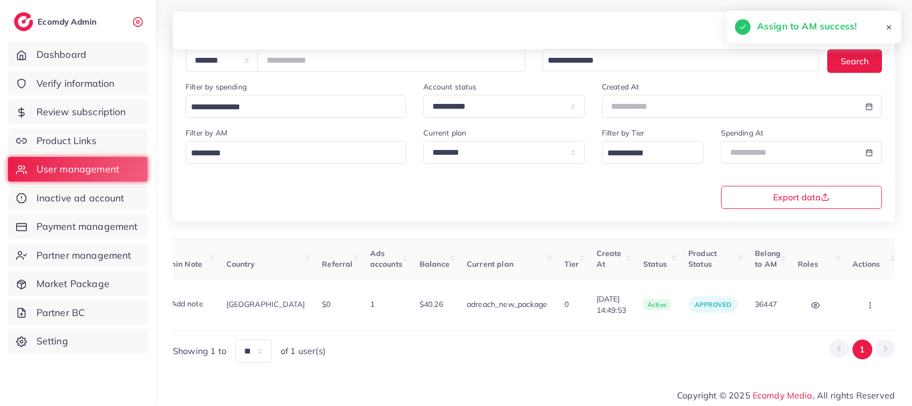
scroll to position [0, 0]
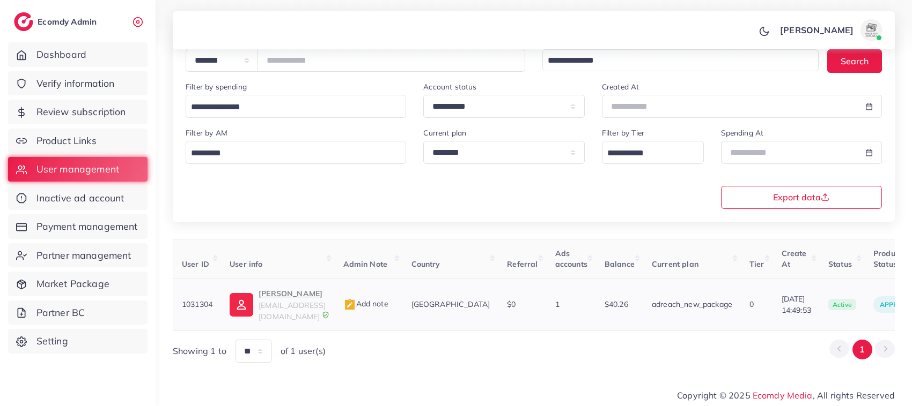
click at [272, 300] on p "Usama Bilal" at bounding box center [291, 293] width 67 height 13
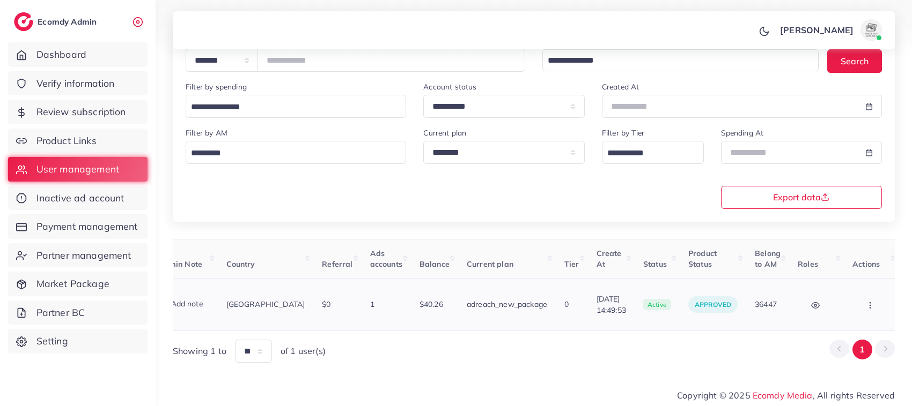
click at [859, 301] on button "button" at bounding box center [871, 305] width 38 height 24
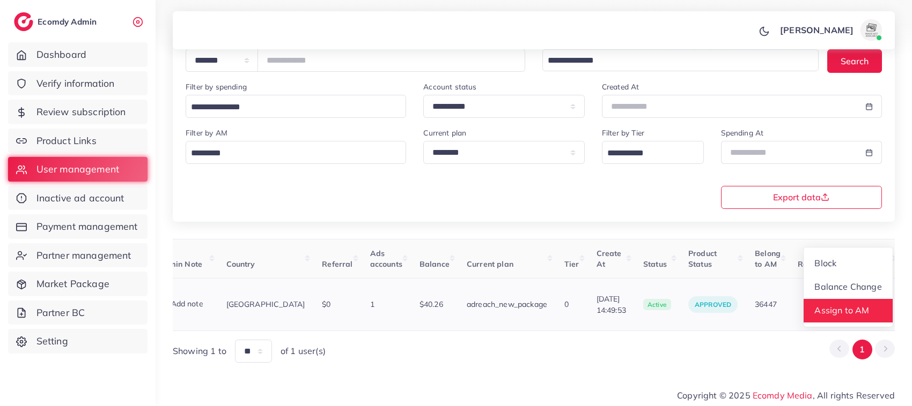
scroll to position [1, 185]
click at [842, 302] on link "Assign to AM" at bounding box center [847, 311] width 89 height 24
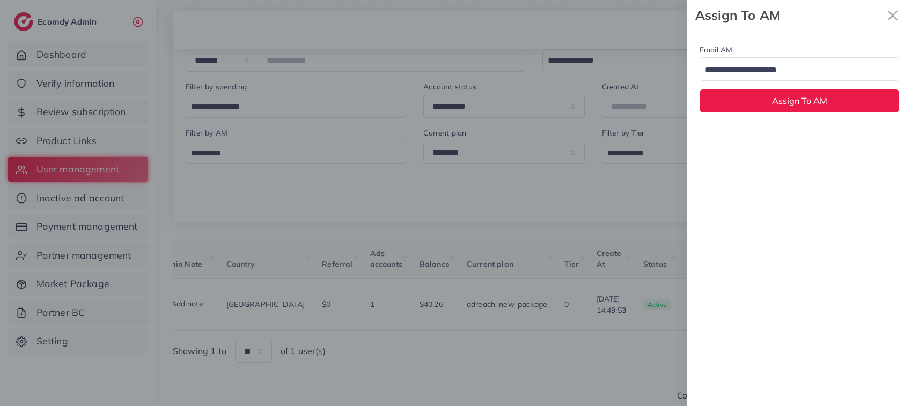
click at [790, 70] on input "Search for option" at bounding box center [793, 70] width 184 height 17
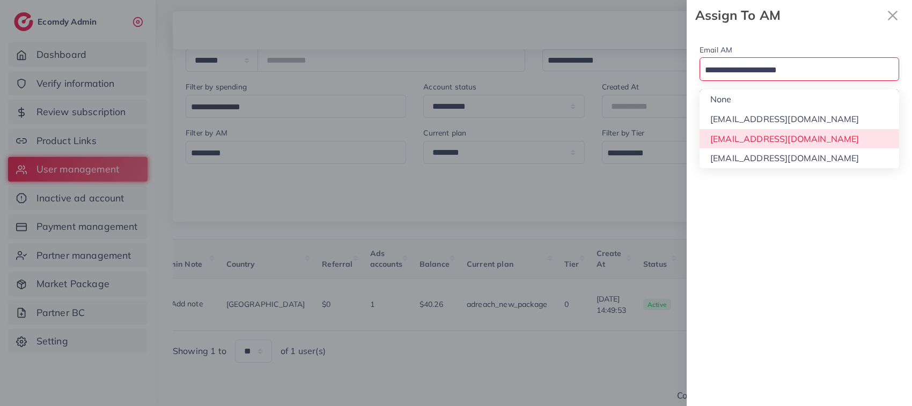
click at [783, 139] on div "Email AM Loading... None hadibaaslam@gmail.com natashashahid163@gmail.com wajah…" at bounding box center [798, 219] width 225 height 376
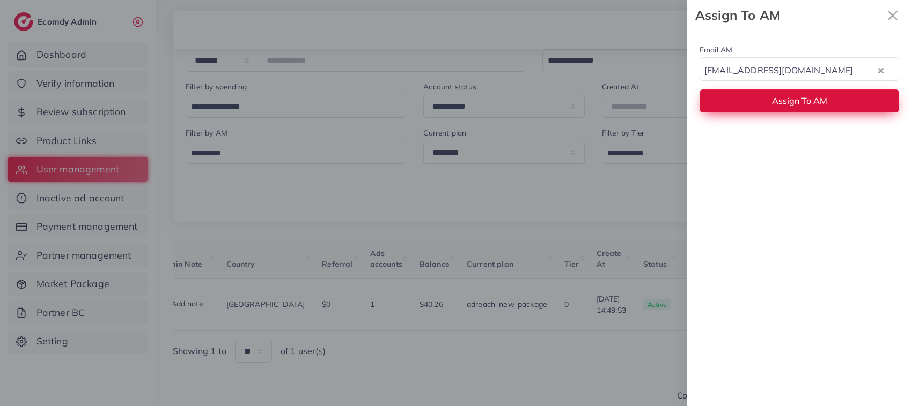
click at [784, 93] on button "Assign To AM" at bounding box center [798, 101] width 199 height 23
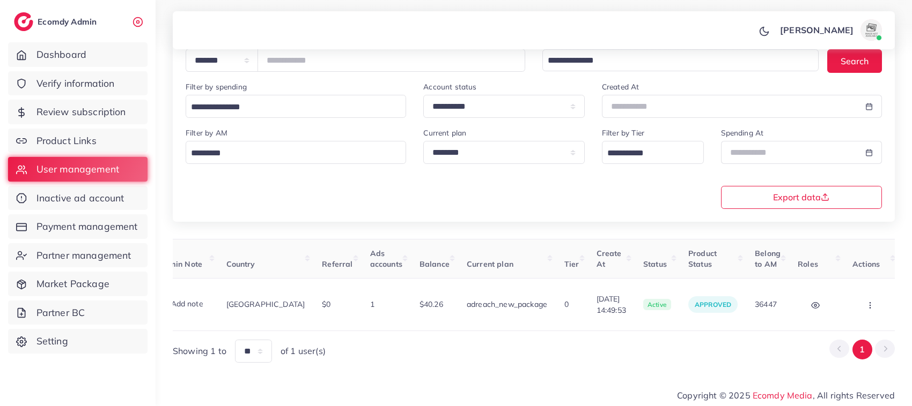
drag, startPoint x: 536, startPoint y: 323, endPoint x: 502, endPoint y: 360, distance: 50.1
click at [502, 360] on div "User ID User info Admin Note Country Referral Ads accounts Balance Current plan…" at bounding box center [534, 301] width 722 height 124
click at [502, 360] on div "Showing 1 to ** ** ** *** of 1 user(s) 1" at bounding box center [534, 351] width 722 height 23
click at [865, 301] on icon "button" at bounding box center [869, 305] width 9 height 9
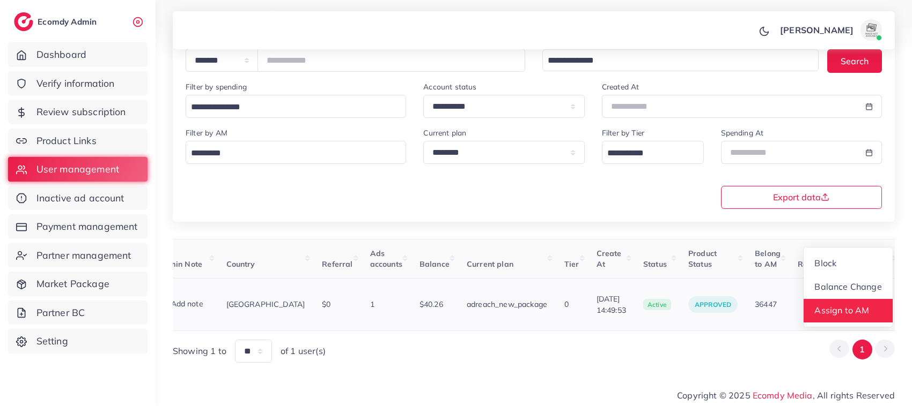
click at [835, 302] on link "Assign to AM" at bounding box center [847, 311] width 89 height 24
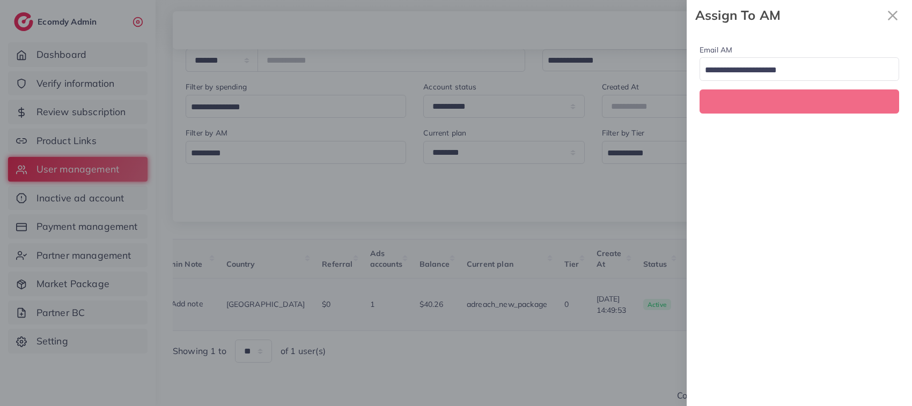
scroll to position [0, 185]
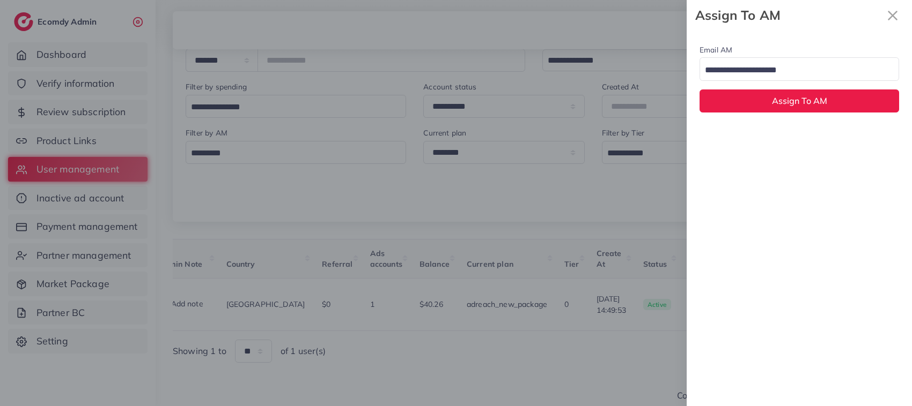
click at [767, 66] on input "Search for option" at bounding box center [793, 70] width 184 height 17
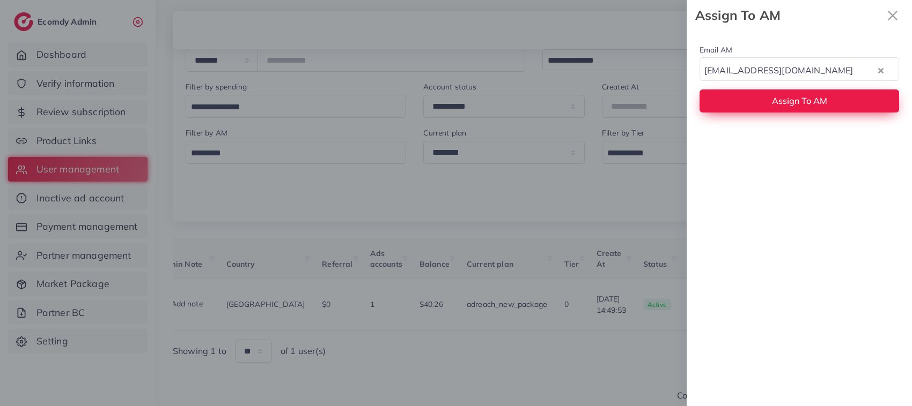
drag, startPoint x: 765, startPoint y: 140, endPoint x: 763, endPoint y: 108, distance: 32.2
click at [763, 108] on button "Assign To AM" at bounding box center [798, 101] width 199 height 23
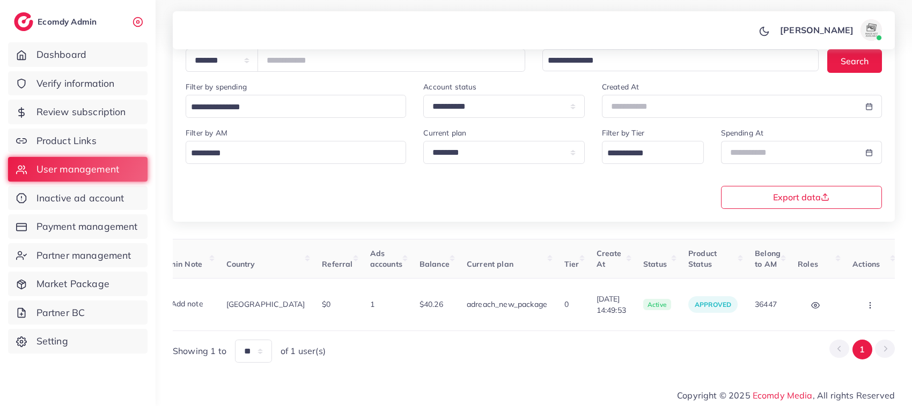
scroll to position [0, 0]
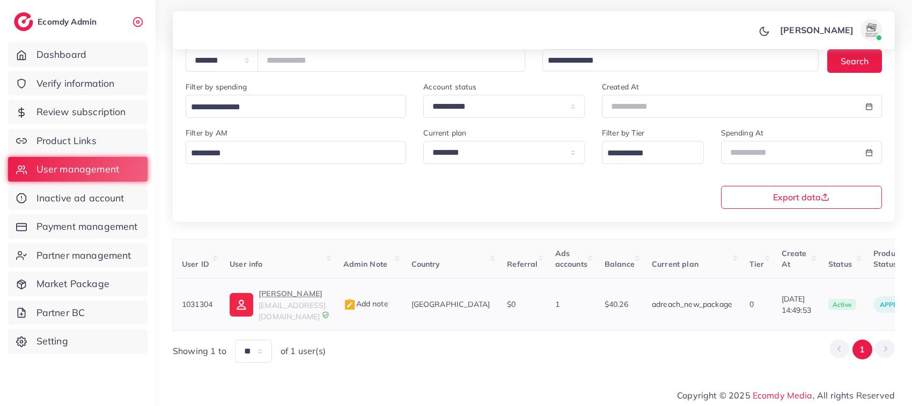
click at [284, 300] on p "Usama Bilal" at bounding box center [291, 293] width 67 height 13
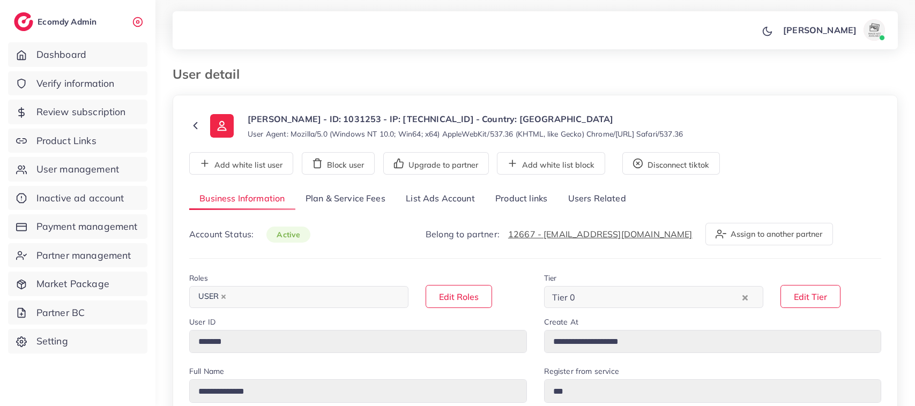
select select "********"
click at [448, 199] on link "List Ads Account" at bounding box center [441, 199] width 90 height 23
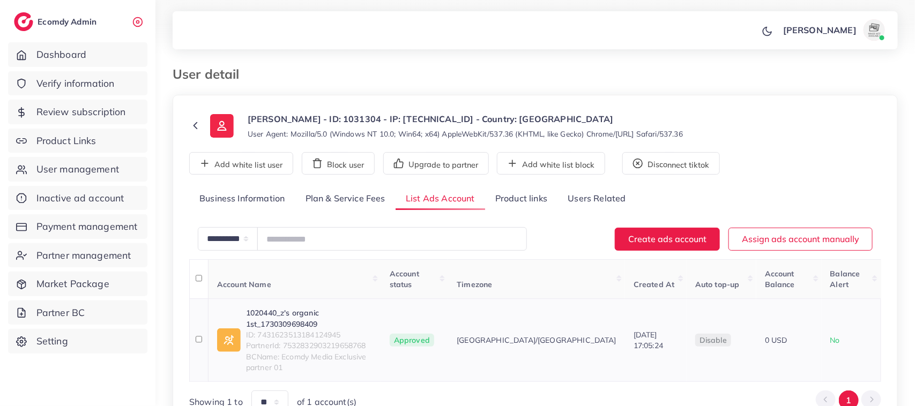
click at [323, 308] on link "1020440_z's organic 1st_1730309698409" at bounding box center [309, 319] width 127 height 22
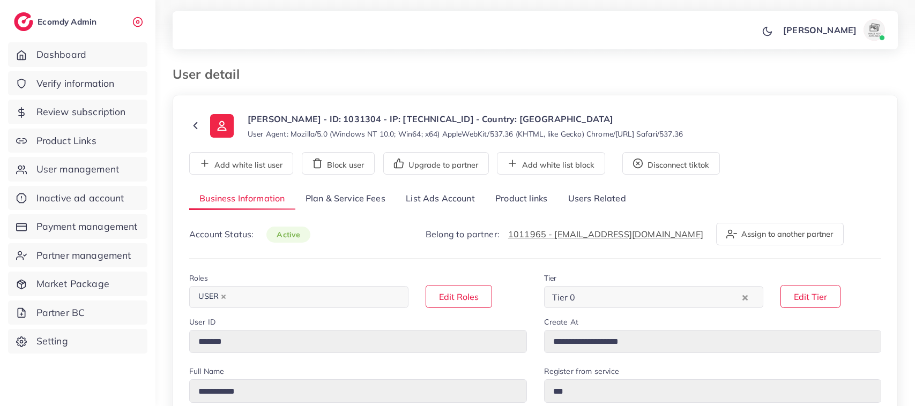
click at [413, 205] on link "List Ads Account" at bounding box center [441, 199] width 90 height 23
